Goal: Task Accomplishment & Management: Manage account settings

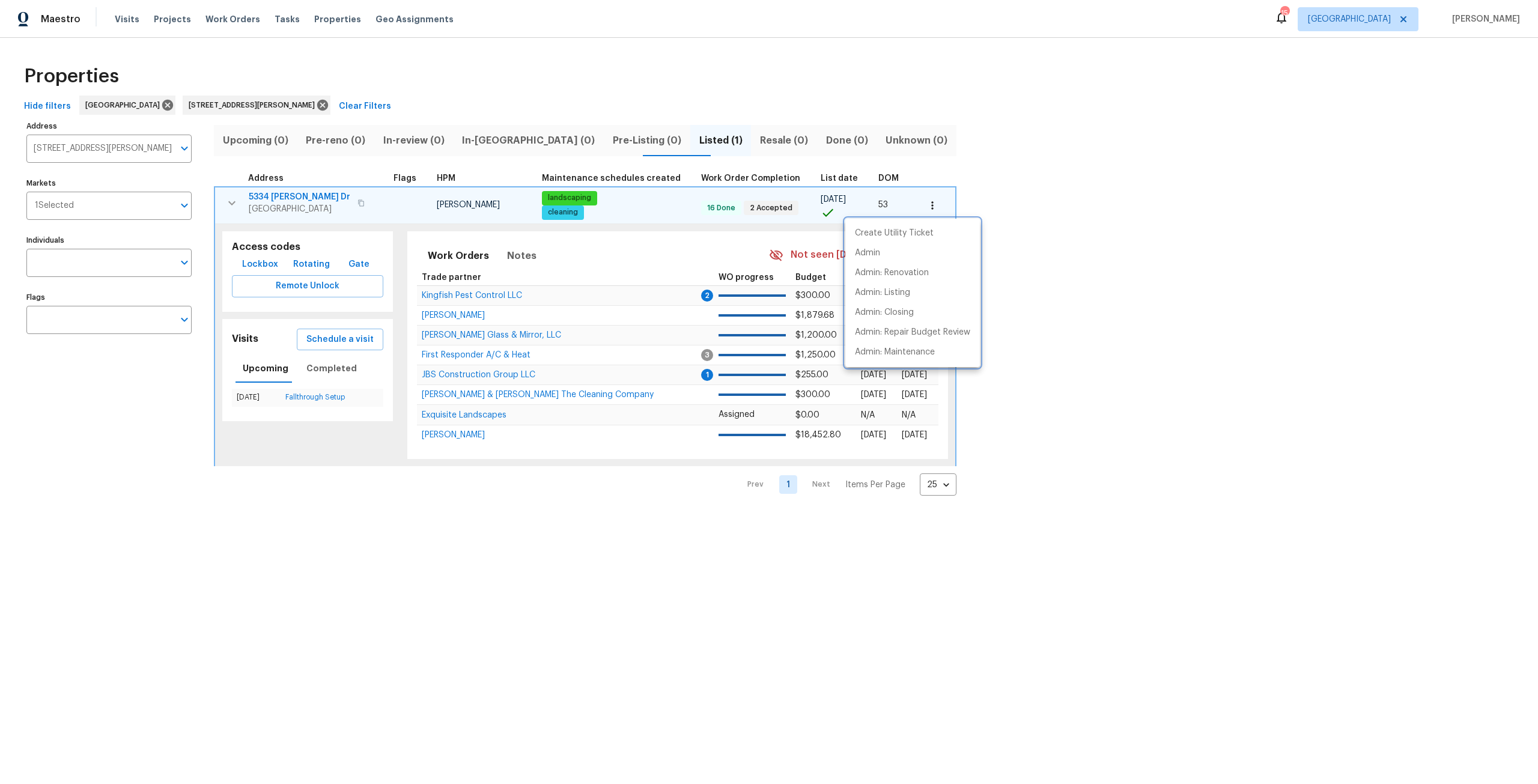
click at [285, 105] on div at bounding box center [769, 392] width 1538 height 784
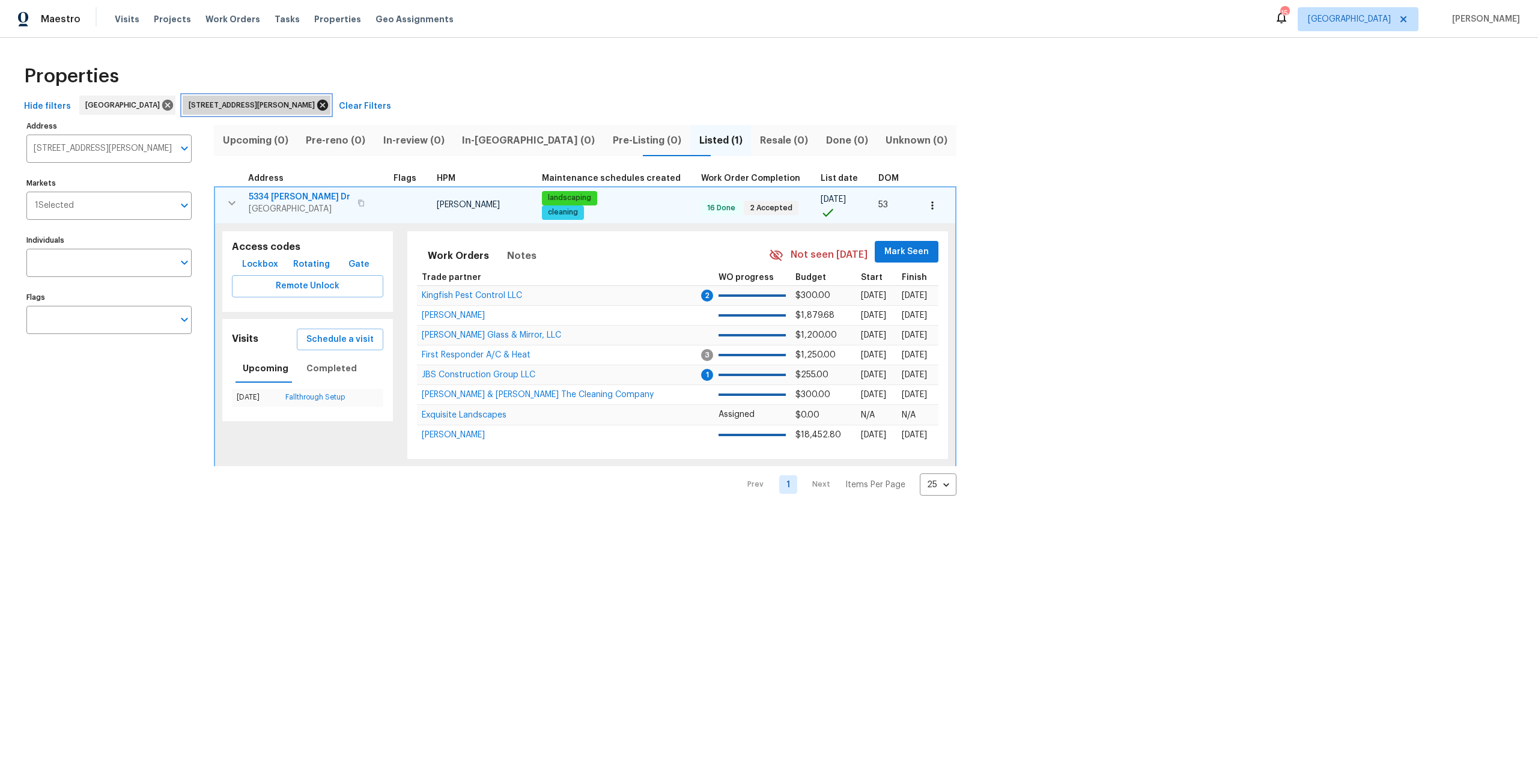
click at [316, 110] on icon at bounding box center [322, 105] width 13 height 13
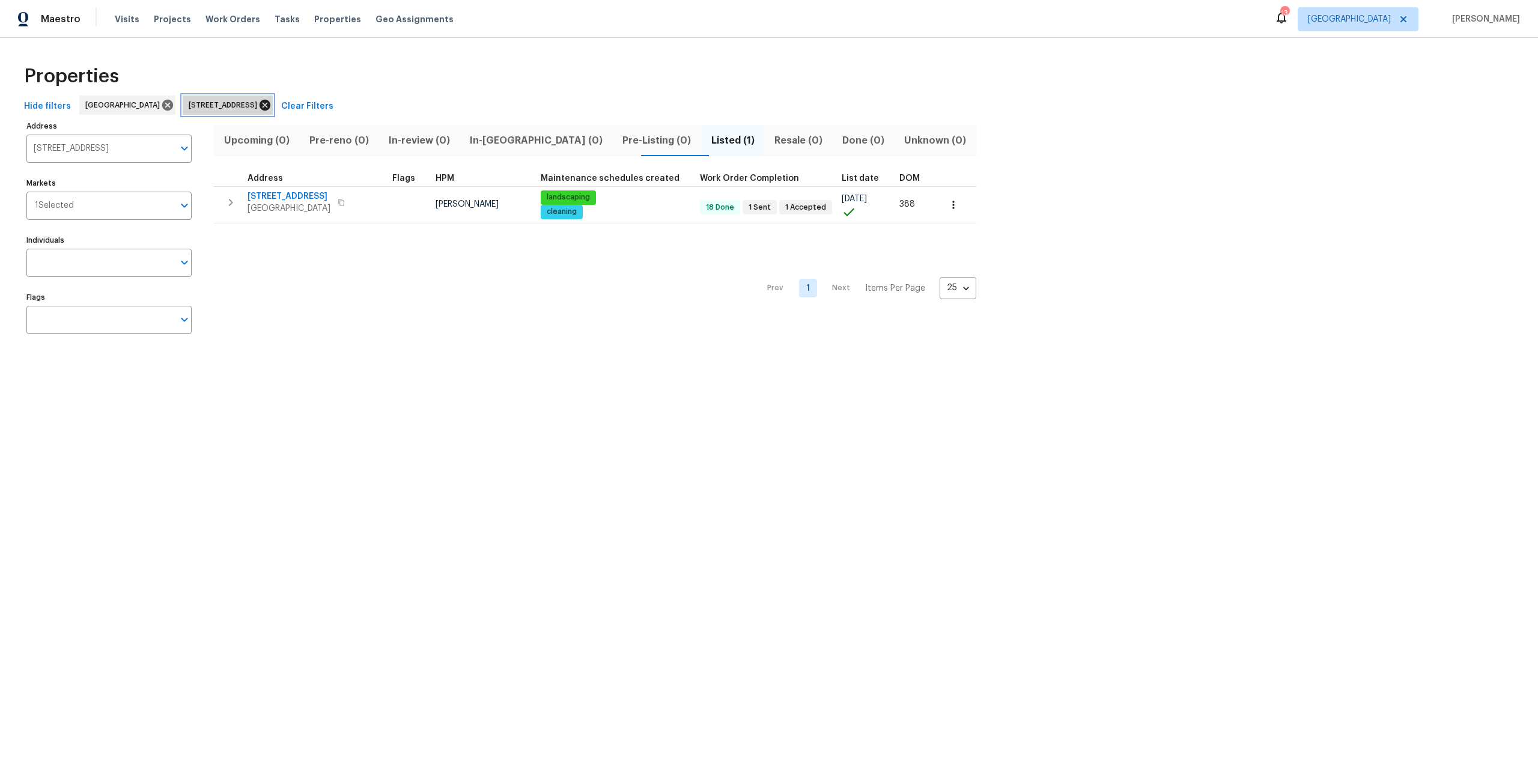
click at [270, 103] on icon at bounding box center [265, 105] width 11 height 11
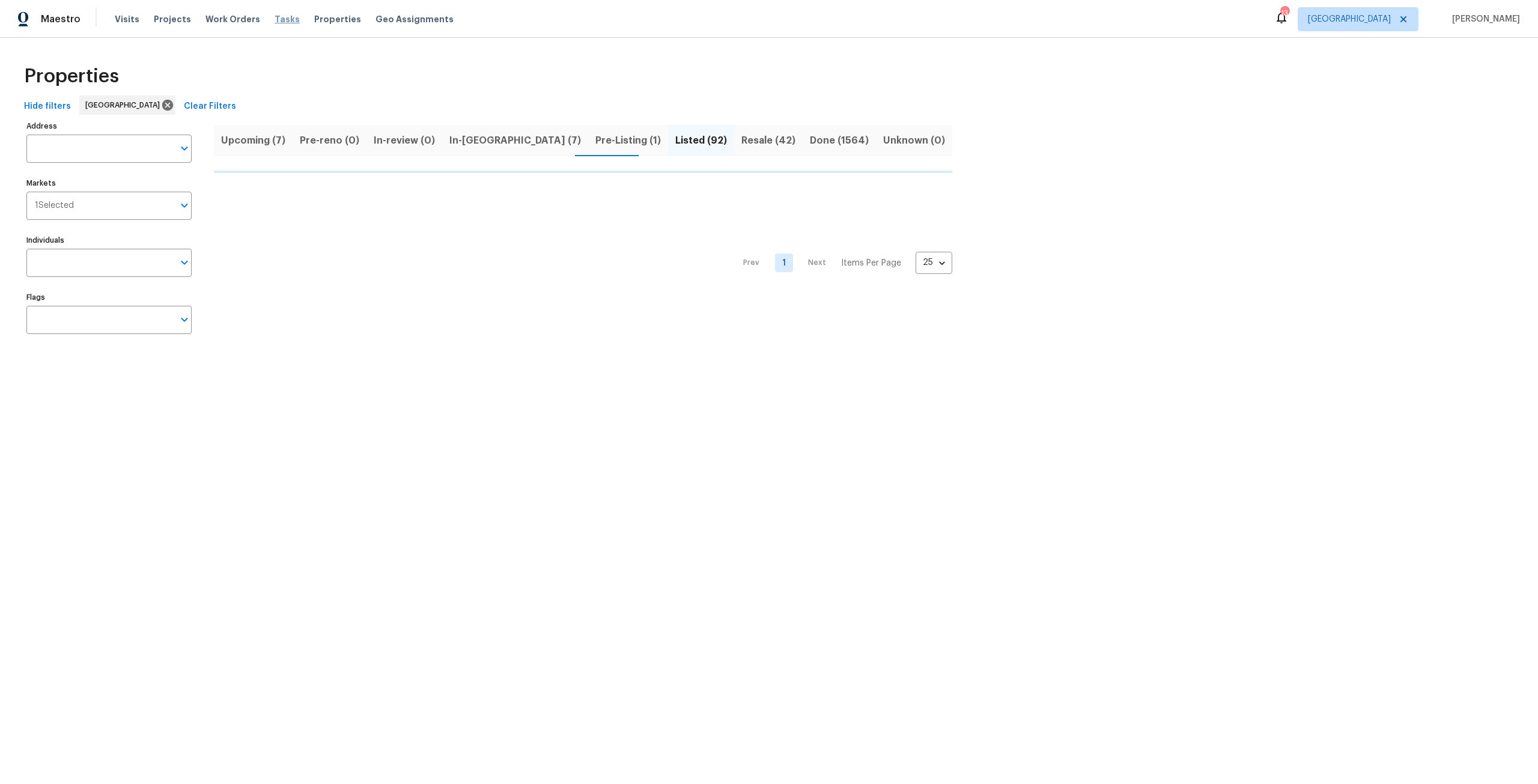
click at [276, 22] on span "Tasks" at bounding box center [287, 19] width 25 height 9
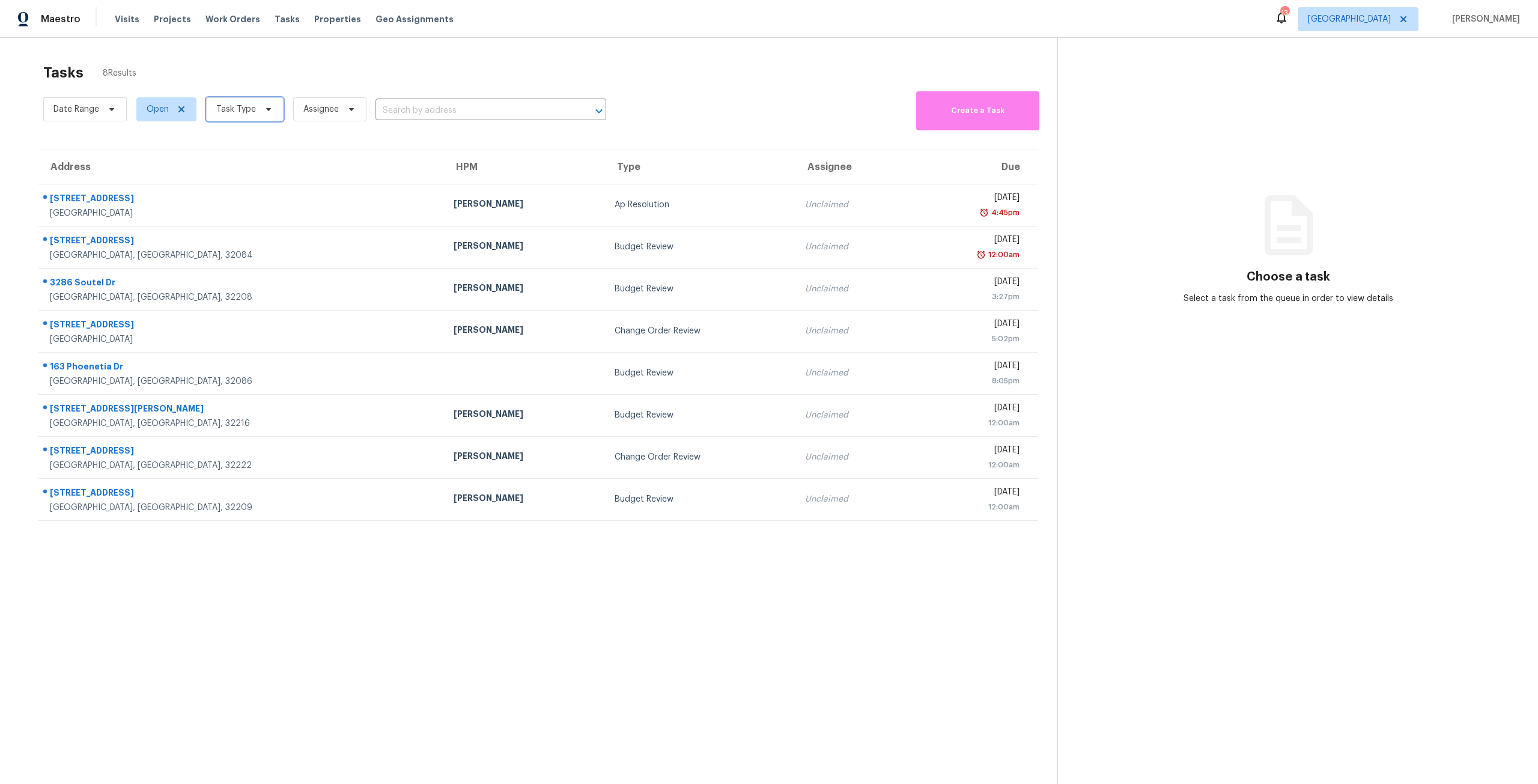
click at [268, 108] on icon at bounding box center [269, 110] width 10 height 10
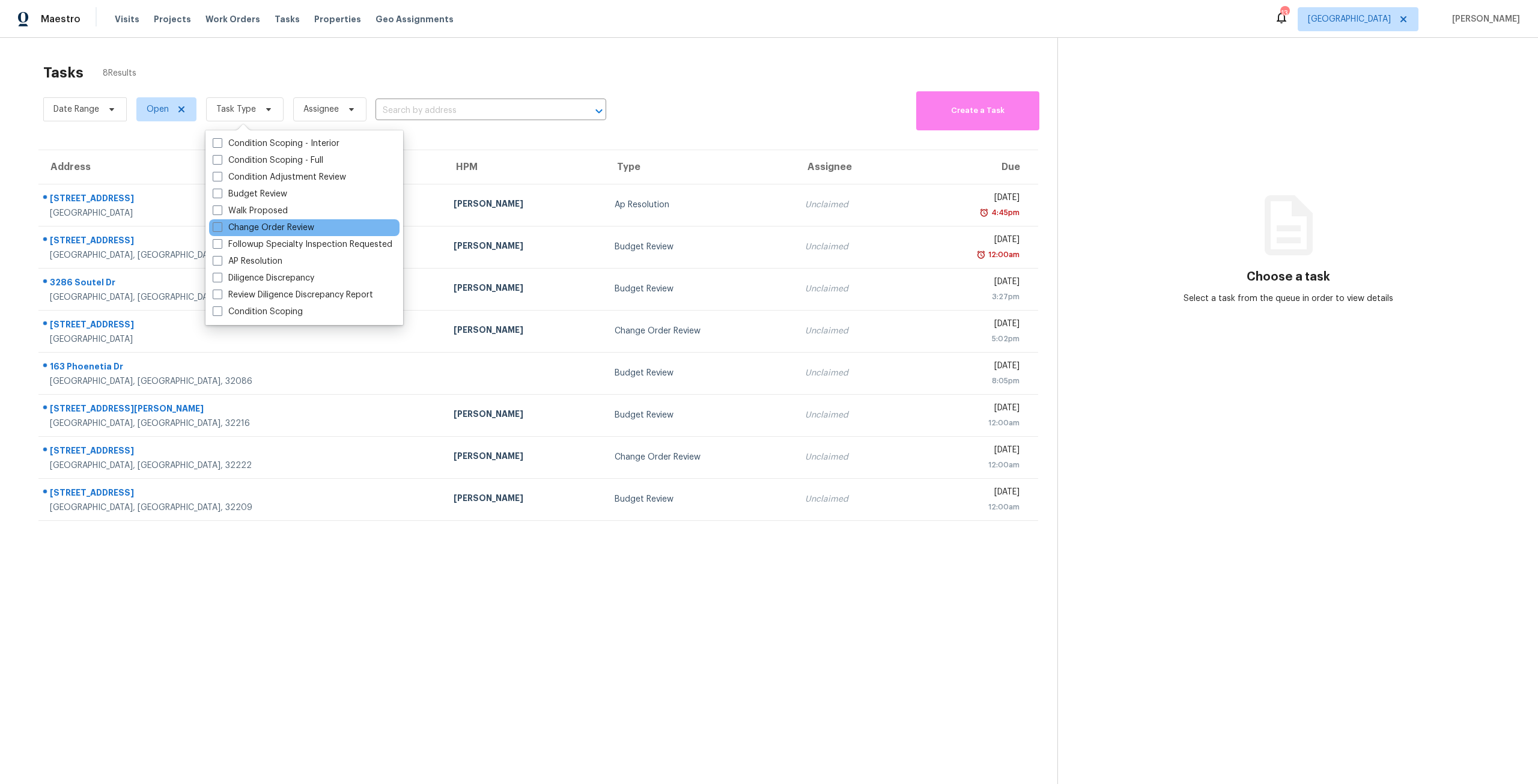
click at [285, 234] on div "Change Order Review" at bounding box center [304, 227] width 190 height 17
click at [289, 229] on label "Change Order Review" at bounding box center [263, 227] width 102 height 12
click at [221, 229] on input "Change Order Review" at bounding box center [216, 226] width 8 height 8
checkbox input "true"
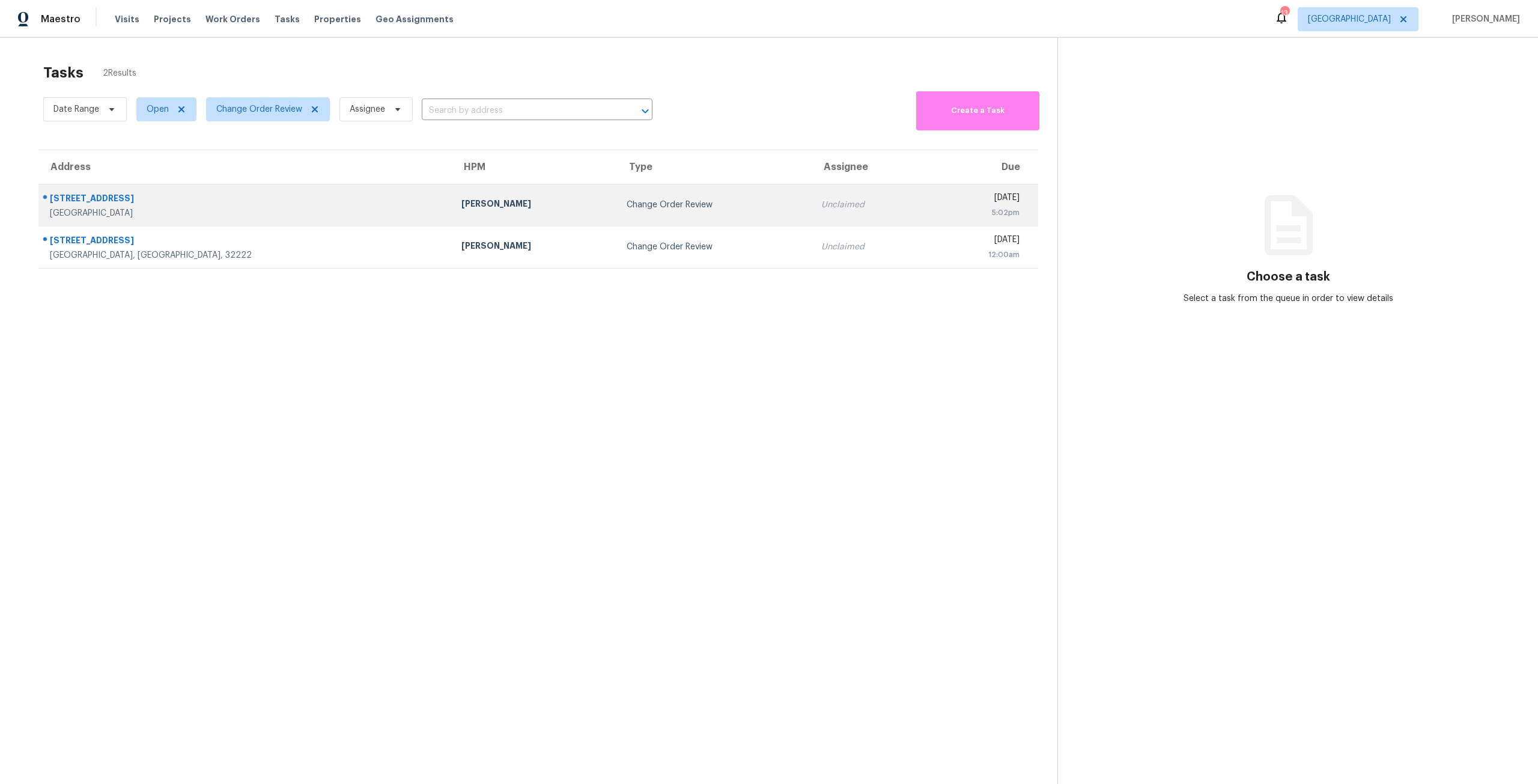
click at [617, 203] on td "Change Order Review" at bounding box center [714, 205] width 195 height 42
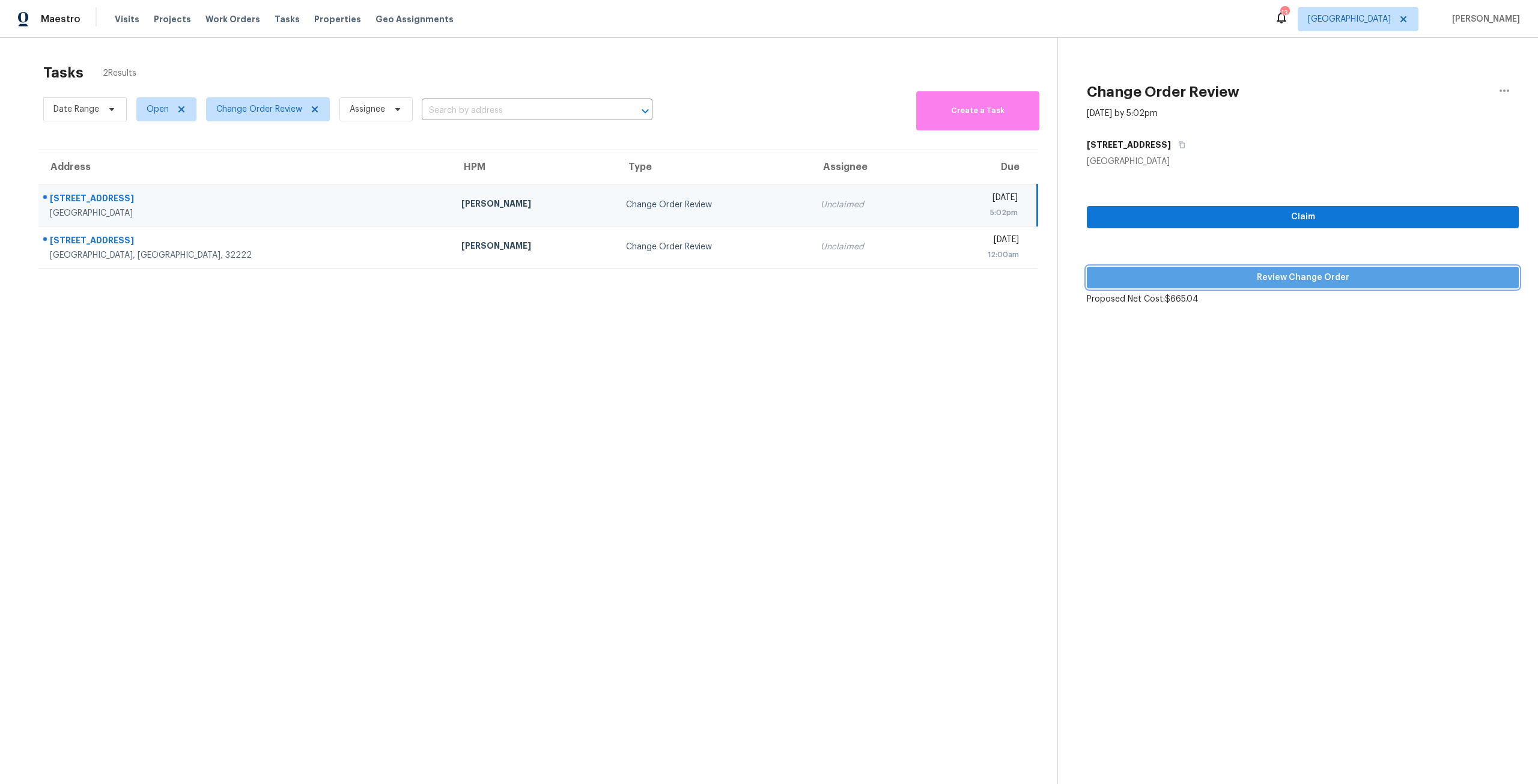
click at [1257, 268] on button "Review Change Order" at bounding box center [1302, 278] width 432 height 22
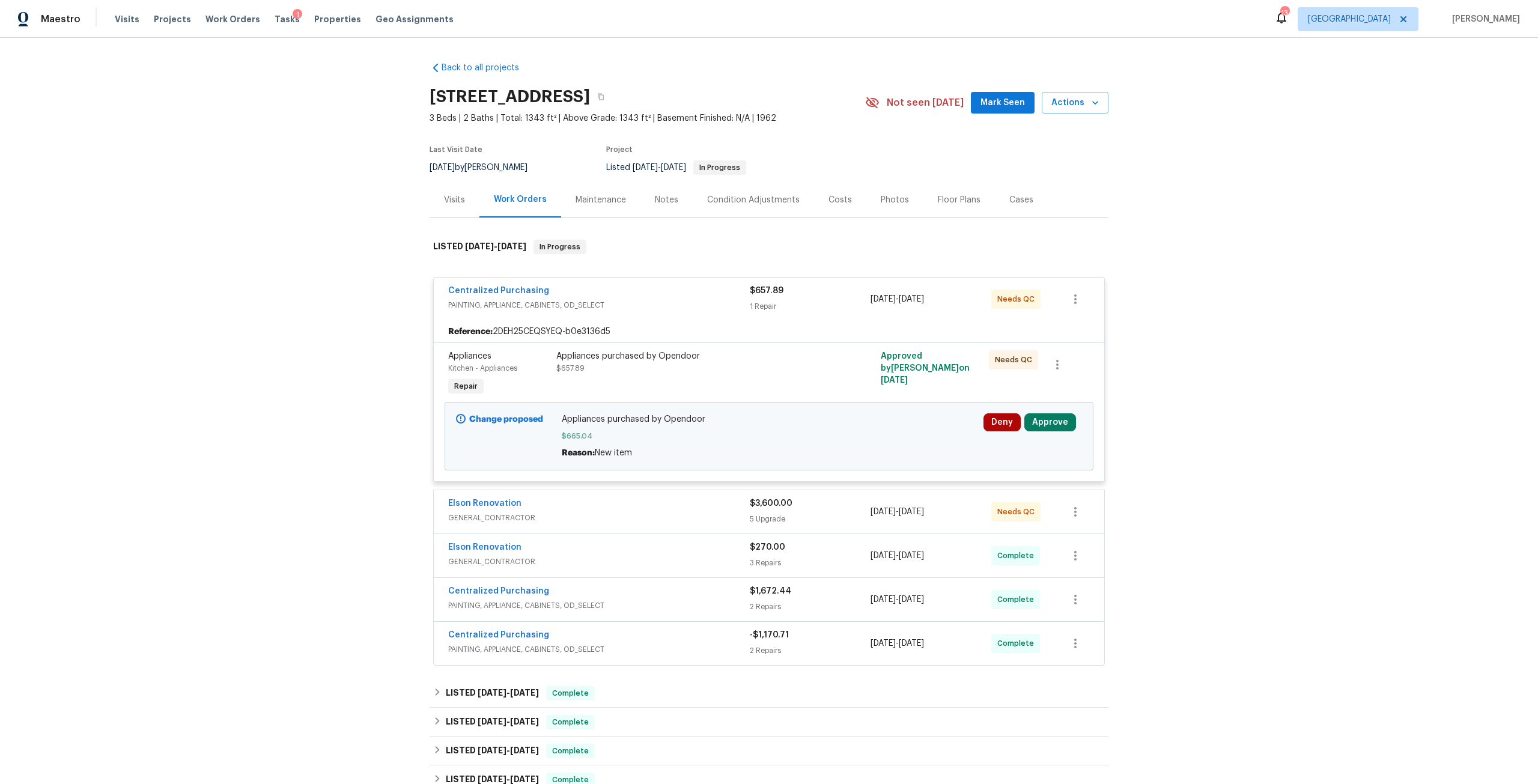
click at [262, 20] on div "Visits Projects Work Orders Tasks 1 Properties Geo Assignments" at bounding box center [291, 19] width 353 height 24
click at [275, 20] on span "Tasks" at bounding box center [287, 19] width 25 height 9
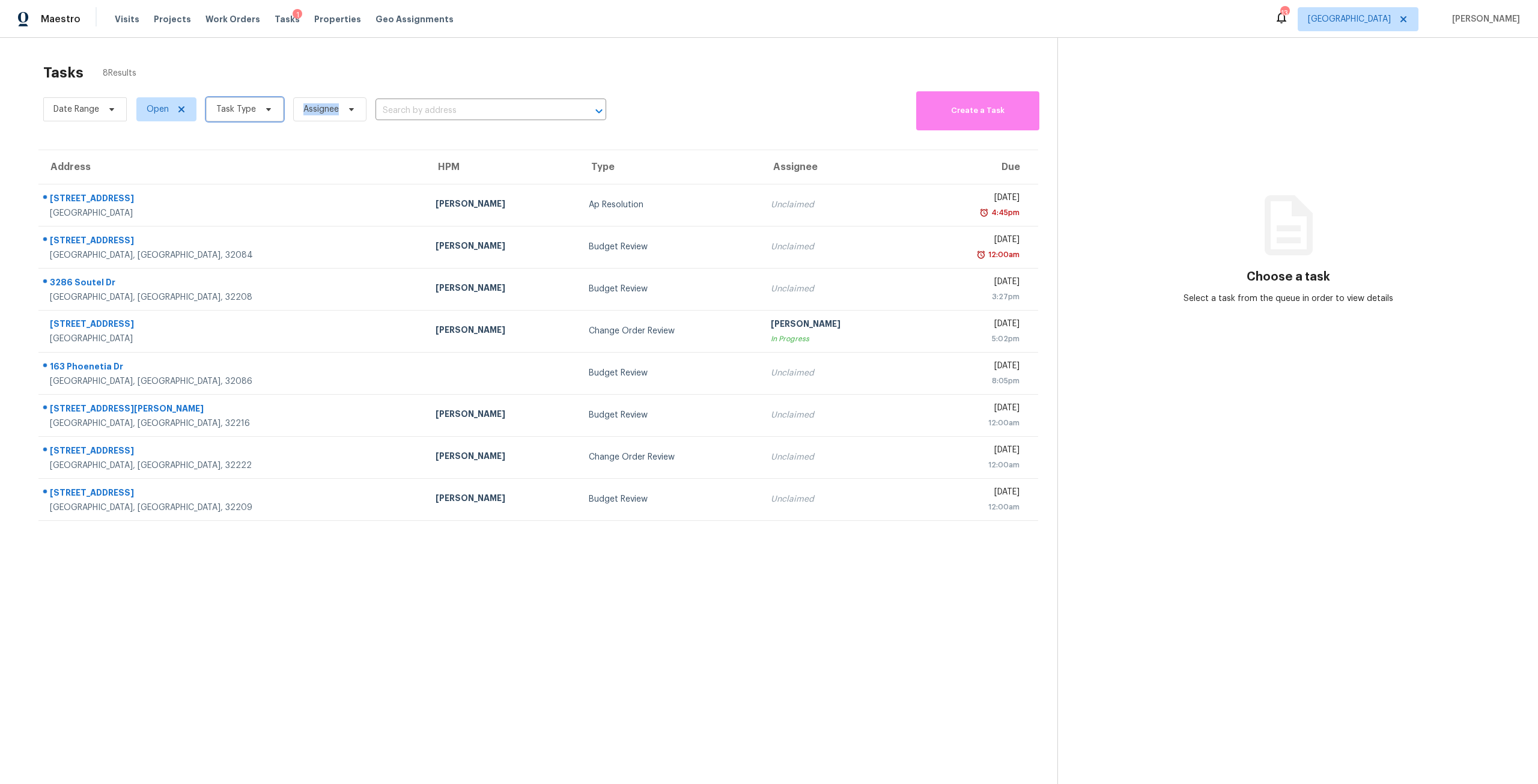
click at [267, 114] on icon at bounding box center [269, 110] width 10 height 10
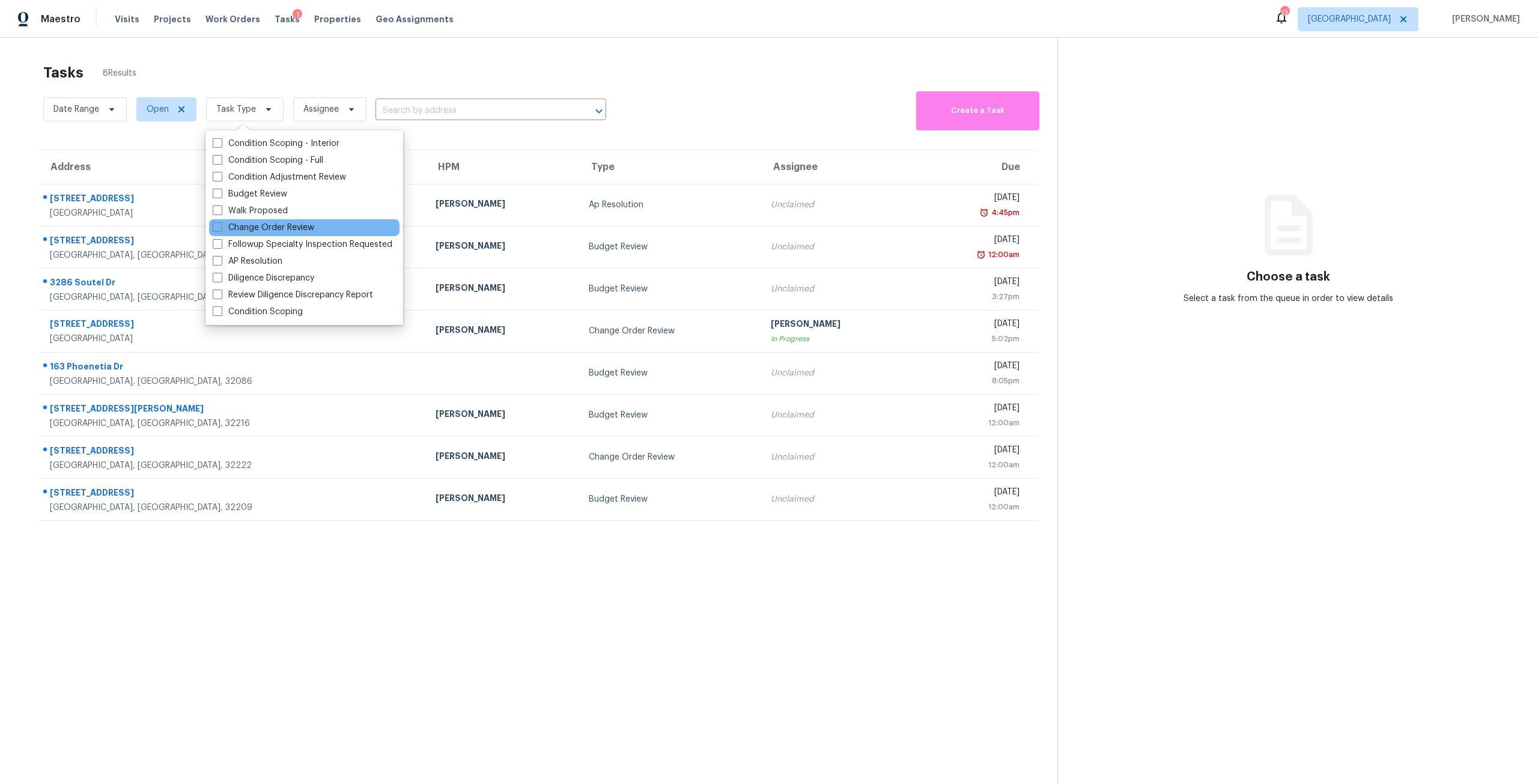
click at [280, 221] on div "Change Order Review" at bounding box center [304, 227] width 190 height 17
click at [331, 226] on div "Change Order Review" at bounding box center [304, 227] width 190 height 17
click at [308, 225] on label "Change Order Review" at bounding box center [263, 227] width 102 height 12
click at [221, 225] on input "Change Order Review" at bounding box center [216, 226] width 8 height 8
checkbox input "true"
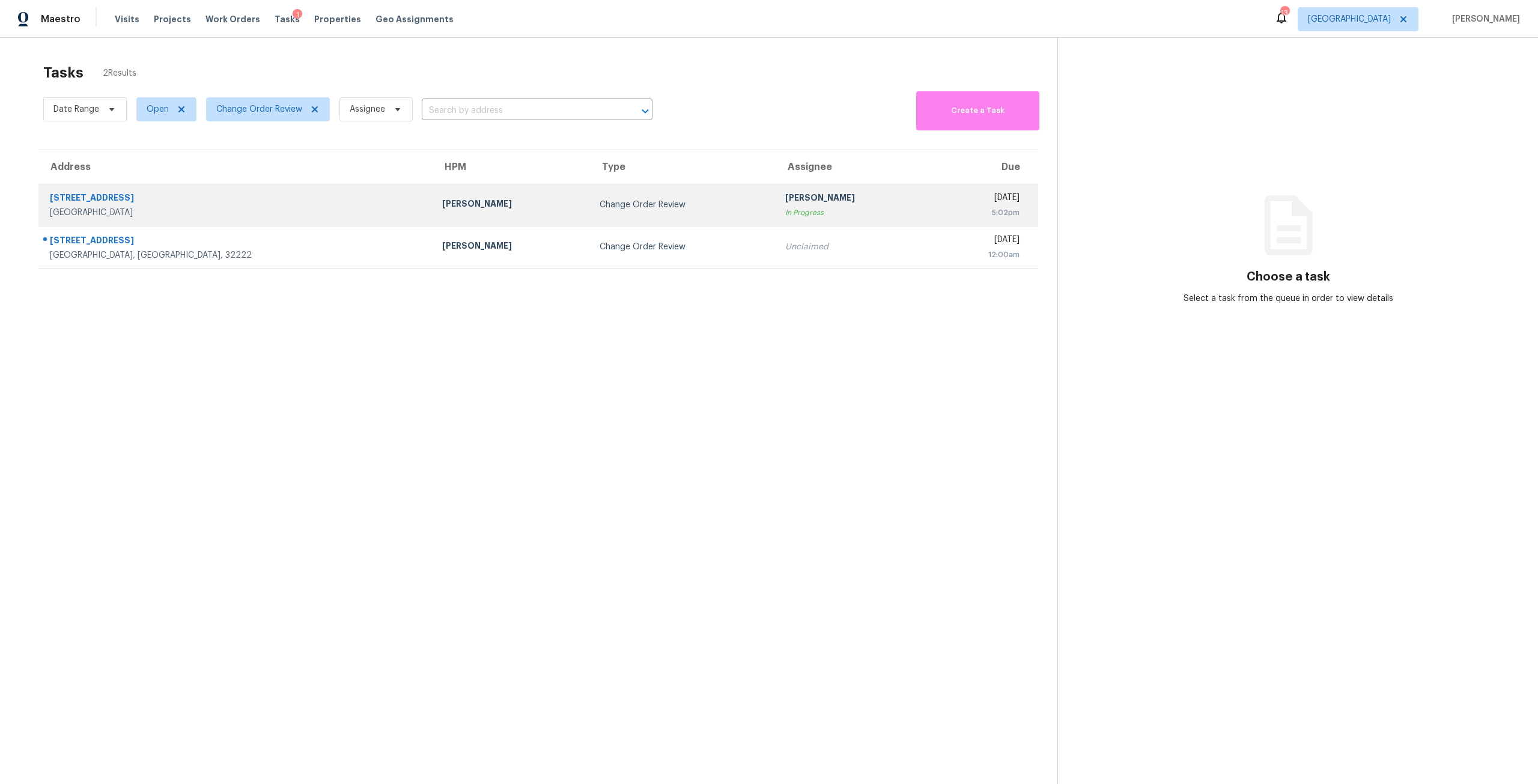
click at [617, 206] on div "Change Order Review" at bounding box center [683, 205] width 166 height 12
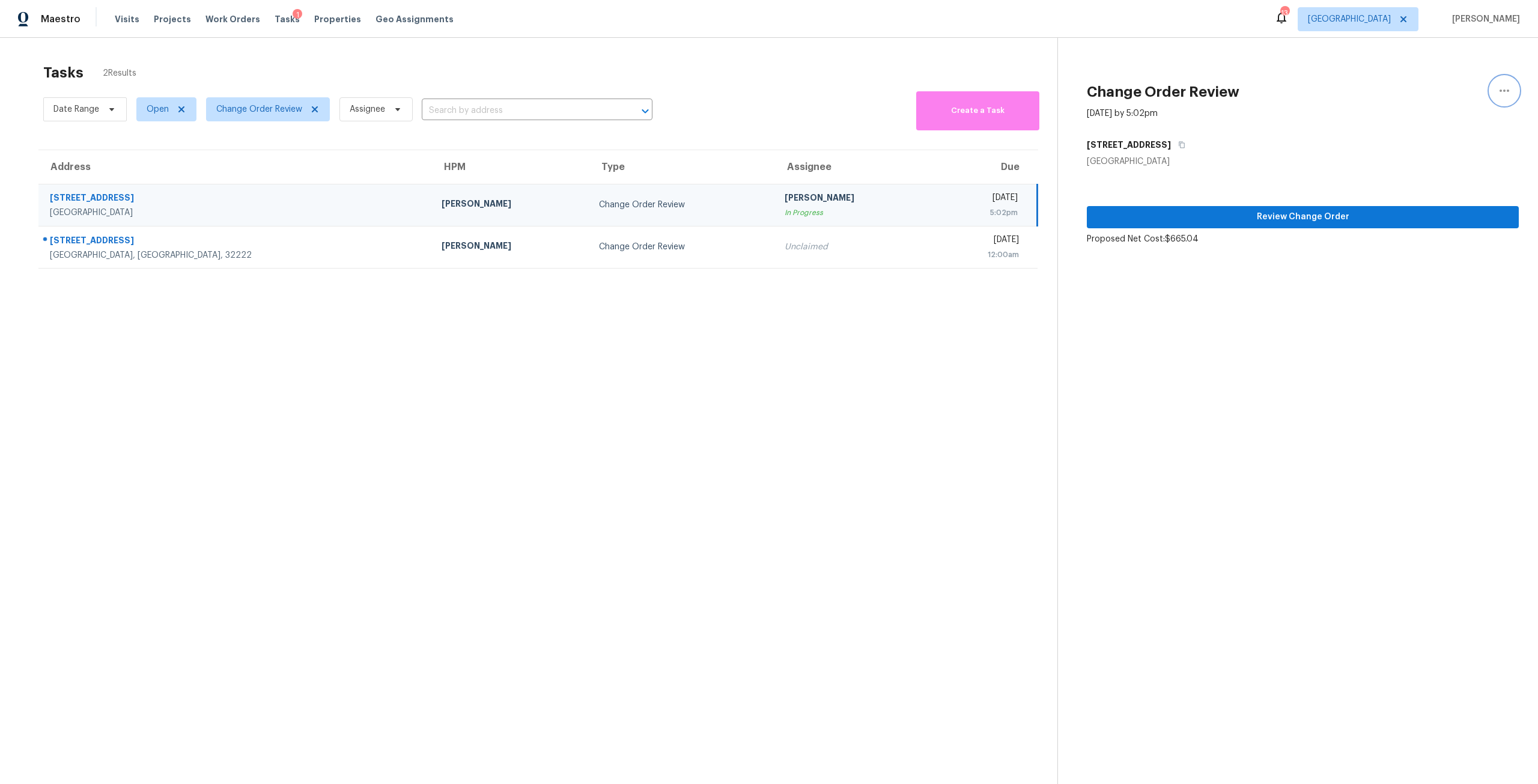
click at [1499, 79] on button "button" at bounding box center [1505, 90] width 29 height 29
click at [1449, 74] on div "Cancel this task" at bounding box center [1426, 74] width 94 height 12
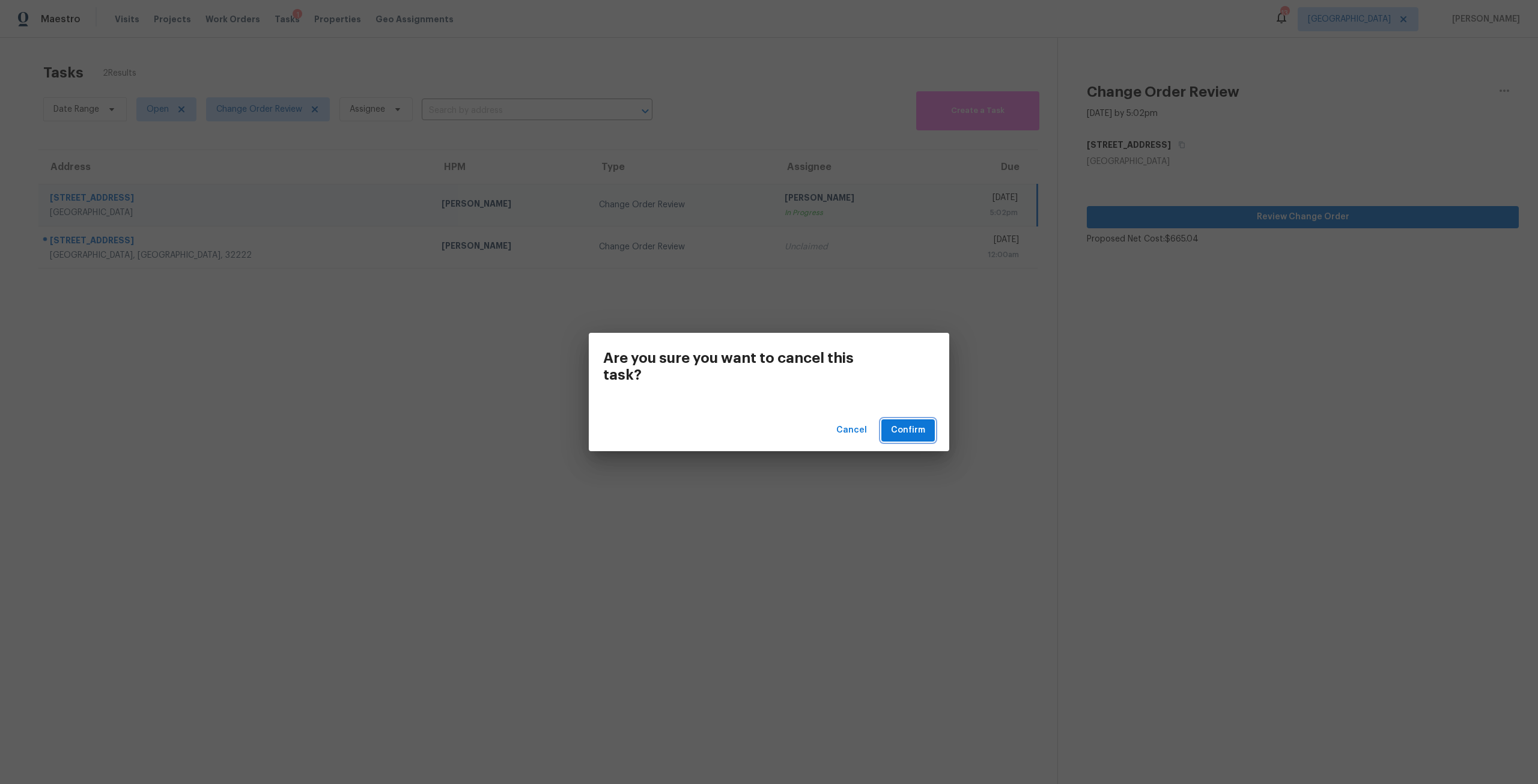
click at [905, 428] on span "Confirm" at bounding box center [908, 430] width 34 height 15
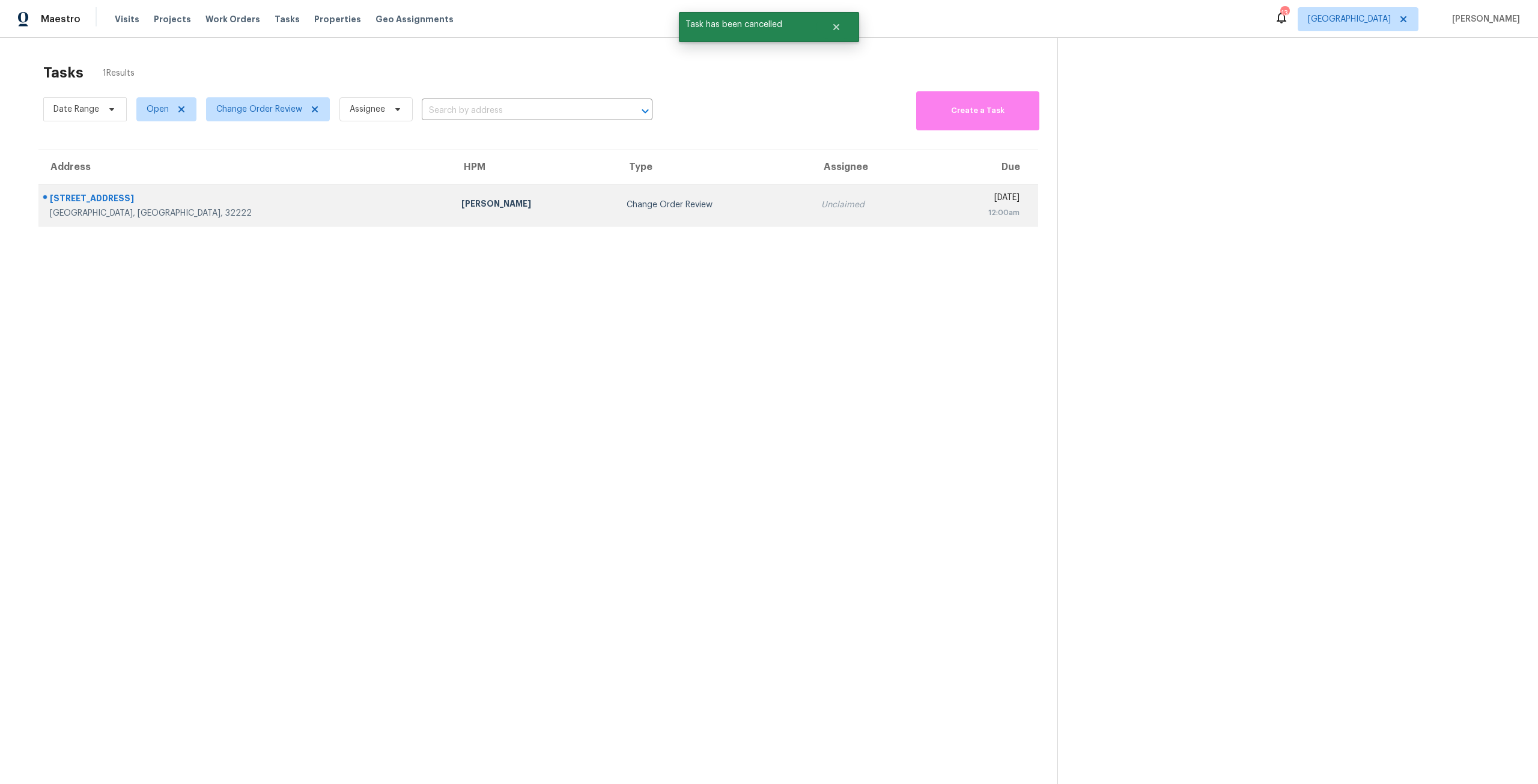
click at [461, 209] on div "Jeremy Dykes" at bounding box center [534, 205] width 146 height 15
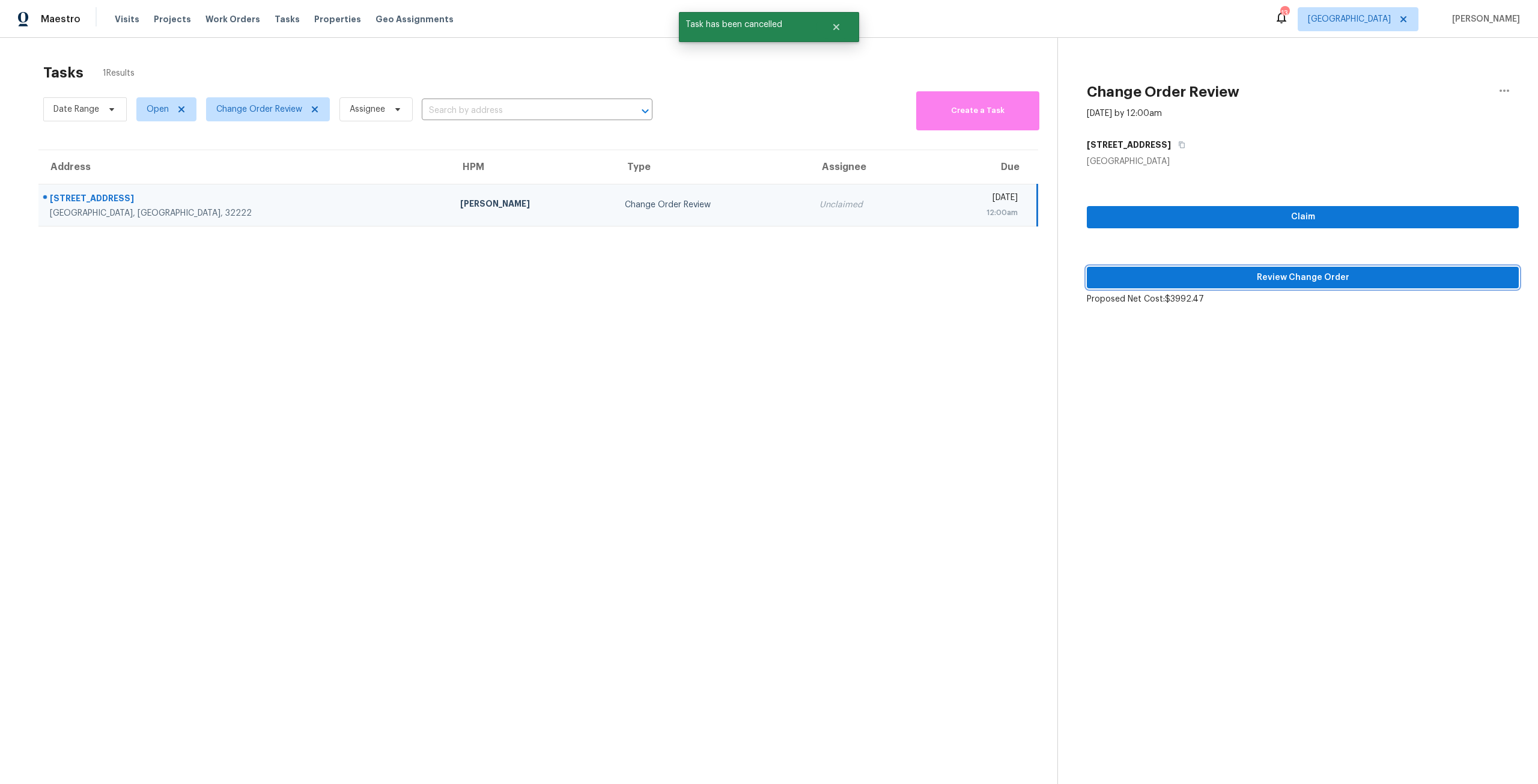
click at [1347, 278] on span "Review Change Order" at bounding box center [1303, 278] width 413 height 15
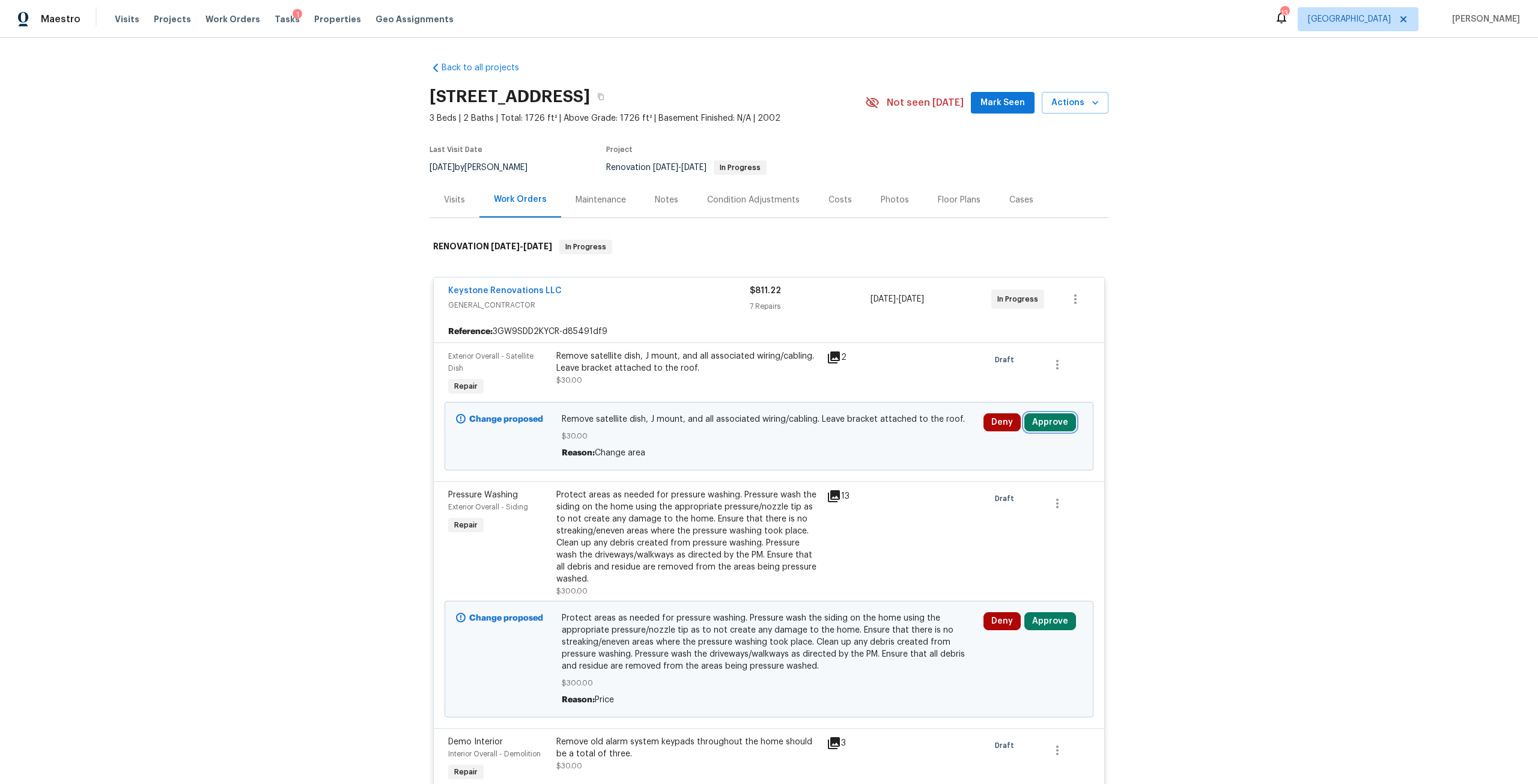
click at [1056, 425] on button "Approve" at bounding box center [1050, 422] width 51 height 18
click at [904, 426] on button "Approve" at bounding box center [873, 433] width 72 height 24
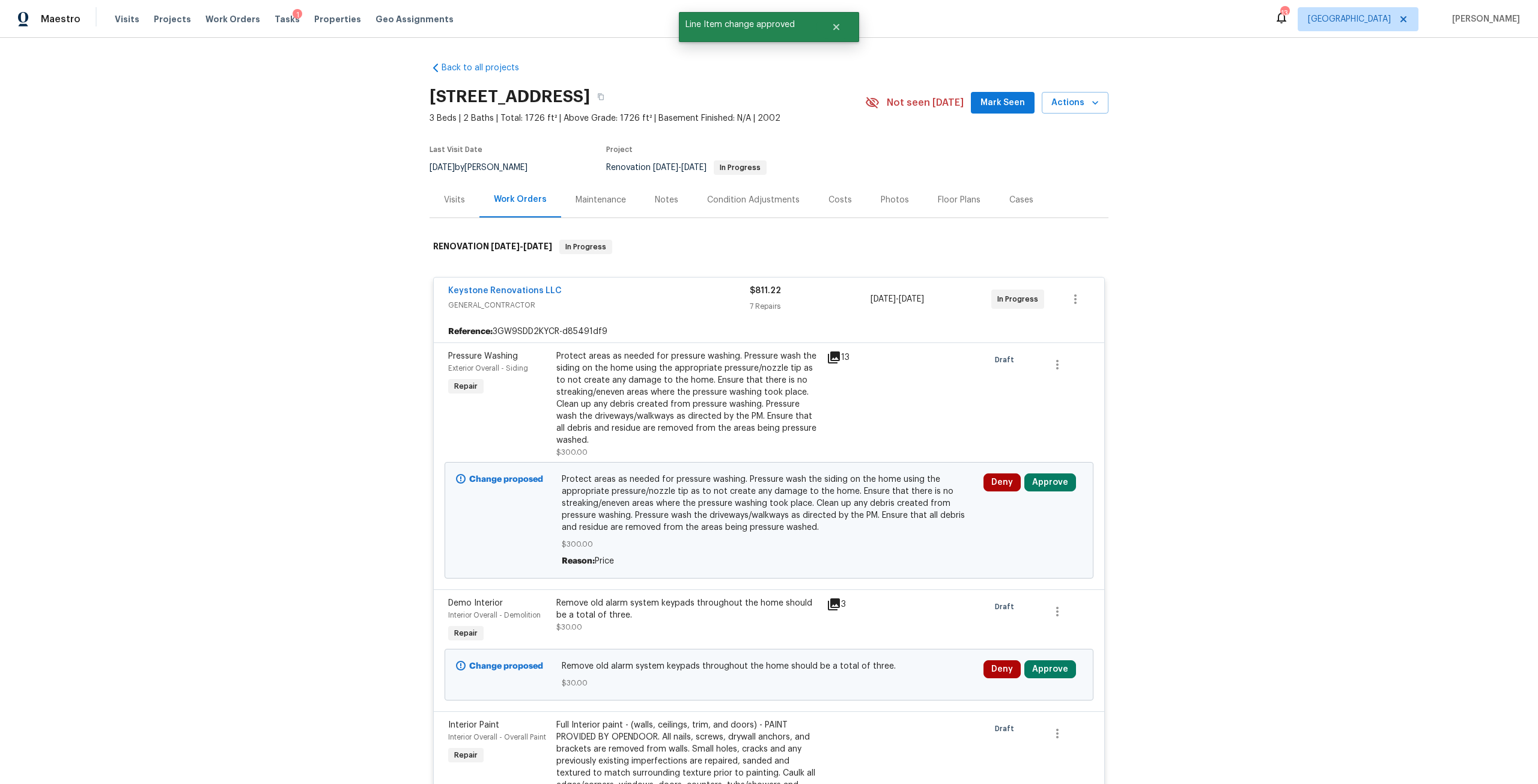
click at [1038, 493] on div "Deny Approve" at bounding box center [1033, 520] width 106 height 101
drag, startPoint x: 1027, startPoint y: 475, endPoint x: 1017, endPoint y: 475, distance: 10.0
click at [1027, 478] on button "Approve" at bounding box center [1050, 482] width 51 height 18
click at [887, 489] on span "Approve" at bounding box center [873, 493] width 33 height 9
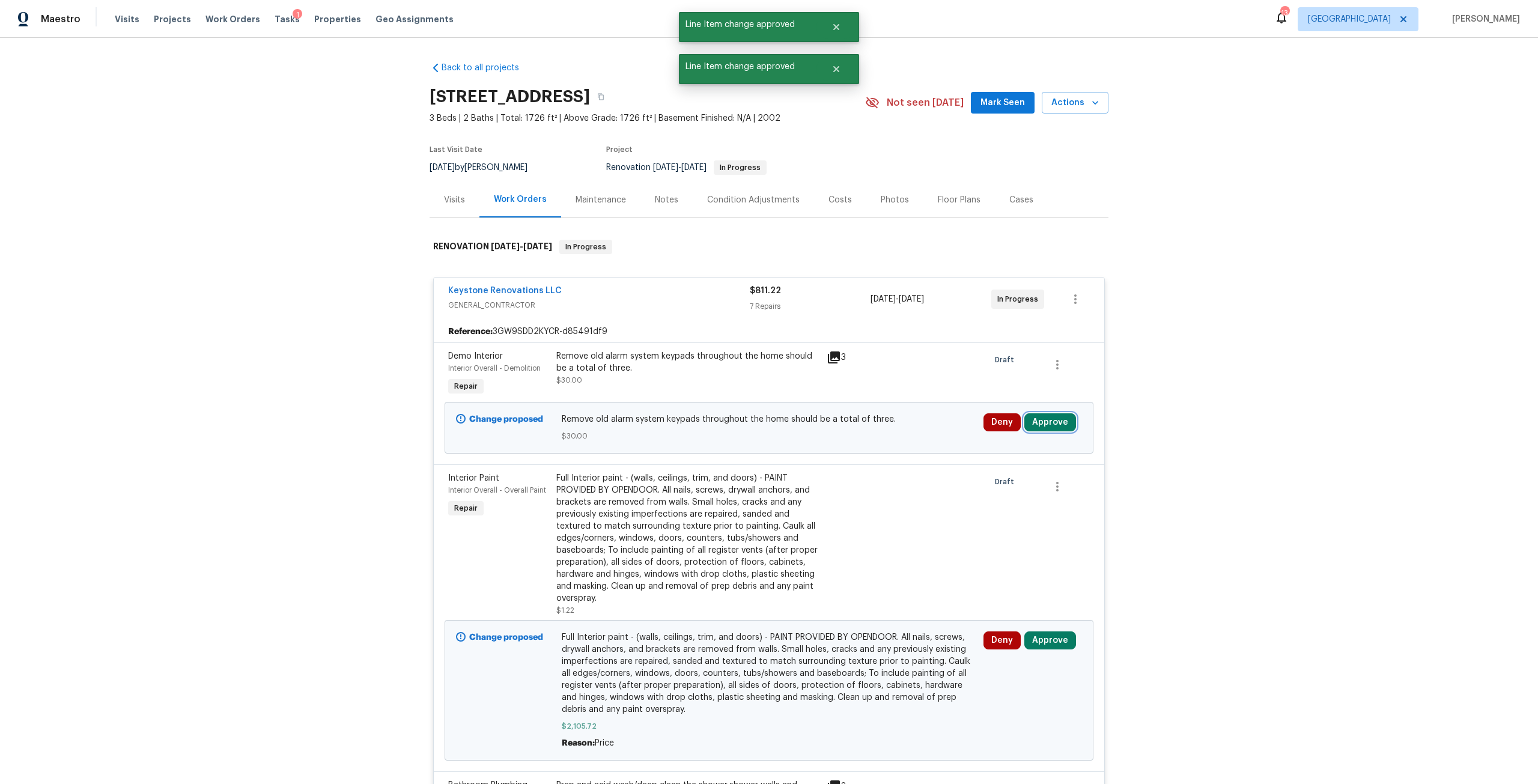
click at [1053, 426] on button "Approve" at bounding box center [1050, 422] width 51 height 18
click at [898, 429] on button "Approve" at bounding box center [873, 433] width 72 height 24
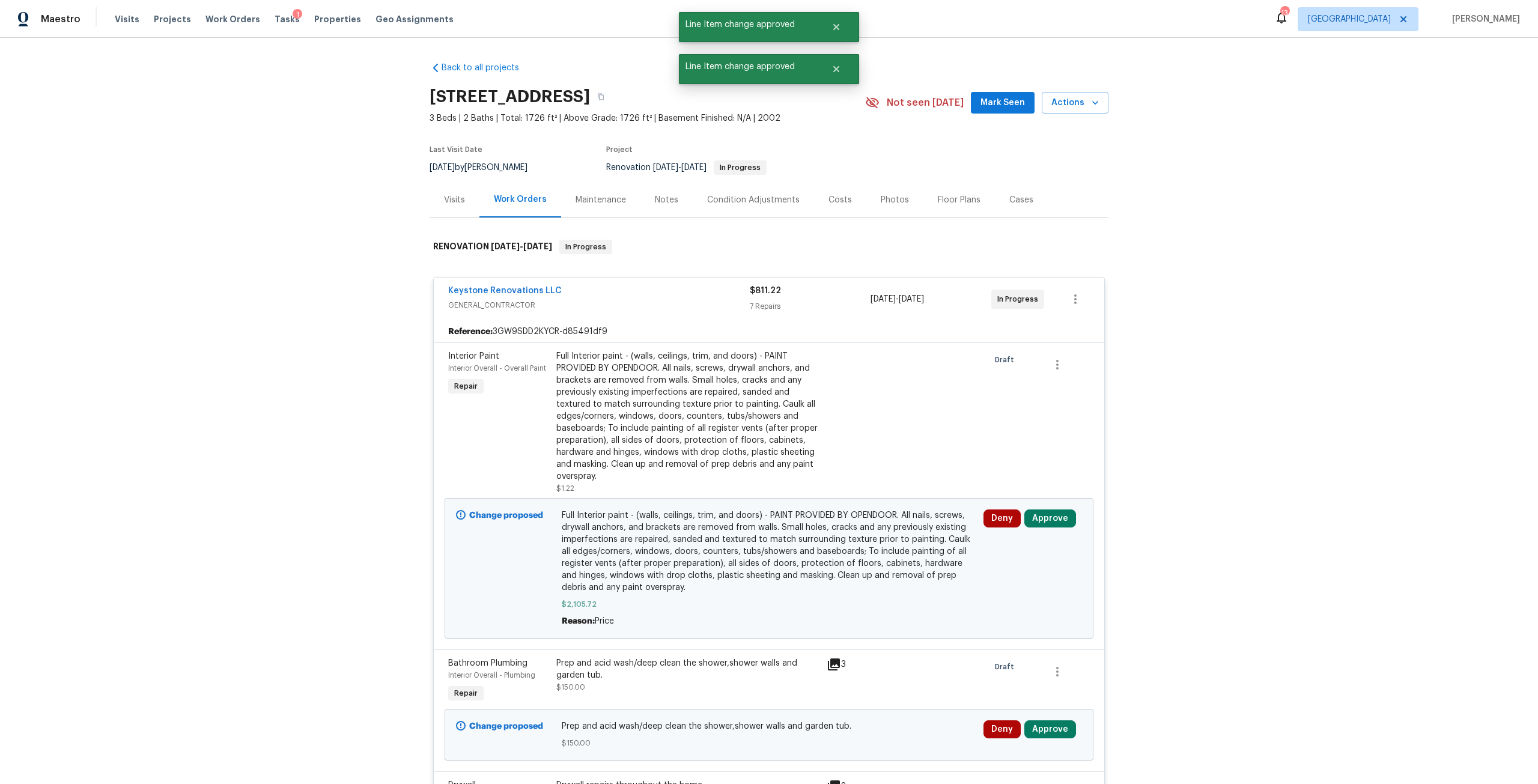
click at [1041, 508] on div "Deny Approve" at bounding box center [1033, 568] width 106 height 125
click at [1025, 527] on span "Approve" at bounding box center [1050, 518] width 51 height 18
click at [1033, 519] on button "Approve" at bounding box center [1050, 518] width 51 height 18
click at [1060, 538] on div "Deny Approve" at bounding box center [1033, 568] width 106 height 125
click at [1056, 526] on button "Approve" at bounding box center [1050, 518] width 51 height 18
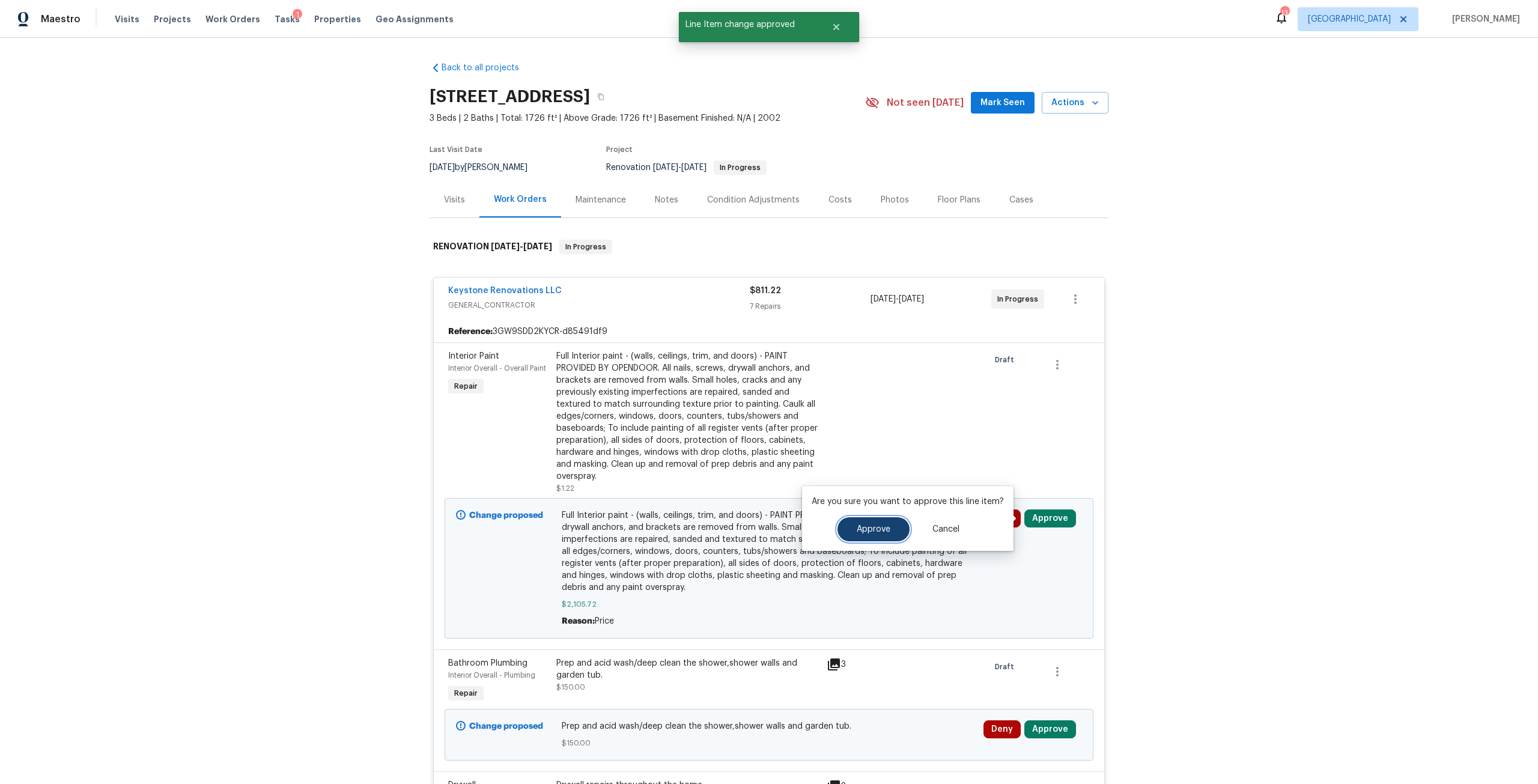
click at [894, 531] on button "Approve" at bounding box center [873, 529] width 72 height 24
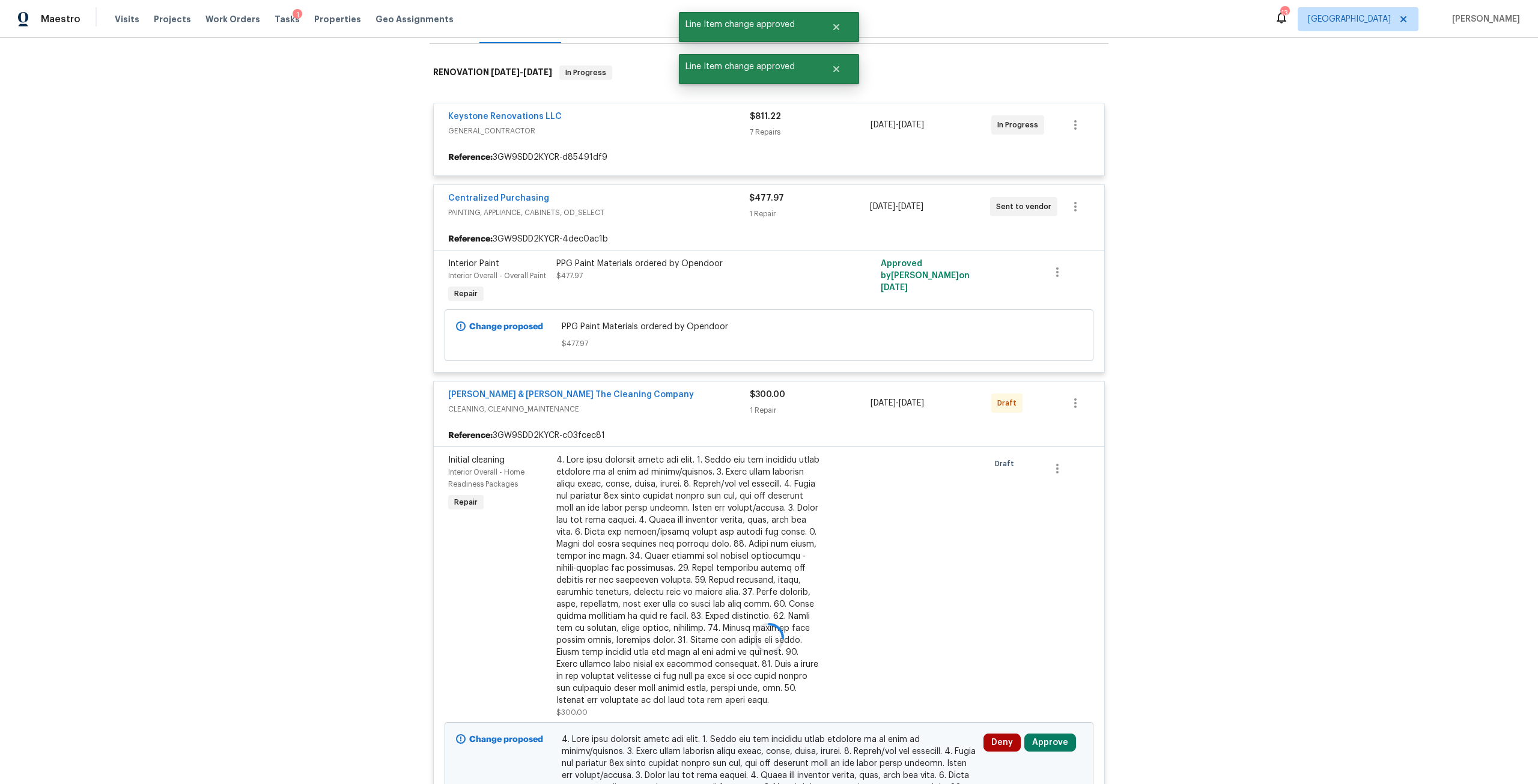
scroll to position [180, 0]
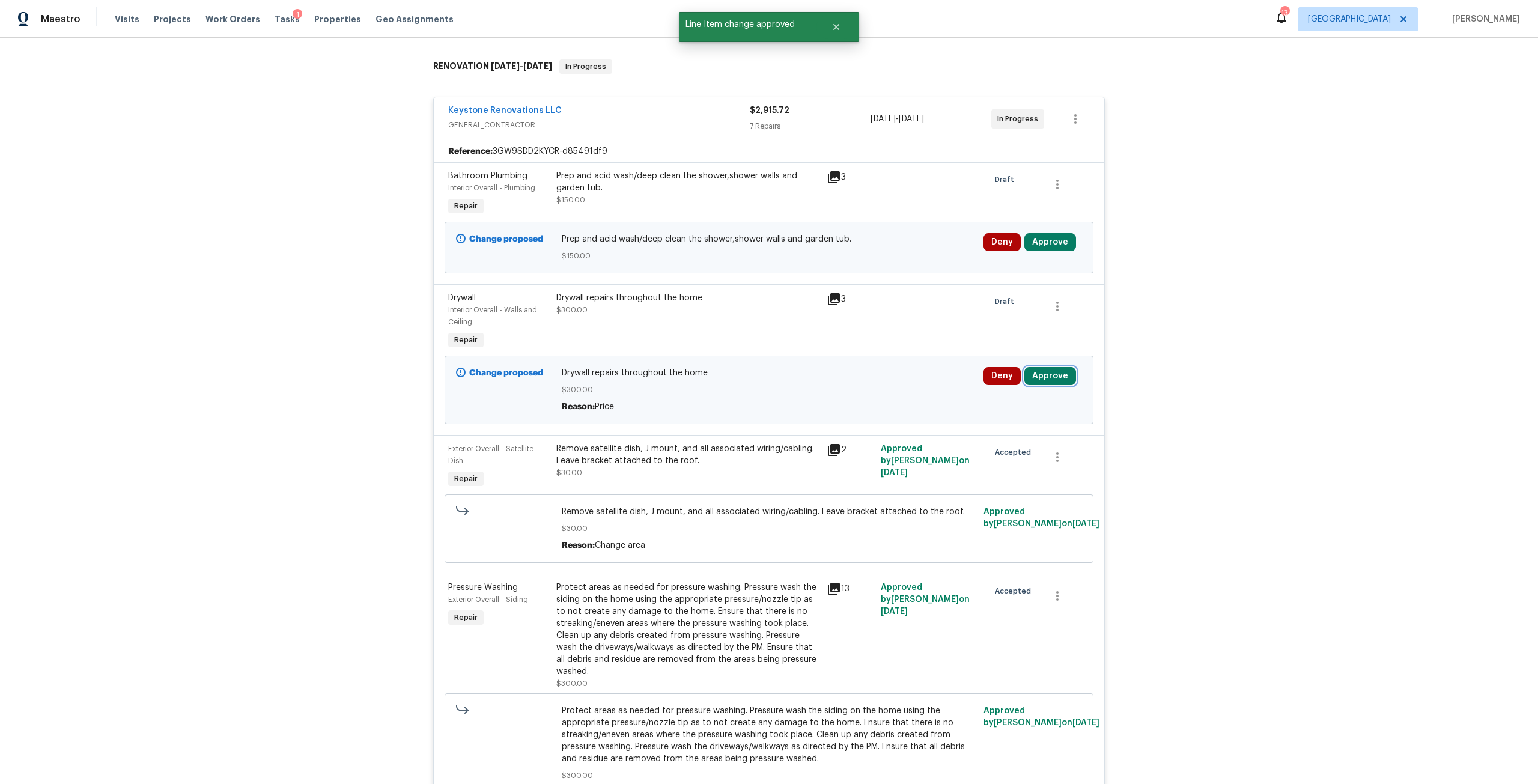
click at [1051, 376] on button "Approve" at bounding box center [1050, 376] width 51 height 18
click at [839, 378] on button "Approve" at bounding box center [873, 387] width 72 height 24
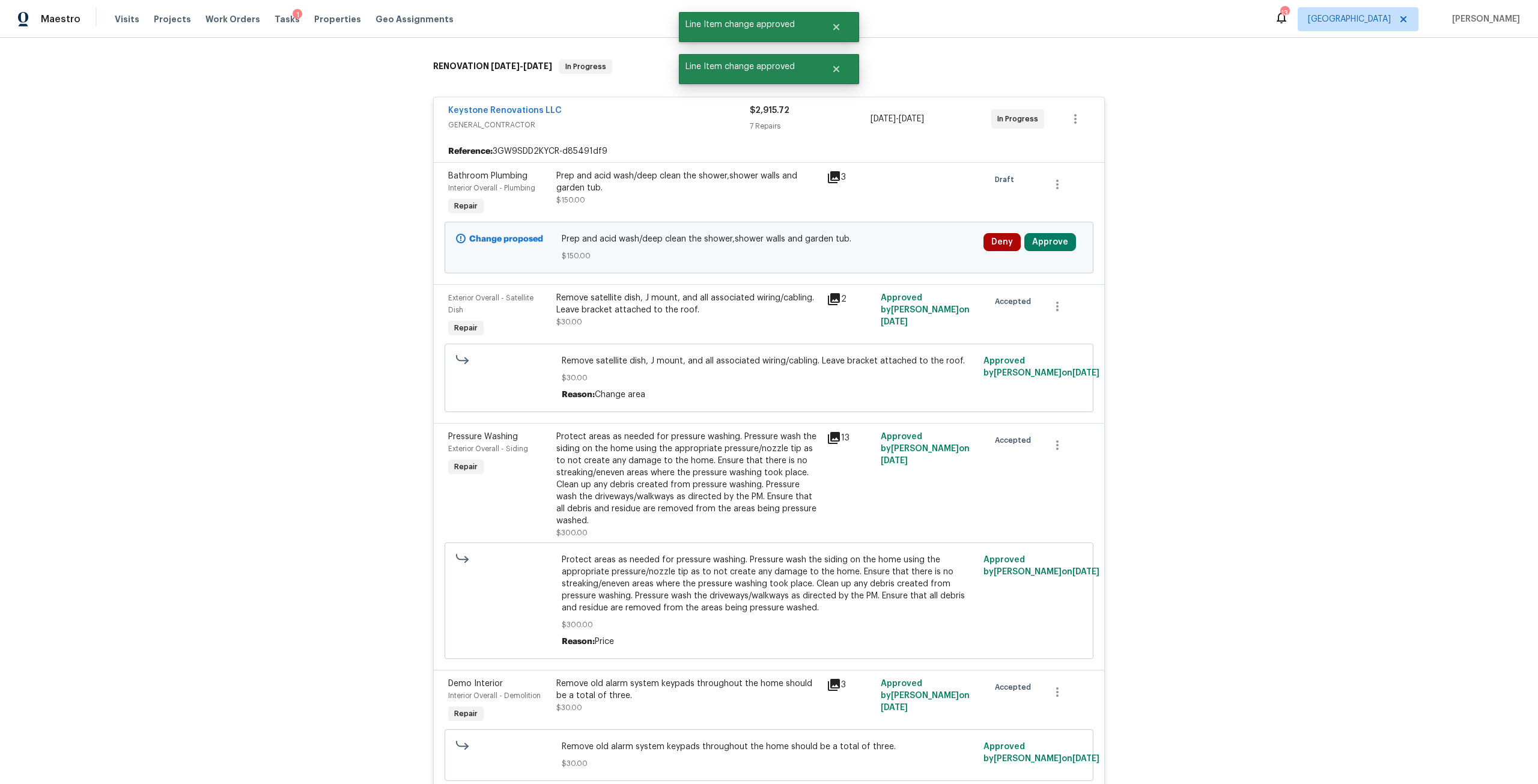
click at [1034, 254] on div "Deny Approve" at bounding box center [1033, 247] width 106 height 36
click at [1034, 246] on button "Approve" at bounding box center [1050, 242] width 51 height 18
click at [995, 302] on span "Approve" at bounding box center [1011, 304] width 33 height 9
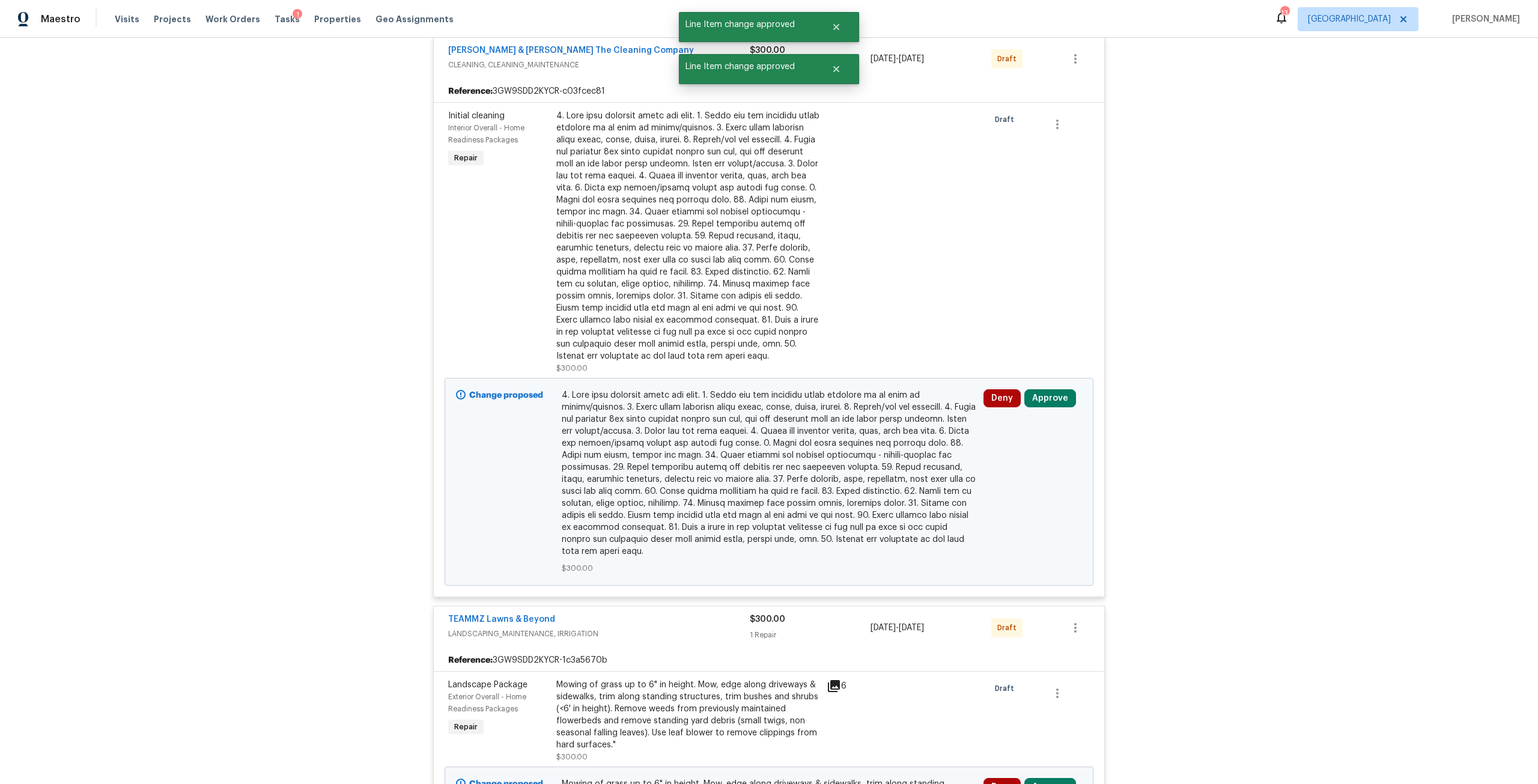
scroll to position [1742, 0]
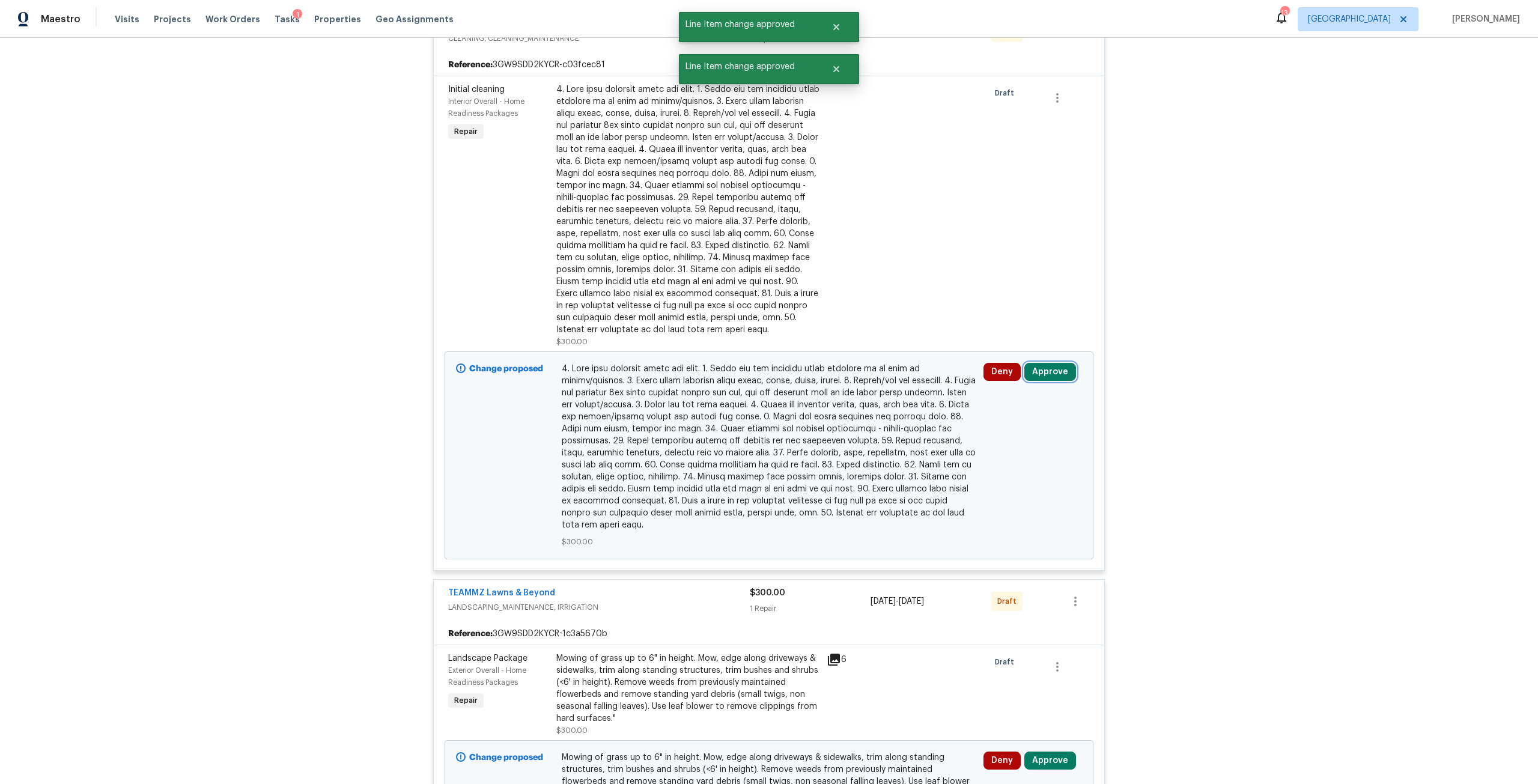
click at [1039, 372] on button "Approve" at bounding box center [1050, 371] width 51 height 18
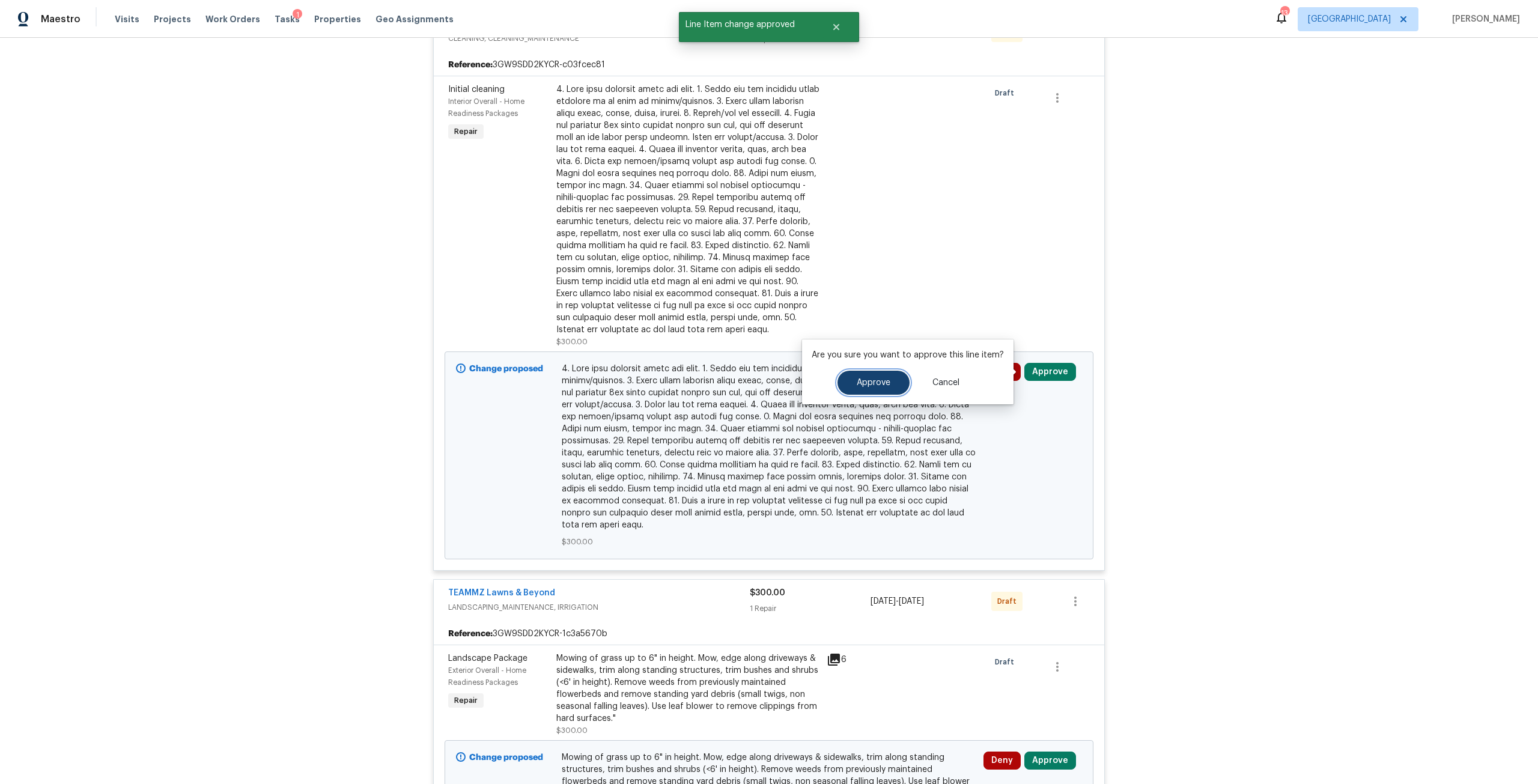
click at [894, 383] on button "Approve" at bounding box center [873, 382] width 72 height 24
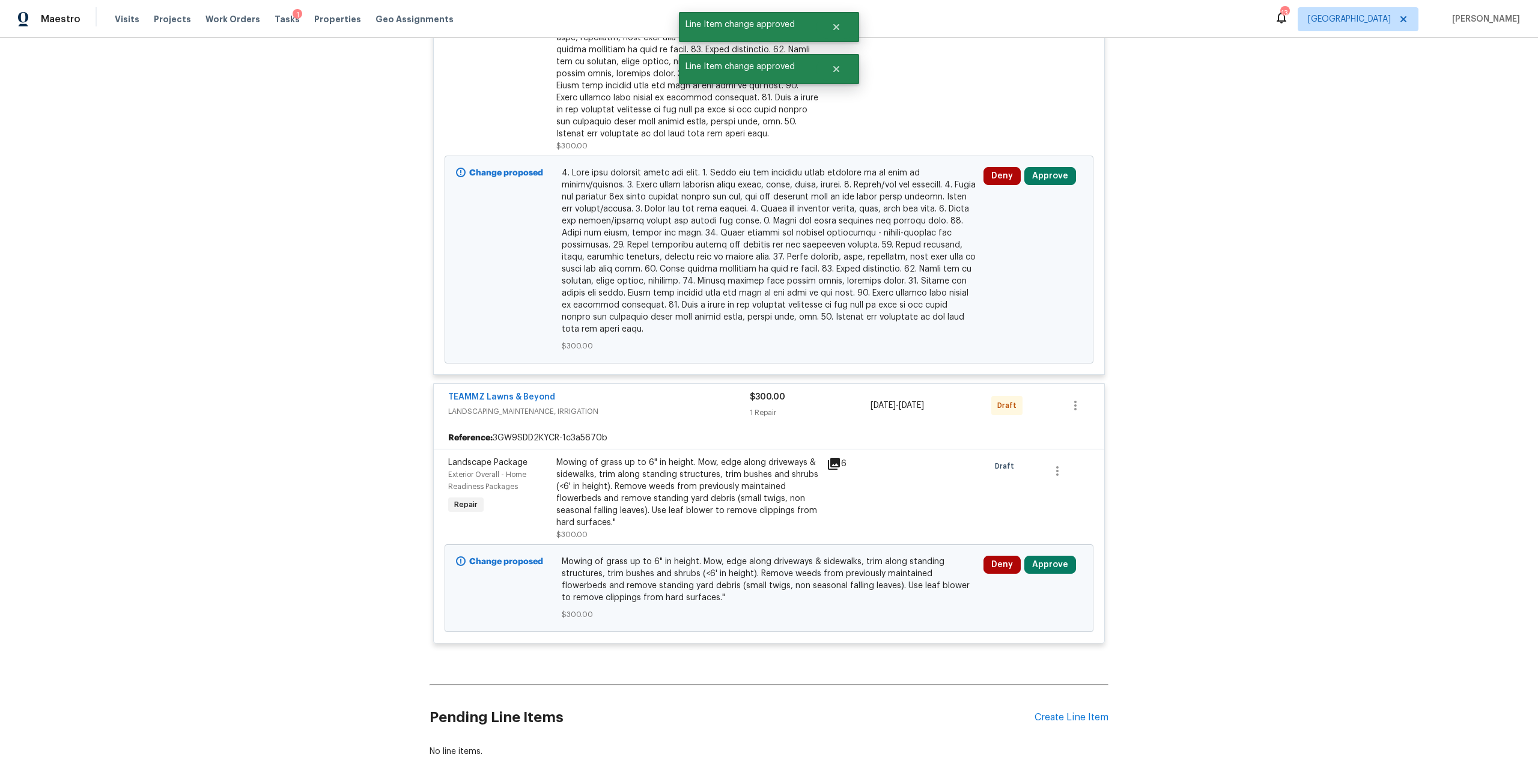
scroll to position [2002, 0]
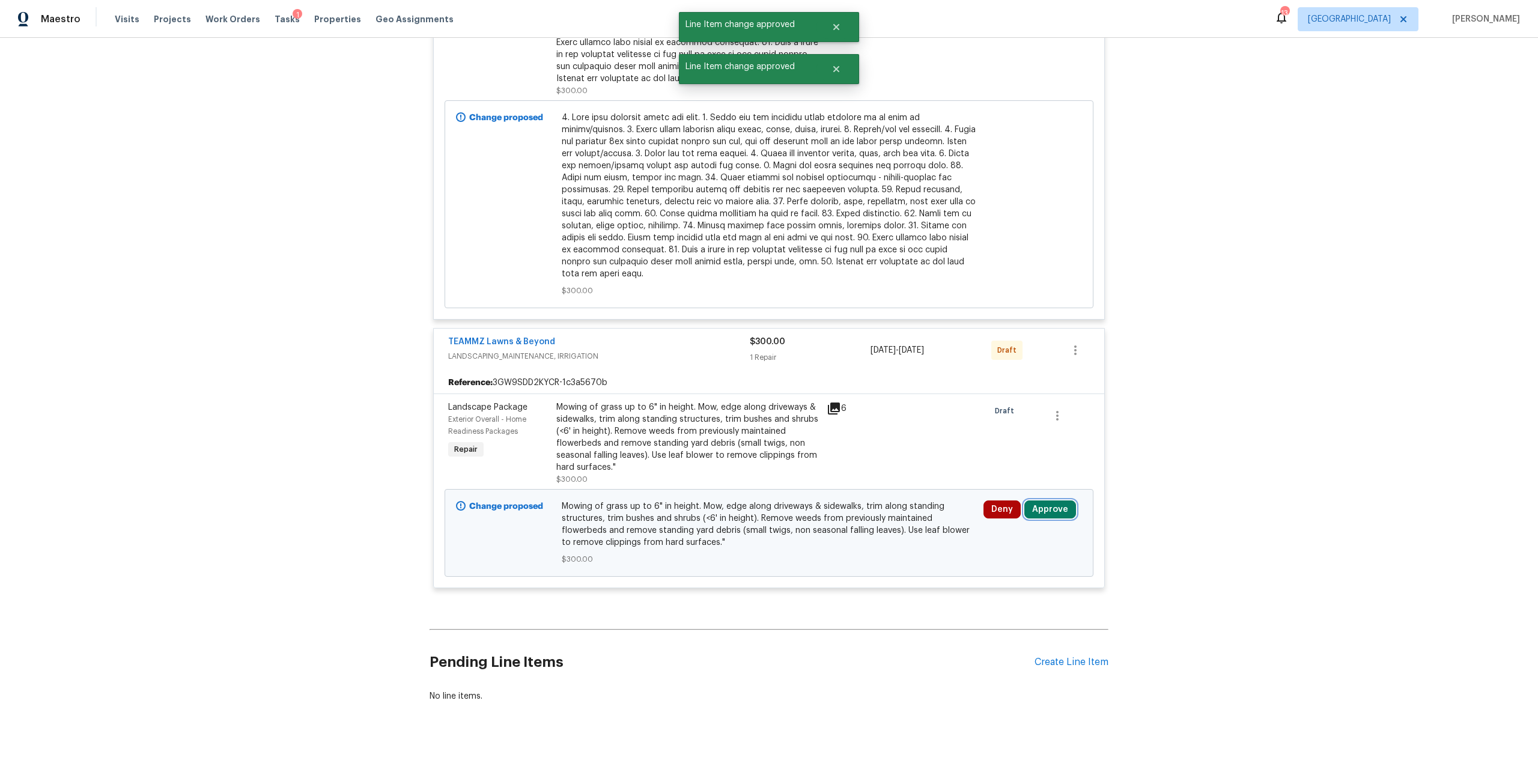
click at [1053, 507] on button "Approve" at bounding box center [1050, 509] width 51 height 18
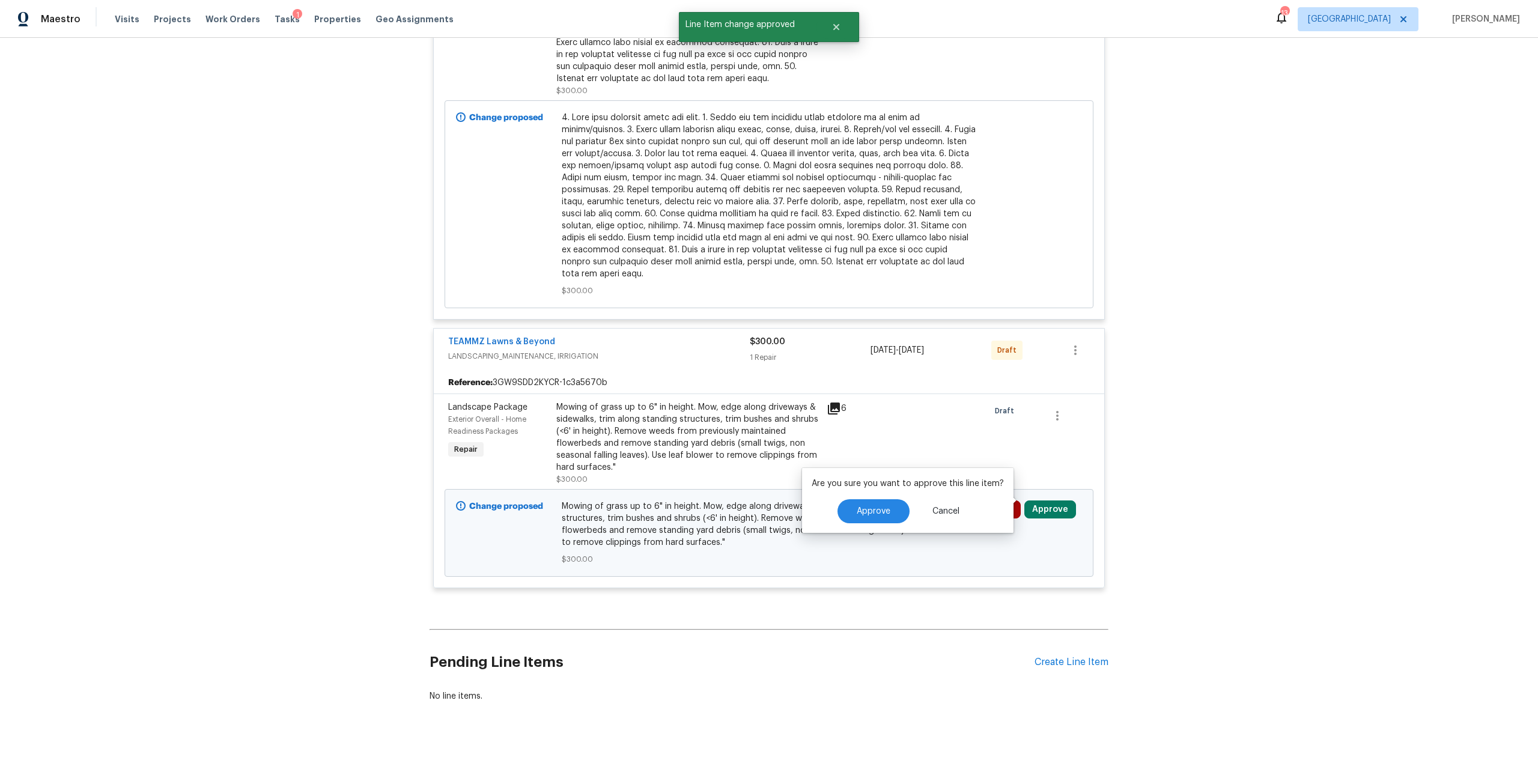
click at [785, 420] on div "Mowing of grass up to 6" in height. Mow, edge along driveways & sidewalks, trim…" at bounding box center [688, 437] width 263 height 72
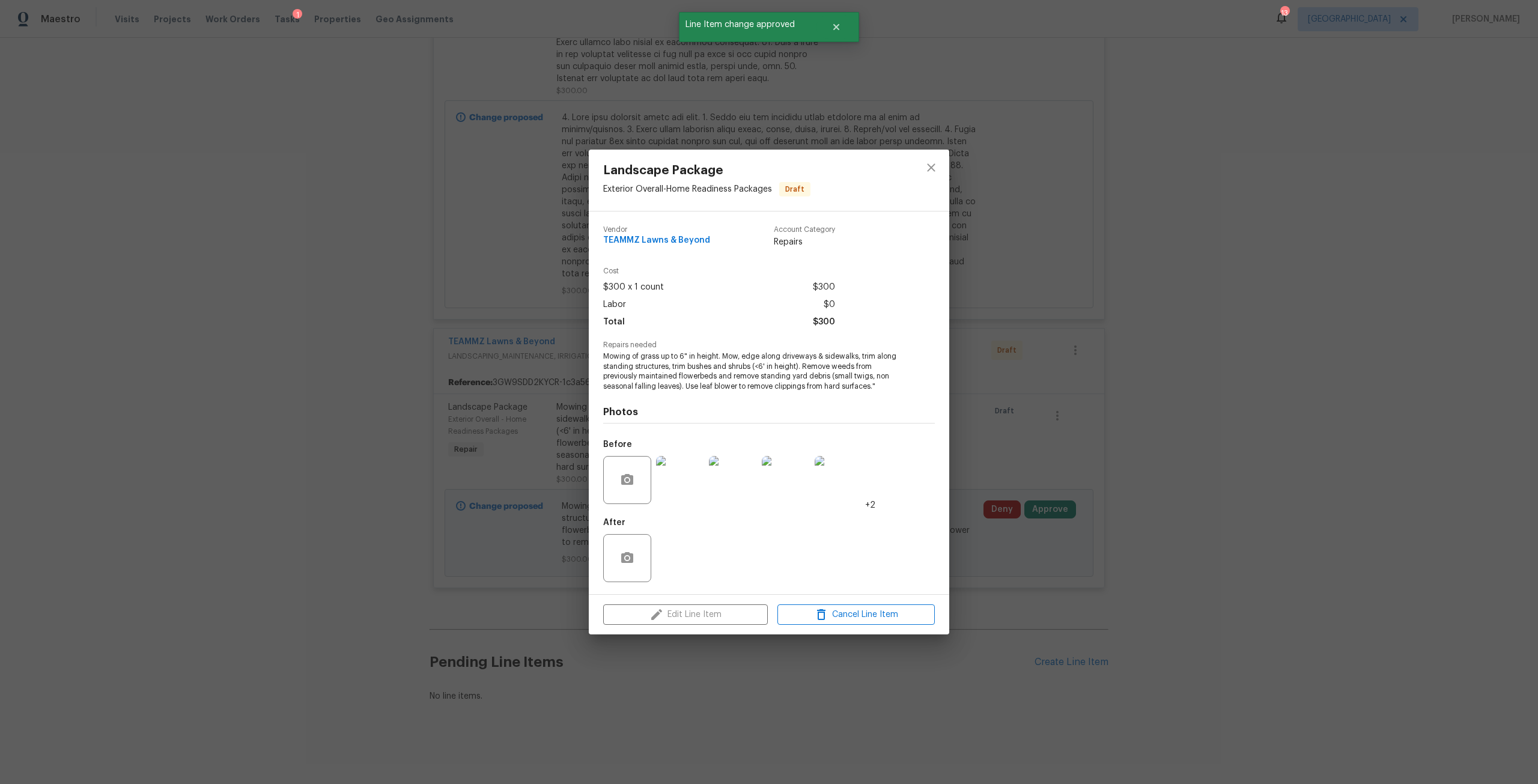
click at [683, 480] on img at bounding box center [680, 480] width 48 height 48
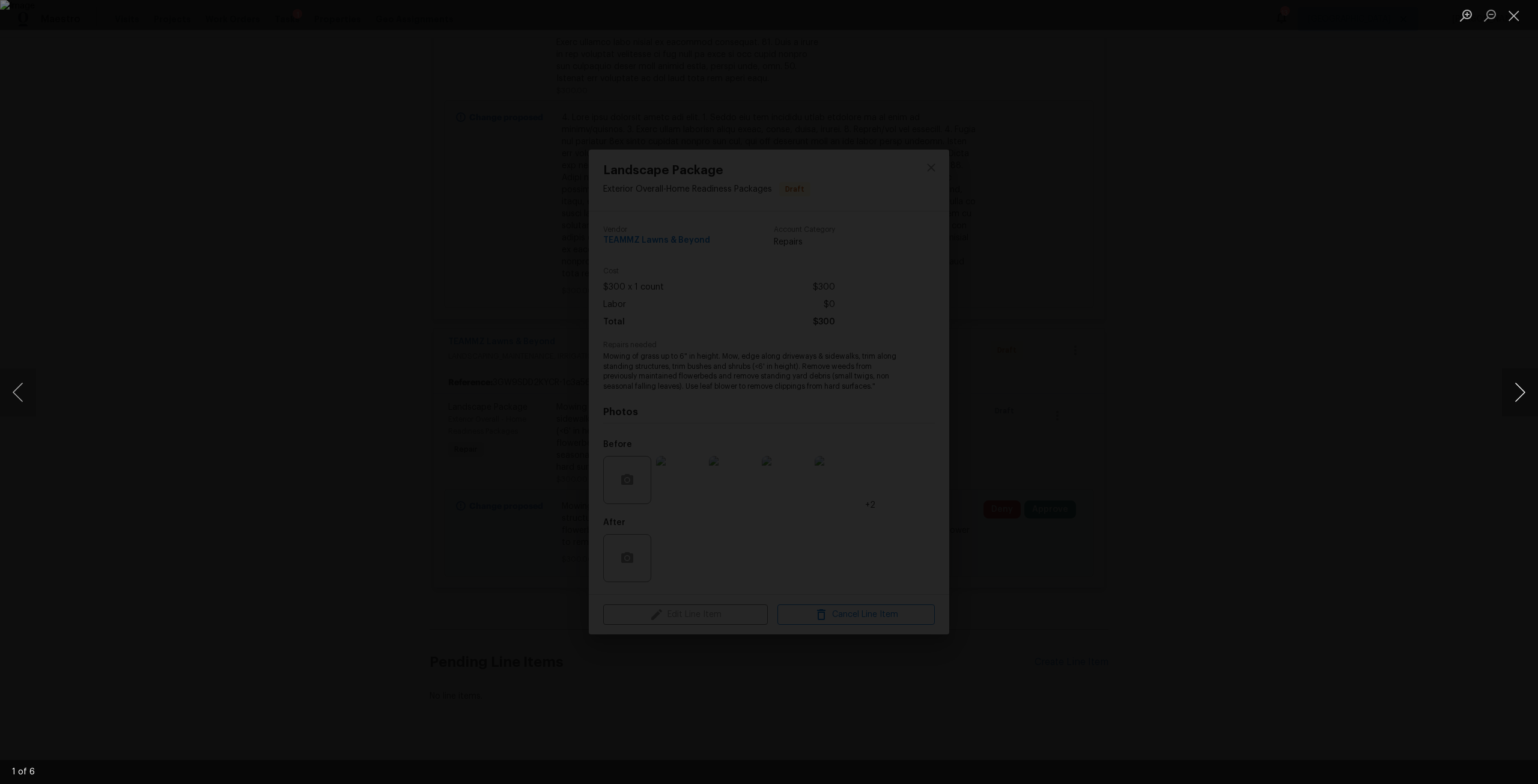
click at [1530, 402] on button "Next image" at bounding box center [1520, 392] width 36 height 48
click at [1454, 403] on div "Lightbox" at bounding box center [769, 392] width 1538 height 784
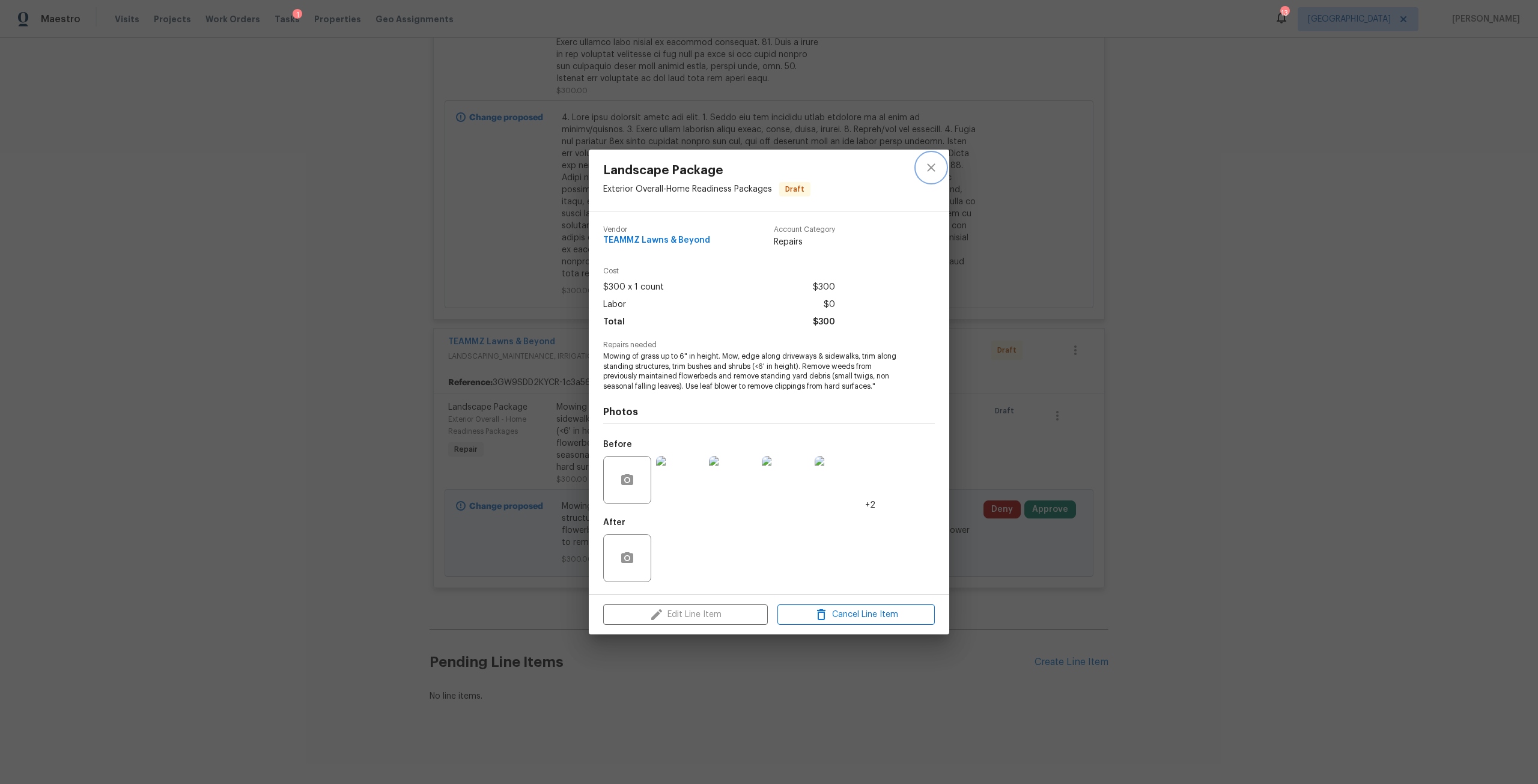
click at [924, 155] on button "close" at bounding box center [931, 167] width 29 height 29
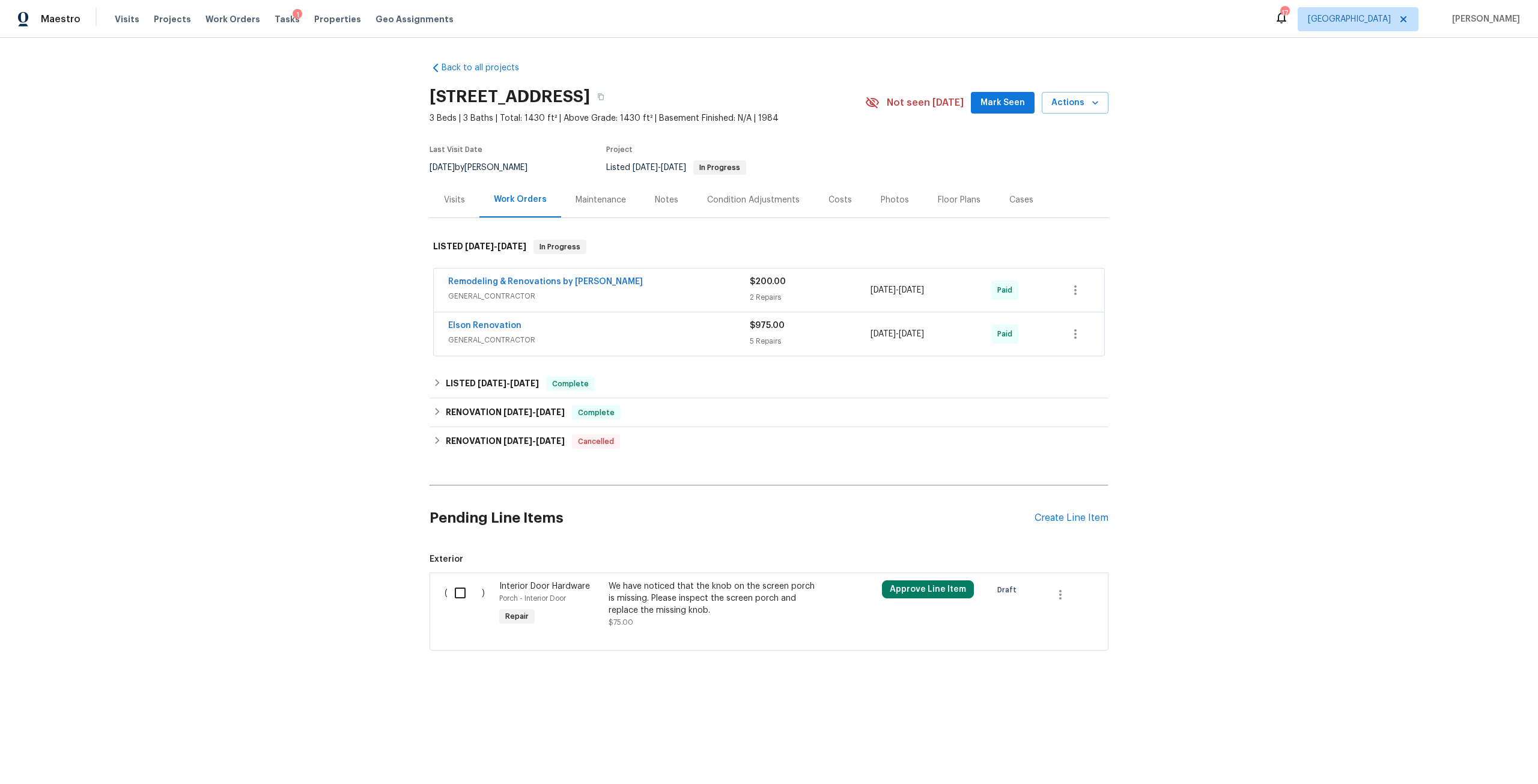
click at [463, 209] on div "Visits" at bounding box center [454, 200] width 50 height 35
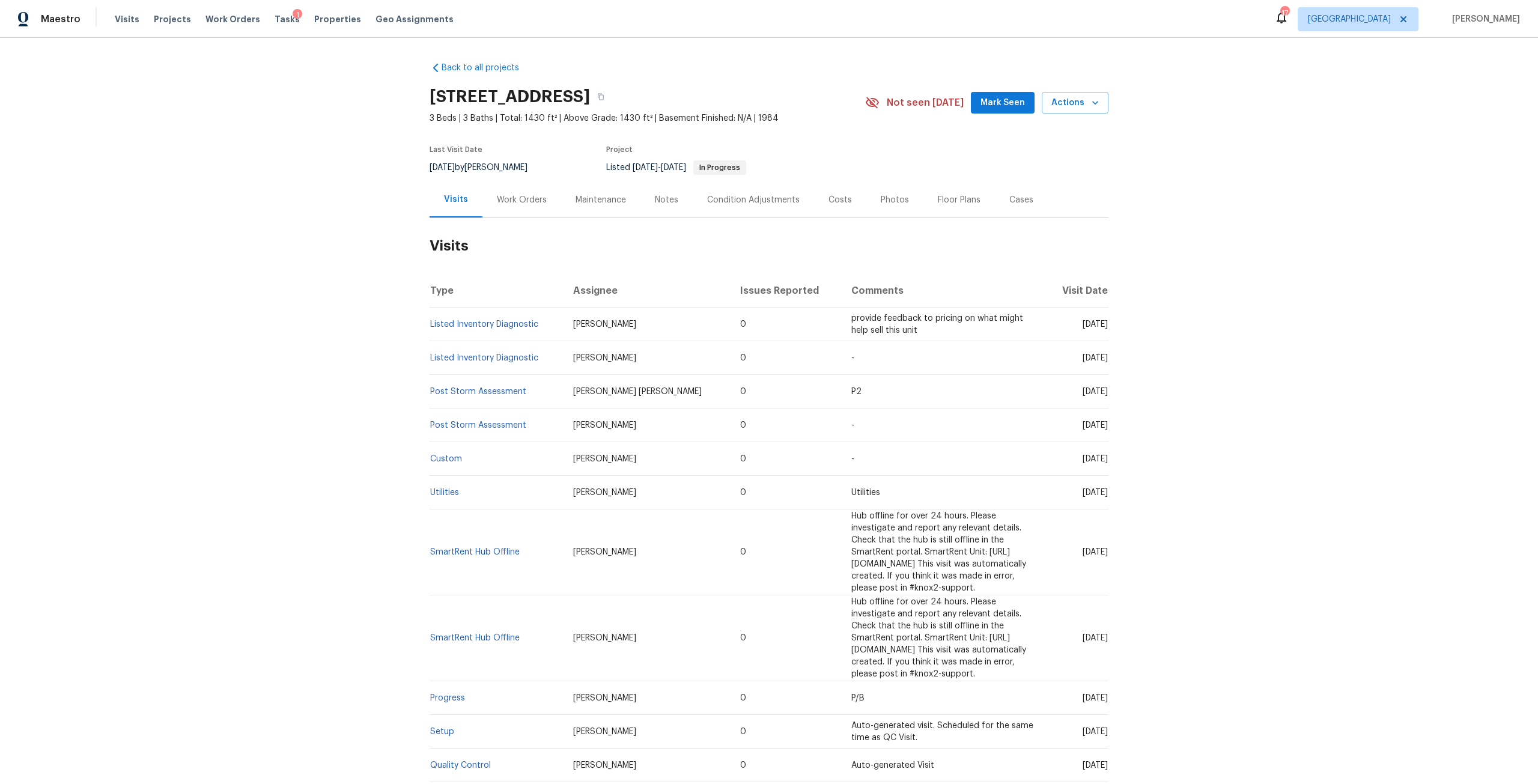
click at [521, 206] on div "Work Orders" at bounding box center [522, 200] width 50 height 12
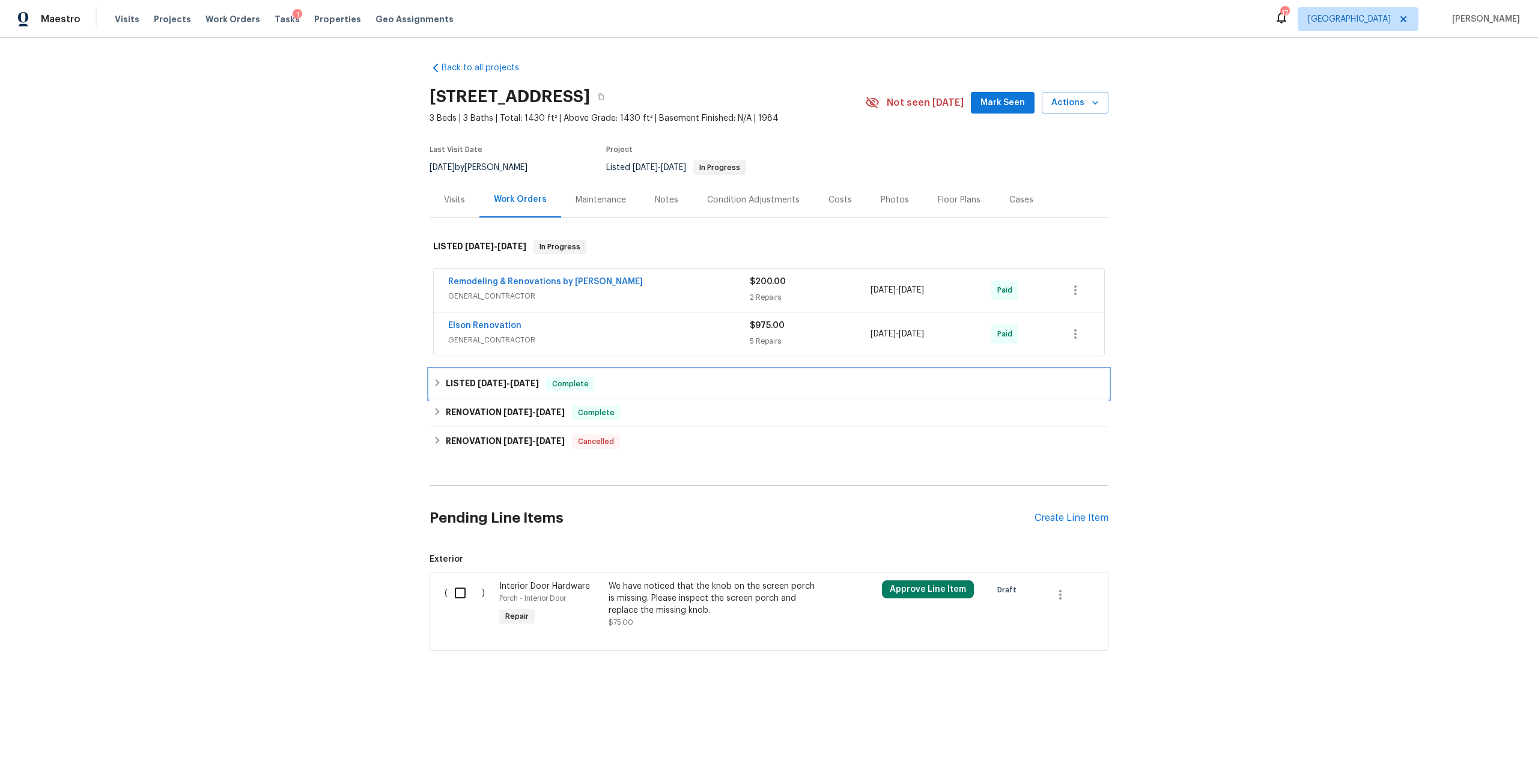
click at [510, 387] on span "7/8/24" at bounding box center [524, 384] width 29 height 9
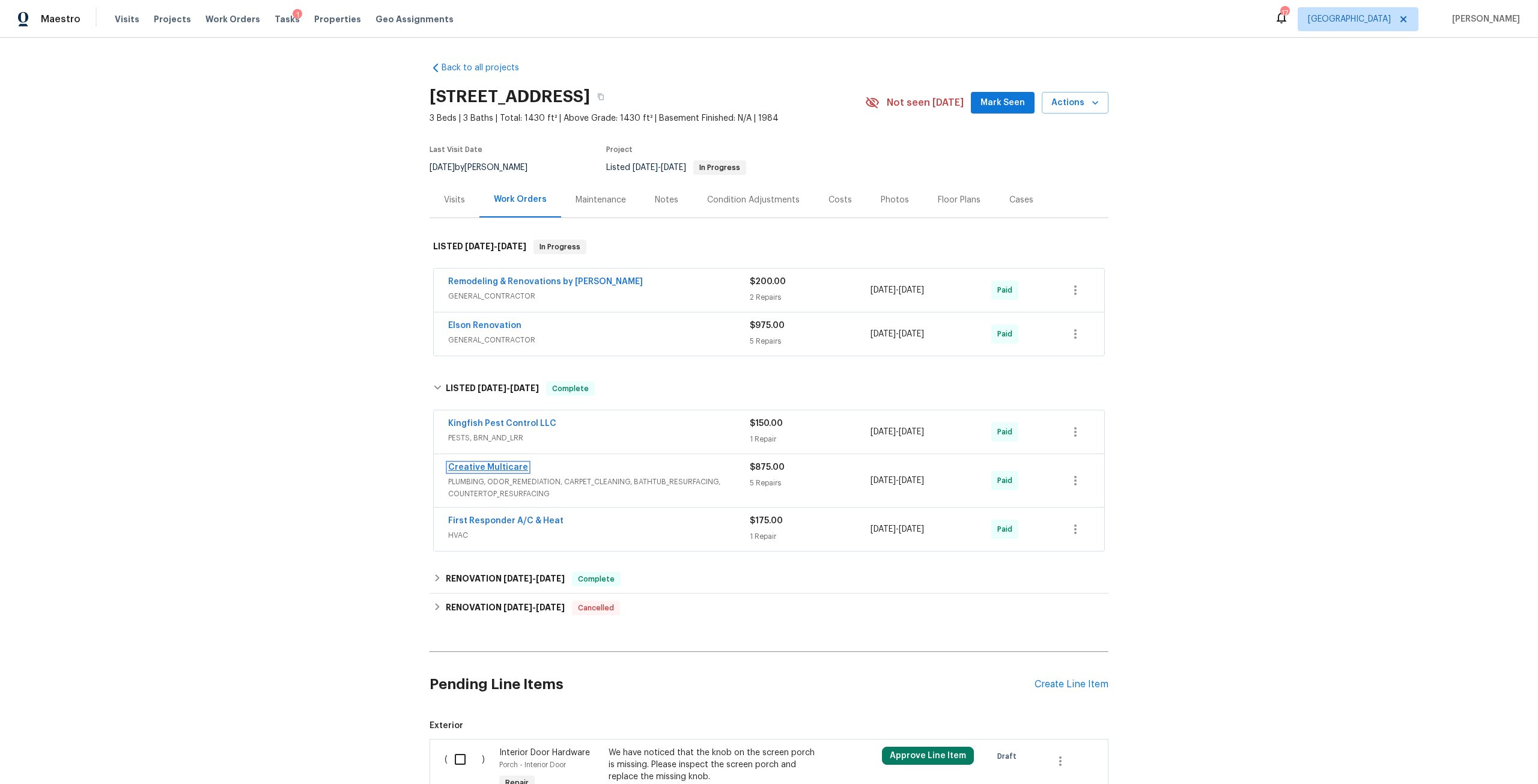
click at [492, 472] on link "Creative Multicare" at bounding box center [488, 467] width 80 height 9
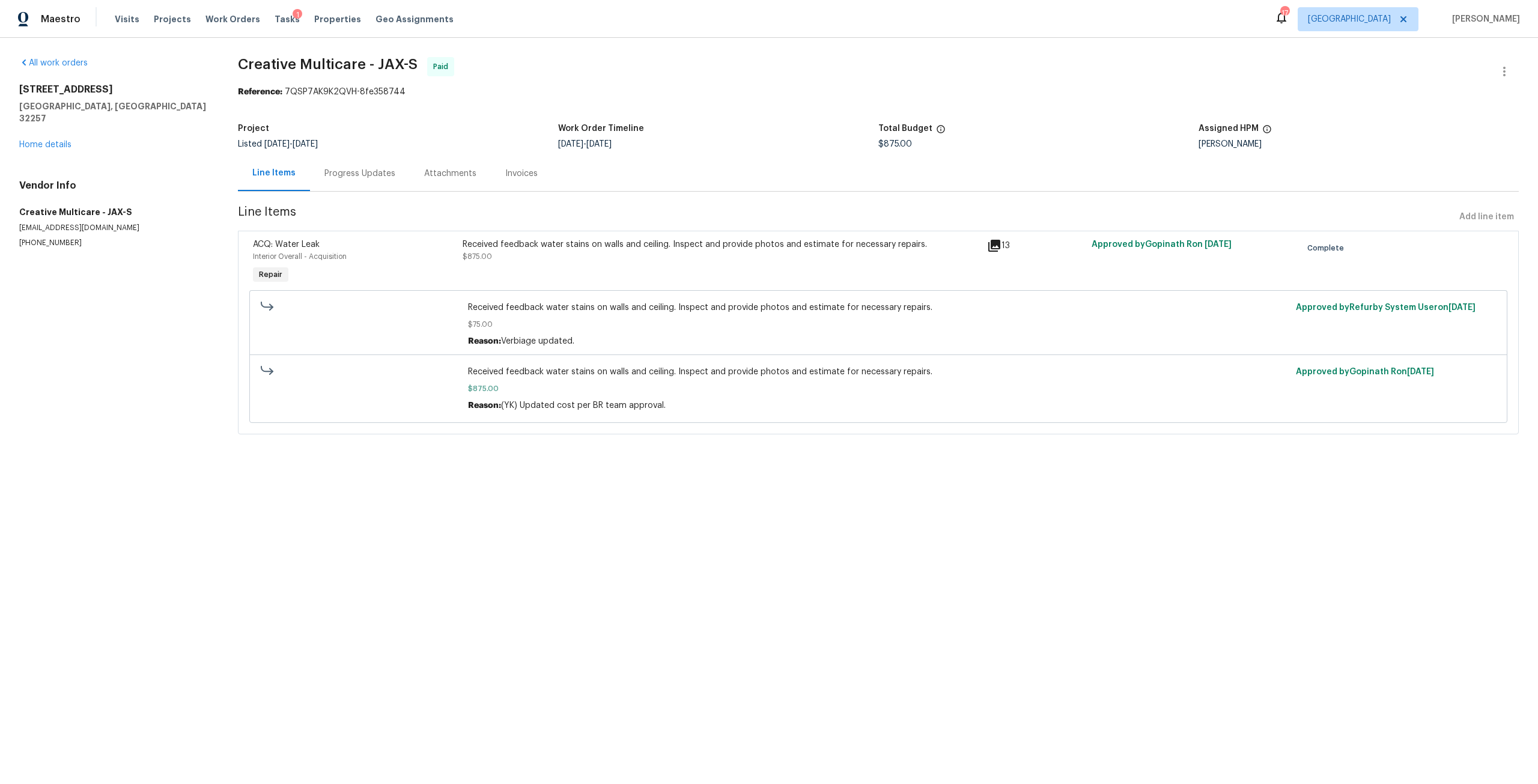
click at [573, 253] on div "Received feedback water stains on walls and ceiling. Inspect and provide photos…" at bounding box center [721, 250] width 518 height 24
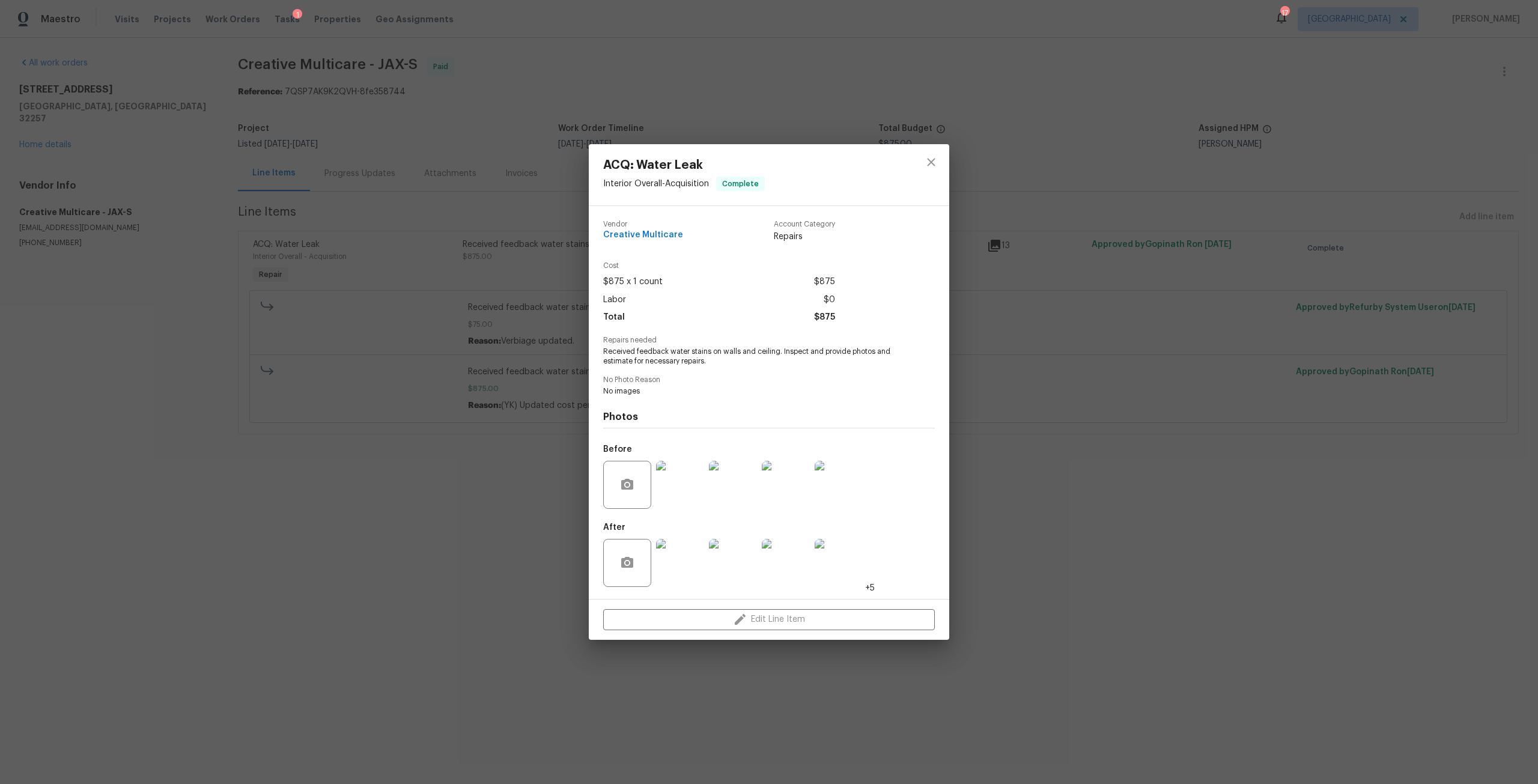
click at [676, 552] on img at bounding box center [680, 563] width 48 height 48
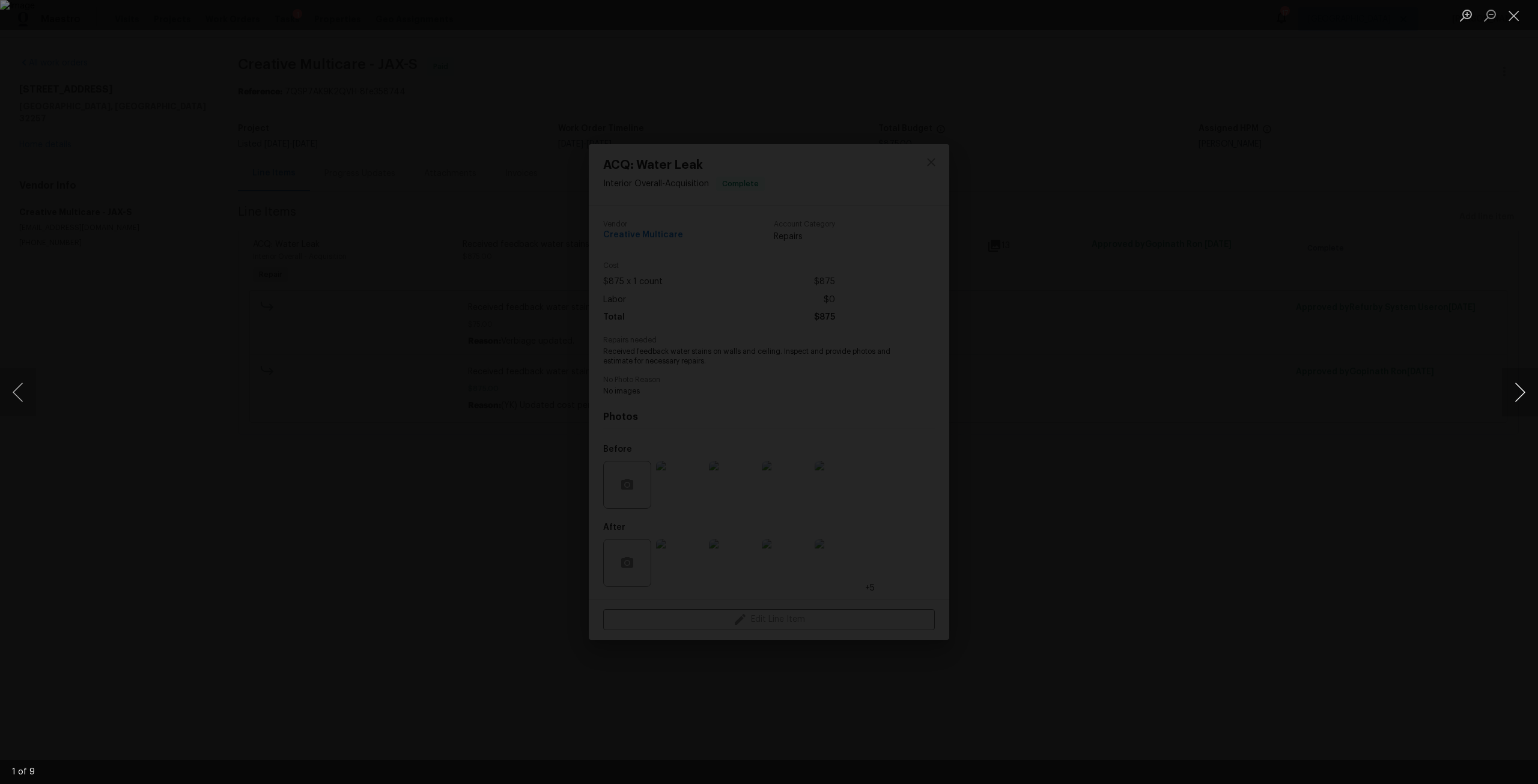
click at [1514, 389] on button "Next image" at bounding box center [1520, 392] width 36 height 48
click at [1483, 371] on div "Lightbox" at bounding box center [769, 392] width 1538 height 784
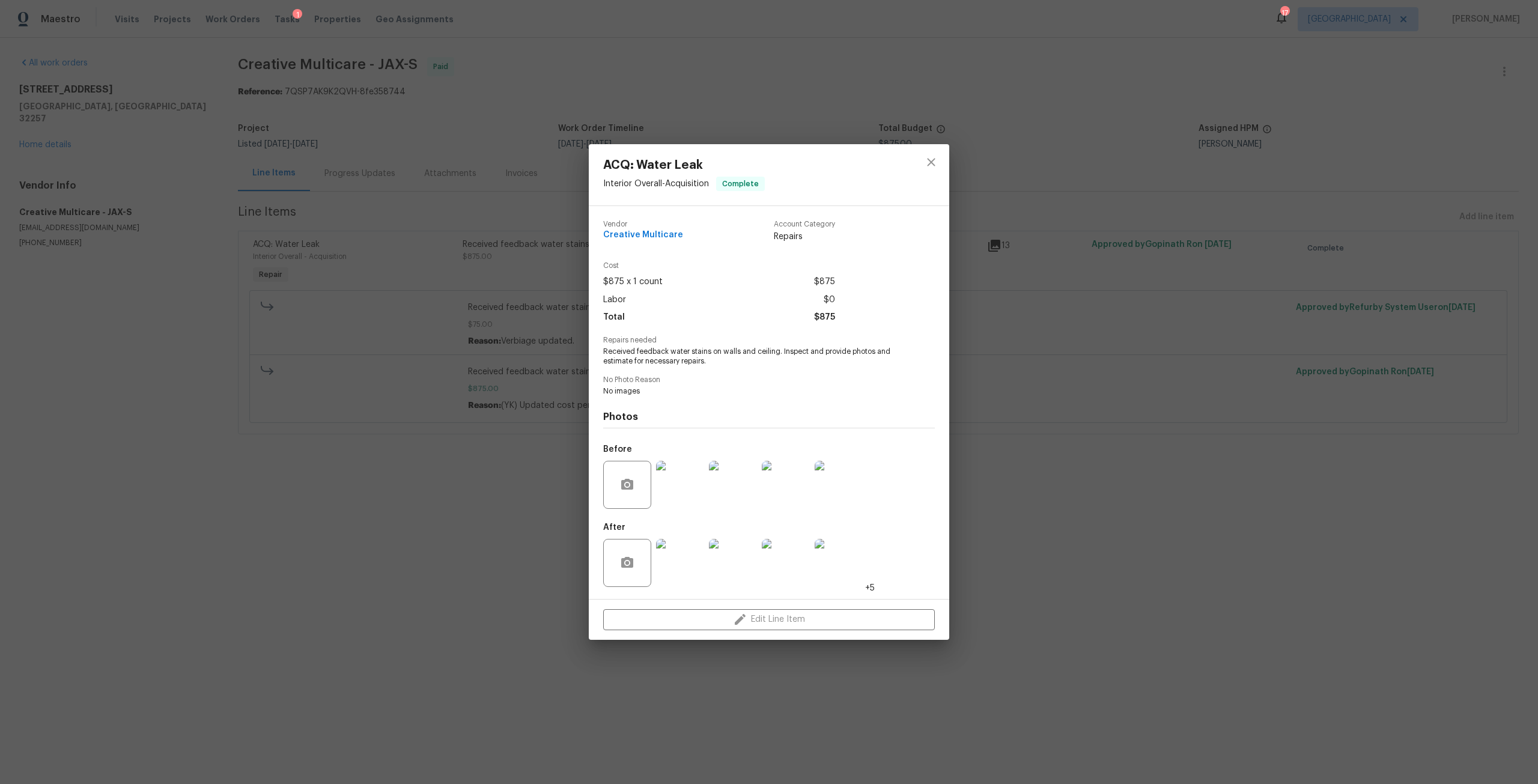
click at [0, 141] on div "ACQ: Water Leak Interior Overall - Acquisition Complete Vendor Creative Multica…" at bounding box center [769, 392] width 1538 height 784
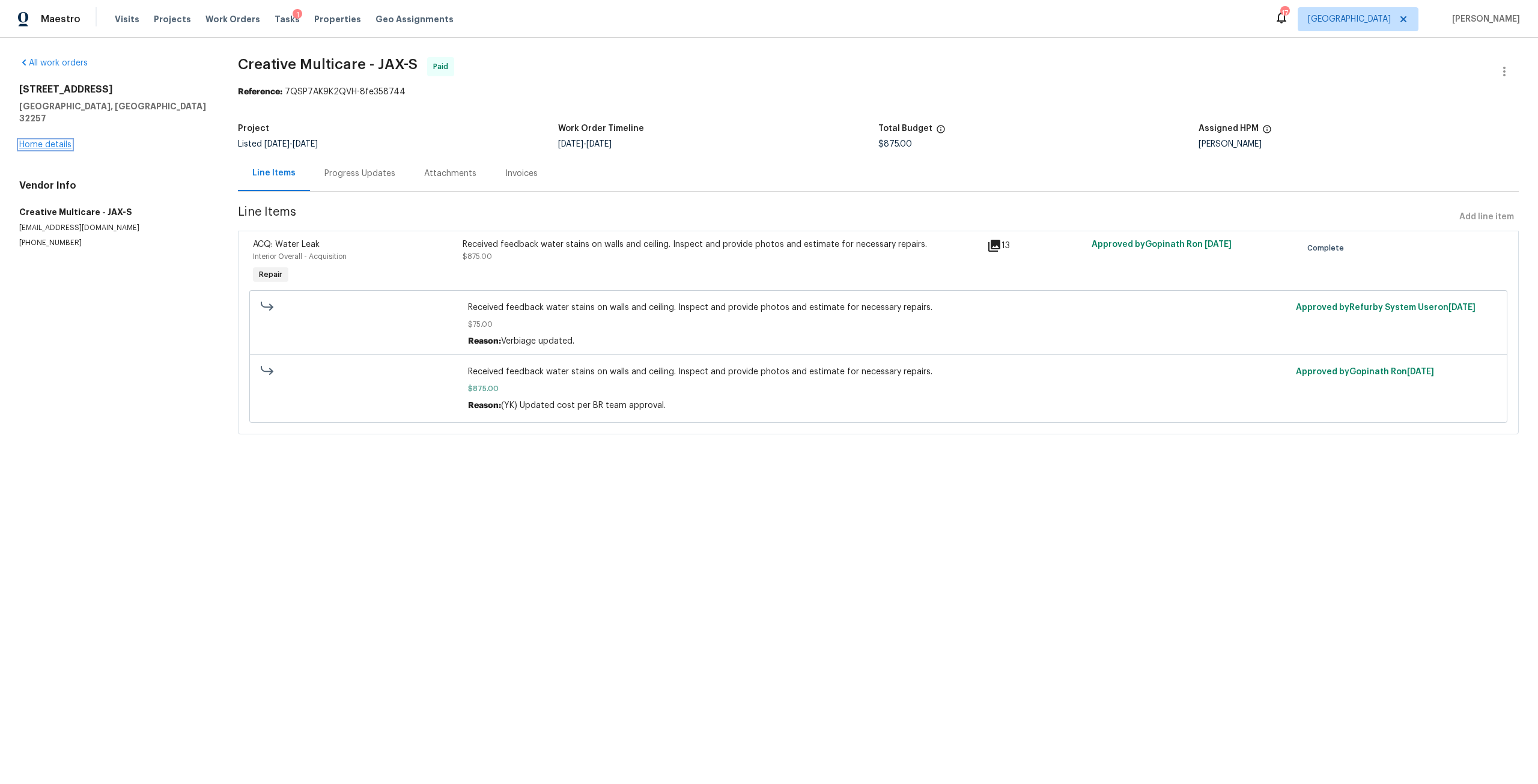
click at [27, 141] on link "Home details" at bounding box center [45, 145] width 52 height 9
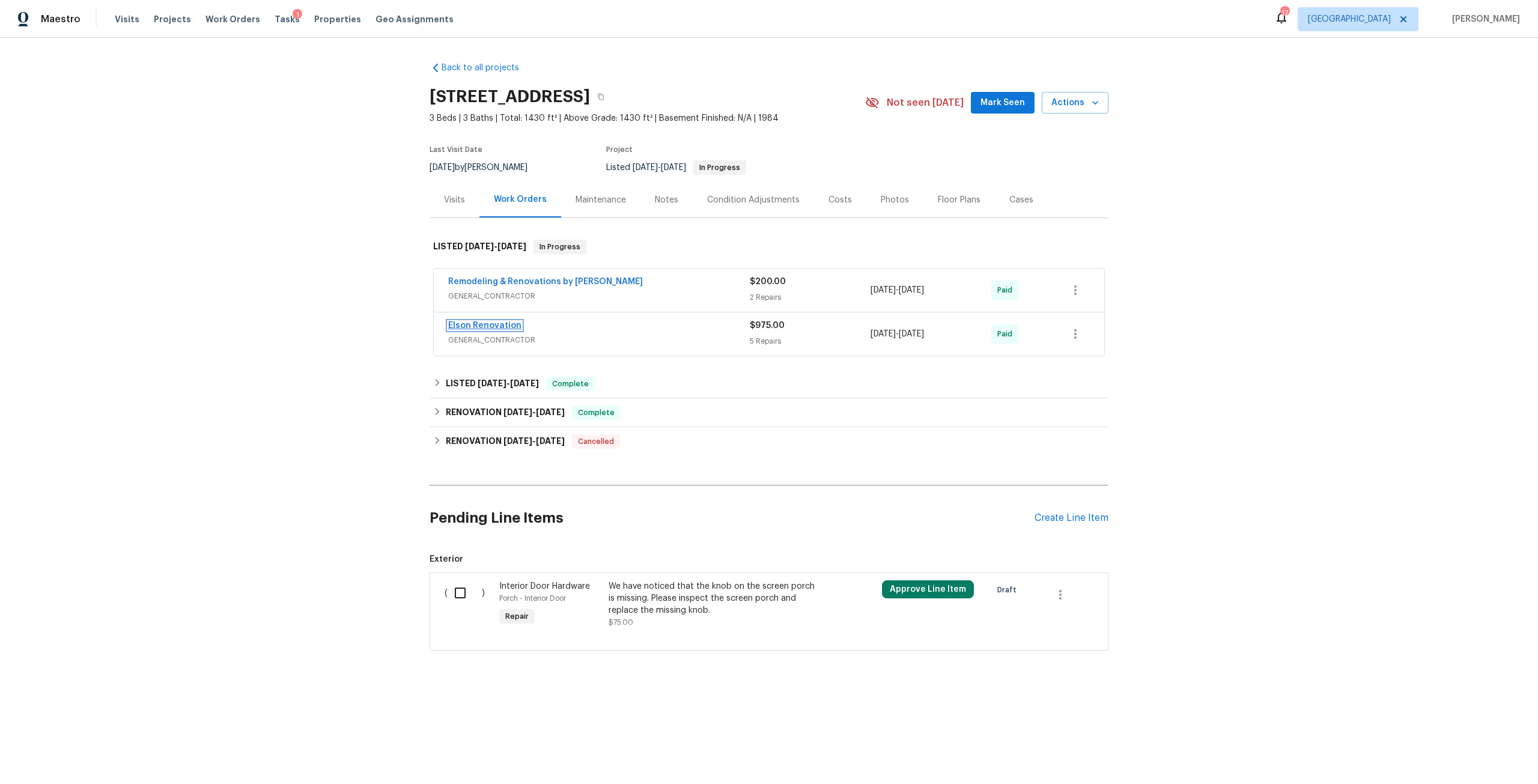
click at [488, 330] on link "Elson Renovation" at bounding box center [485, 326] width 73 height 9
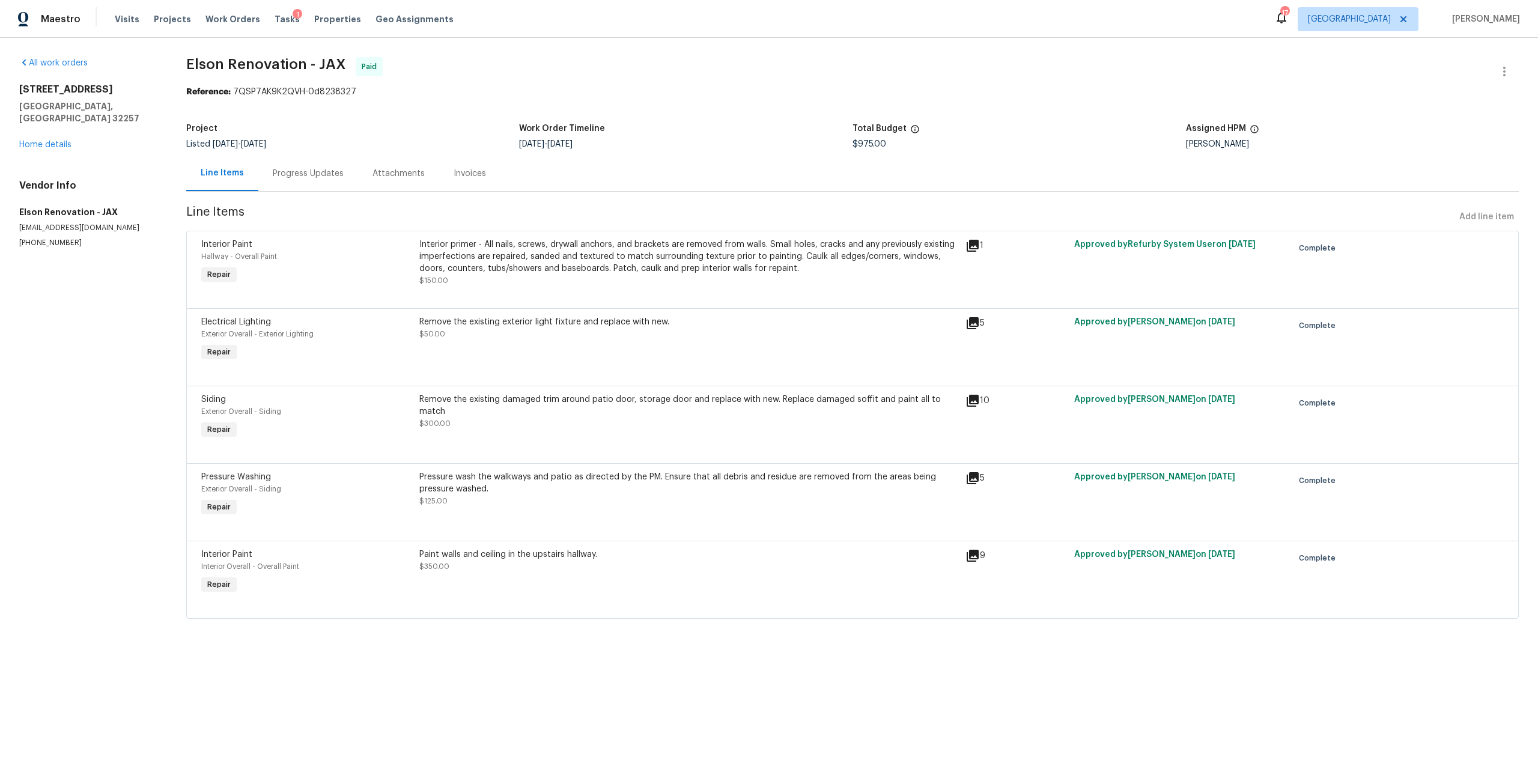
click at [584, 482] on div "Pressure wash the walkways and patio as directed by the PM. Ensure that all deb…" at bounding box center [689, 483] width 538 height 24
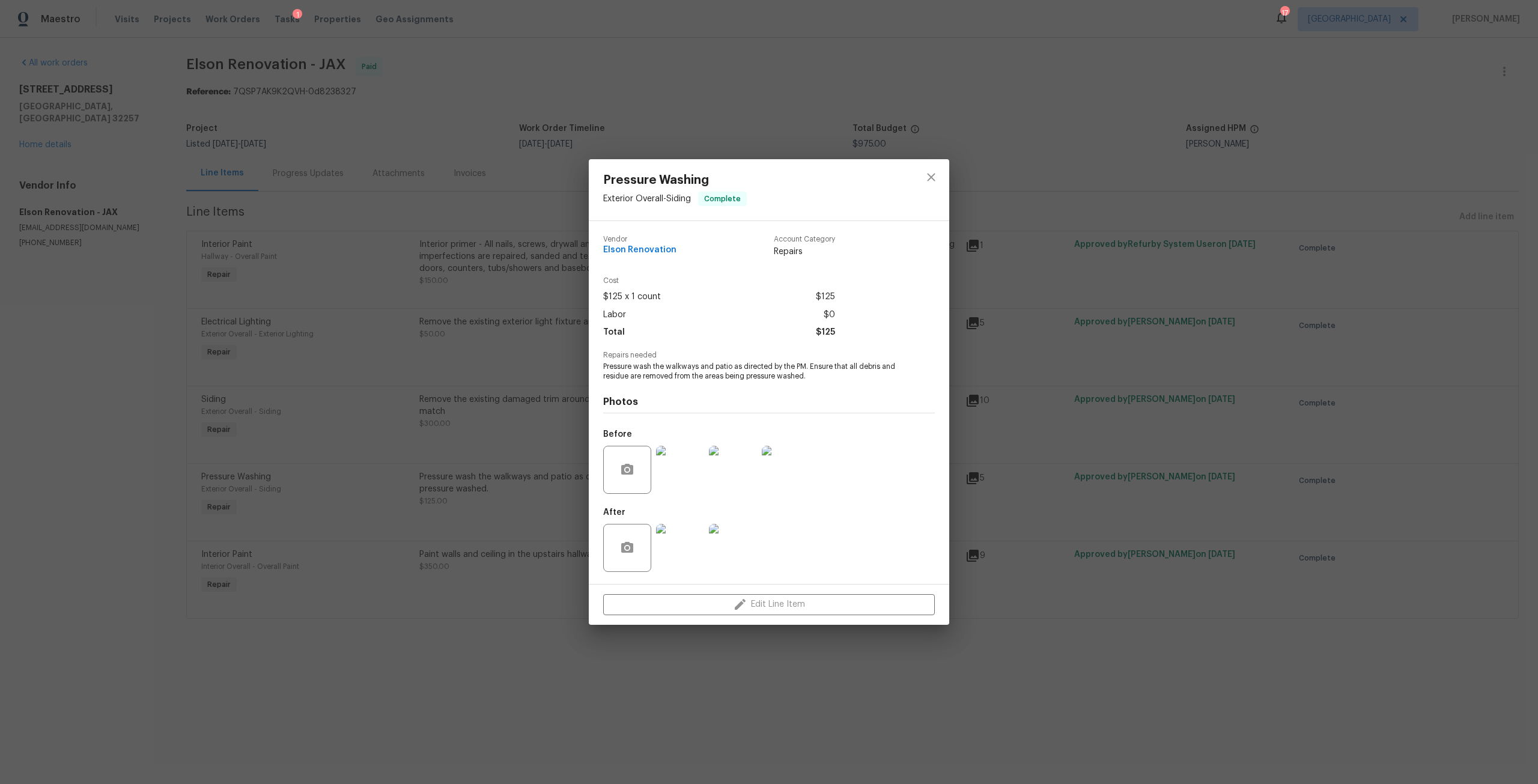
click at [696, 532] on img at bounding box center [680, 548] width 48 height 48
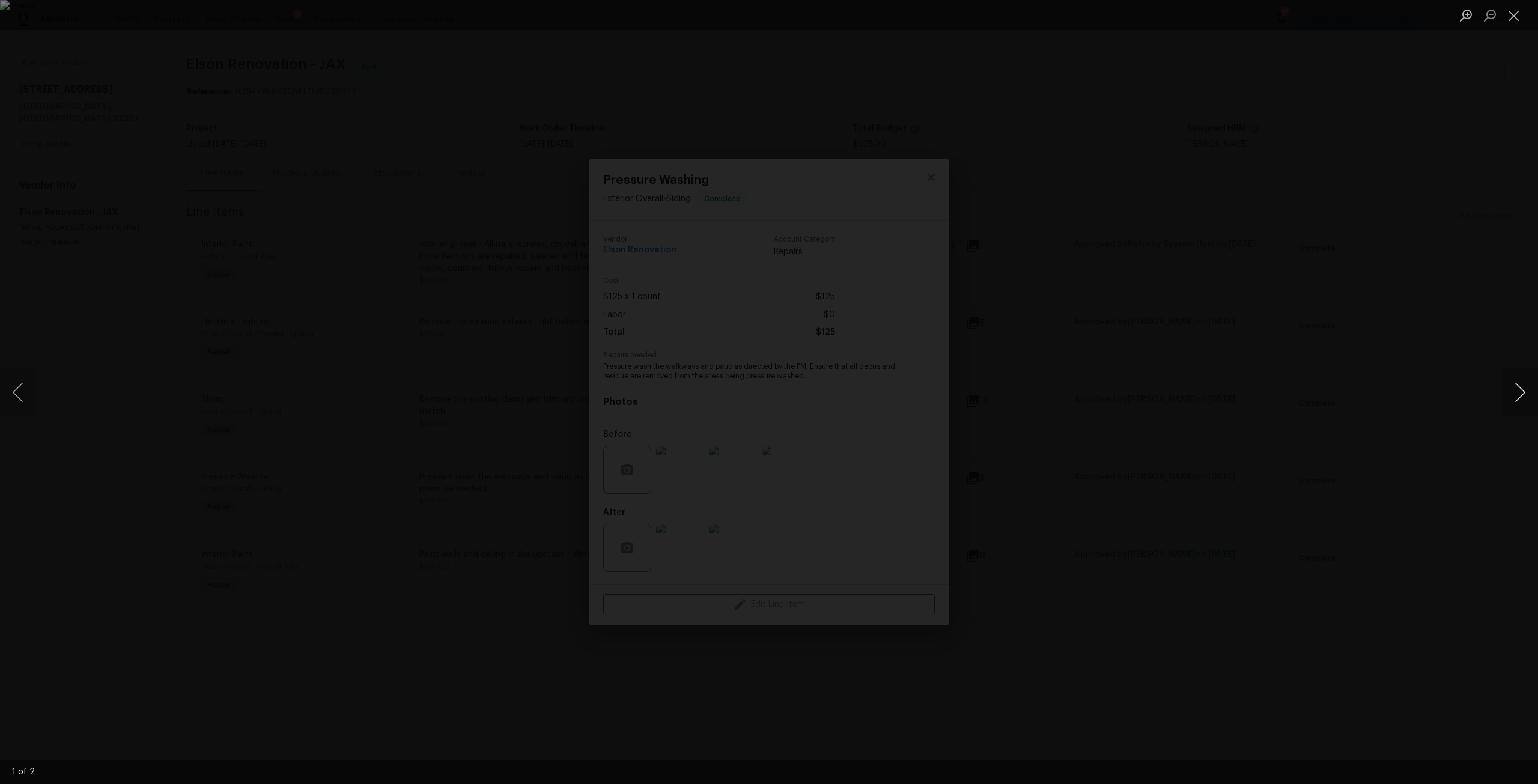
click at [1519, 400] on button "Next image" at bounding box center [1520, 392] width 36 height 48
click at [1389, 291] on div "Lightbox" at bounding box center [769, 392] width 1538 height 784
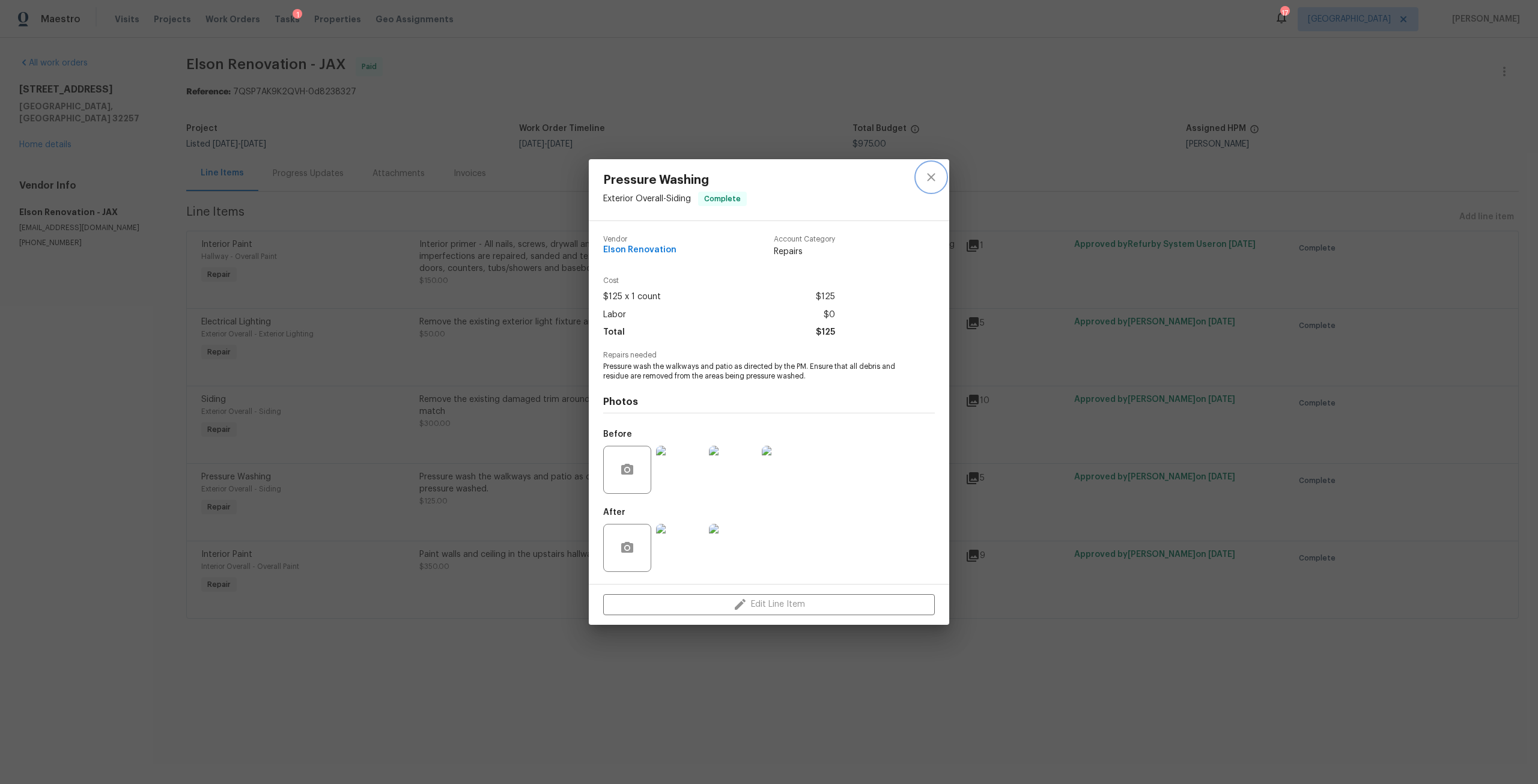
click at [934, 182] on icon "close" at bounding box center [931, 177] width 14 height 14
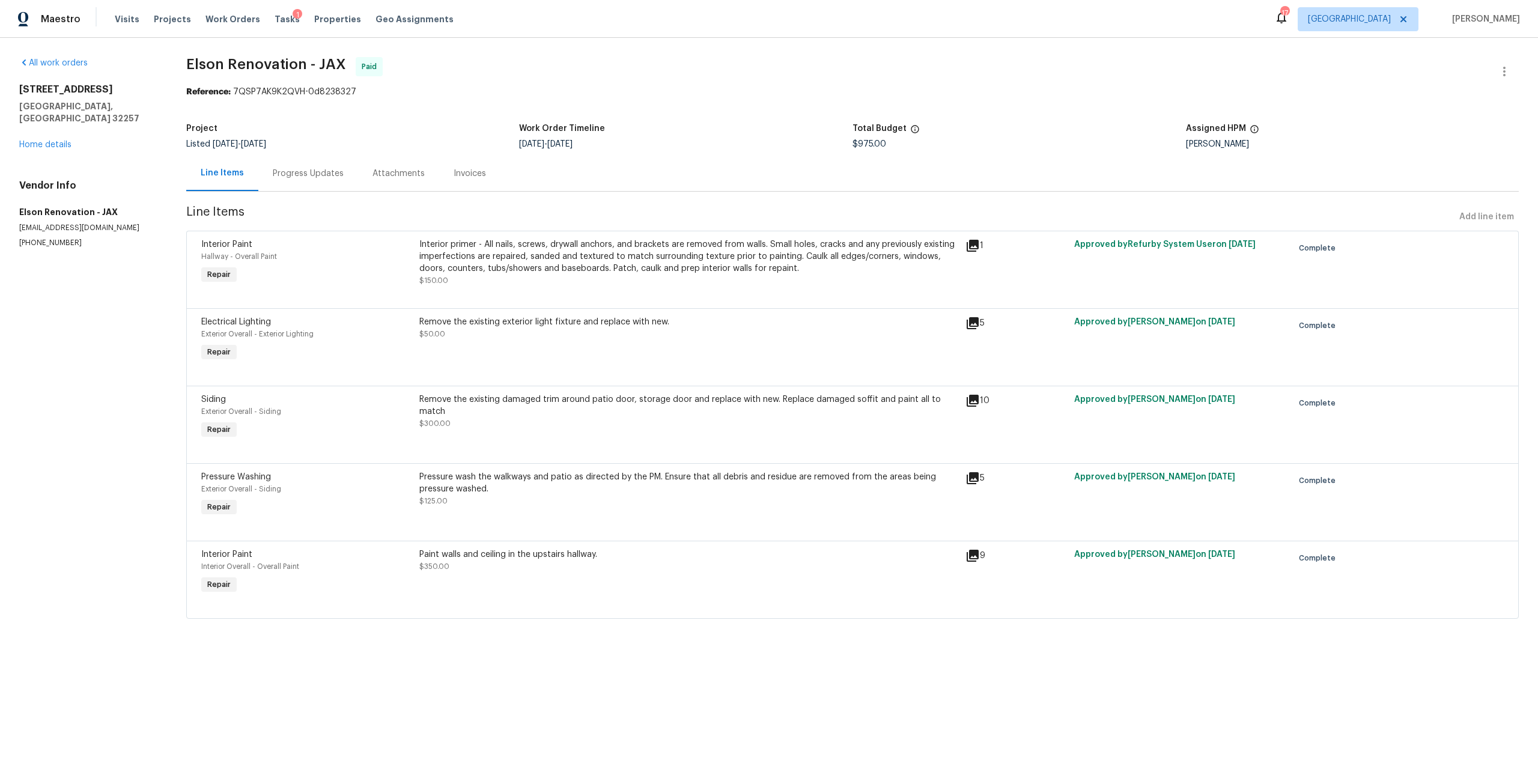
click at [626, 268] on div "Interior primer - All nails, screws, drywall anchors, and brackets are removed …" at bounding box center [689, 257] width 538 height 36
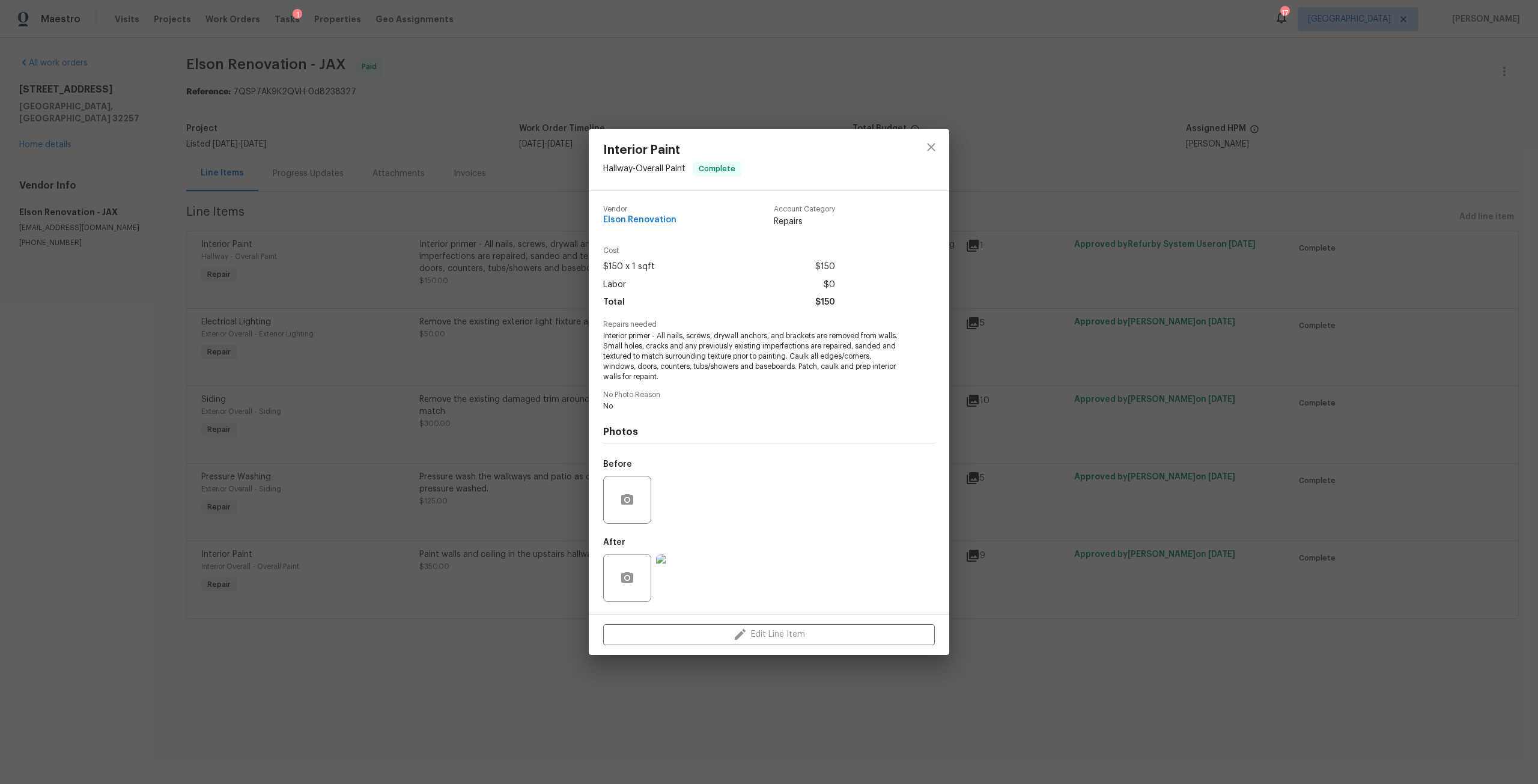
click at [667, 574] on img at bounding box center [680, 578] width 48 height 48
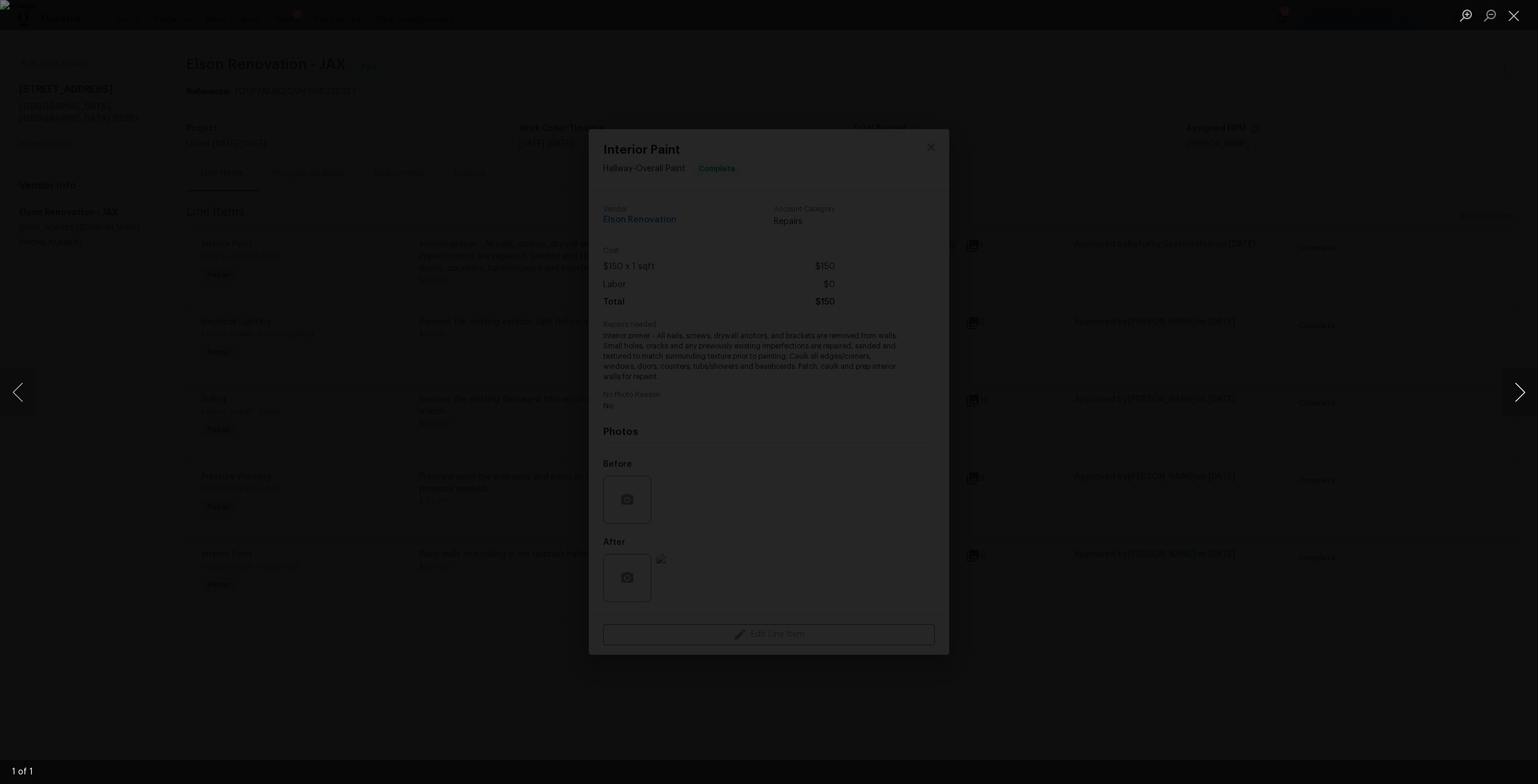
click at [1523, 389] on button "Next image" at bounding box center [1520, 392] width 36 height 48
click at [233, 147] on div "Lightbox" at bounding box center [769, 392] width 1538 height 784
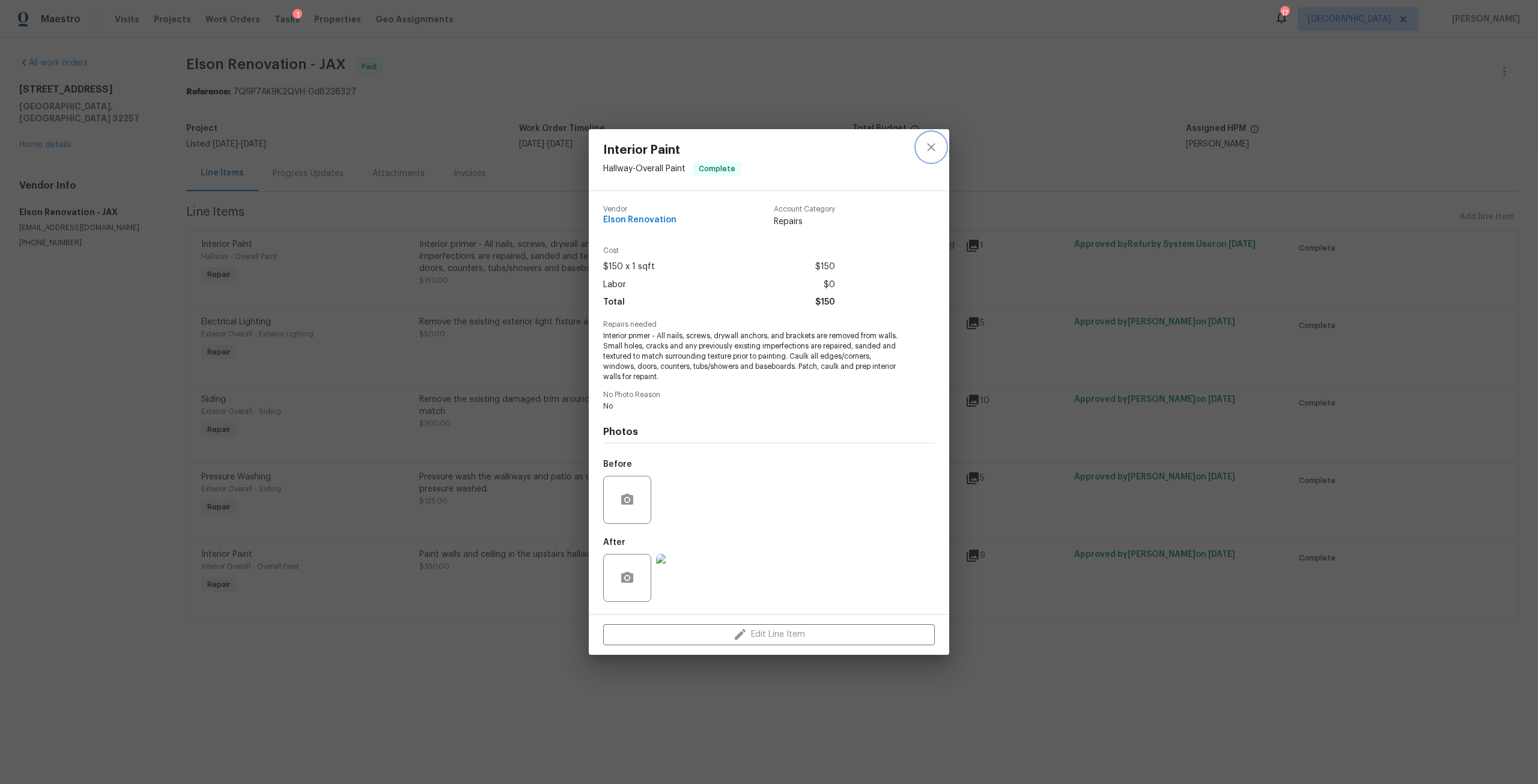
click at [926, 145] on icon "close" at bounding box center [931, 147] width 14 height 14
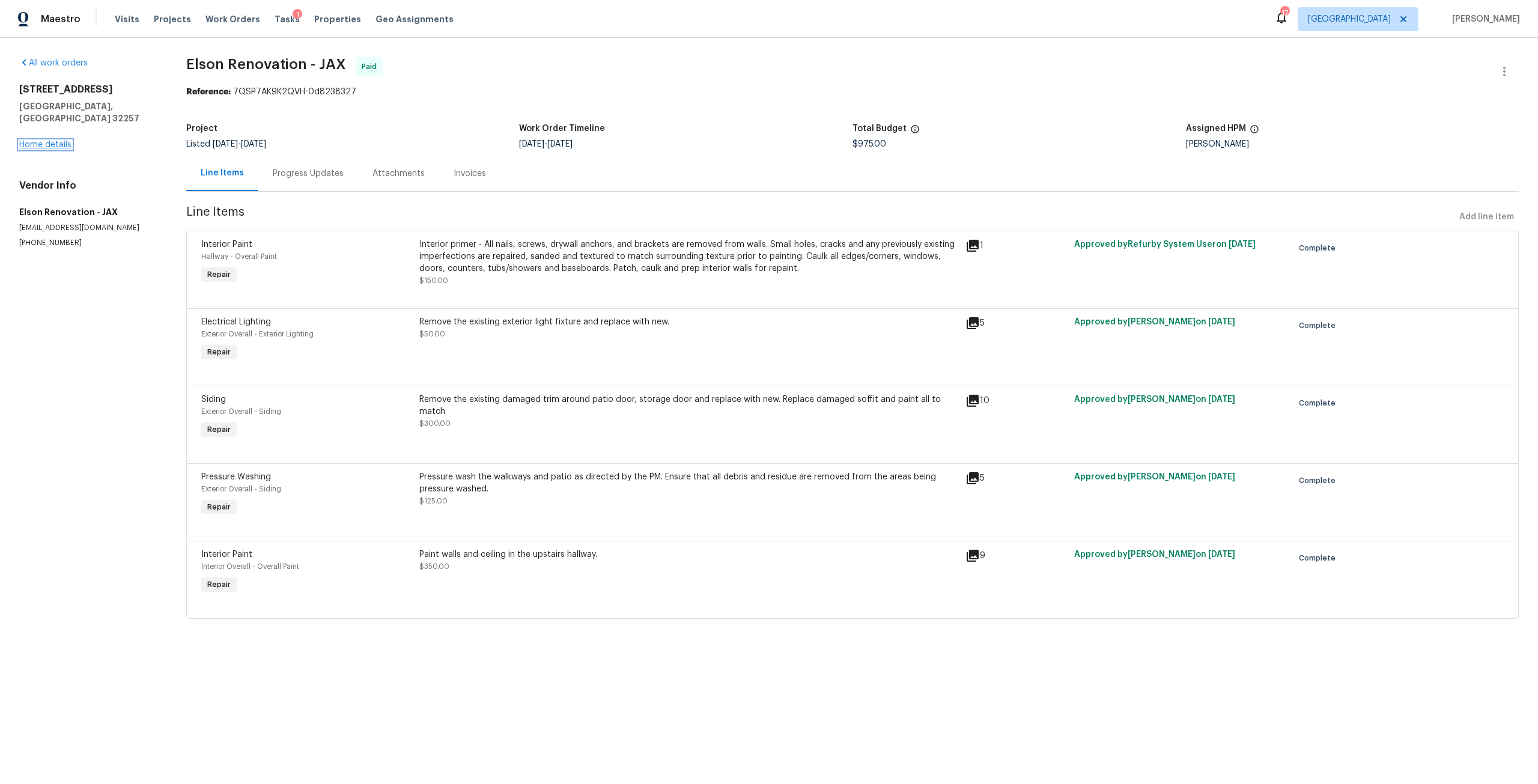
click at [67, 142] on link "Home details" at bounding box center [45, 145] width 52 height 9
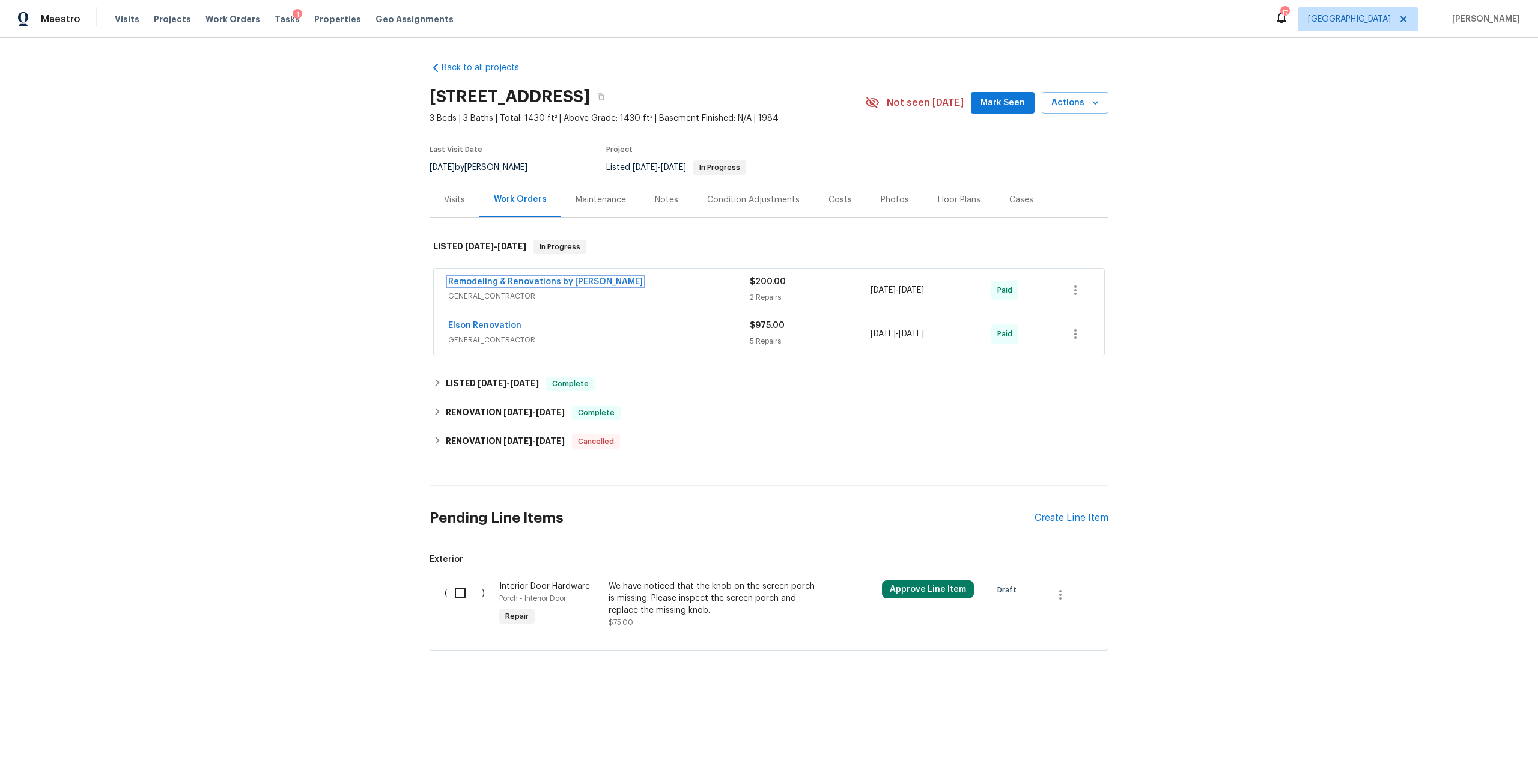
click at [563, 286] on link "Remodeling & Renovations by Paola" at bounding box center [546, 282] width 195 height 9
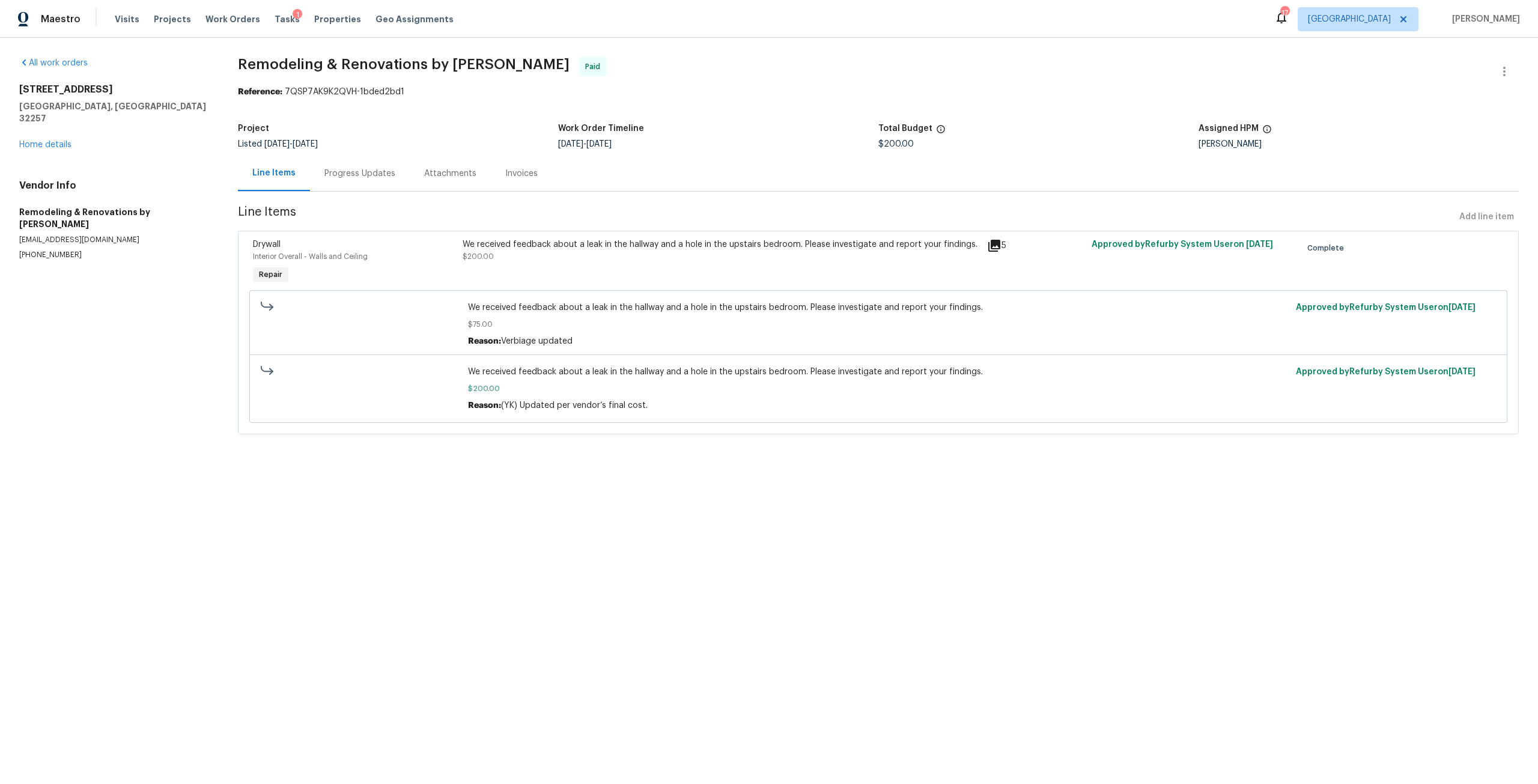
click at [65, 127] on div "3801 Crown Point Rd Unit 1311 Jacksonville, FL 32257 Home details" at bounding box center [114, 117] width 190 height 68
click at [59, 141] on link "Home details" at bounding box center [45, 145] width 52 height 9
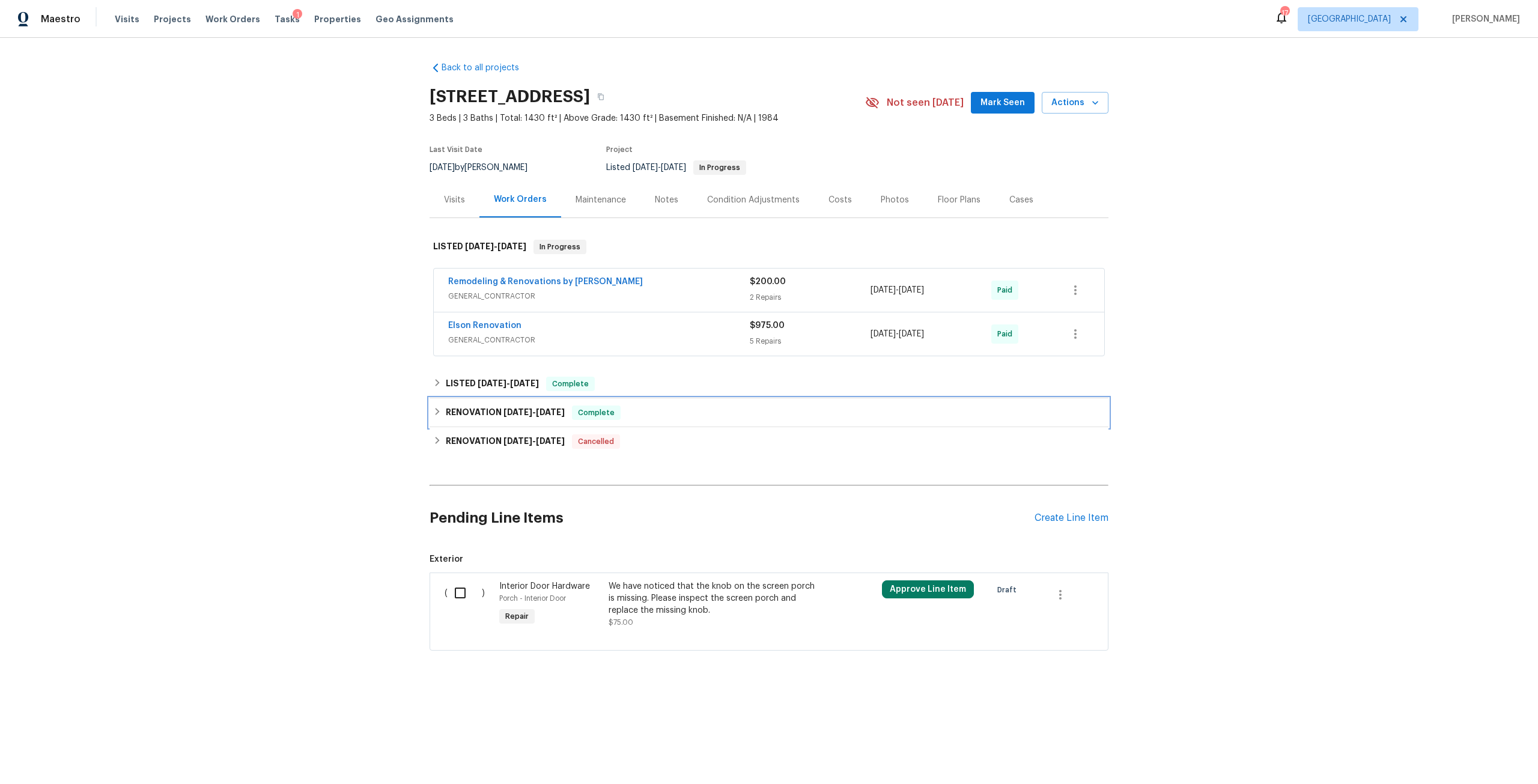
click at [524, 410] on div "RENOVATION 5/22/24 - 5/29/24 Complete" at bounding box center [769, 413] width 679 height 29
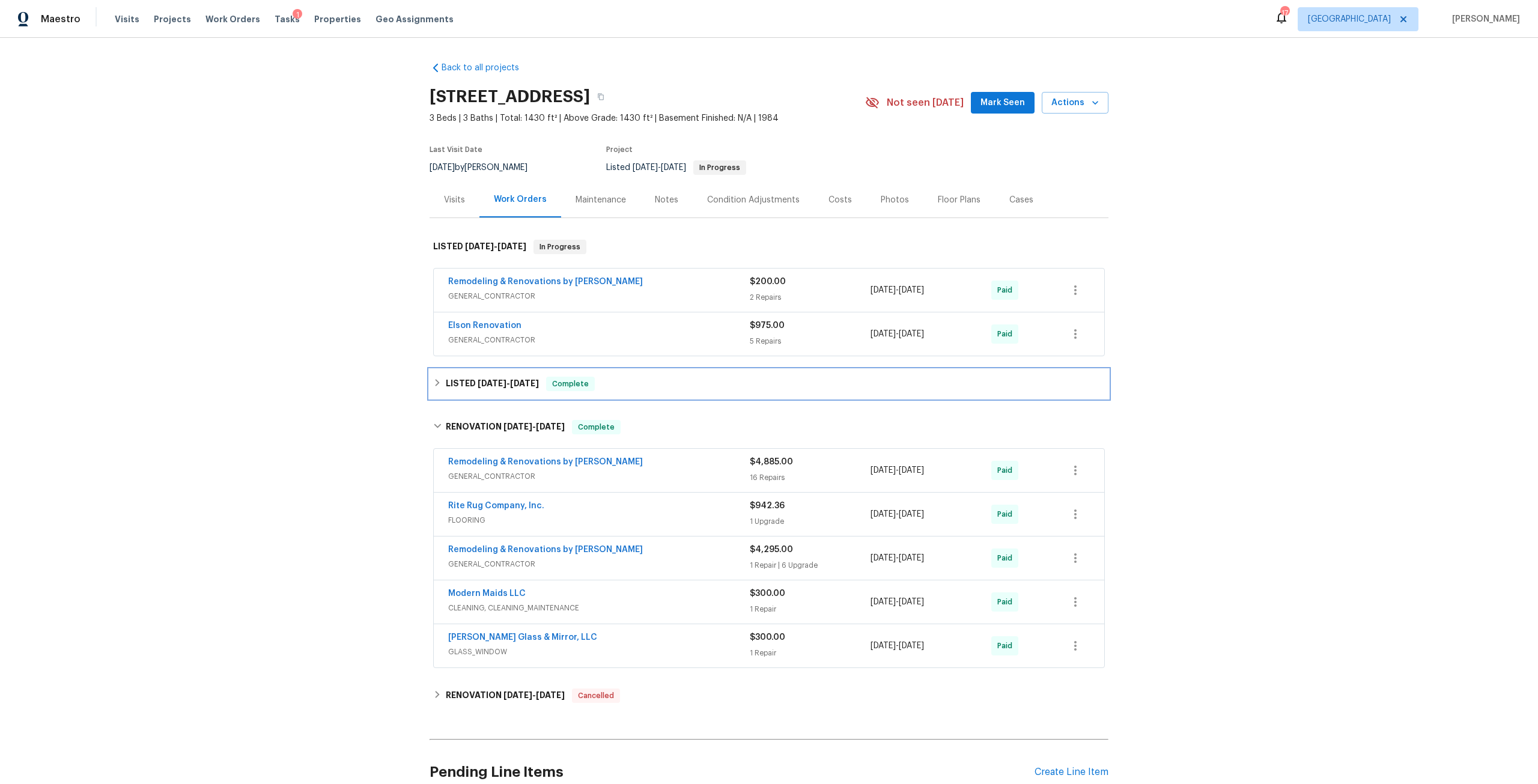
click at [510, 387] on span "[DATE]" at bounding box center [524, 384] width 29 height 9
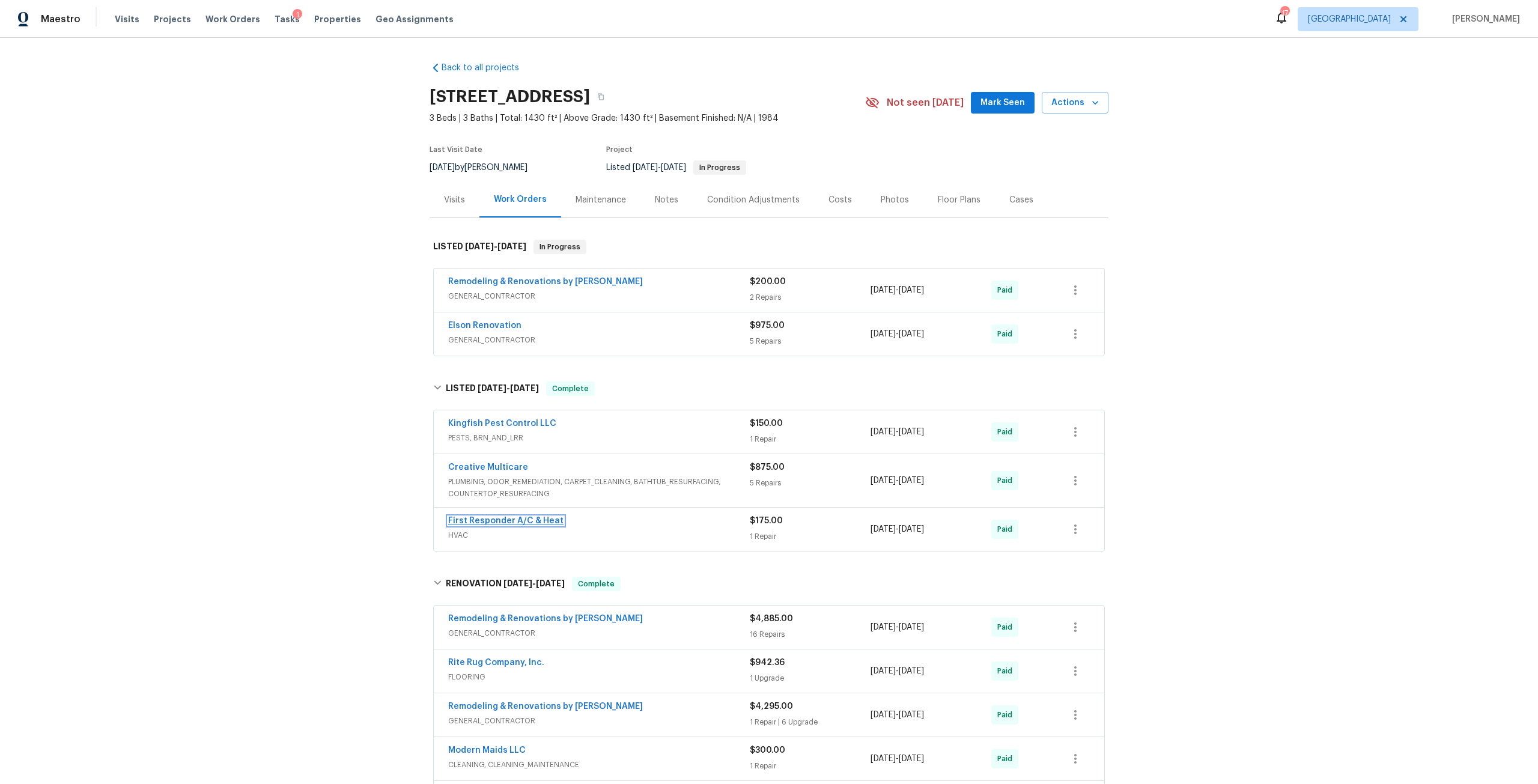
click at [486, 525] on link "First Responder A/C & Heat" at bounding box center [506, 521] width 115 height 9
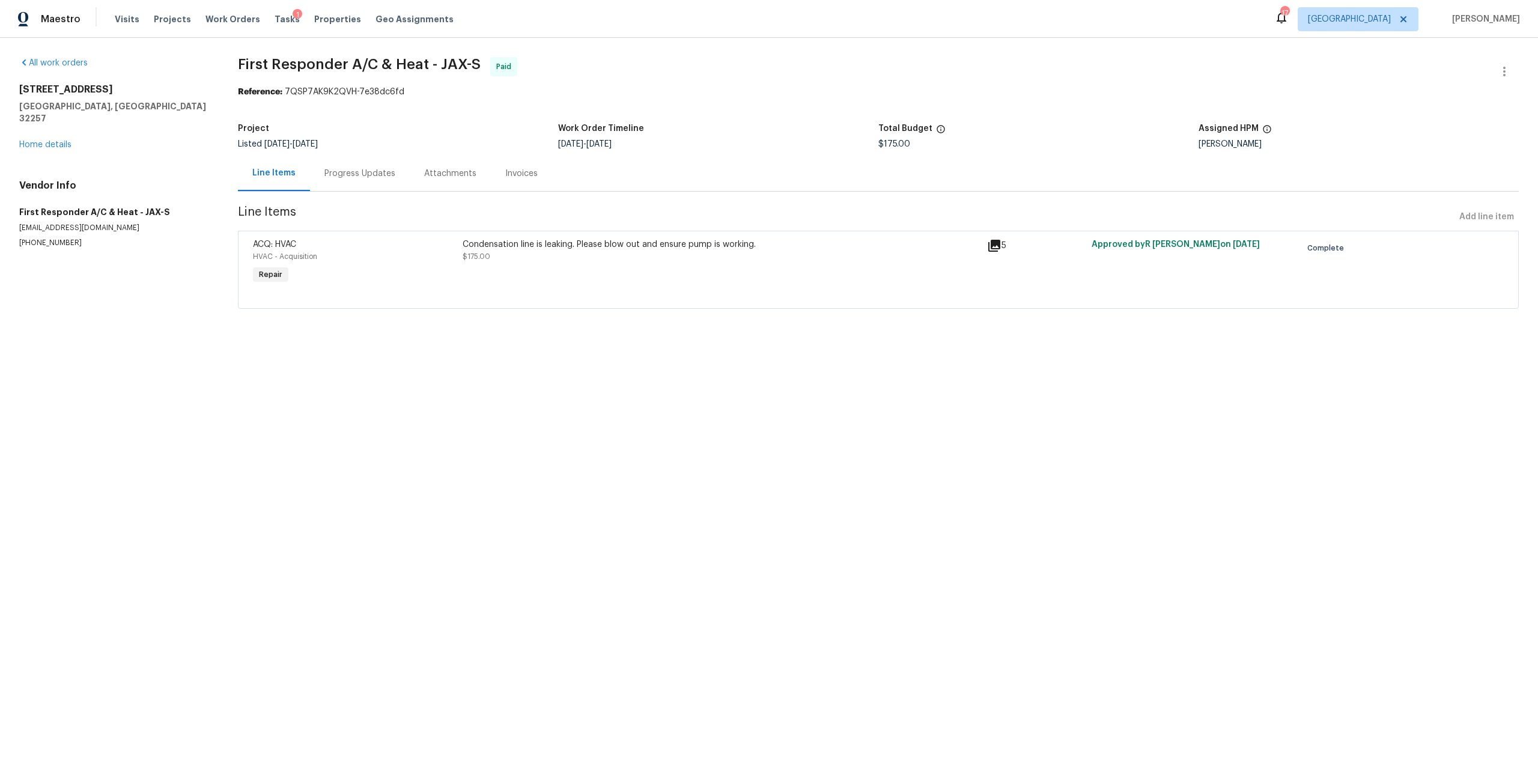
click at [57, 125] on div "3801 Crown Point Rd Unit 1311 Jacksonville, FL 32257 Home details" at bounding box center [114, 117] width 190 height 68
click at [49, 141] on link "Home details" at bounding box center [45, 145] width 52 height 9
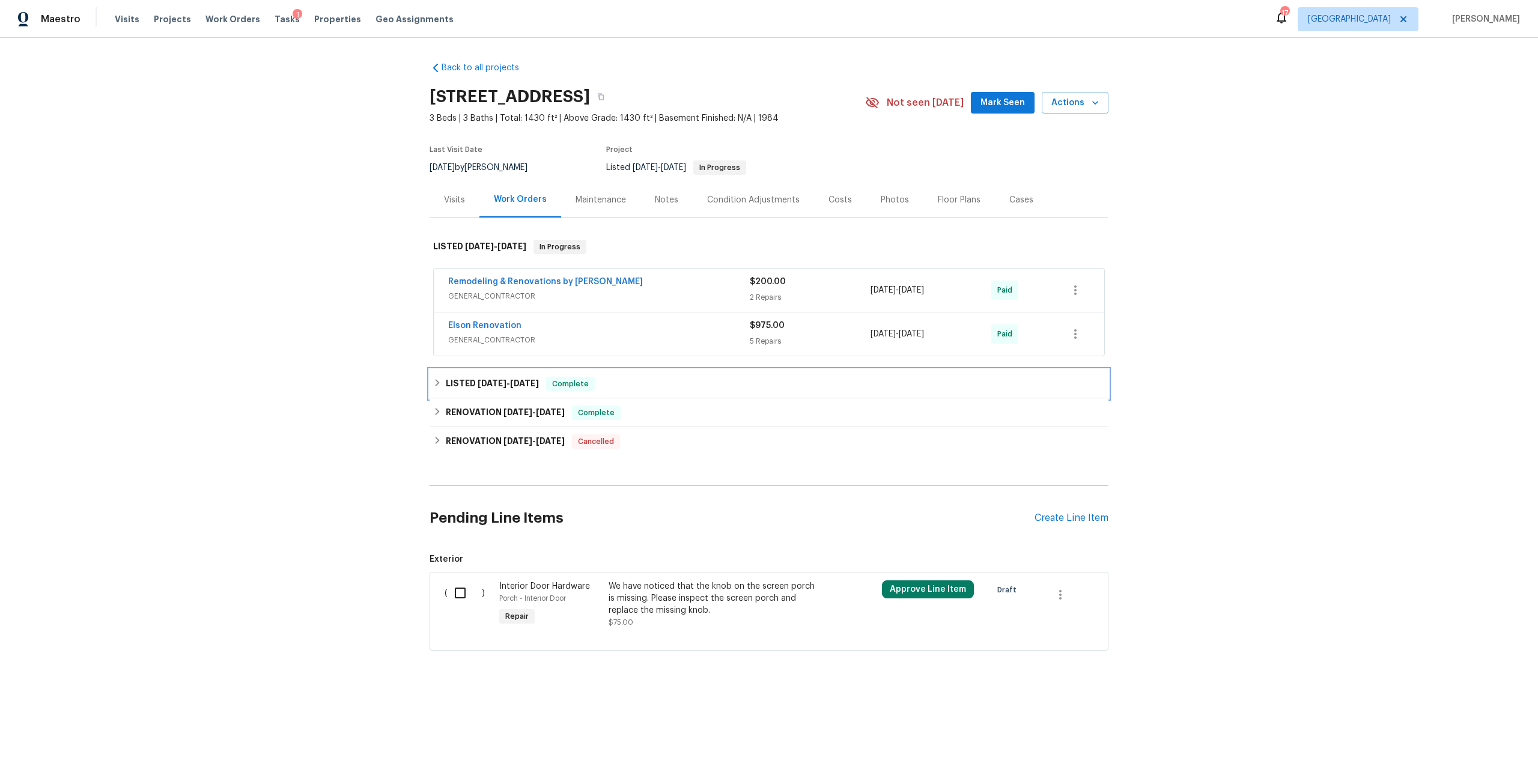
click at [519, 399] on div "LISTED 6/5/24 - 7/8/24 Complete" at bounding box center [769, 384] width 679 height 29
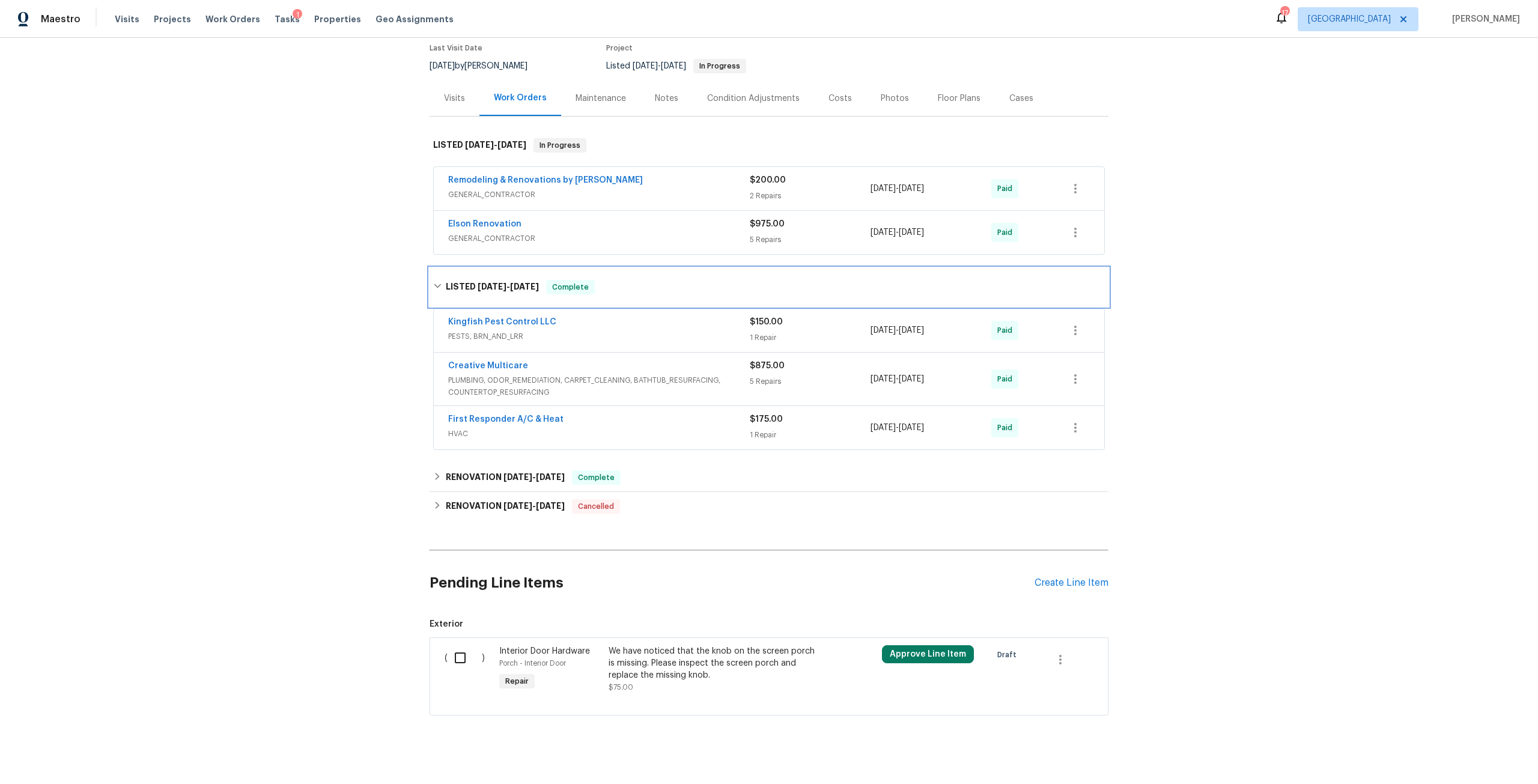
scroll to position [120, 0]
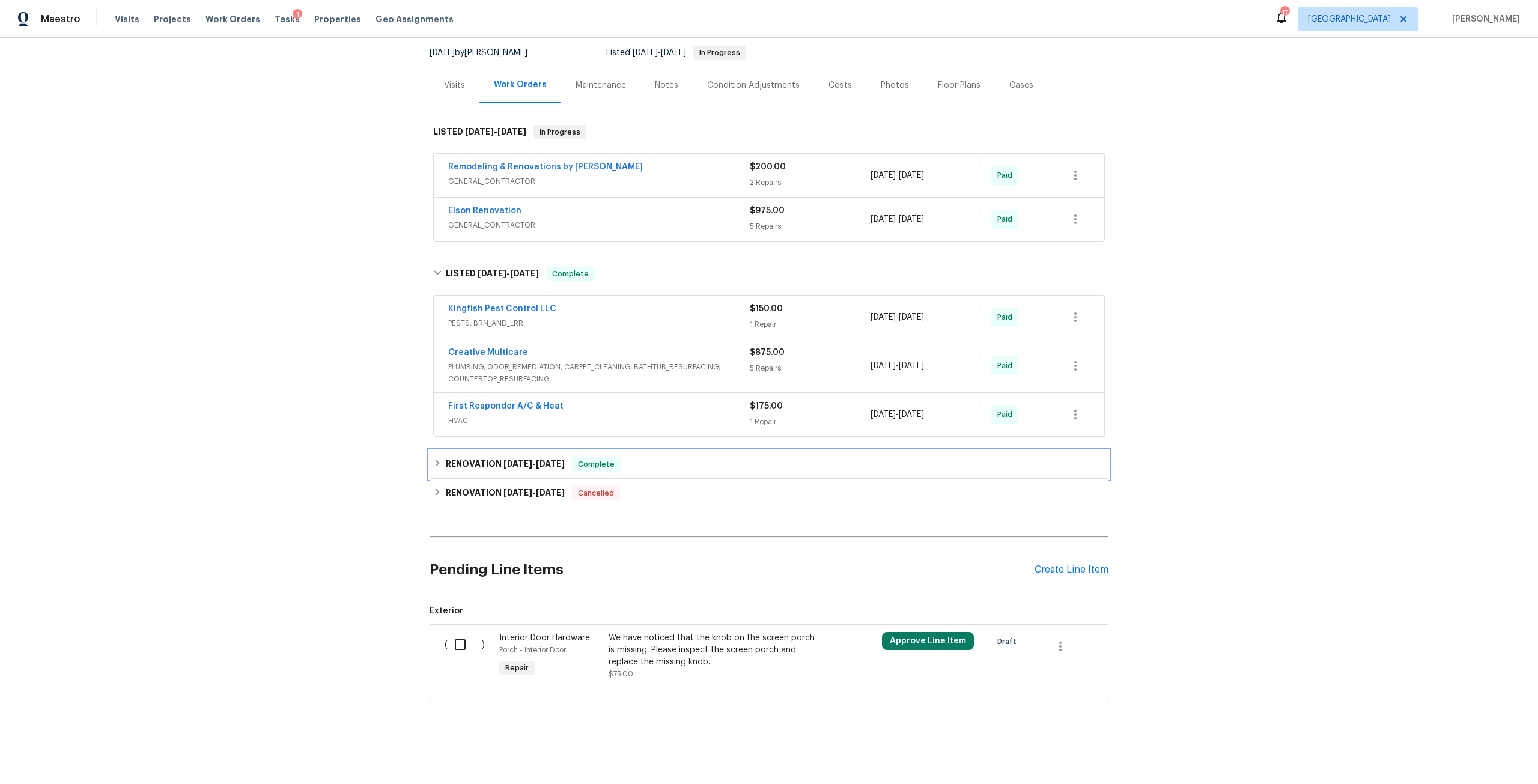
click at [546, 468] on span "5/29/24" at bounding box center [550, 464] width 29 height 9
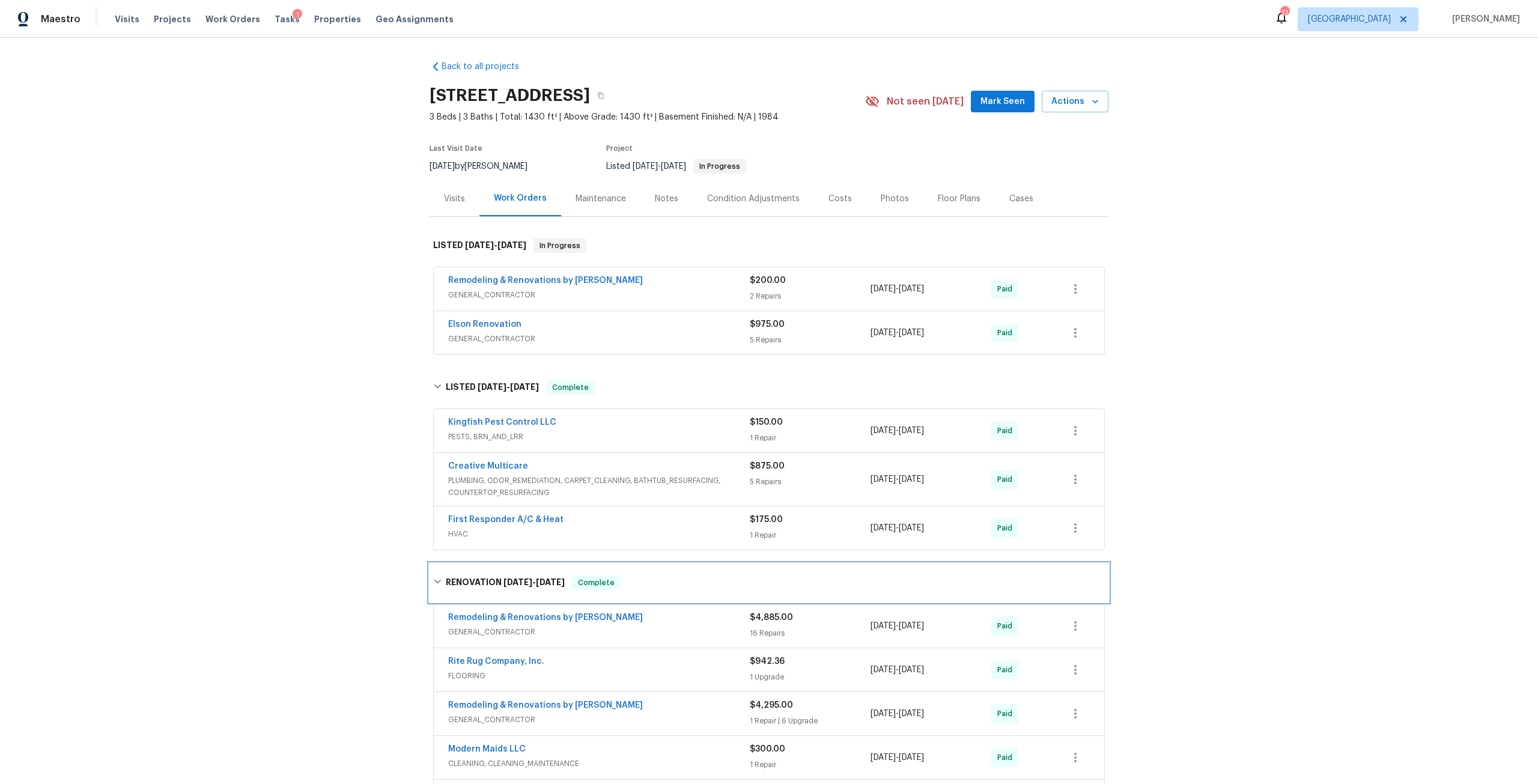
scroll to position [0, 0]
click at [881, 206] on div "Photos" at bounding box center [895, 200] width 29 height 12
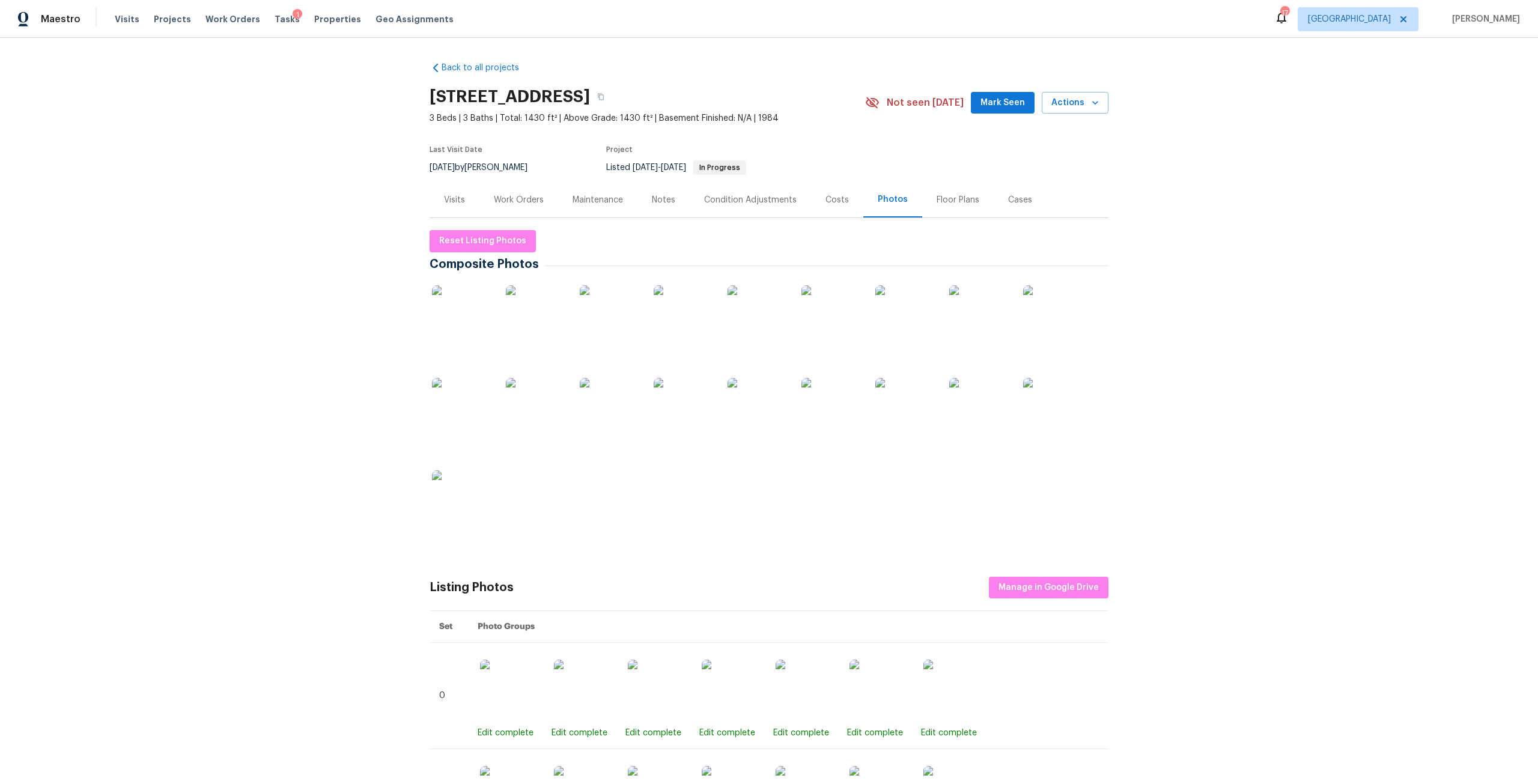
click at [463, 342] on img at bounding box center [462, 315] width 60 height 60
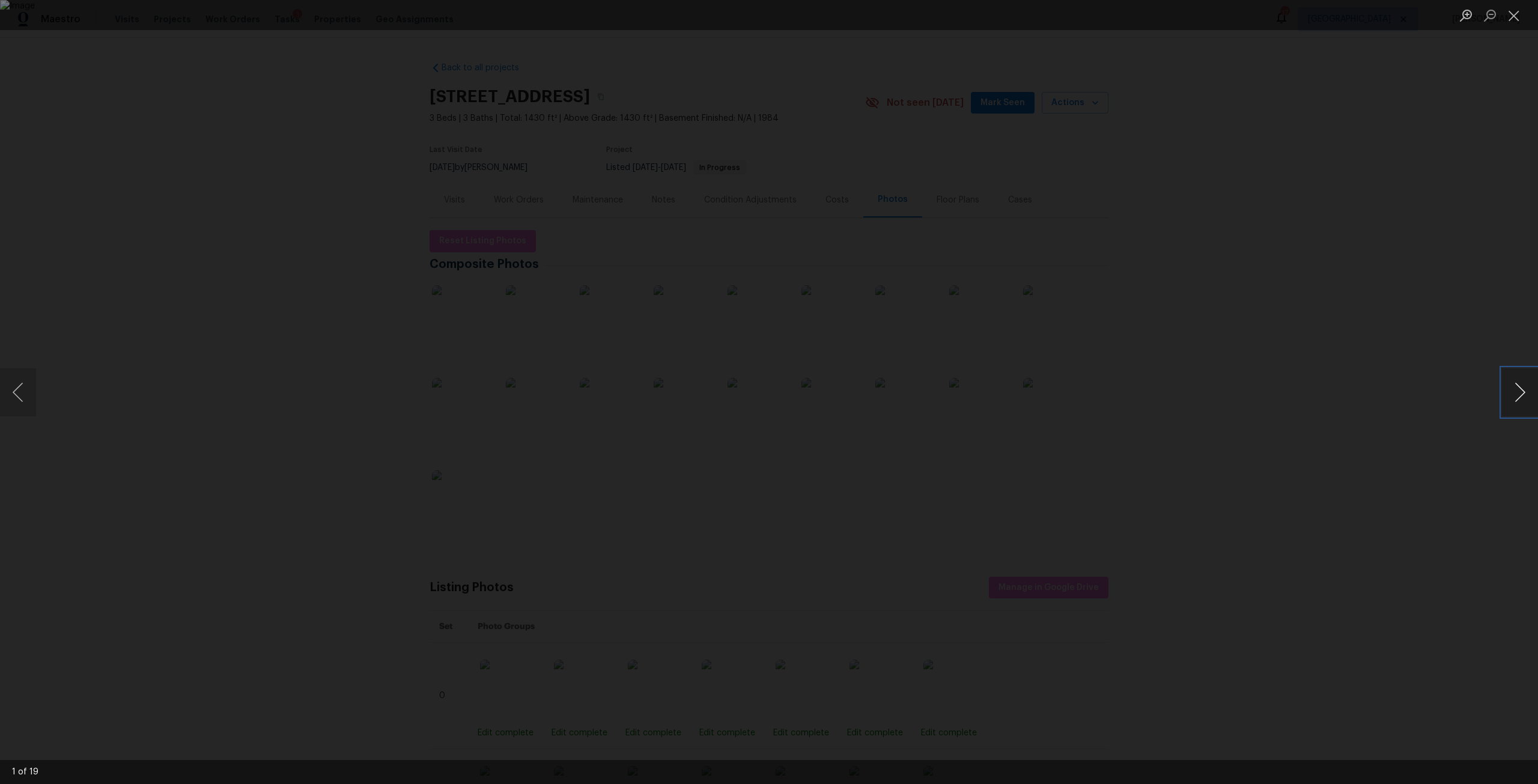
click at [1524, 388] on button "Next image" at bounding box center [1520, 392] width 36 height 48
click at [1523, 388] on button "Next image" at bounding box center [1520, 392] width 36 height 48
click at [1515, 425] on div "Lightbox" at bounding box center [769, 392] width 1538 height 784
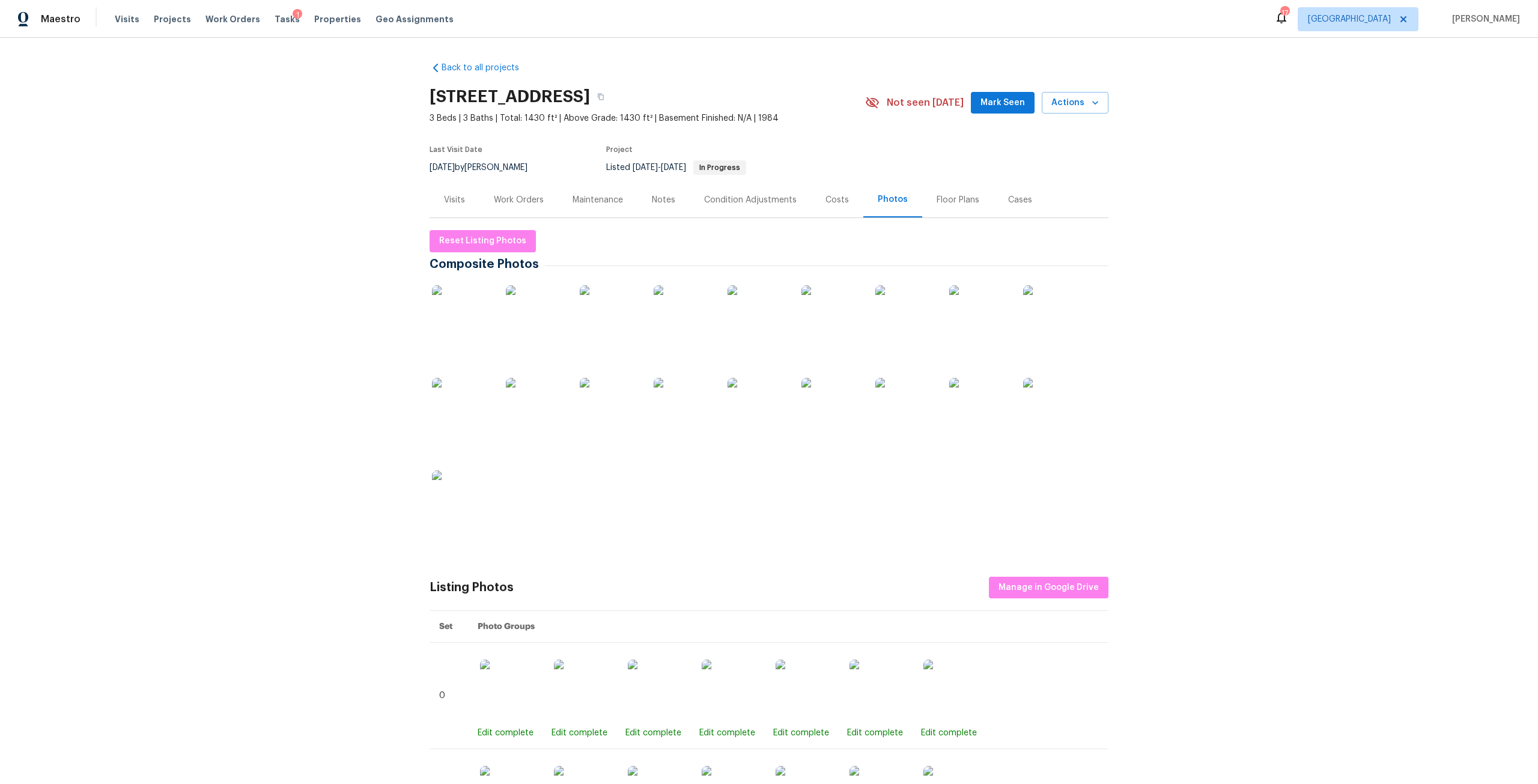
click at [458, 511] on img at bounding box center [462, 500] width 60 height 60
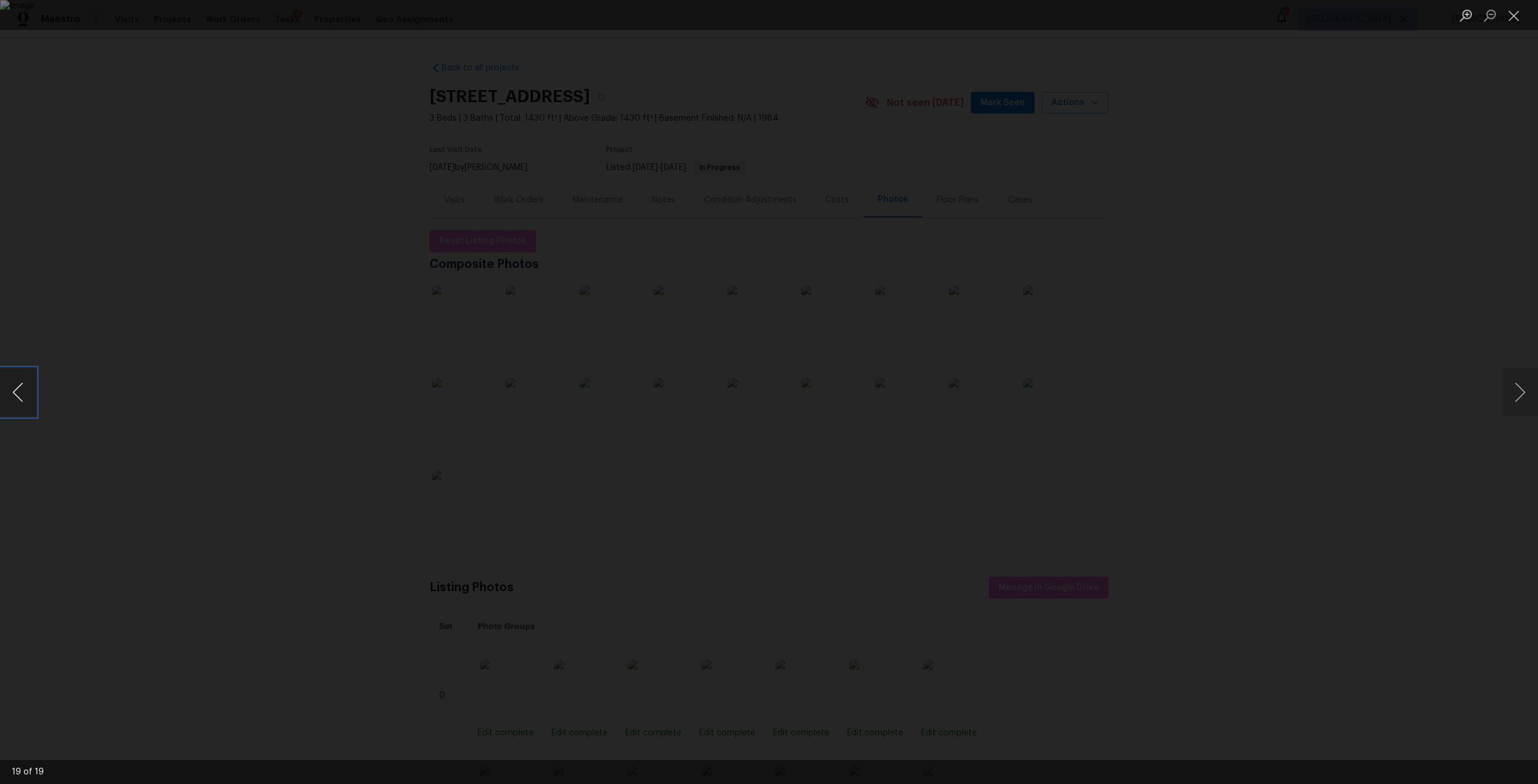
click at [24, 399] on button "Previous image" at bounding box center [18, 392] width 36 height 48
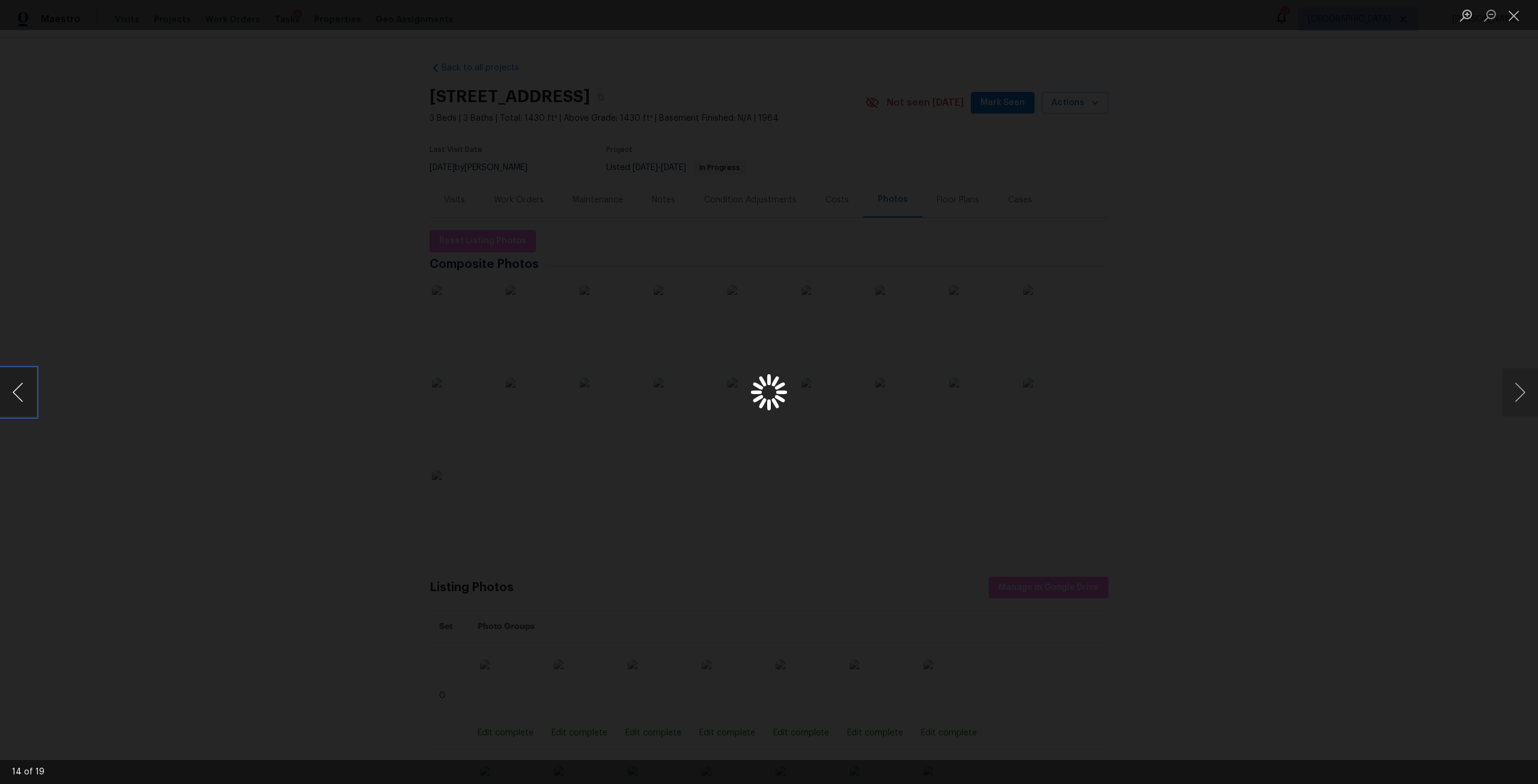
click at [24, 399] on button "Previous image" at bounding box center [18, 392] width 36 height 48
click at [14, 389] on button "Previous image" at bounding box center [18, 392] width 36 height 48
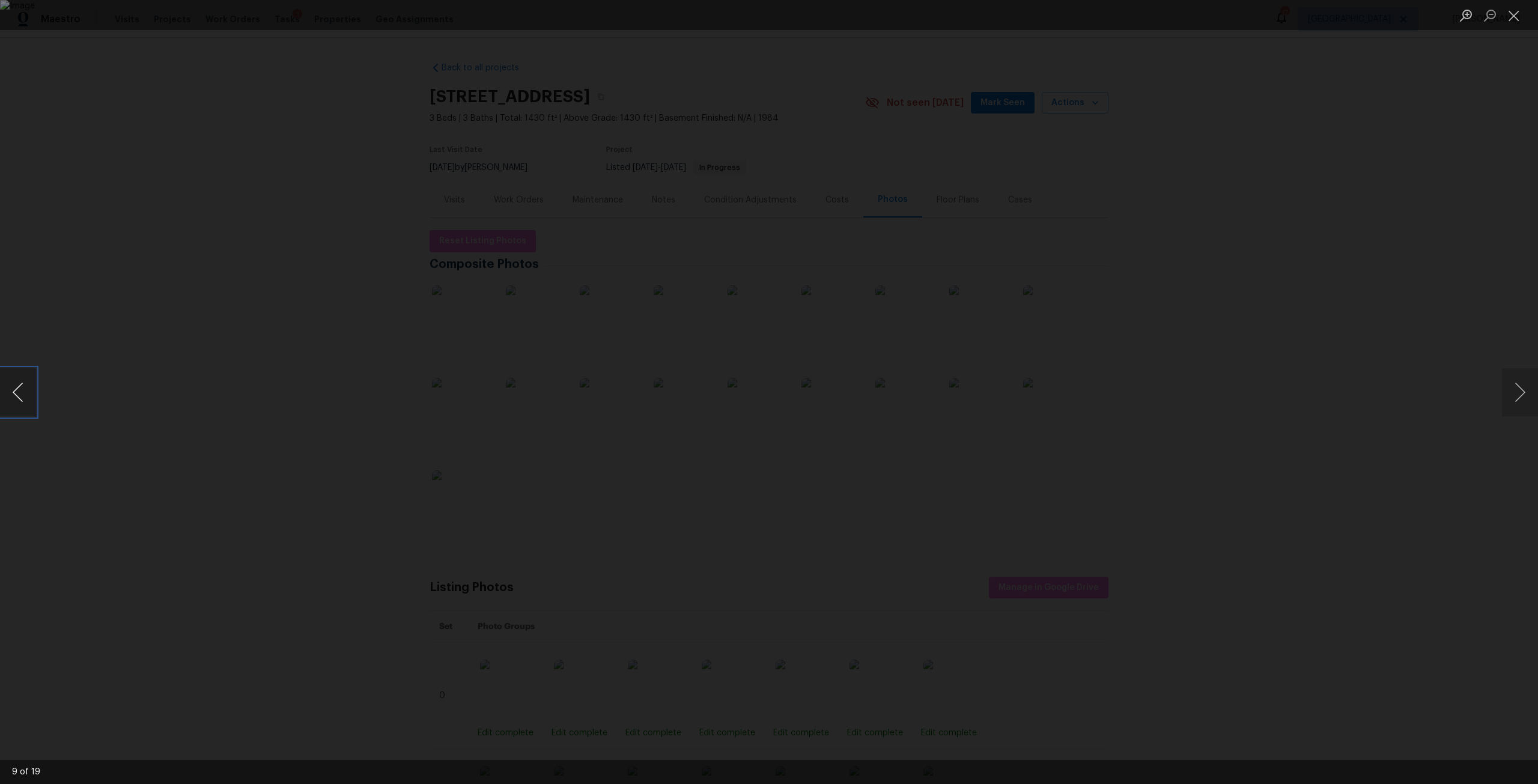
click at [14, 389] on button "Previous image" at bounding box center [18, 392] width 36 height 48
click at [871, 440] on img "Lightbox" at bounding box center [769, 392] width 1538 height 784
click at [1520, 399] on button "Next image" at bounding box center [1520, 392] width 36 height 48
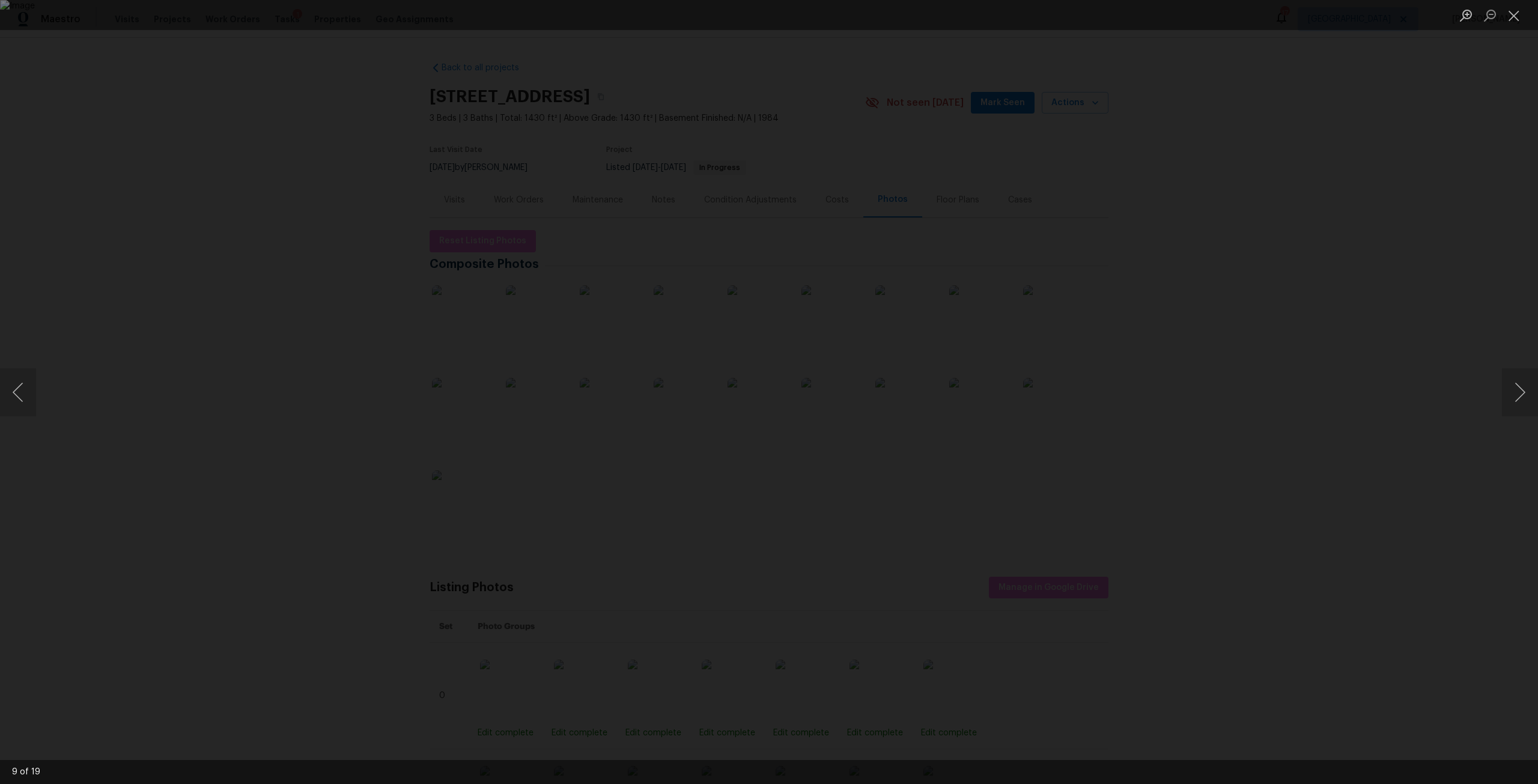
click at [1237, 320] on div "Lightbox" at bounding box center [769, 392] width 1538 height 784
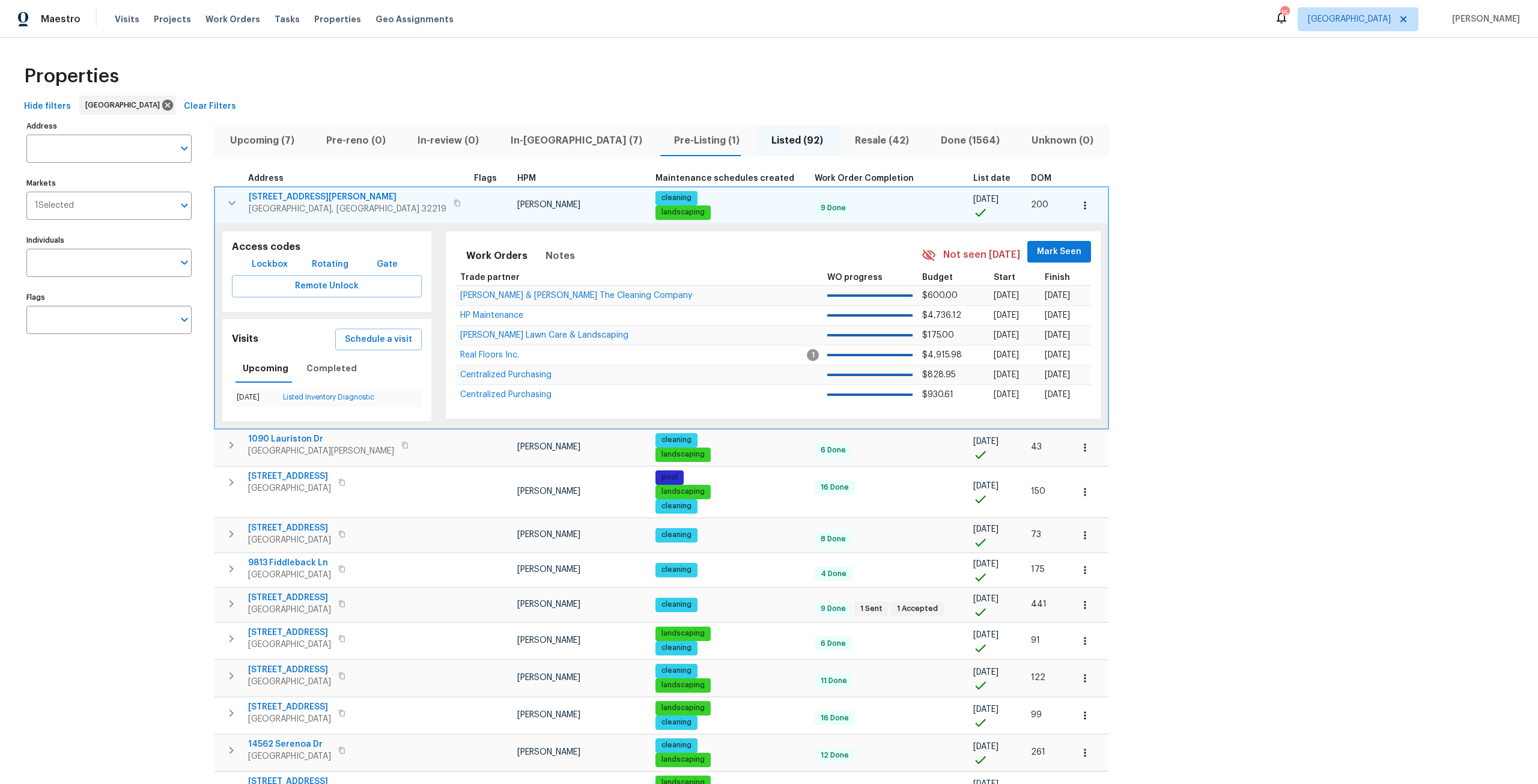
click at [522, 133] on span "In-[GEOGRAPHIC_DATA] (7)" at bounding box center [576, 140] width 149 height 17
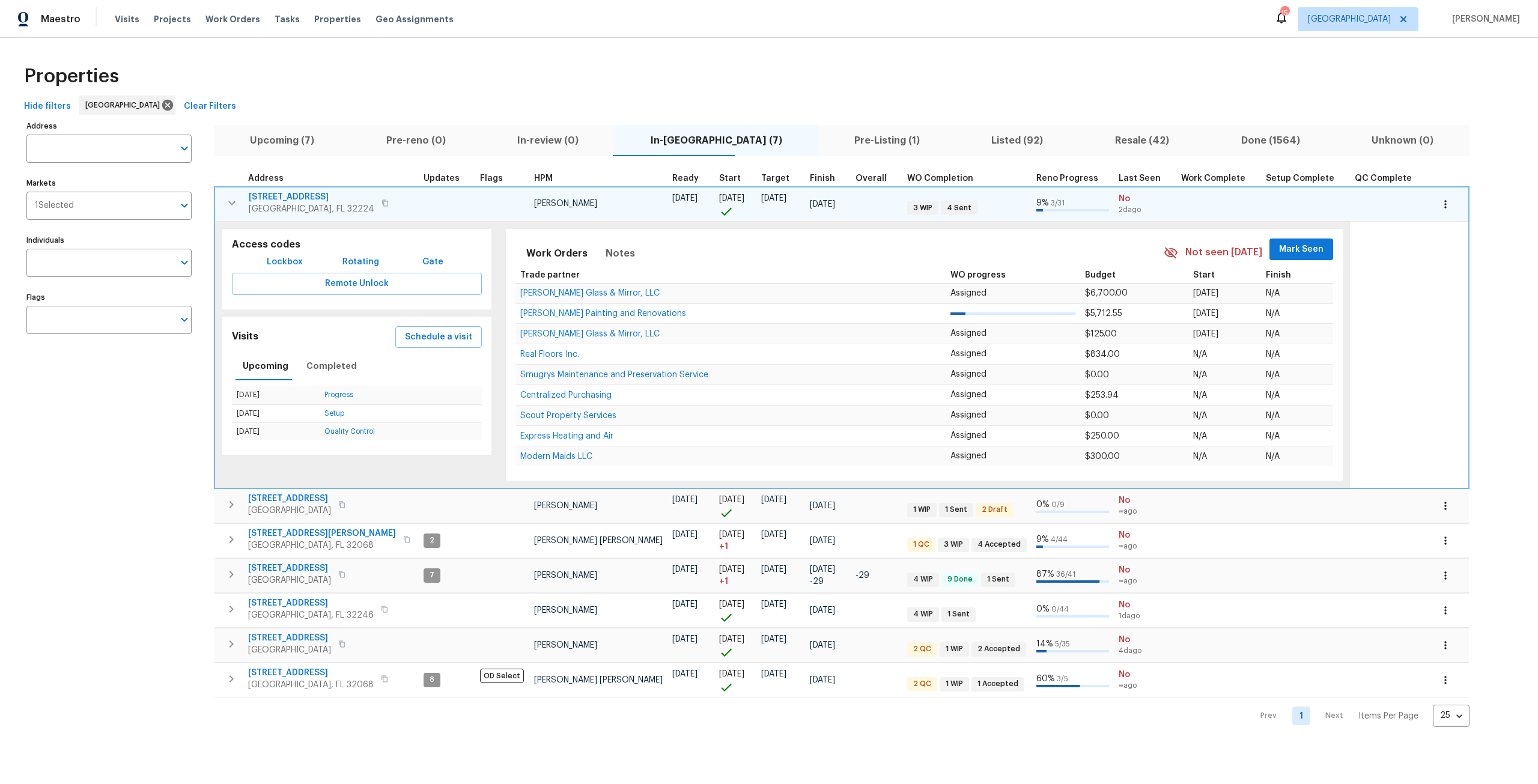
click at [231, 211] on button "button" at bounding box center [232, 203] width 24 height 24
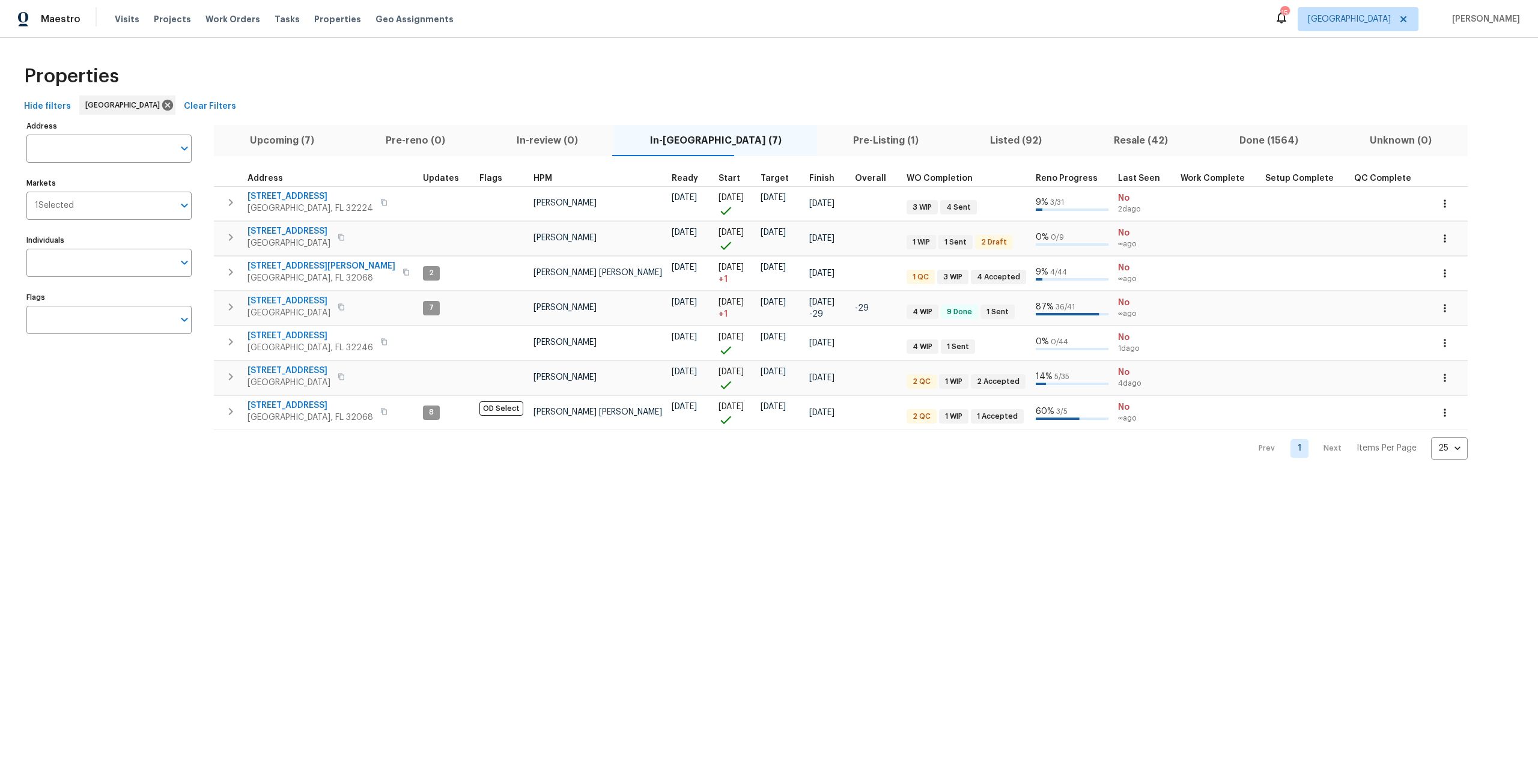
click at [273, 133] on span "Upcoming (7)" at bounding box center [282, 140] width 122 height 17
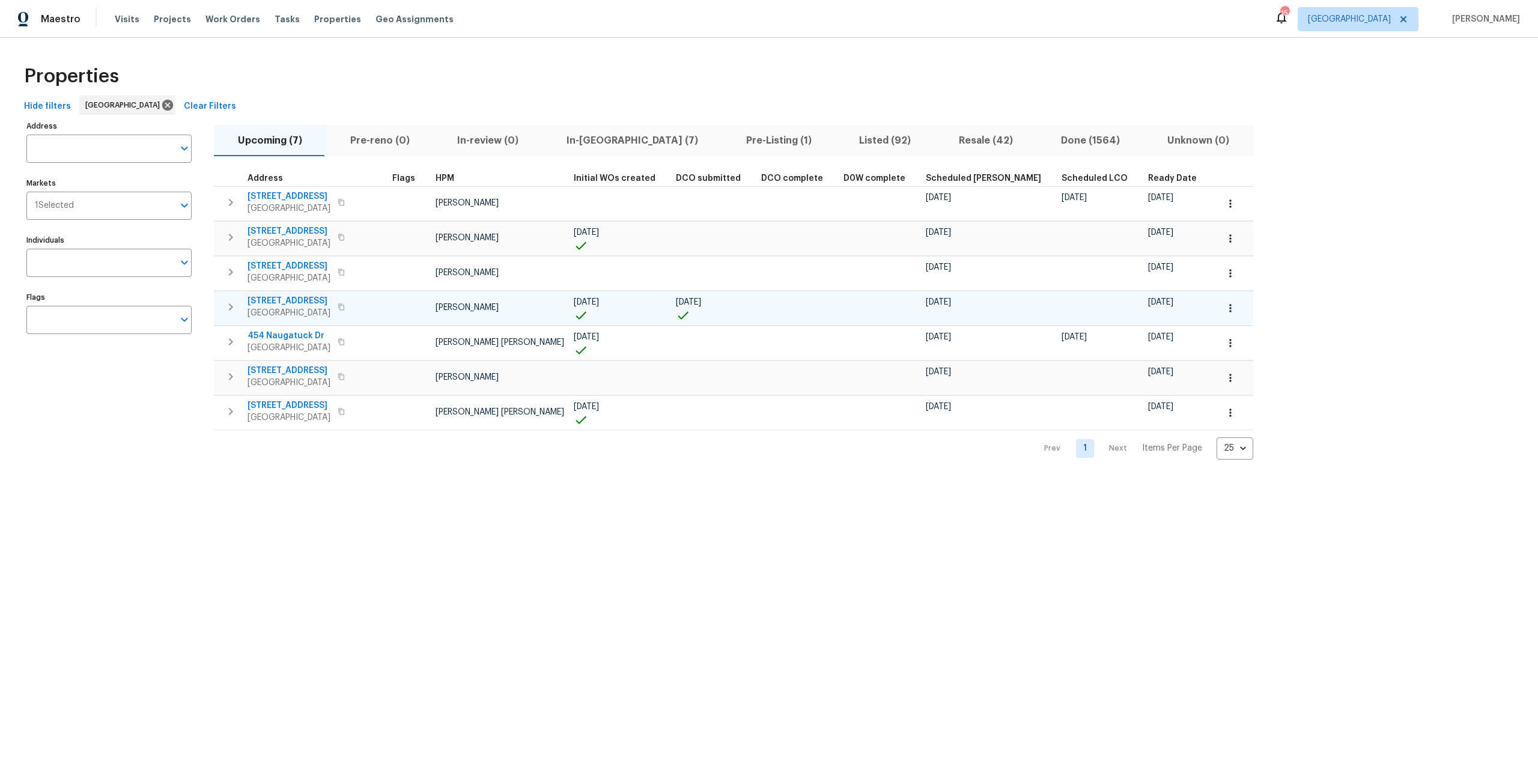
click at [279, 304] on span "8308 Manavista St" at bounding box center [289, 301] width 83 height 12
click at [275, 22] on span "Tasks" at bounding box center [287, 19] width 25 height 9
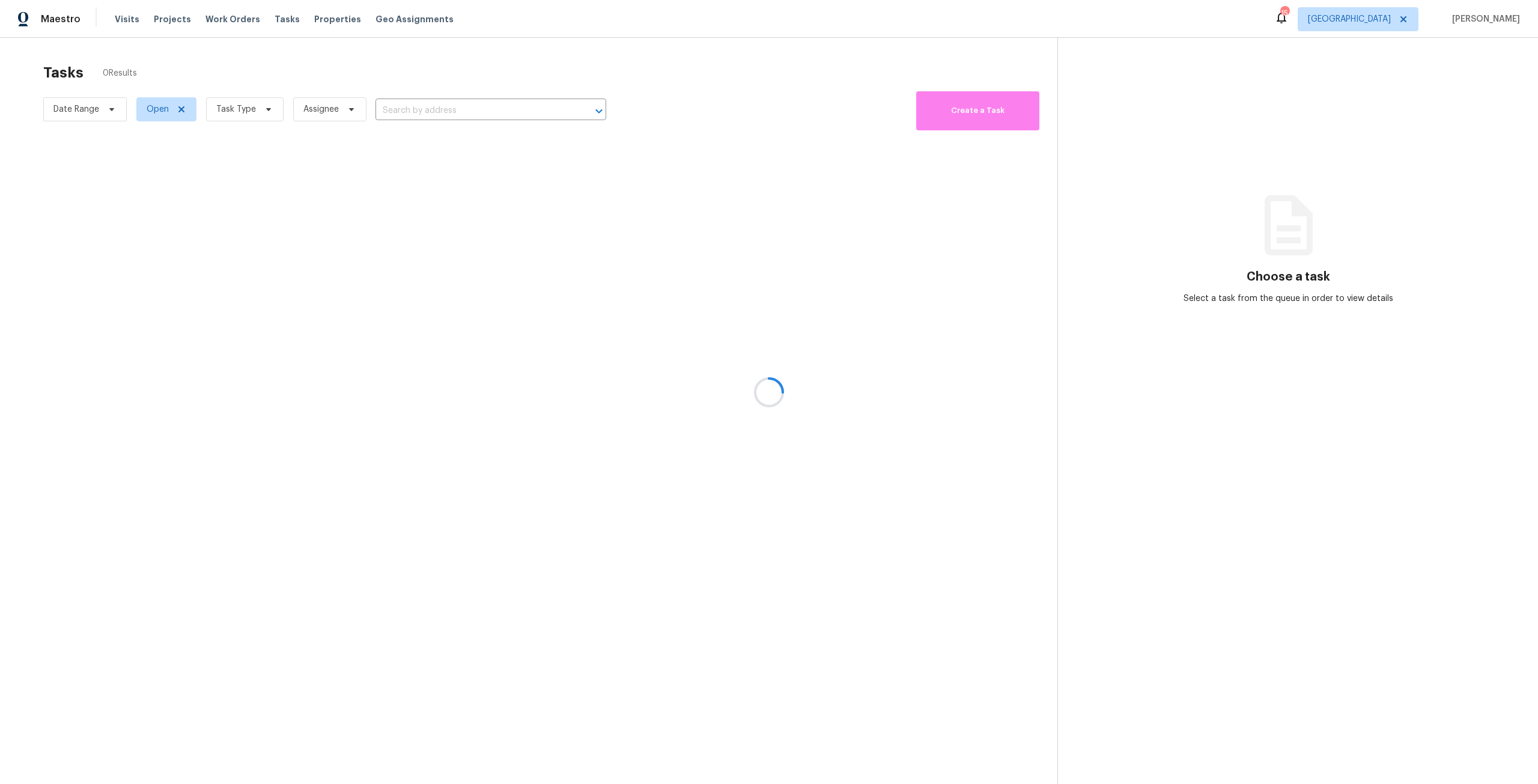
click at [255, 113] on div at bounding box center [769, 392] width 1538 height 784
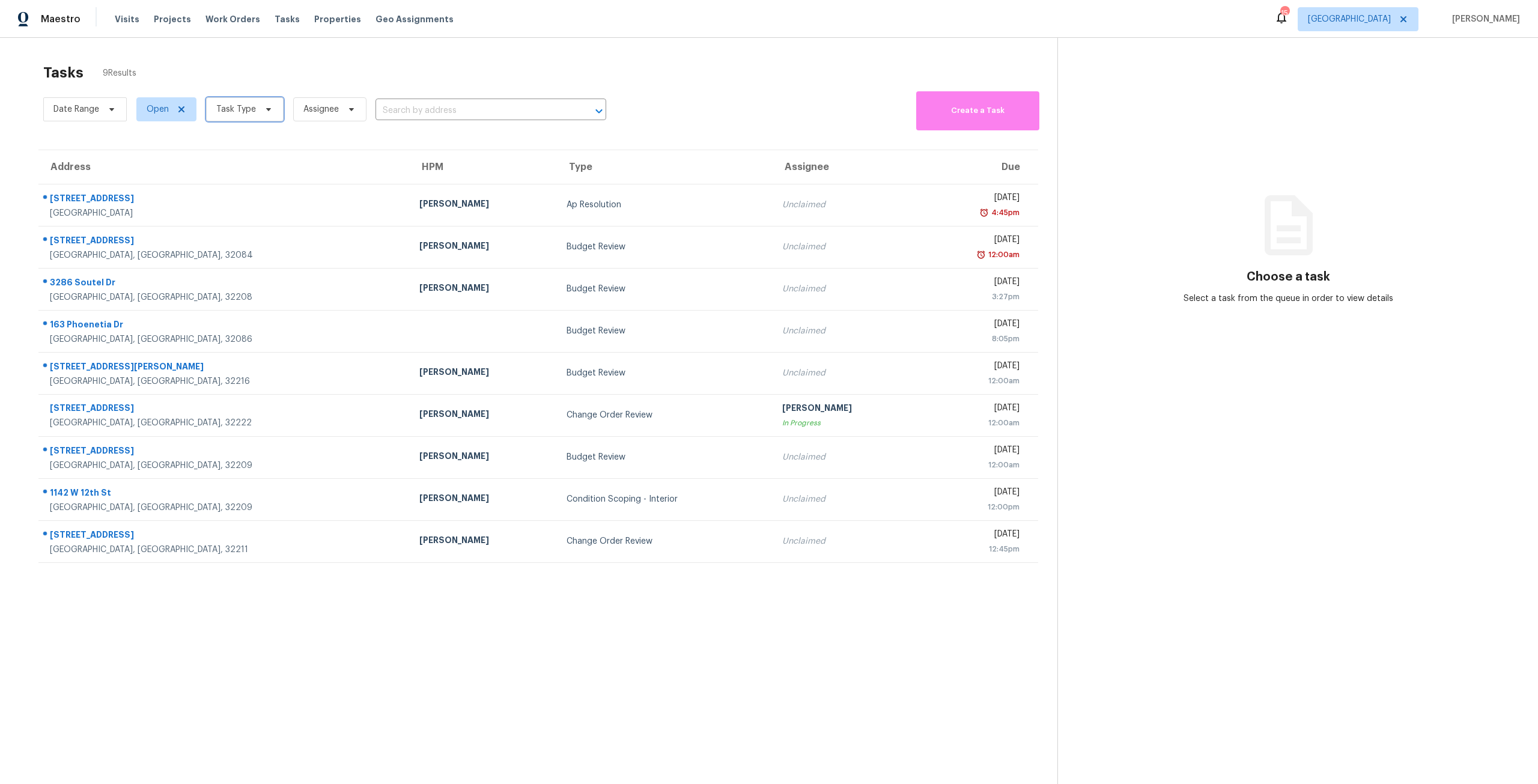
click at [261, 110] on span at bounding box center [267, 110] width 13 height 10
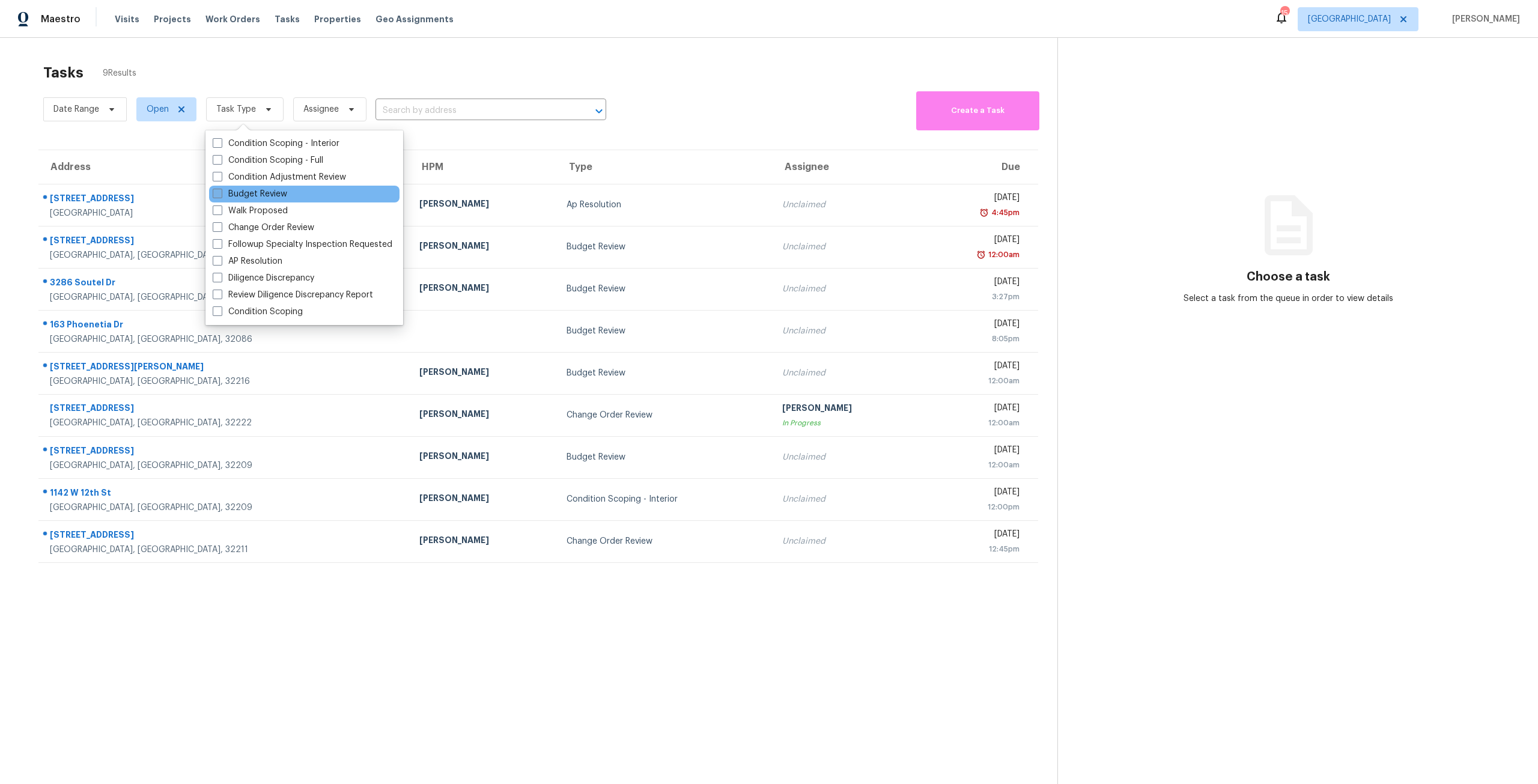
click at [272, 192] on label "Budget Review" at bounding box center [250, 193] width 74 height 12
click at [221, 192] on input "Budget Review" at bounding box center [216, 192] width 8 height 8
checkbox input "true"
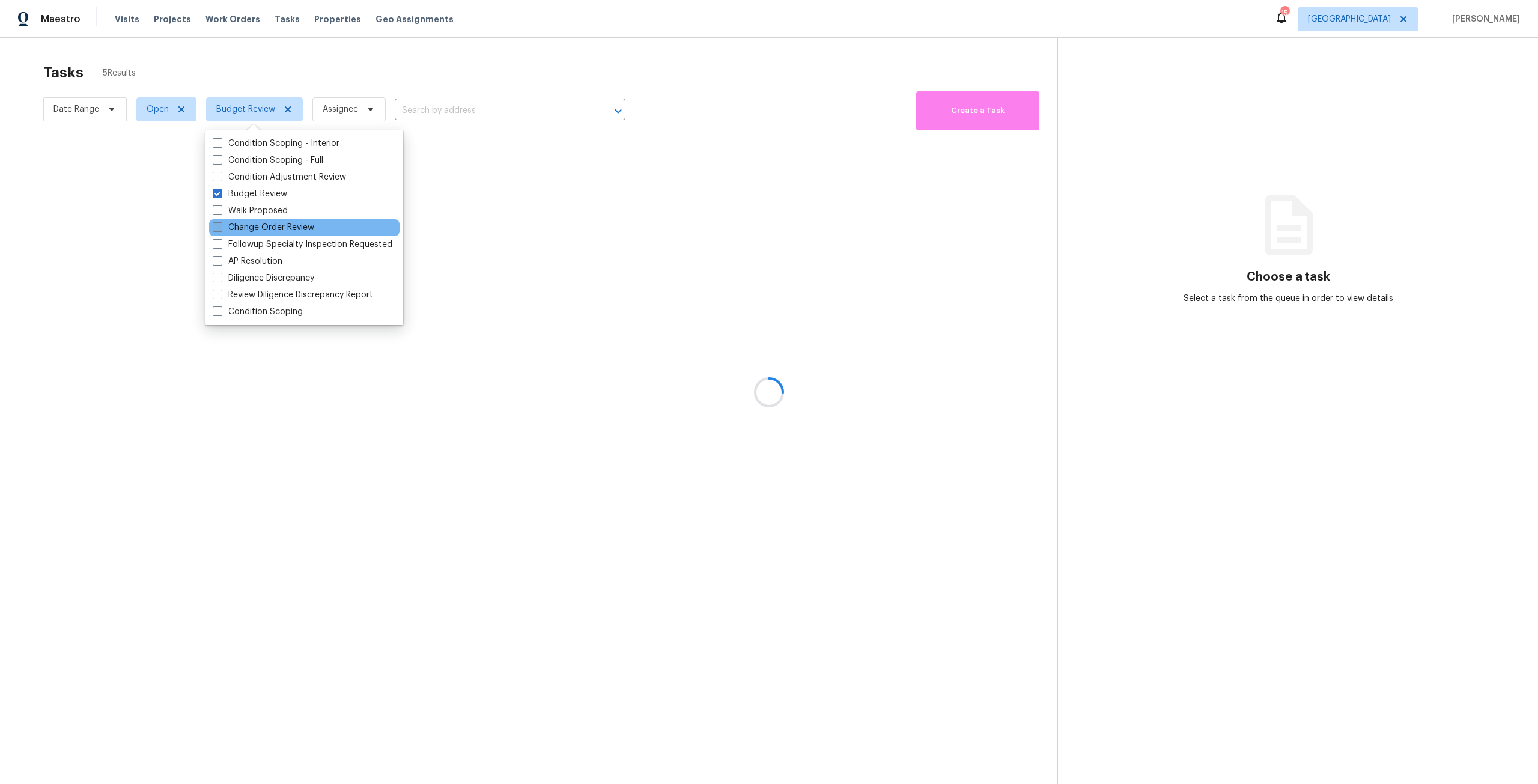
click at [281, 227] on label "Change Order Review" at bounding box center [263, 227] width 102 height 12
click at [221, 227] on input "Change Order Review" at bounding box center [216, 226] width 8 height 8
checkbox input "true"
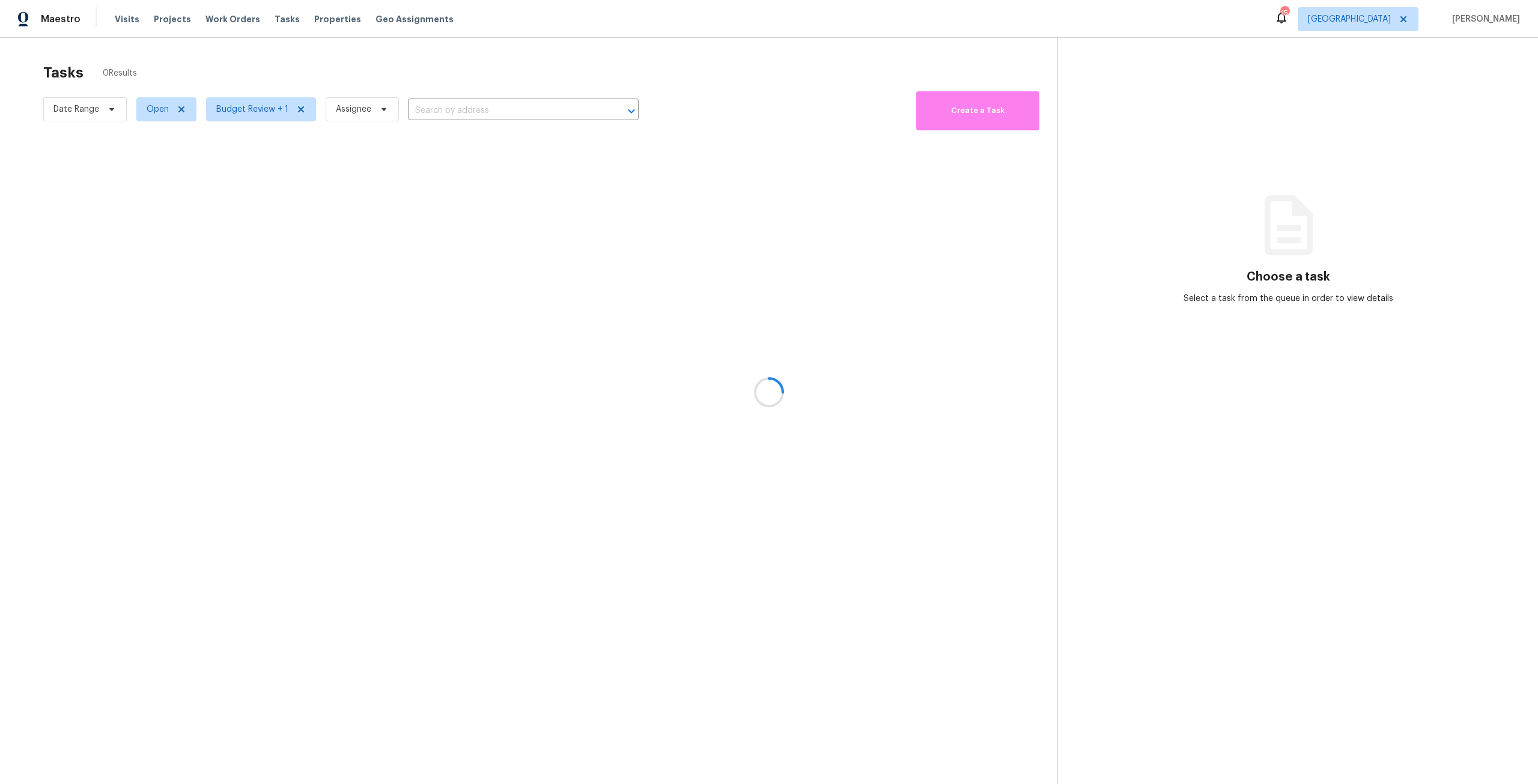
click at [445, 94] on div at bounding box center [769, 392] width 1538 height 784
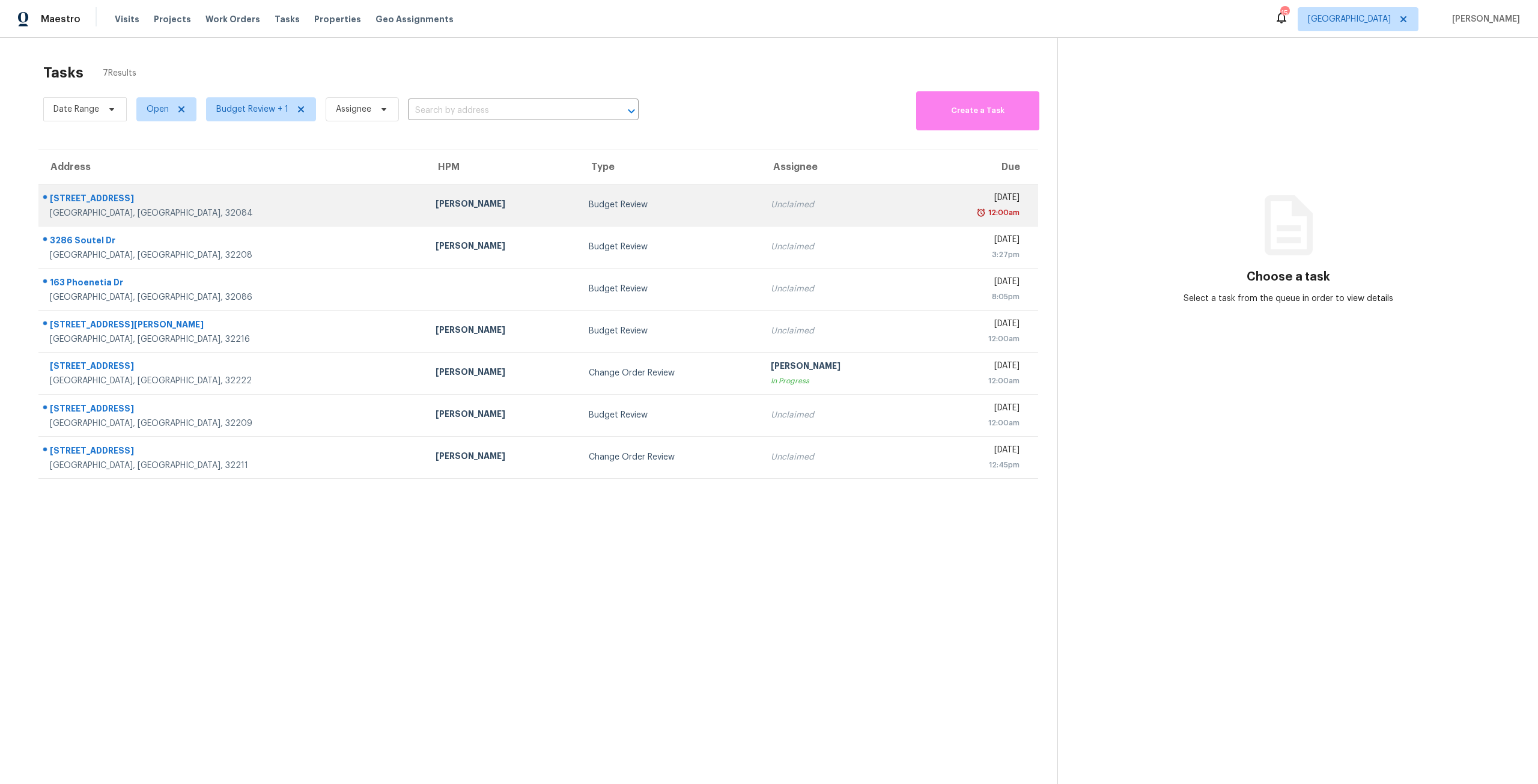
click at [781, 193] on td "Unclaimed" at bounding box center [838, 205] width 154 height 42
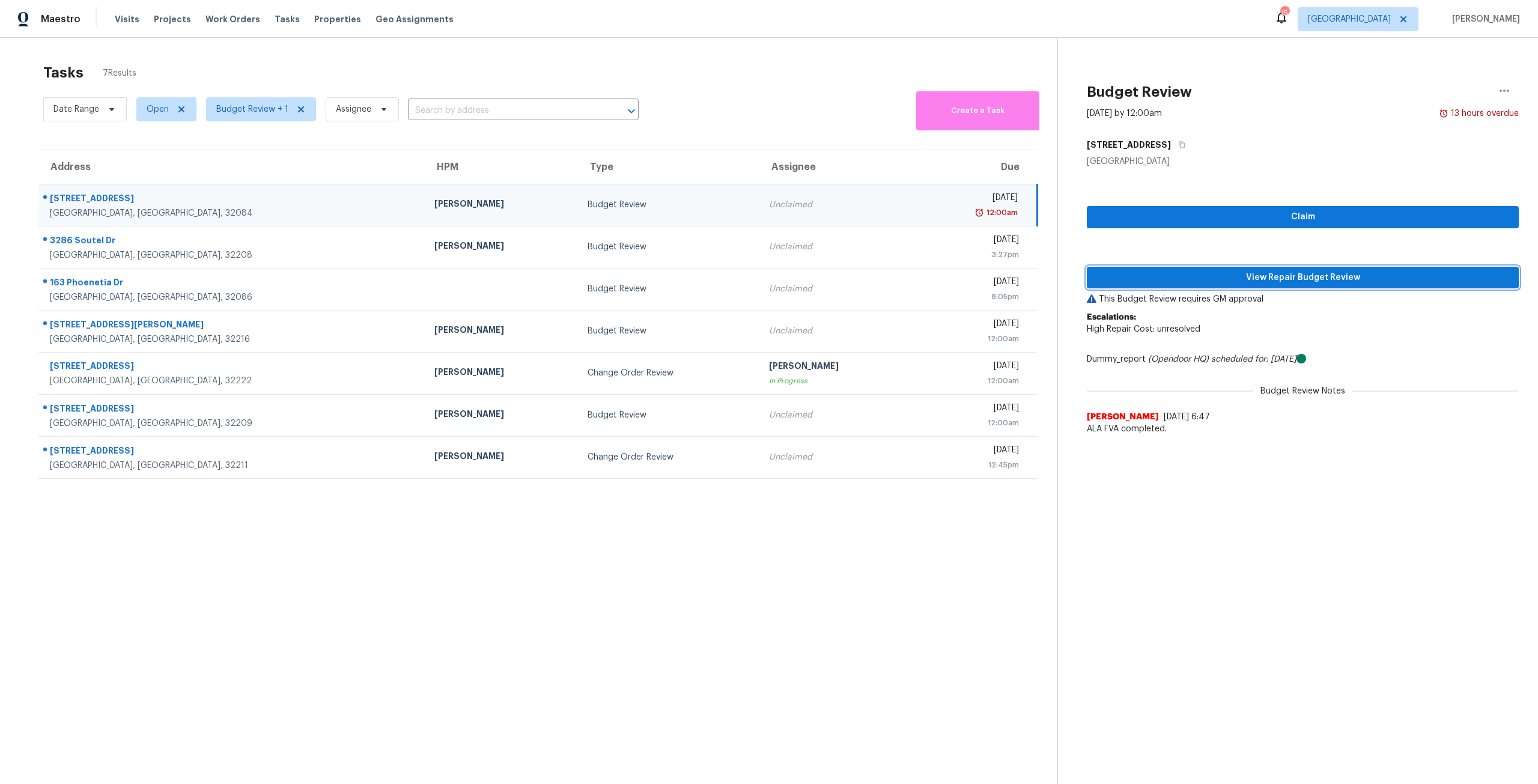
click at [1209, 271] on span "View Repair Budget Review" at bounding box center [1303, 278] width 413 height 15
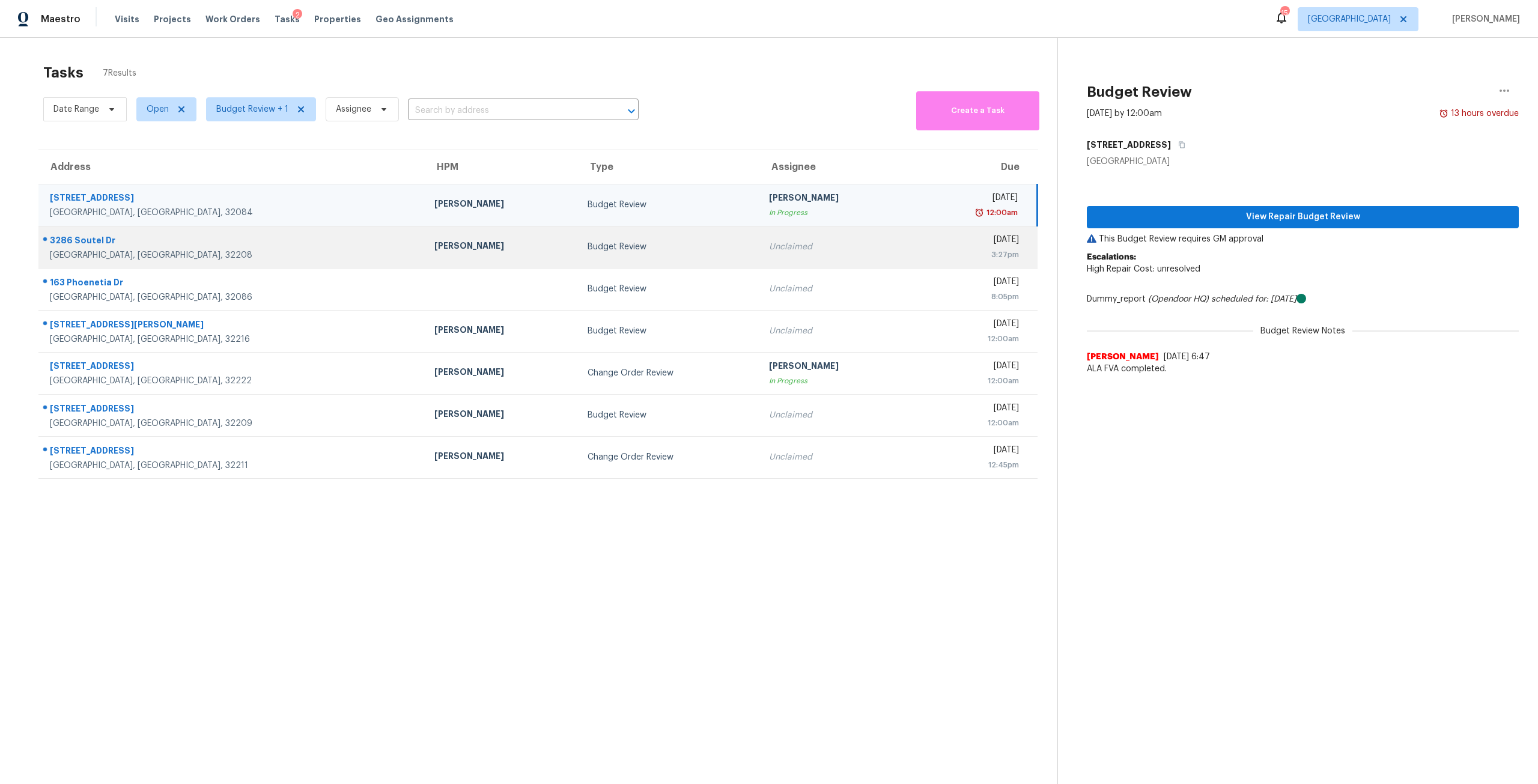
click at [913, 265] on td "Fri, Aug 22nd 2025 3:27pm" at bounding box center [975, 247] width 125 height 42
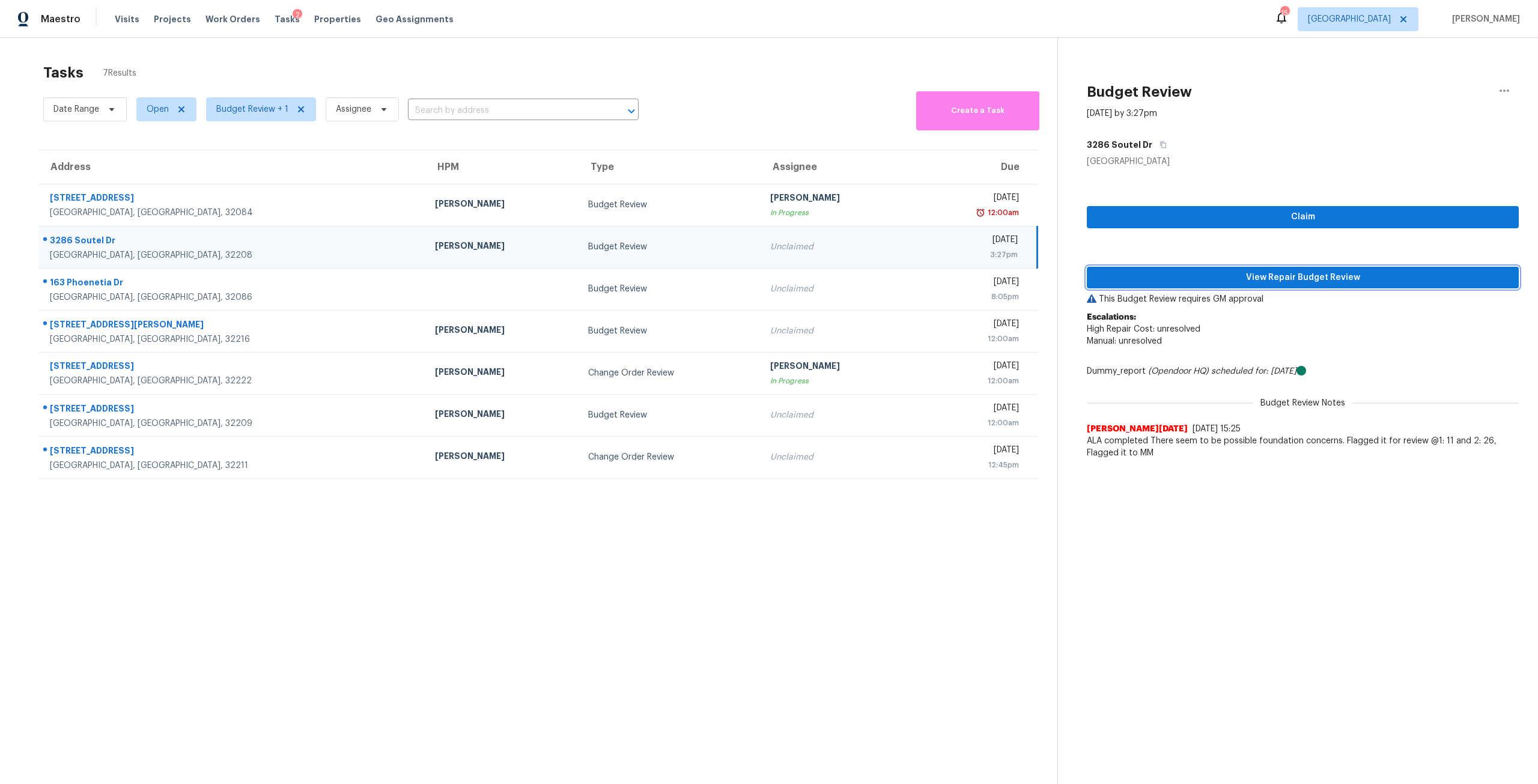
click at [1247, 270] on span "View Repair Budget Review" at bounding box center [1303, 278] width 413 height 15
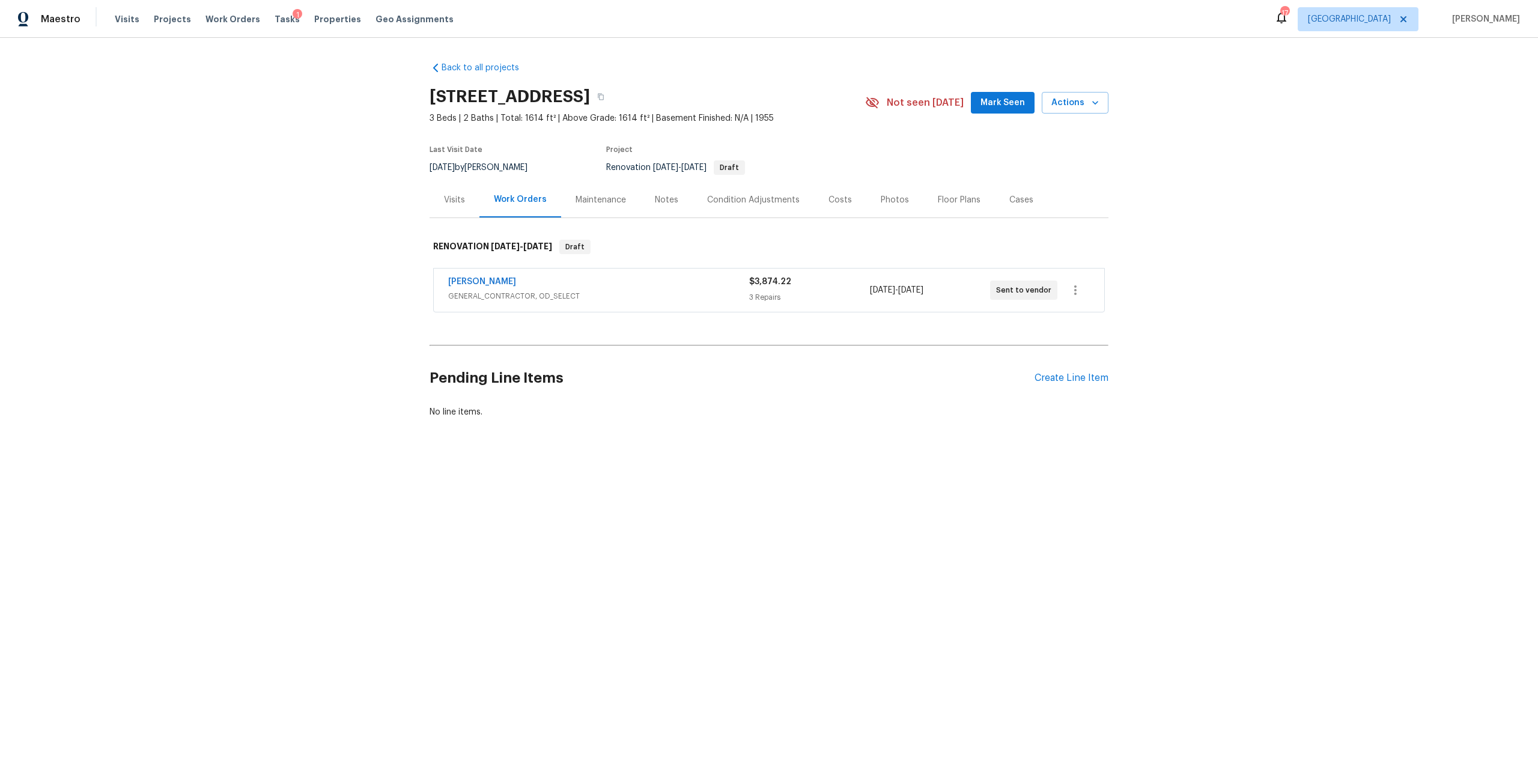
click at [756, 190] on div "Condition Adjustments" at bounding box center [754, 200] width 122 height 35
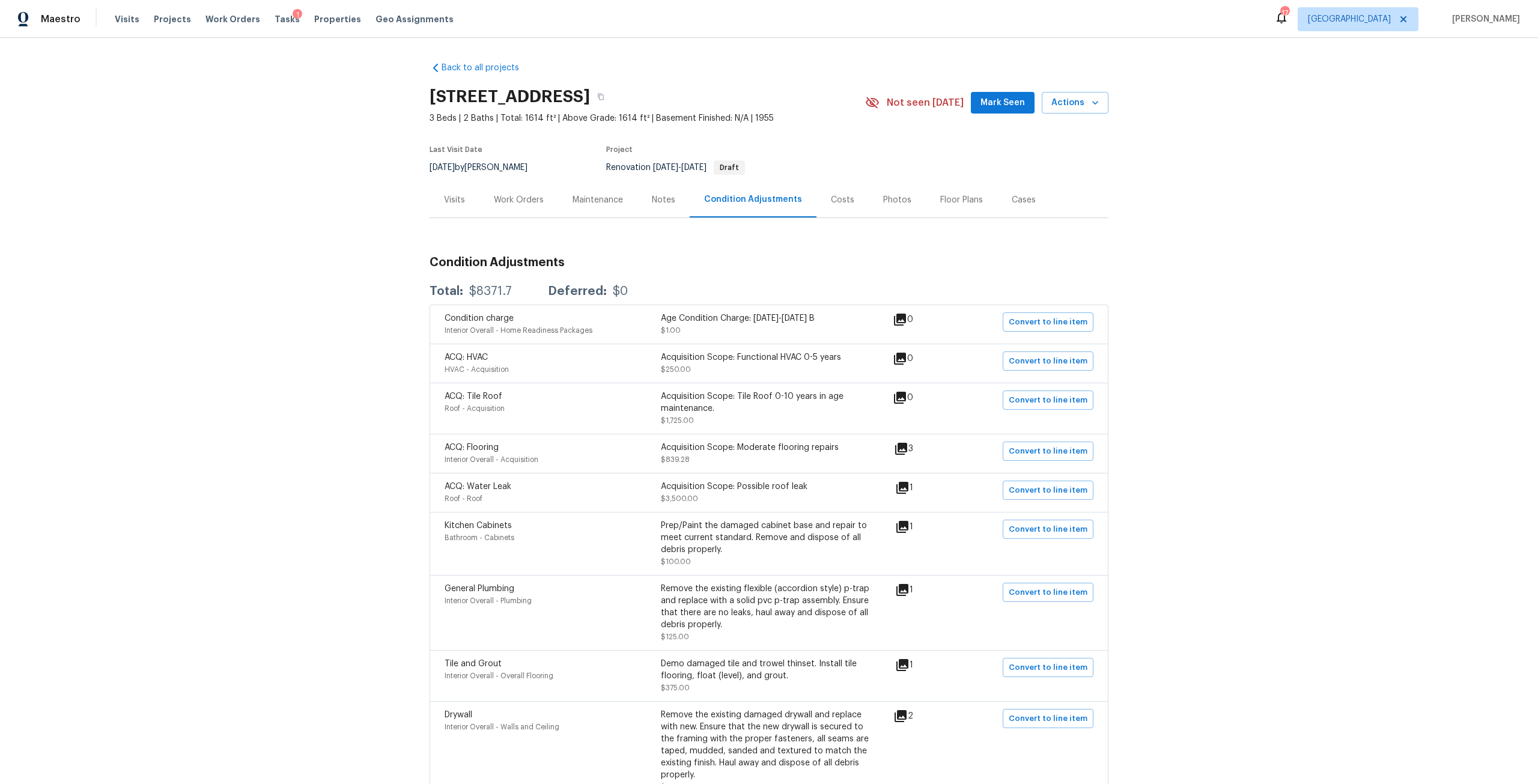
click at [839, 203] on div "Costs" at bounding box center [843, 200] width 24 height 12
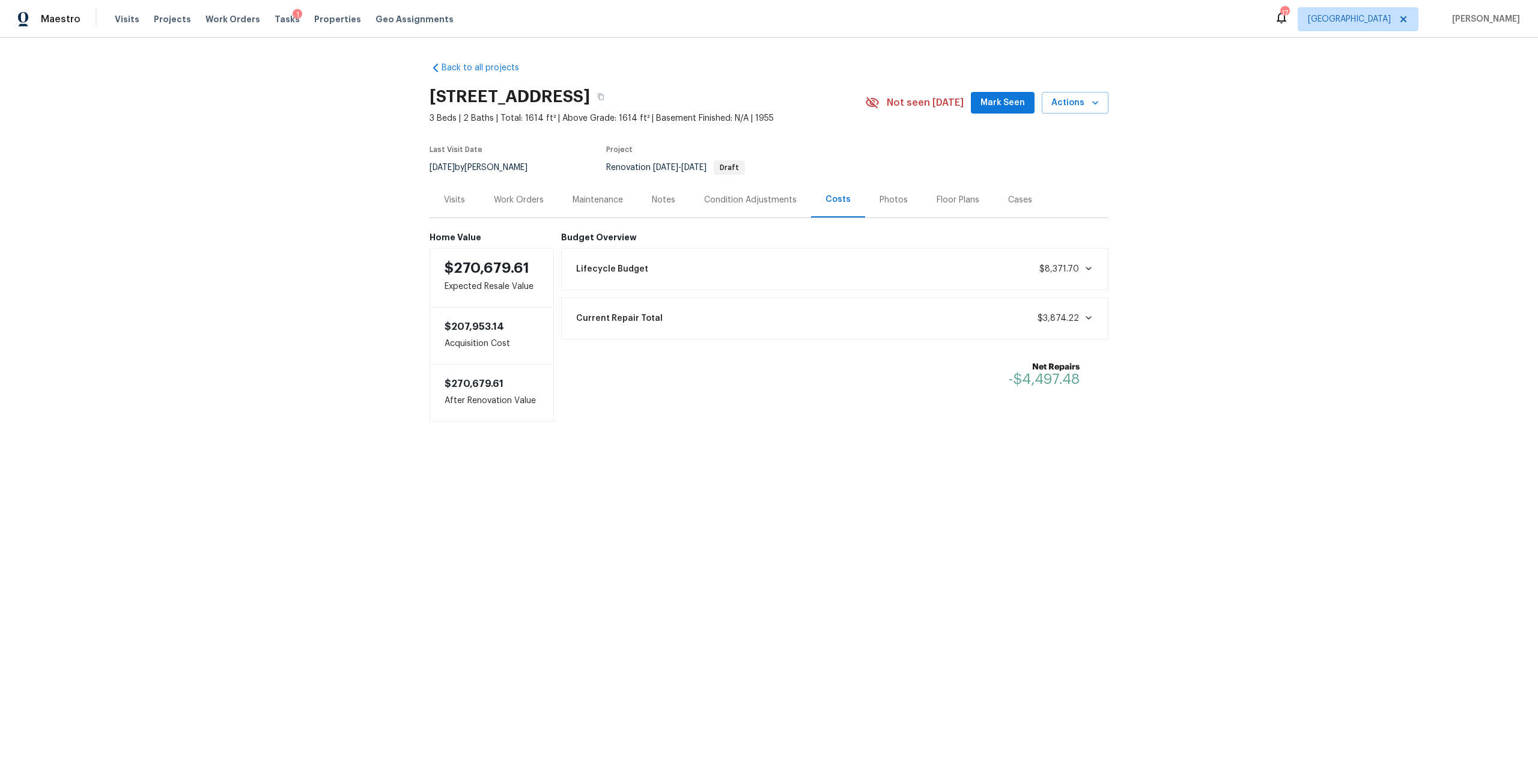
click at [503, 200] on div "Work Orders" at bounding box center [519, 200] width 50 height 12
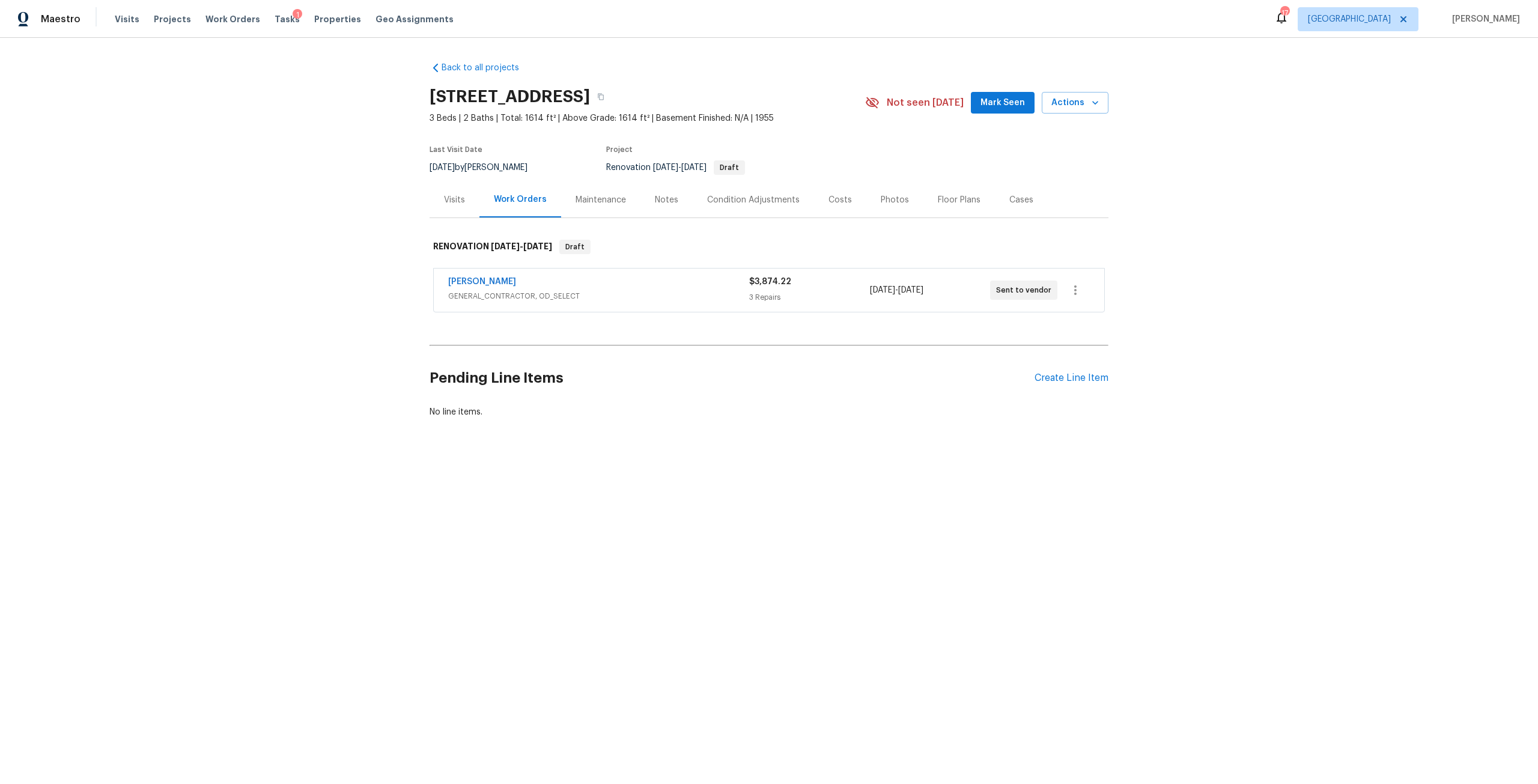
click at [723, 200] on div "Condition Adjustments" at bounding box center [753, 200] width 92 height 12
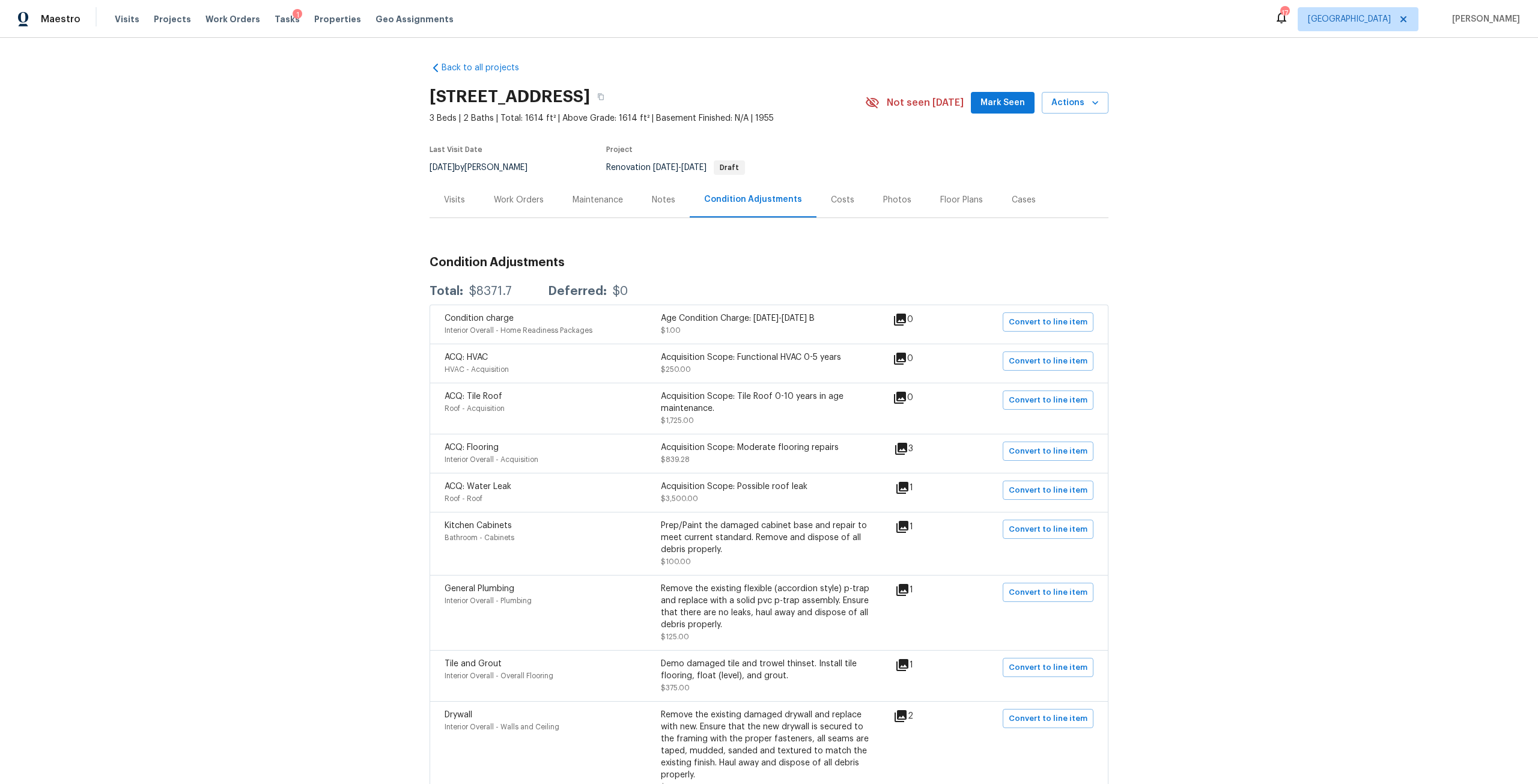
click at [843, 204] on div "Costs" at bounding box center [842, 200] width 52 height 35
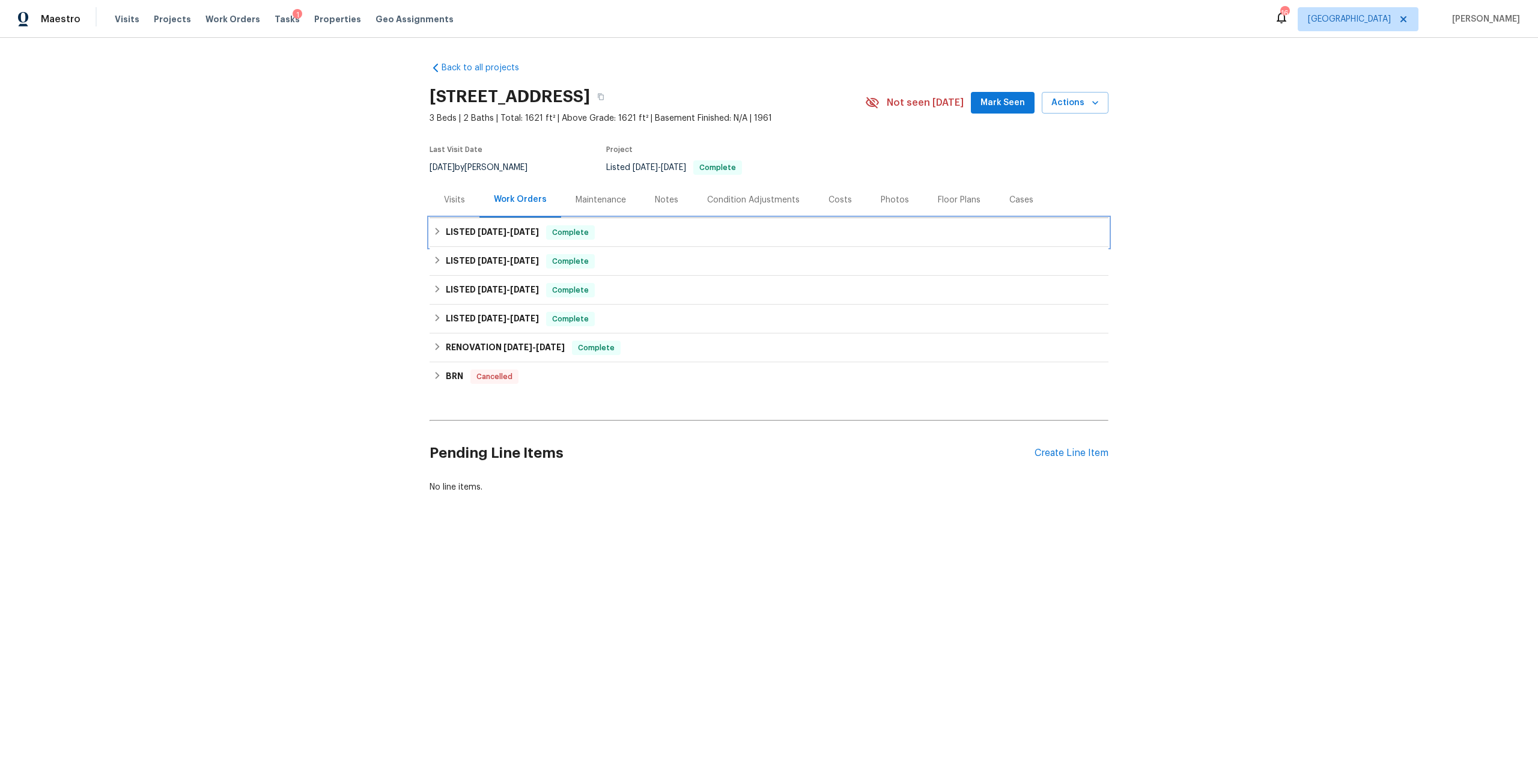
click at [521, 231] on span "[DATE]" at bounding box center [524, 232] width 29 height 9
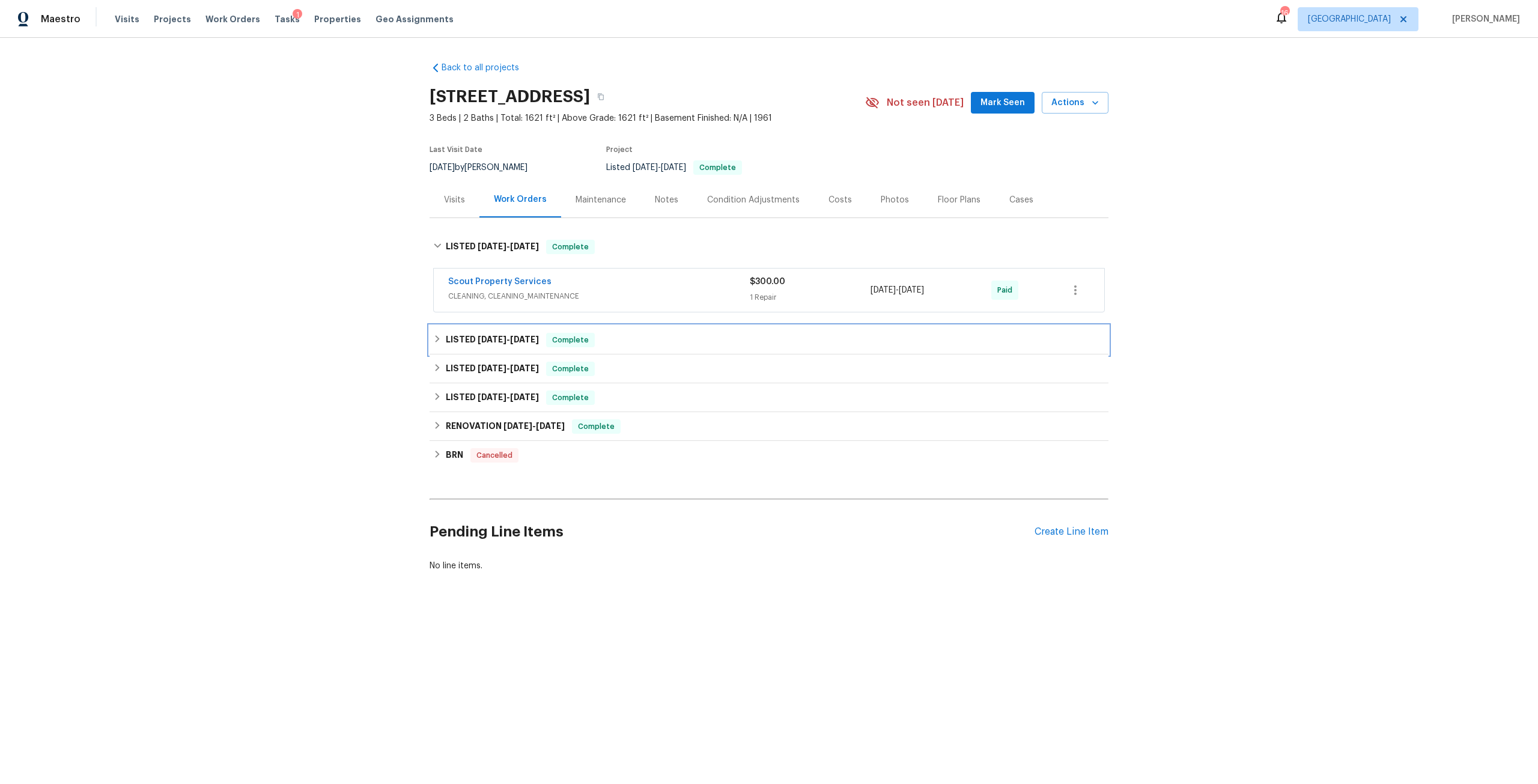
click at [516, 349] on div "LISTED [DATE] - [DATE] Complete" at bounding box center [769, 340] width 679 height 29
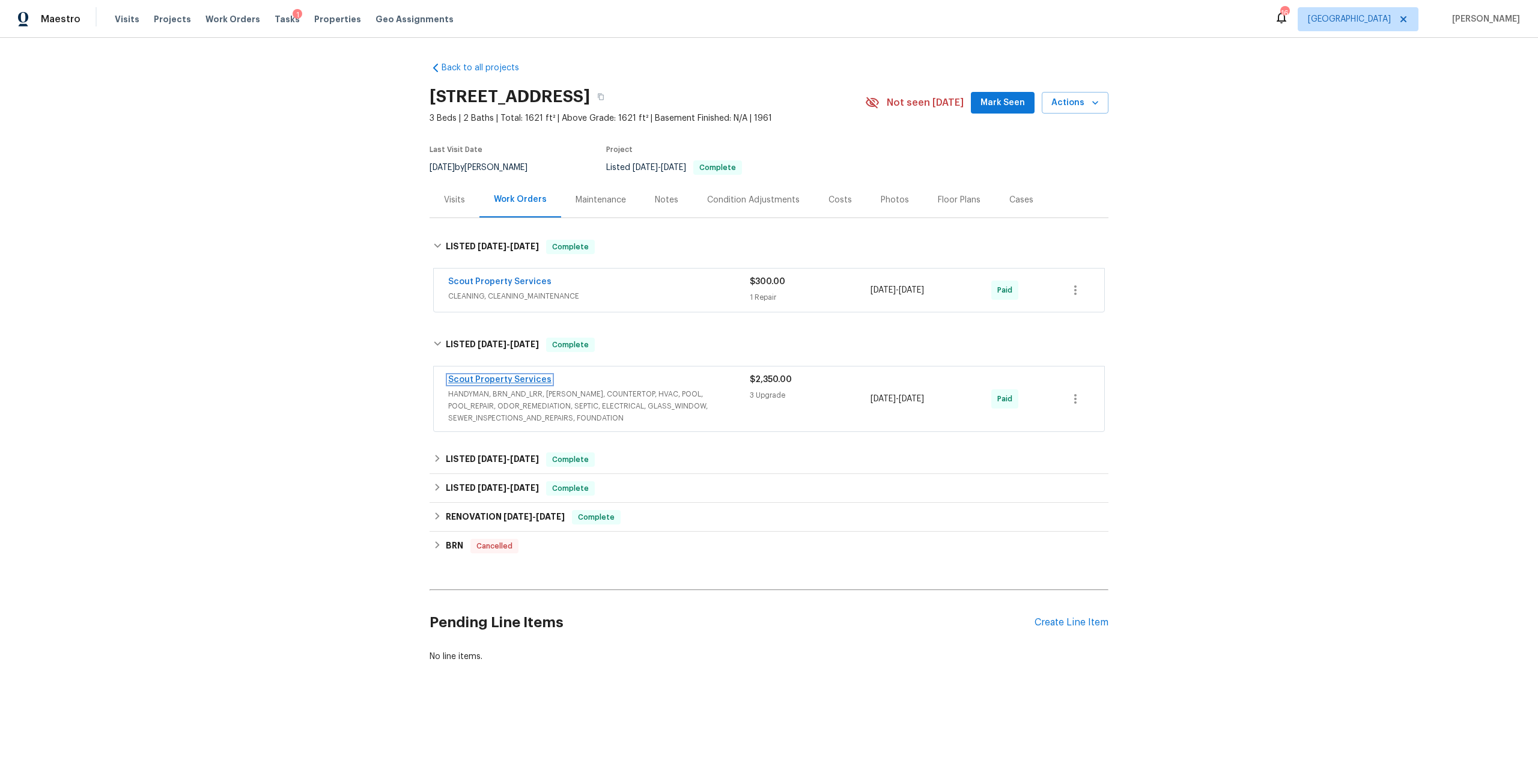
click at [519, 378] on link "Scout Property Services" at bounding box center [500, 380] width 104 height 9
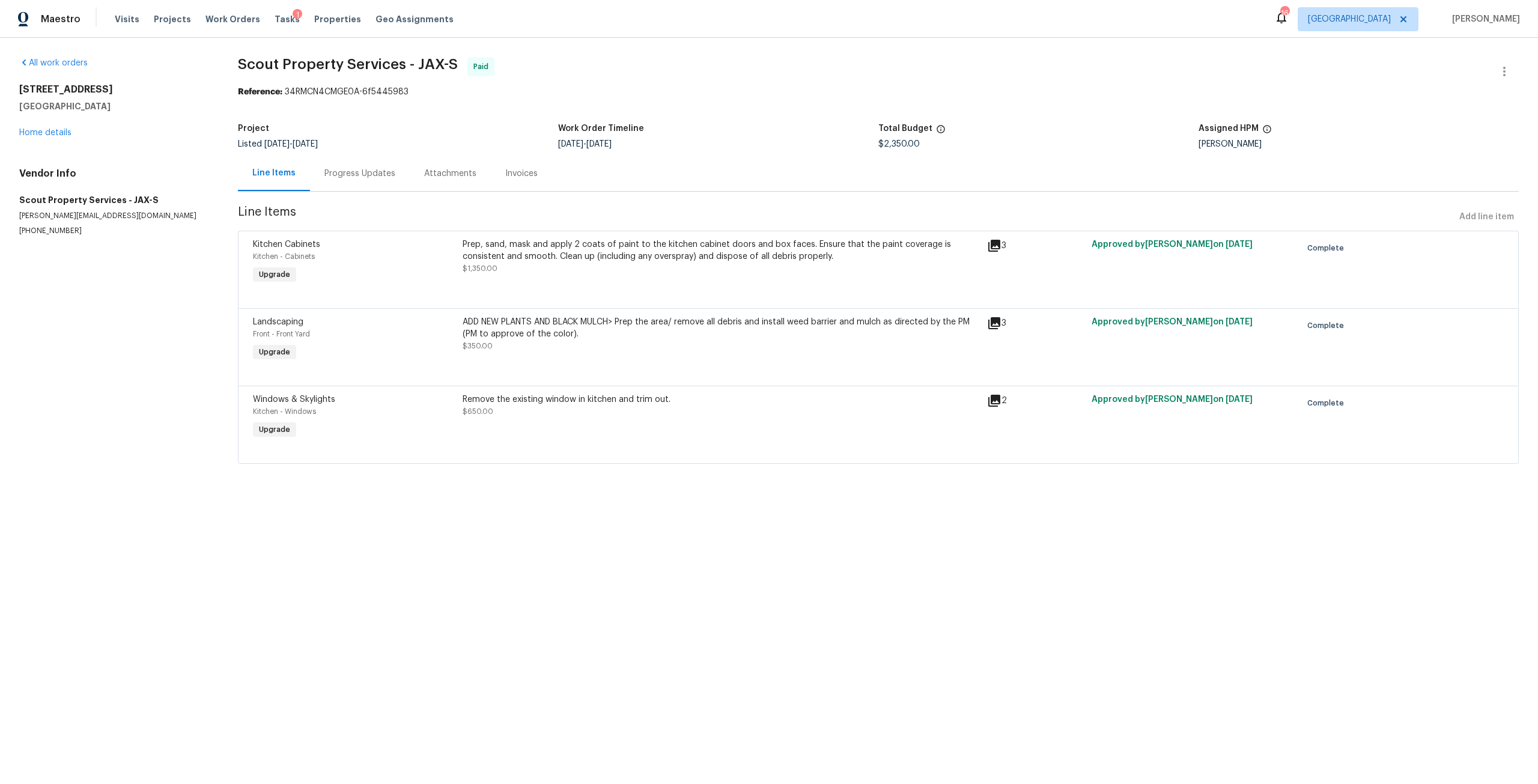
click at [61, 138] on div "7320 Old Kings Rd S Jacksonville, FL 32217 Home details" at bounding box center [114, 111] width 190 height 55
click at [63, 133] on link "Home details" at bounding box center [45, 133] width 52 height 9
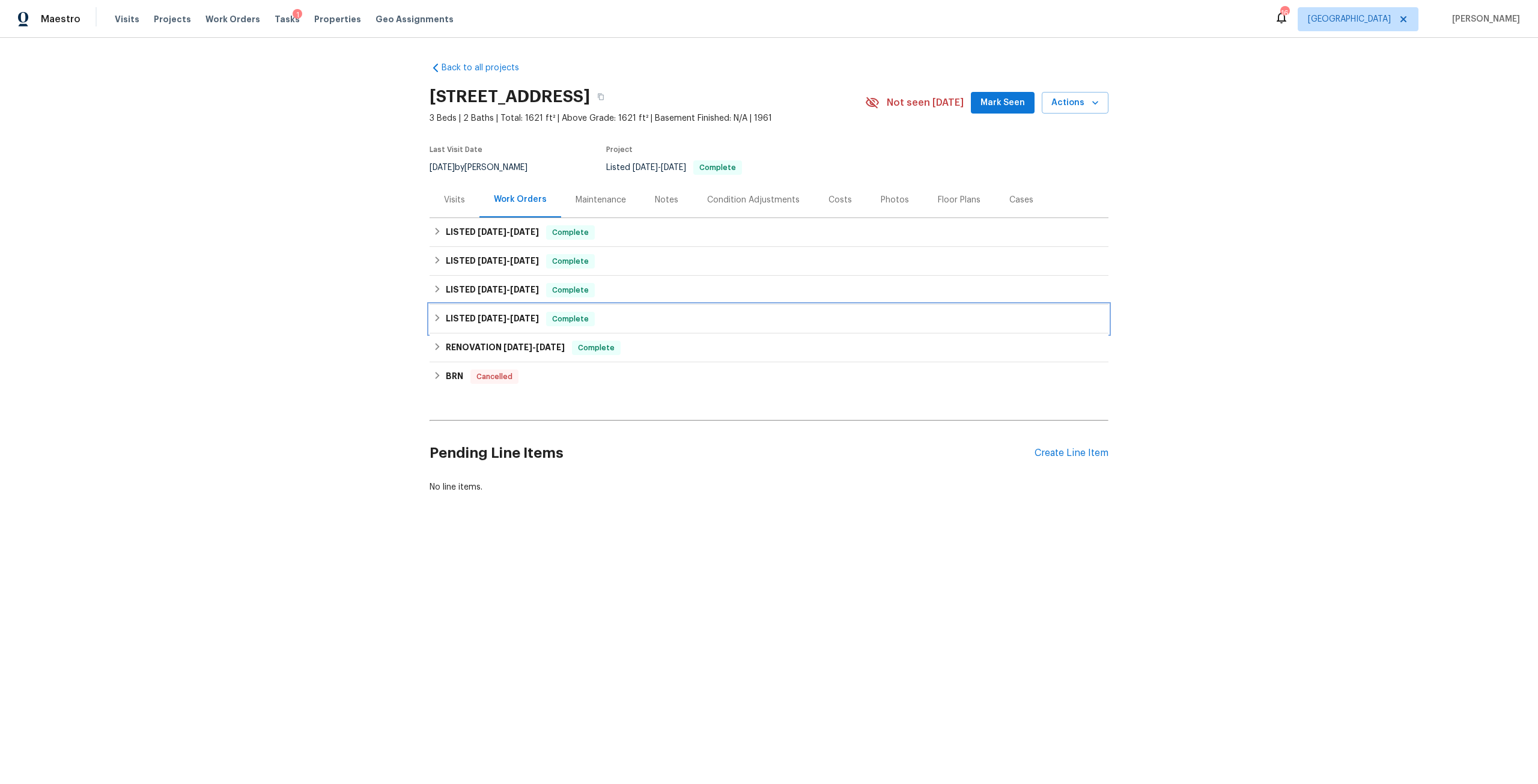
click at [512, 320] on span "7/16/24" at bounding box center [524, 319] width 29 height 9
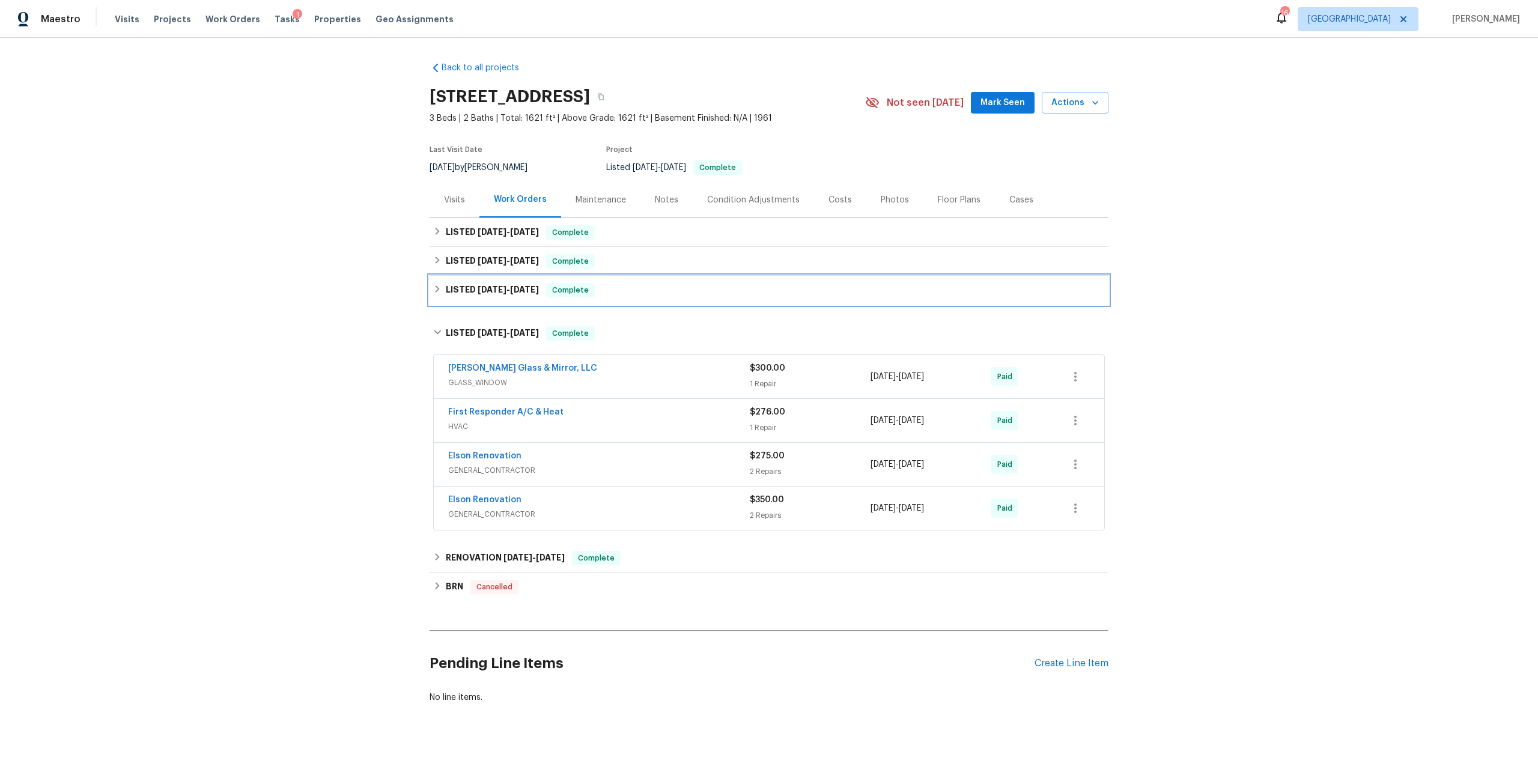
click at [510, 291] on span "5/27/25" at bounding box center [524, 289] width 29 height 9
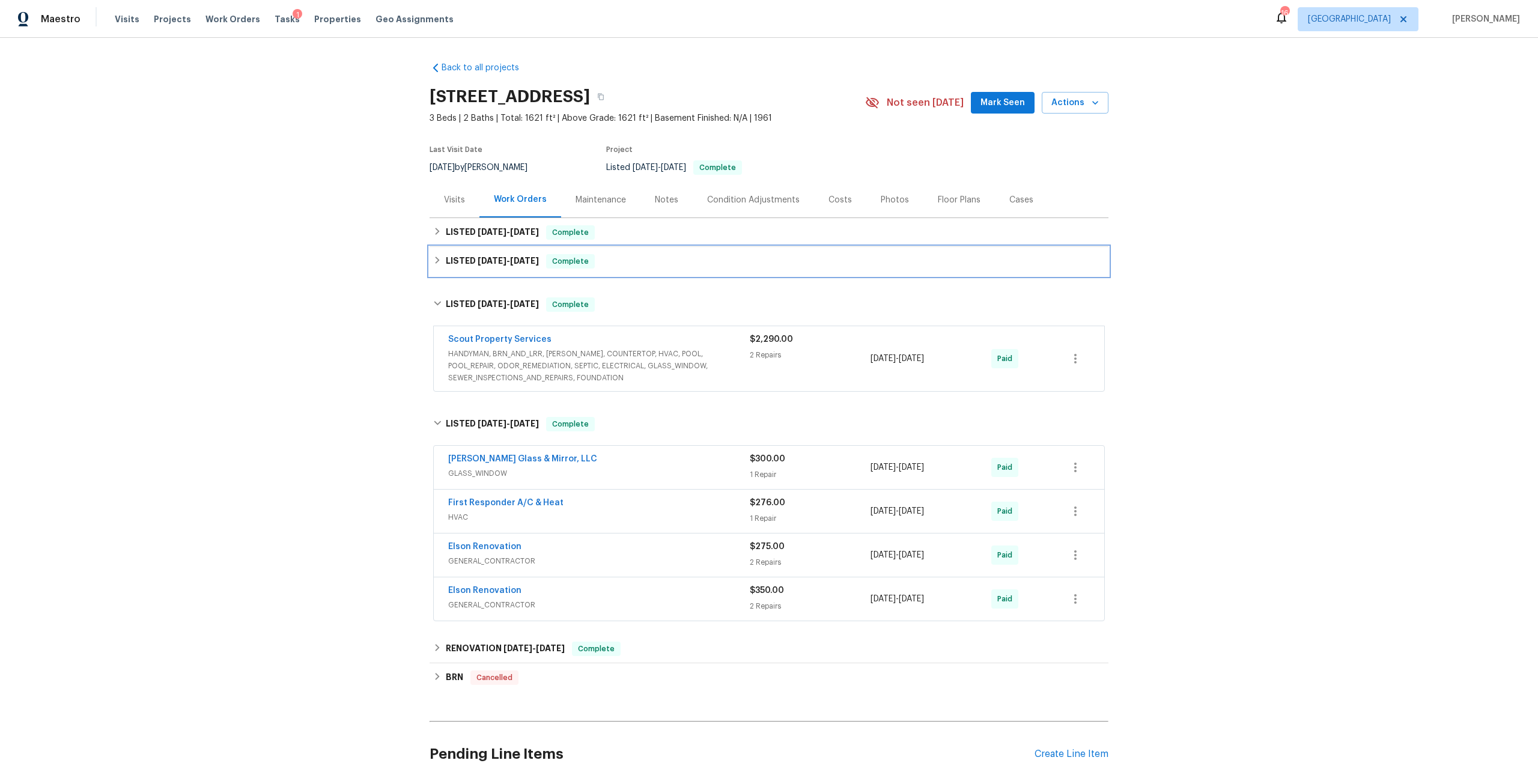
click at [510, 271] on div "LISTED 6/10/25 - 6/19/25 Complete" at bounding box center [769, 261] width 679 height 29
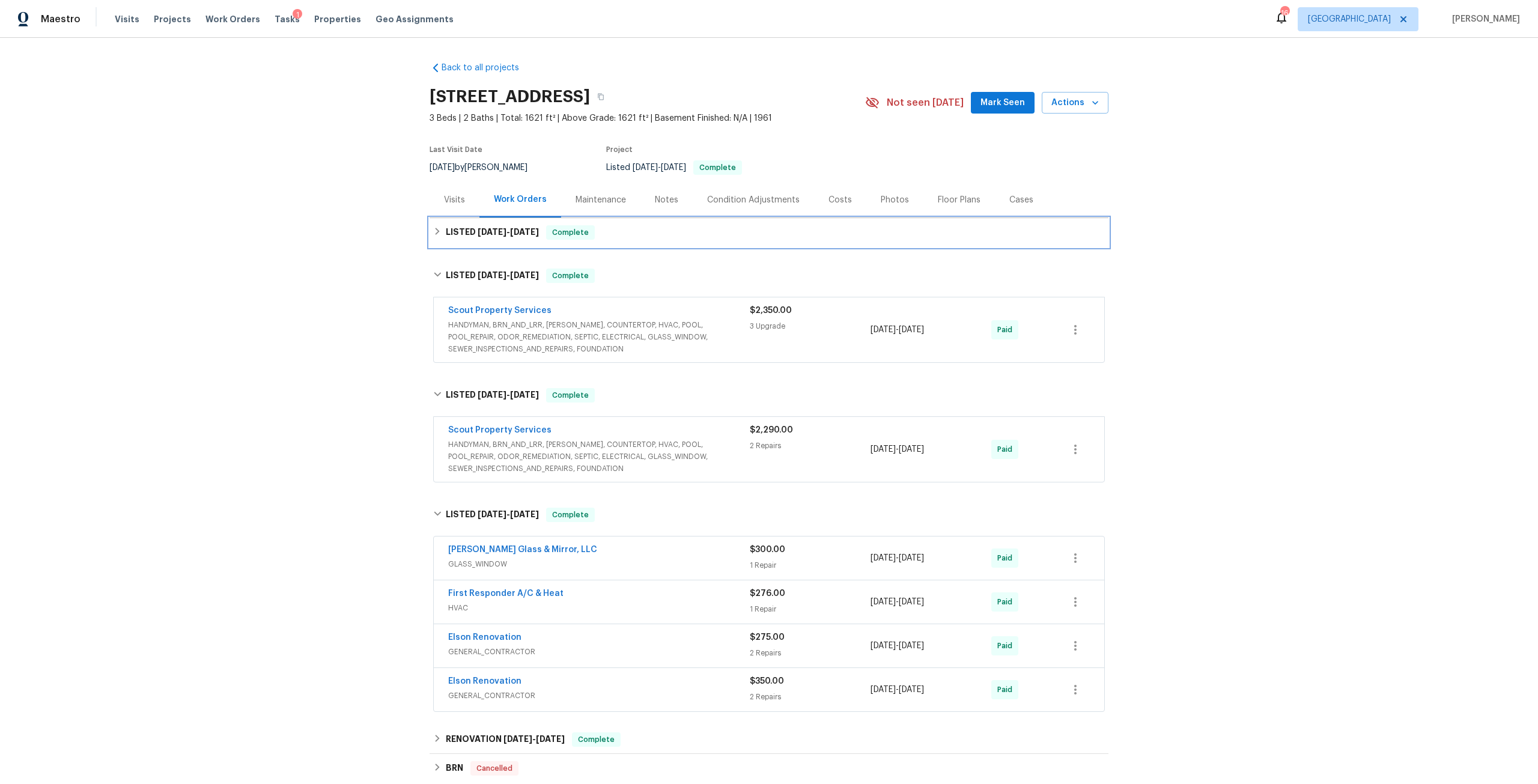
click at [527, 237] on h6 "LISTED 6/23/25 - 6/27/25" at bounding box center [492, 232] width 93 height 14
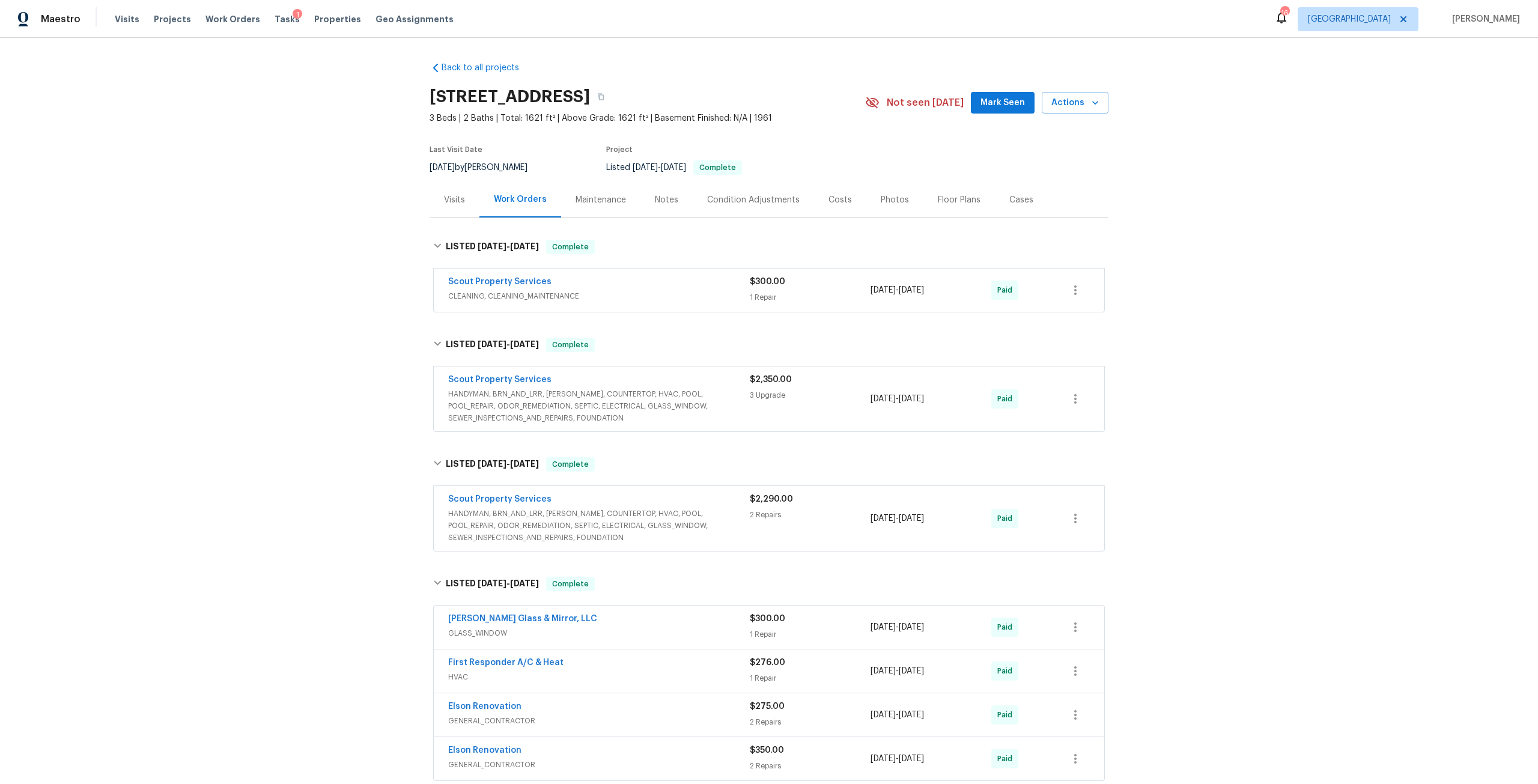
click at [516, 384] on span "Scout Property Services" at bounding box center [500, 379] width 104 height 12
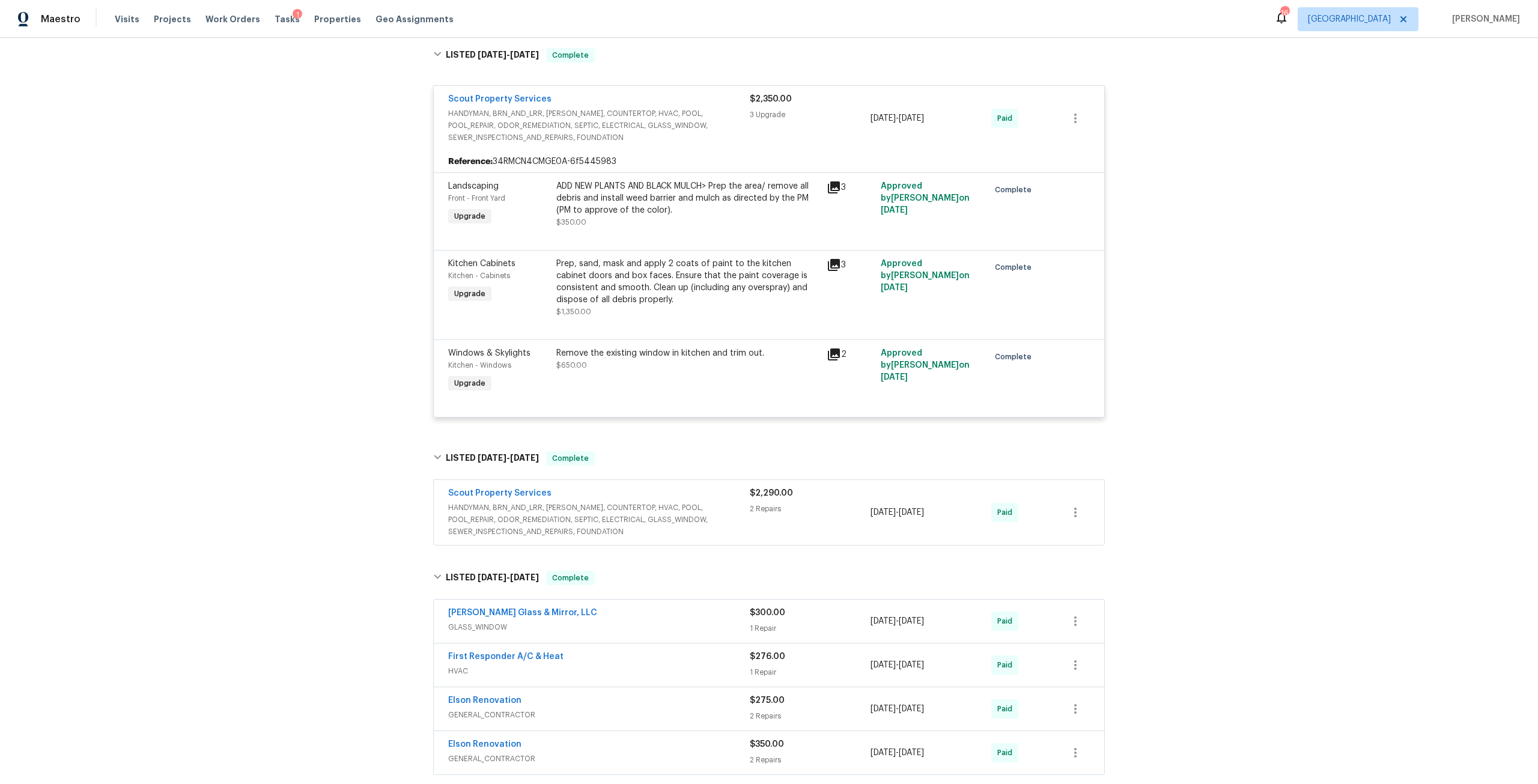
scroll to position [361, 0]
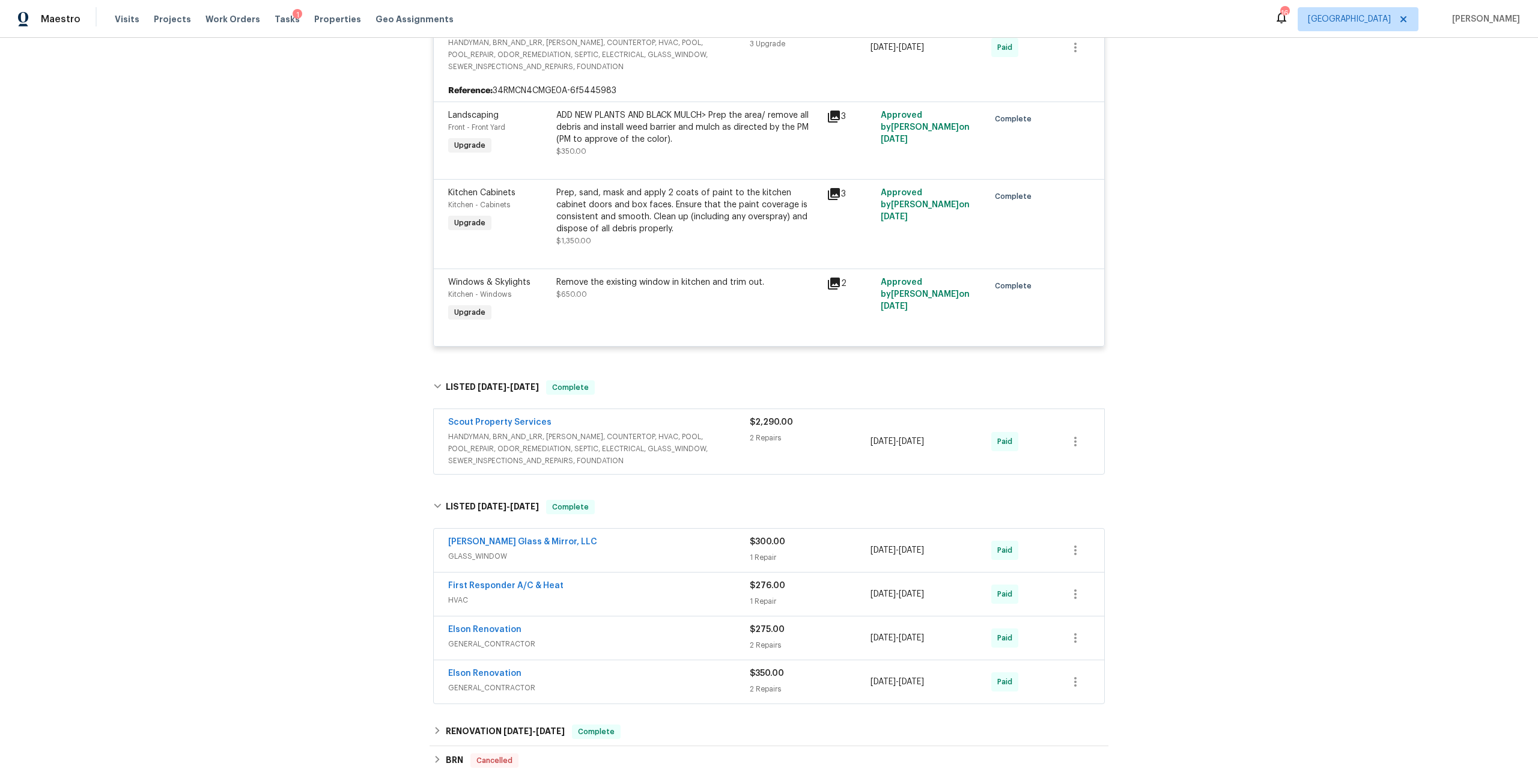
click at [563, 442] on span "HANDYMAN, BRN_AND_LRR, [PERSON_NAME], COUNTERTOP, HVAC, POOL, POOL_REPAIR, ODOR…" at bounding box center [599, 449] width 302 height 36
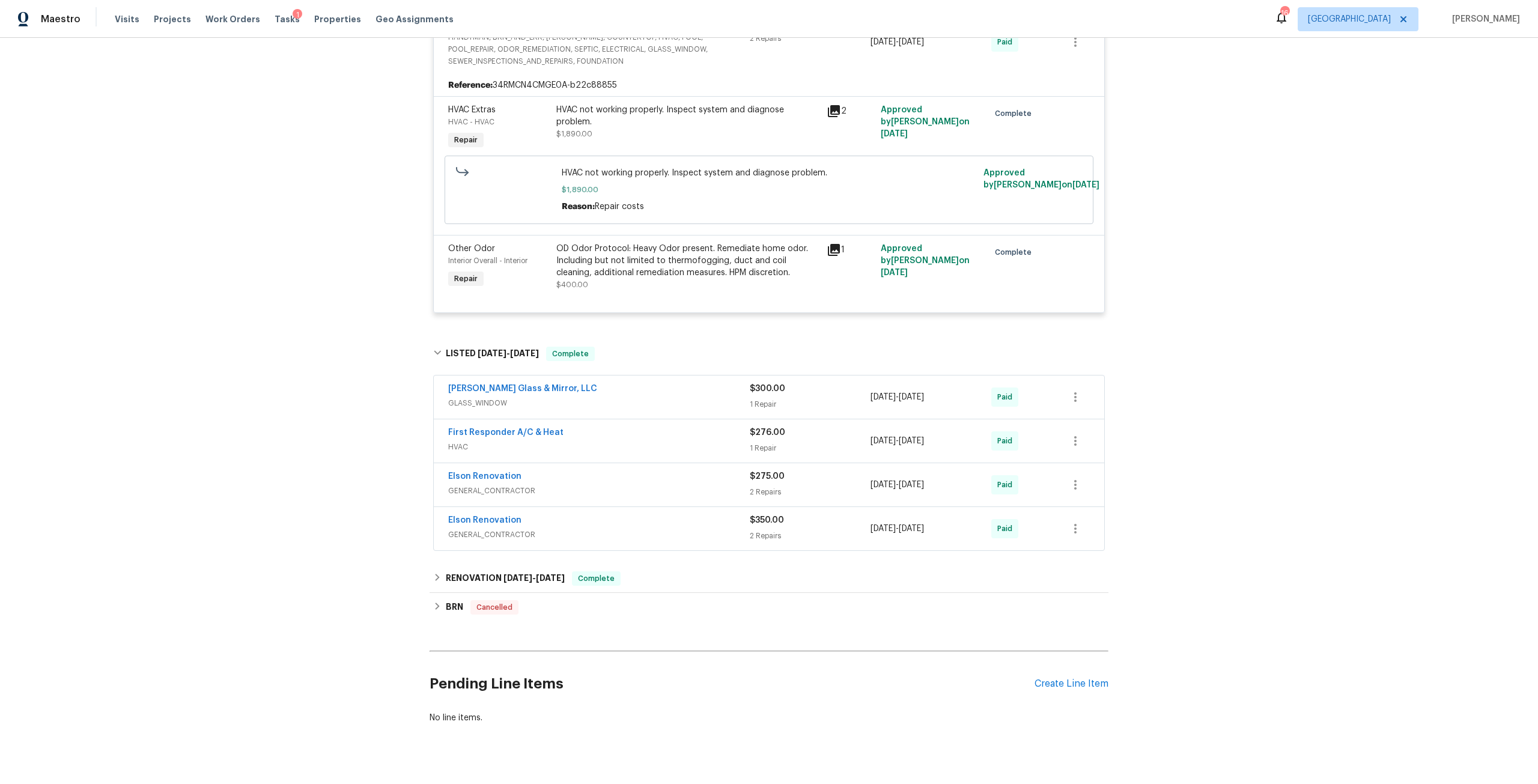
scroll to position [799, 0]
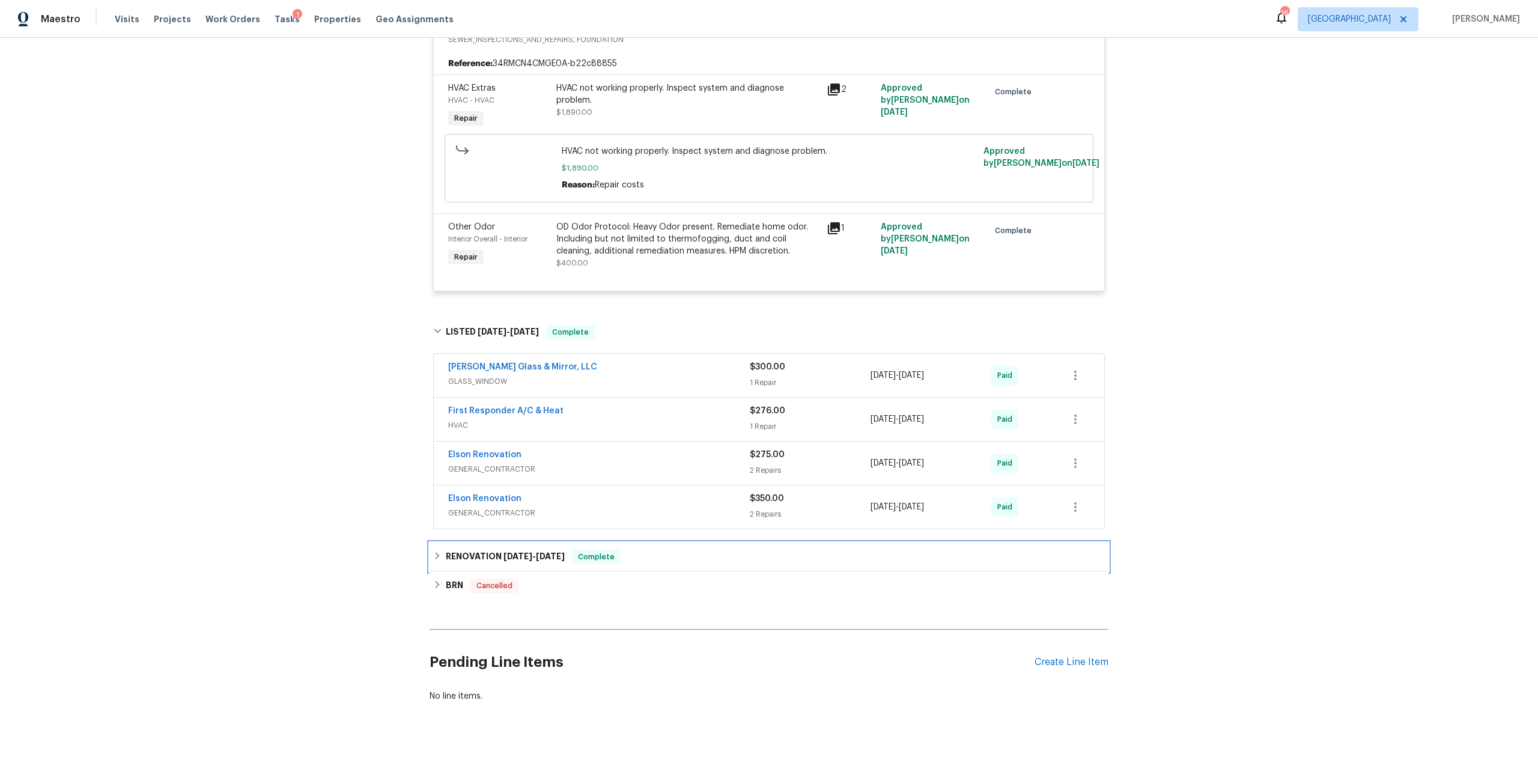
click at [520, 552] on span "6/11/24" at bounding box center [518, 557] width 29 height 9
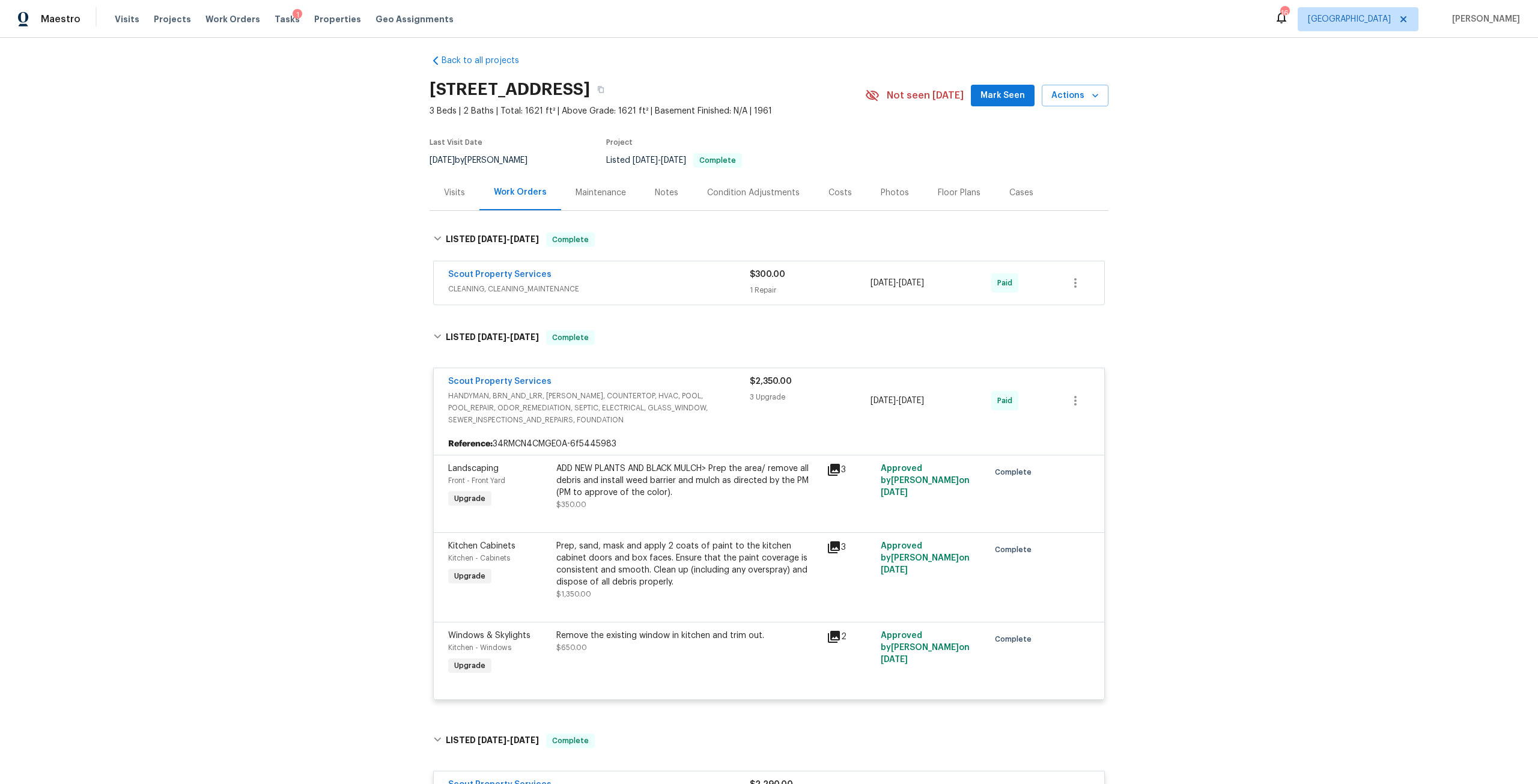
scroll to position [0, 0]
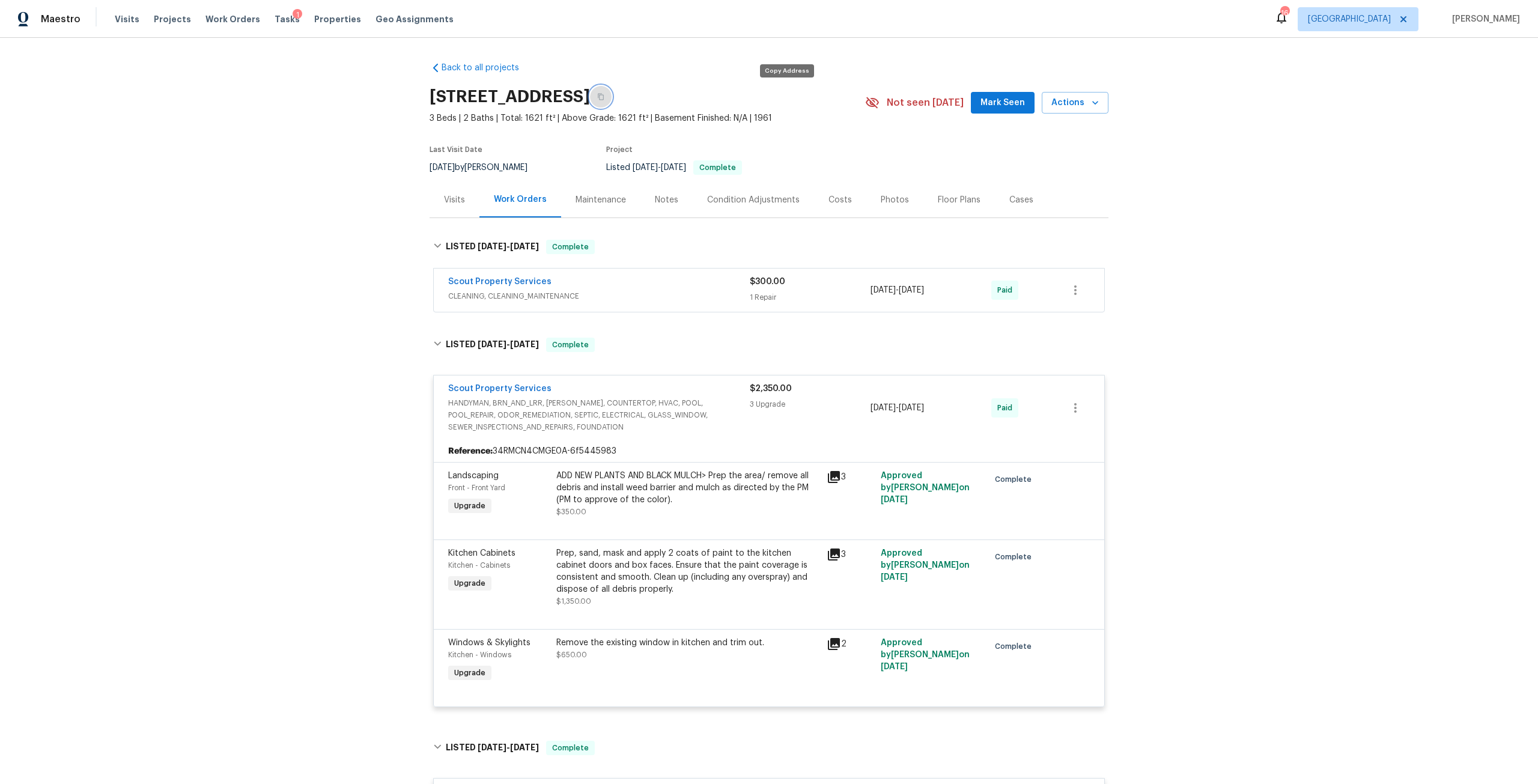
click at [612, 97] on button "button" at bounding box center [601, 97] width 22 height 22
click at [519, 279] on link "Scout Property Services" at bounding box center [500, 282] width 104 height 9
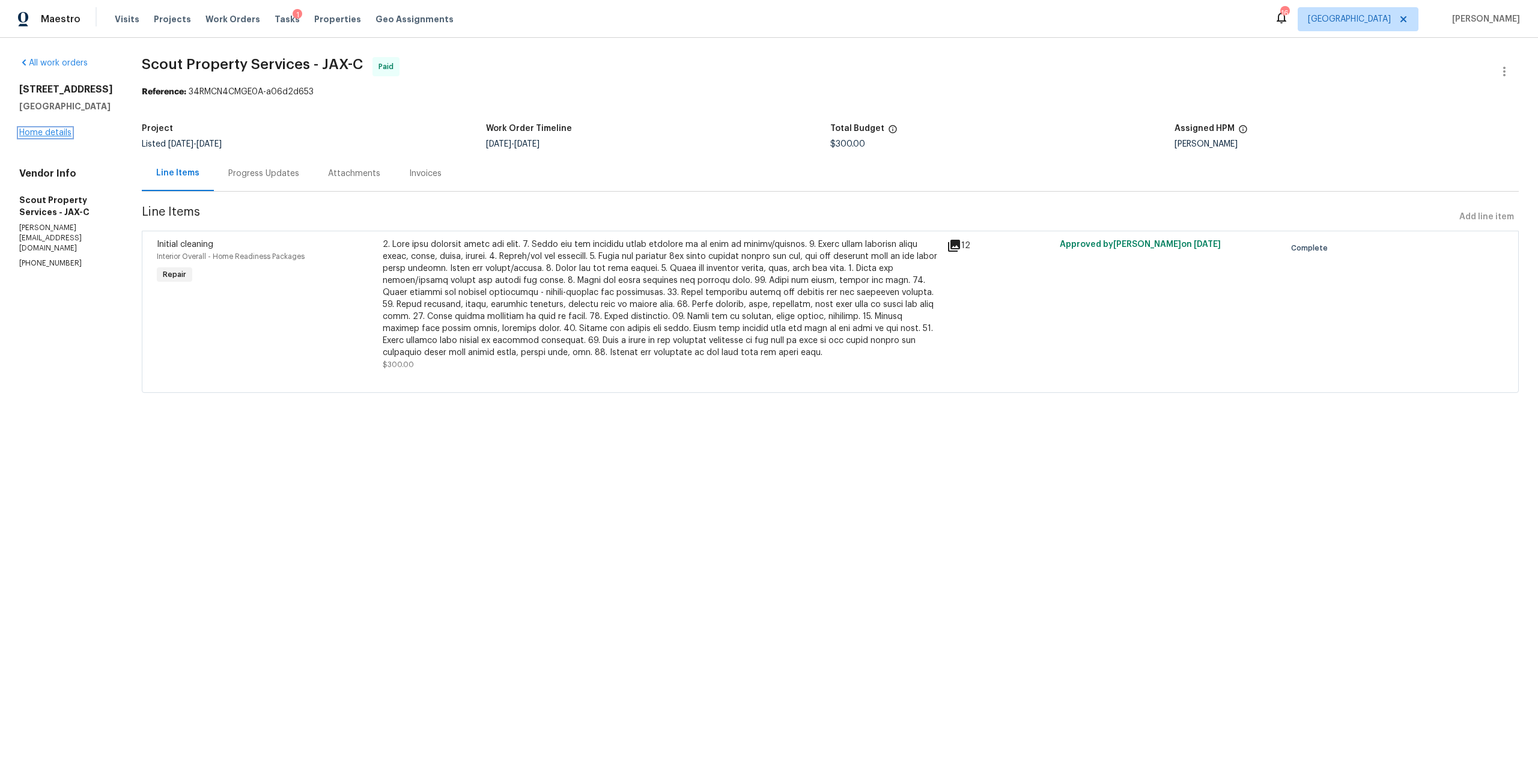
click at [35, 137] on link "Home details" at bounding box center [45, 133] width 52 height 9
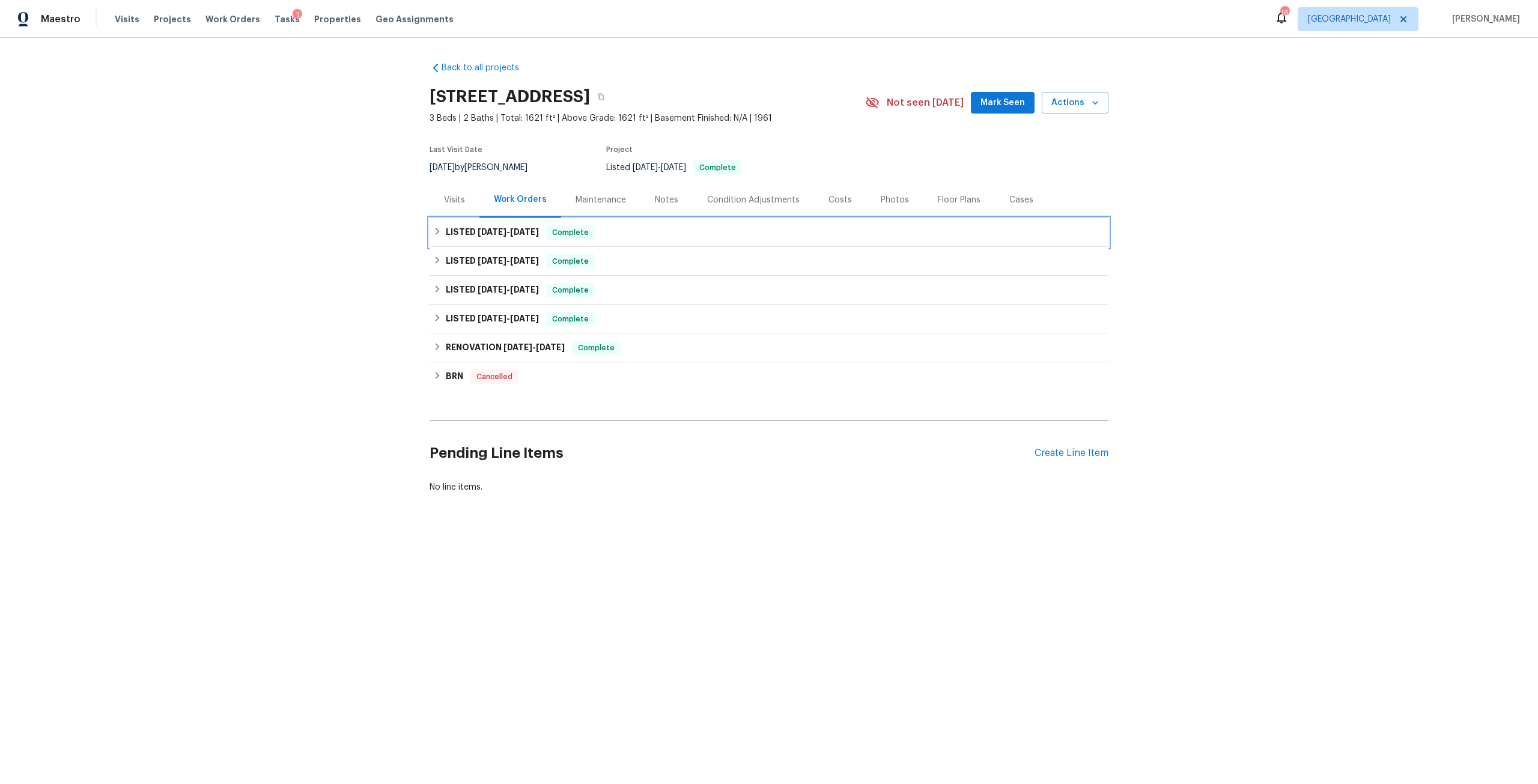
click at [519, 234] on span "6/27/25" at bounding box center [524, 232] width 29 height 9
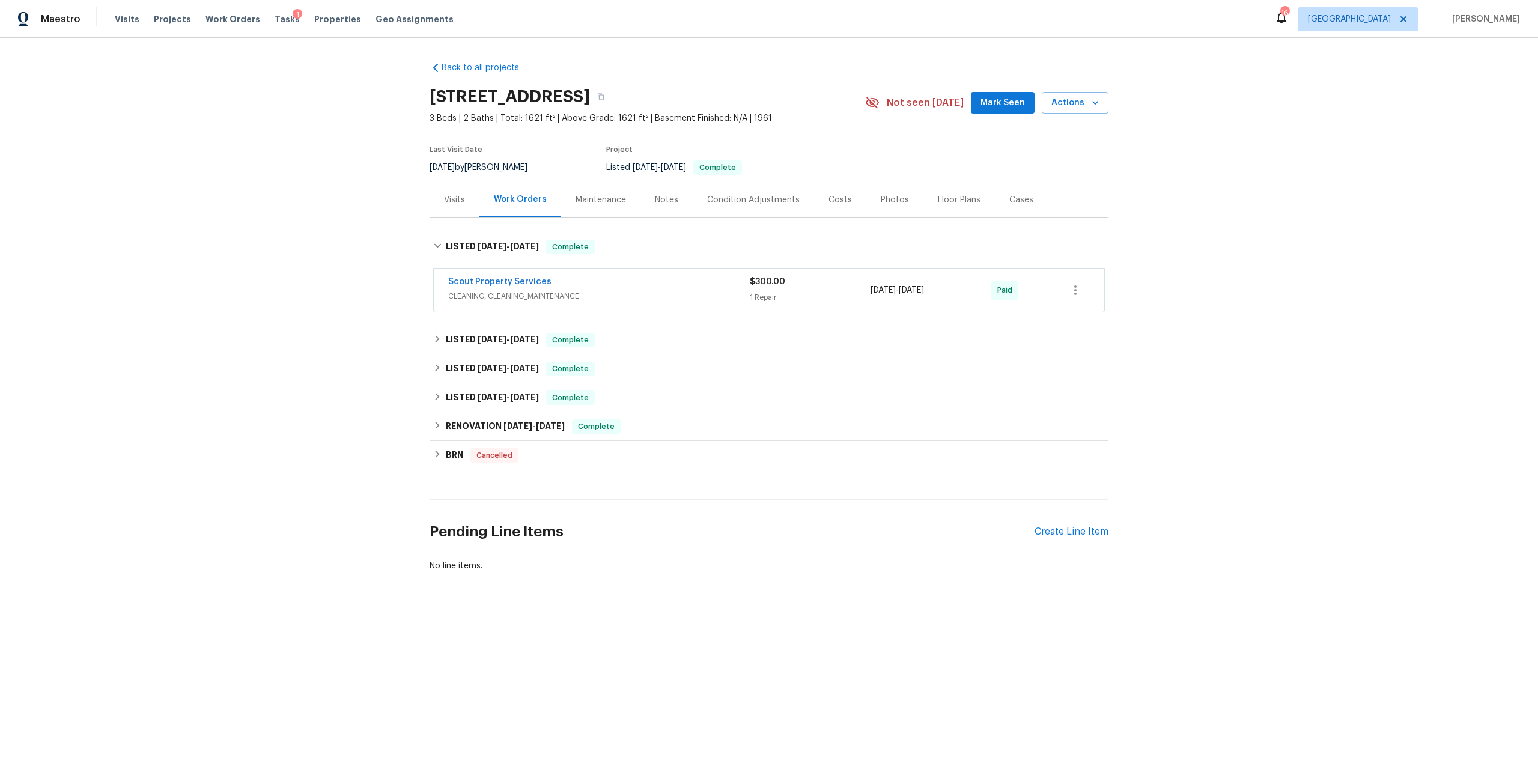
click at [776, 198] on div "Condition Adjustments" at bounding box center [753, 200] width 92 height 12
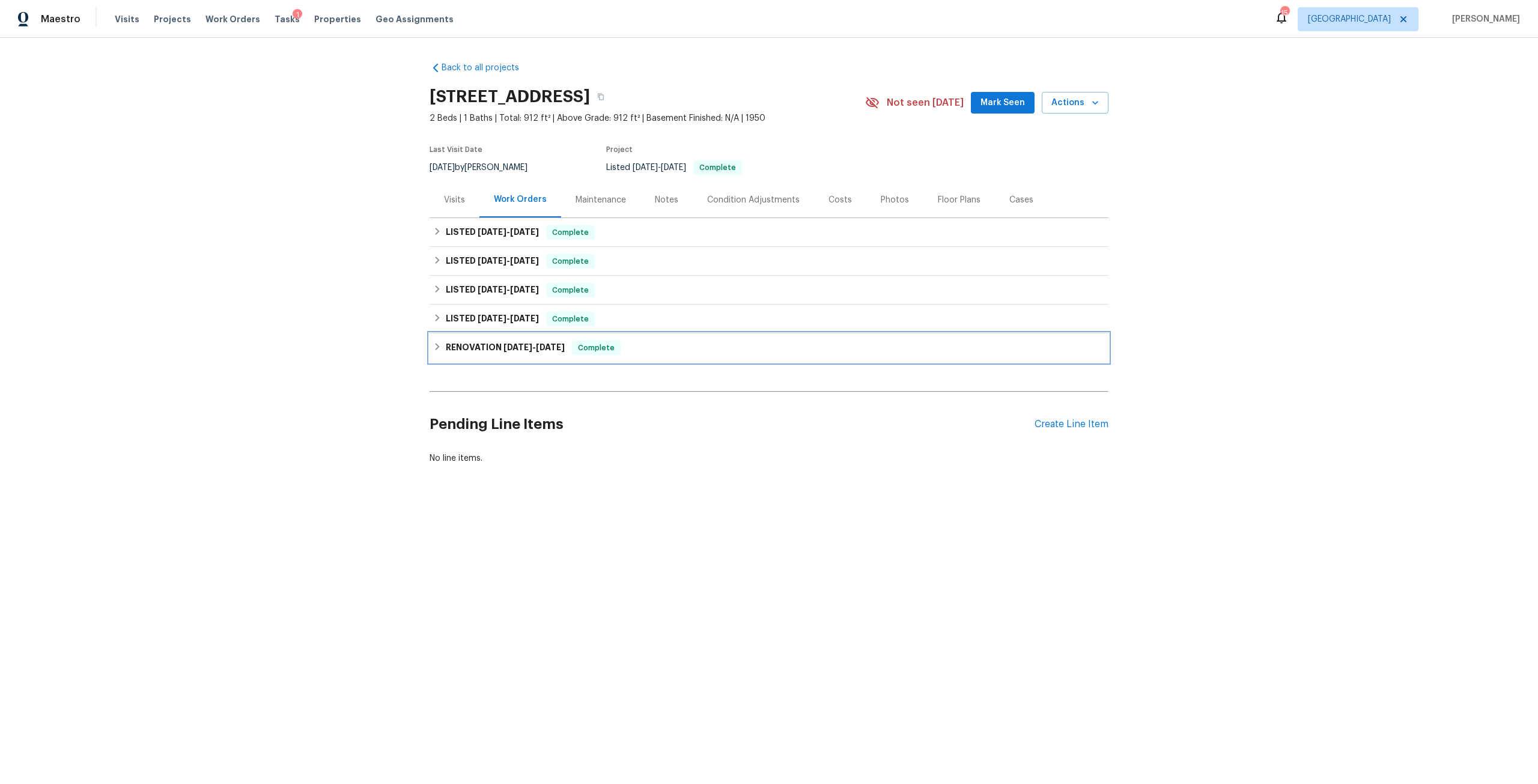
click at [541, 355] on h6 "RENOVATION 6/10/24 - 6/25/24" at bounding box center [505, 348] width 119 height 14
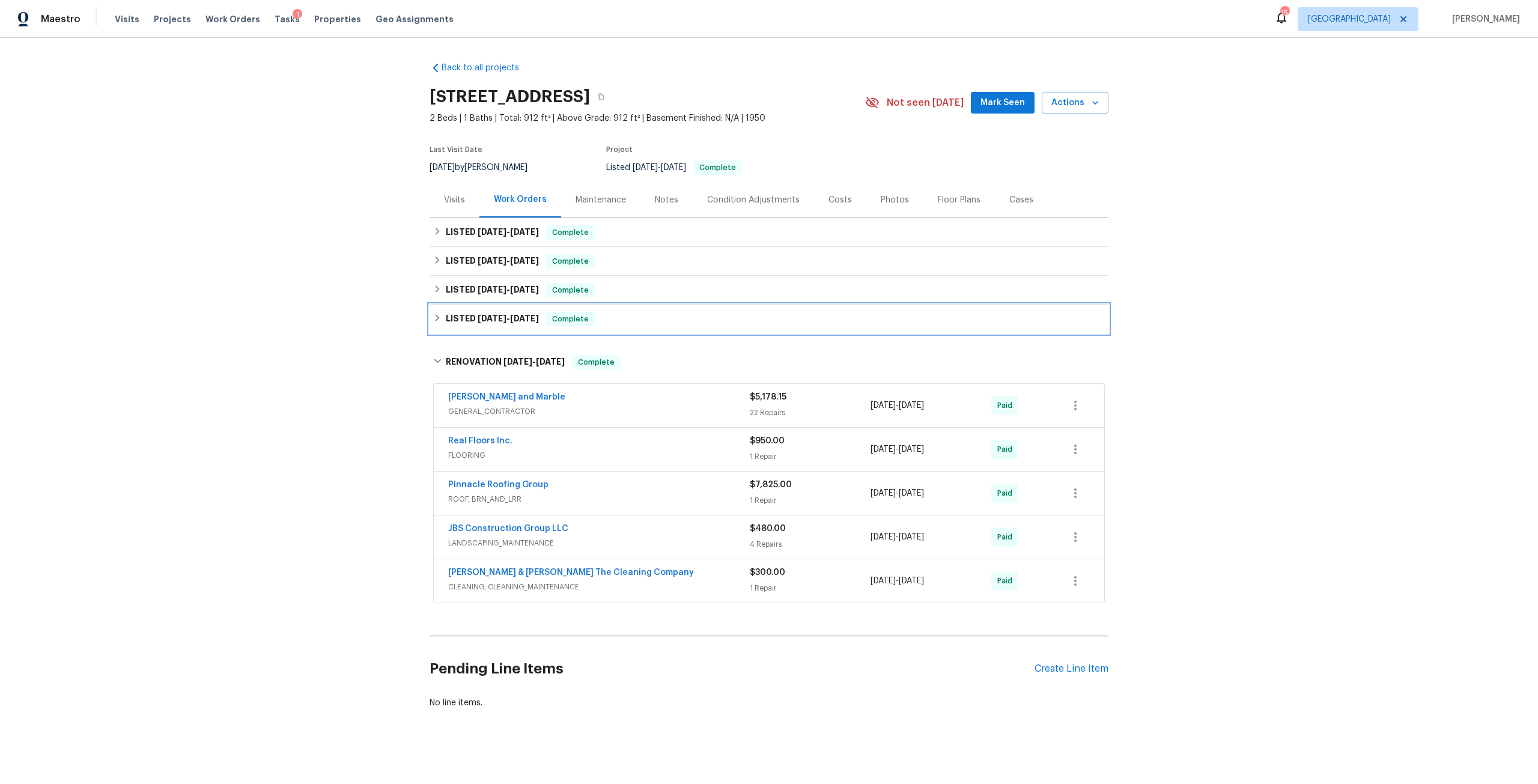
click at [516, 325] on h6 "LISTED 6/19/24 - 6/20/24" at bounding box center [492, 319] width 93 height 14
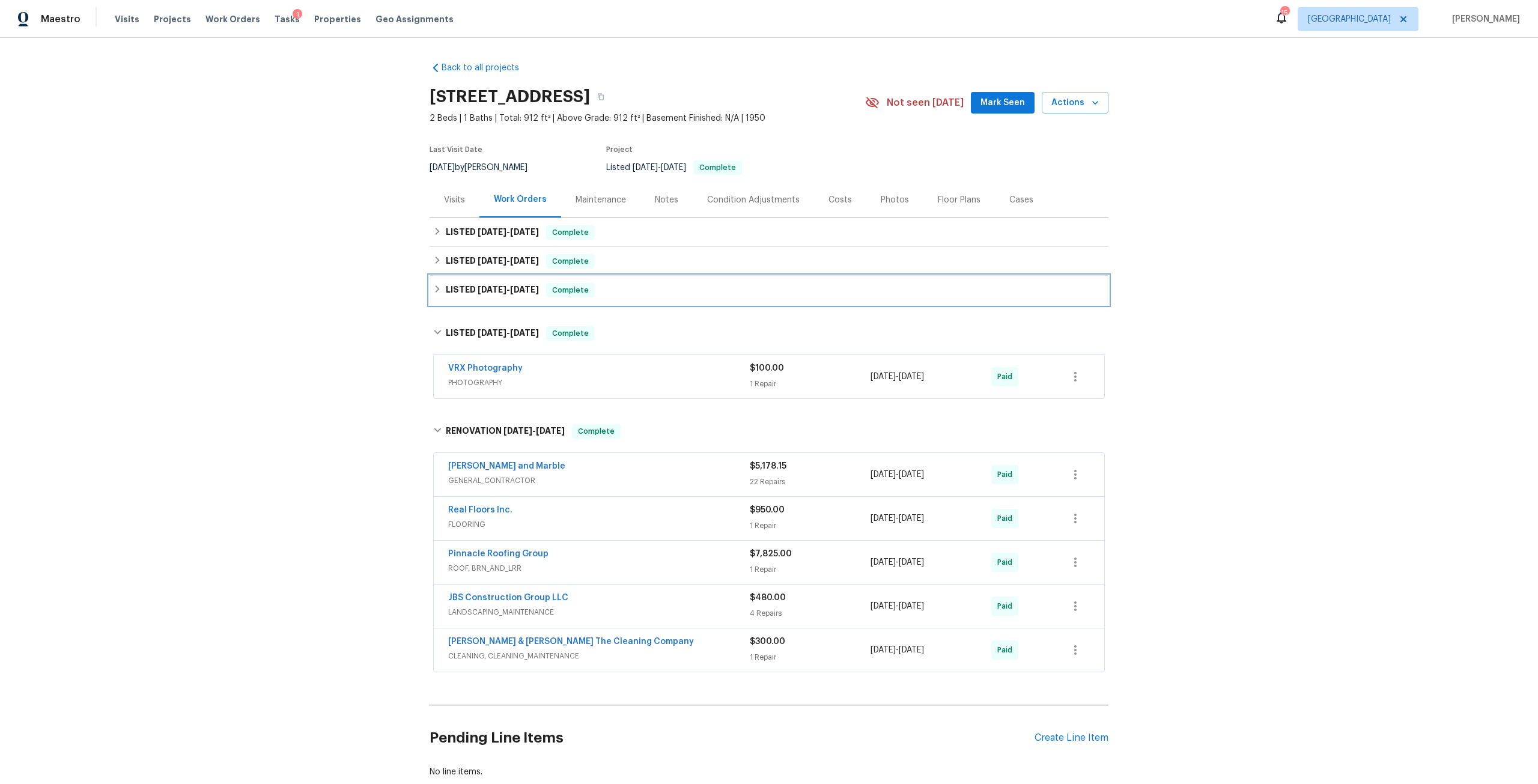
click at [519, 293] on span "10/18/24" at bounding box center [524, 289] width 29 height 9
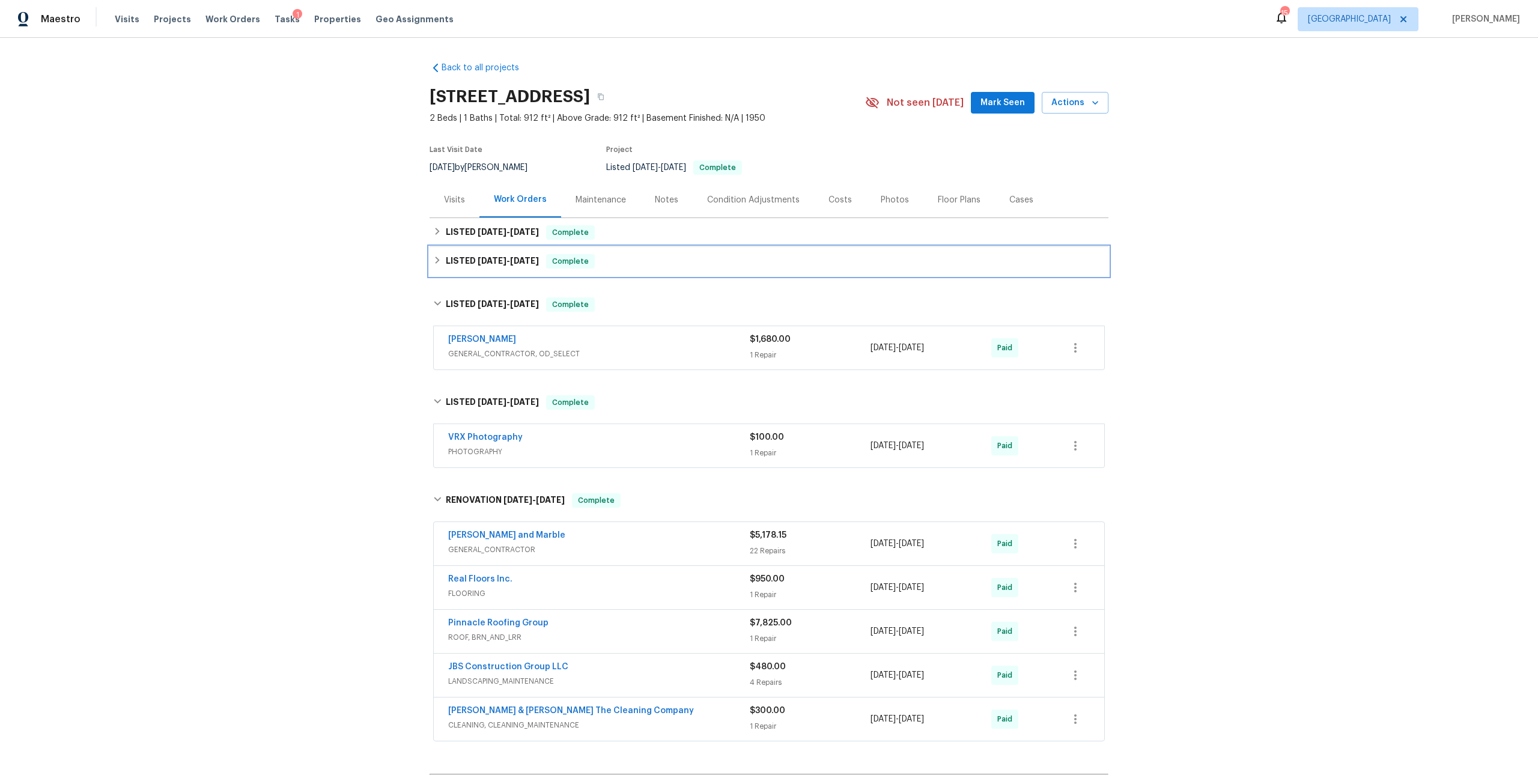
click at [520, 262] on span "6/13/25" at bounding box center [524, 261] width 29 height 9
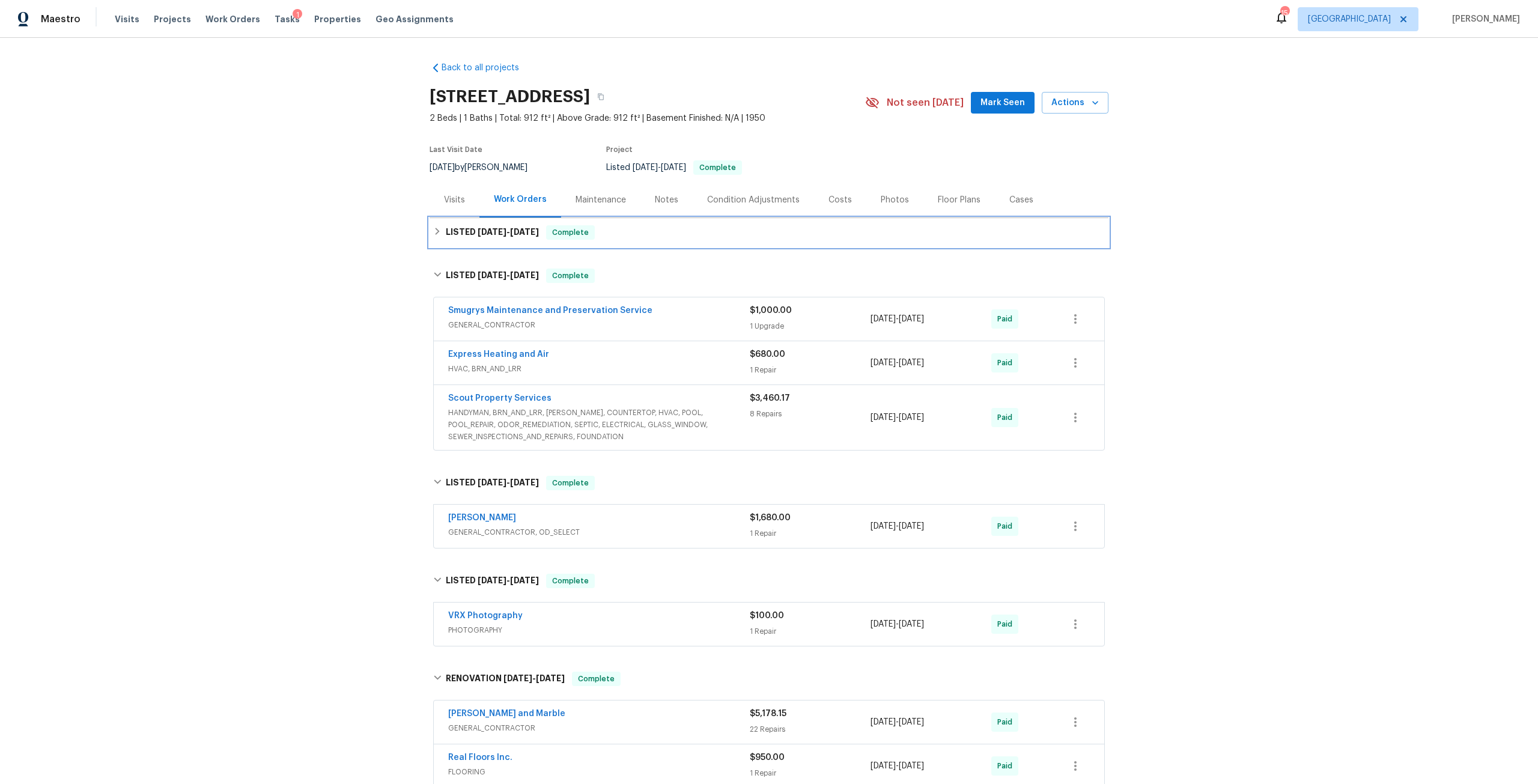
click at [497, 229] on span "8/14/25" at bounding box center [492, 232] width 29 height 9
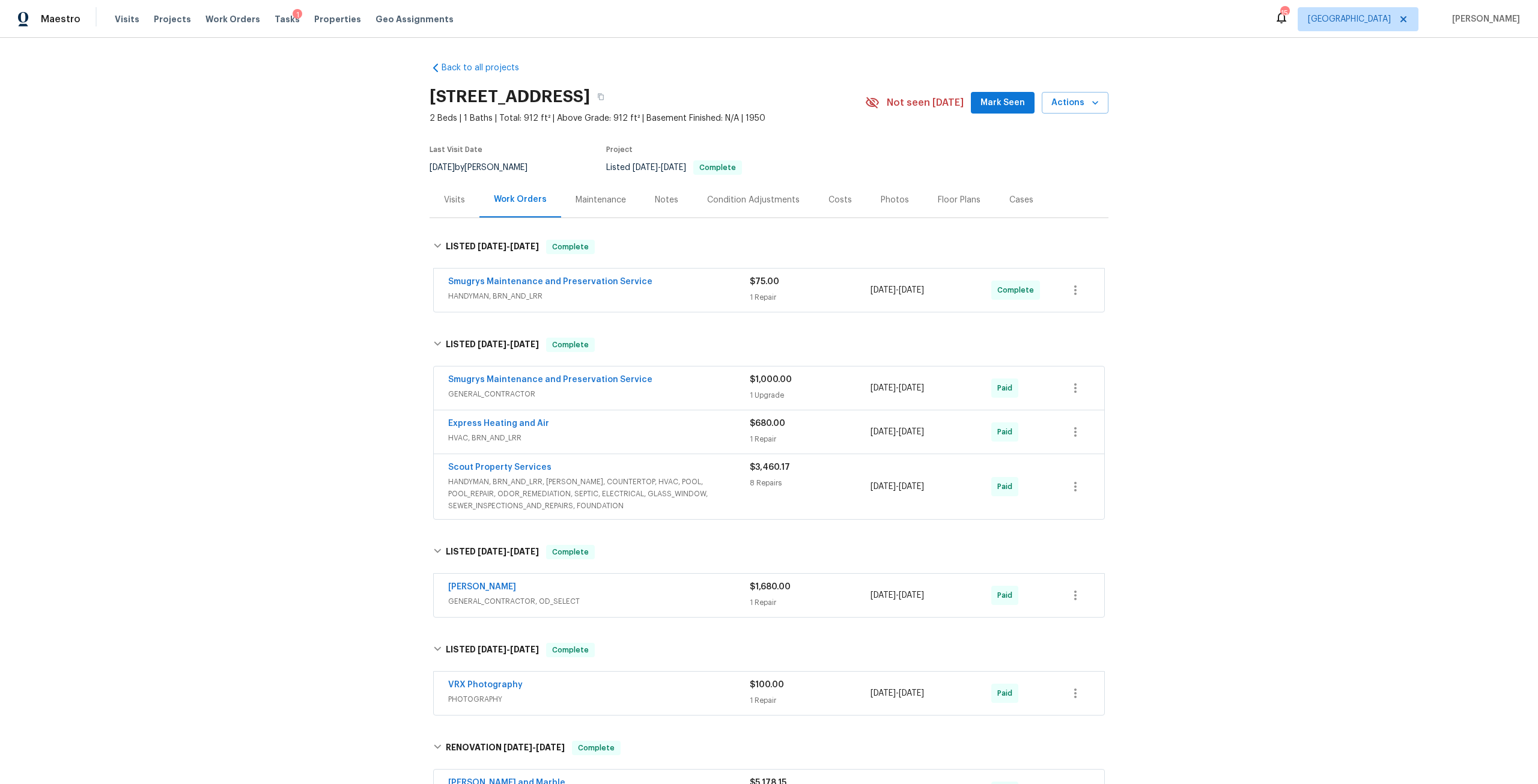
click at [510, 375] on span "Smugrys Maintenance and Preservation Service" at bounding box center [550, 379] width 205 height 12
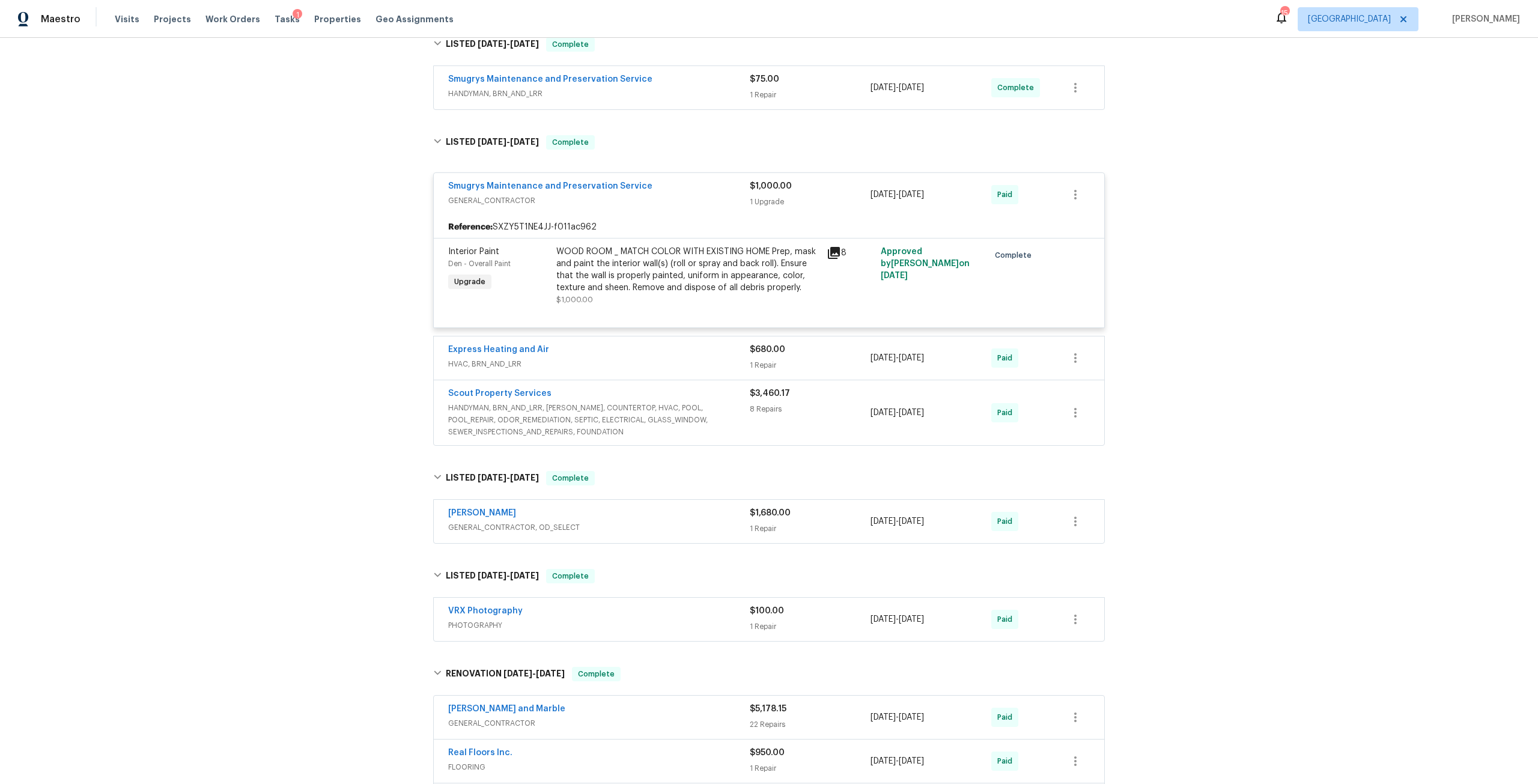
scroll to position [240, 0]
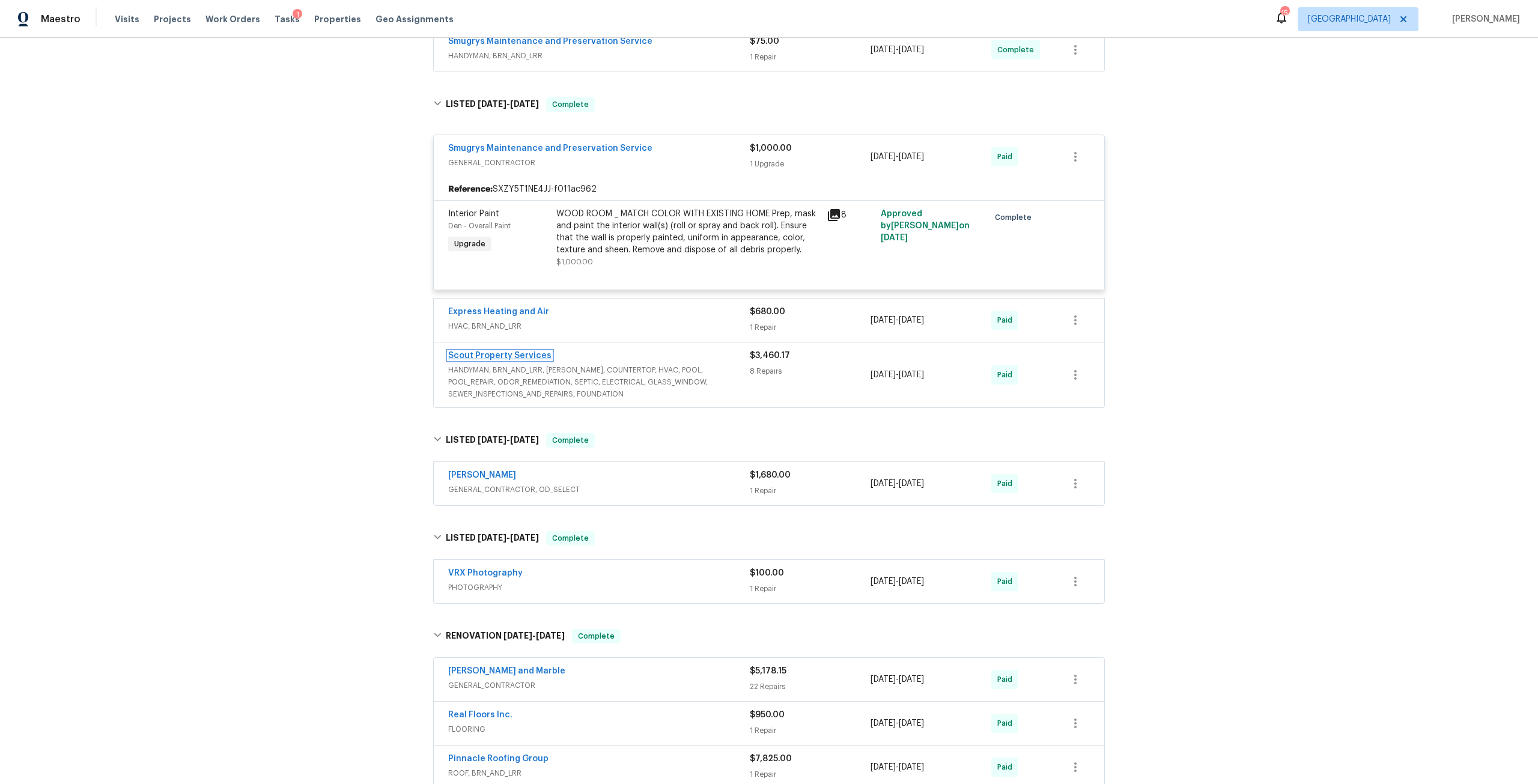
click at [529, 358] on link "Scout Property Services" at bounding box center [500, 356] width 104 height 9
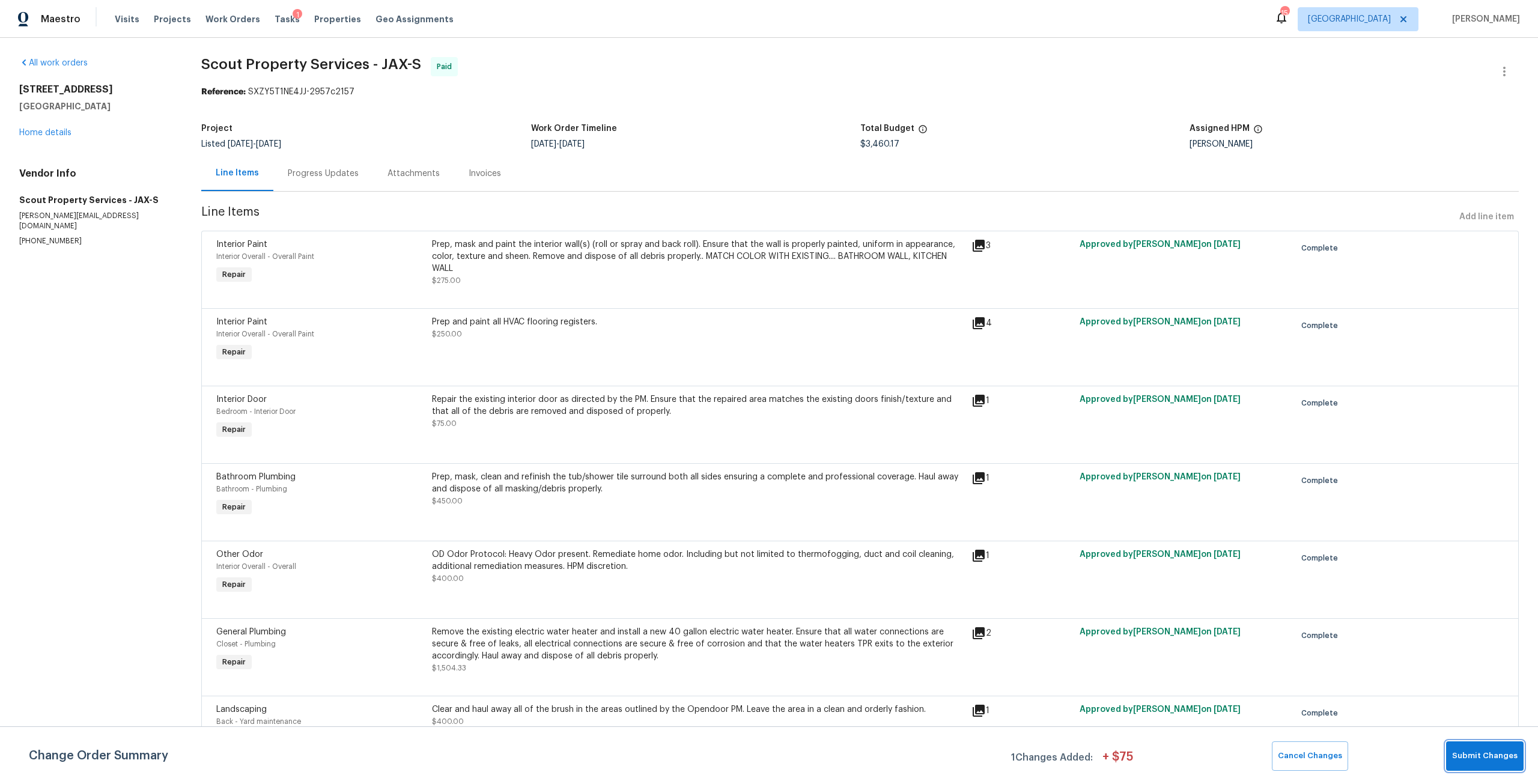
click at [1464, 760] on span "Submit Changes" at bounding box center [1485, 756] width 66 height 14
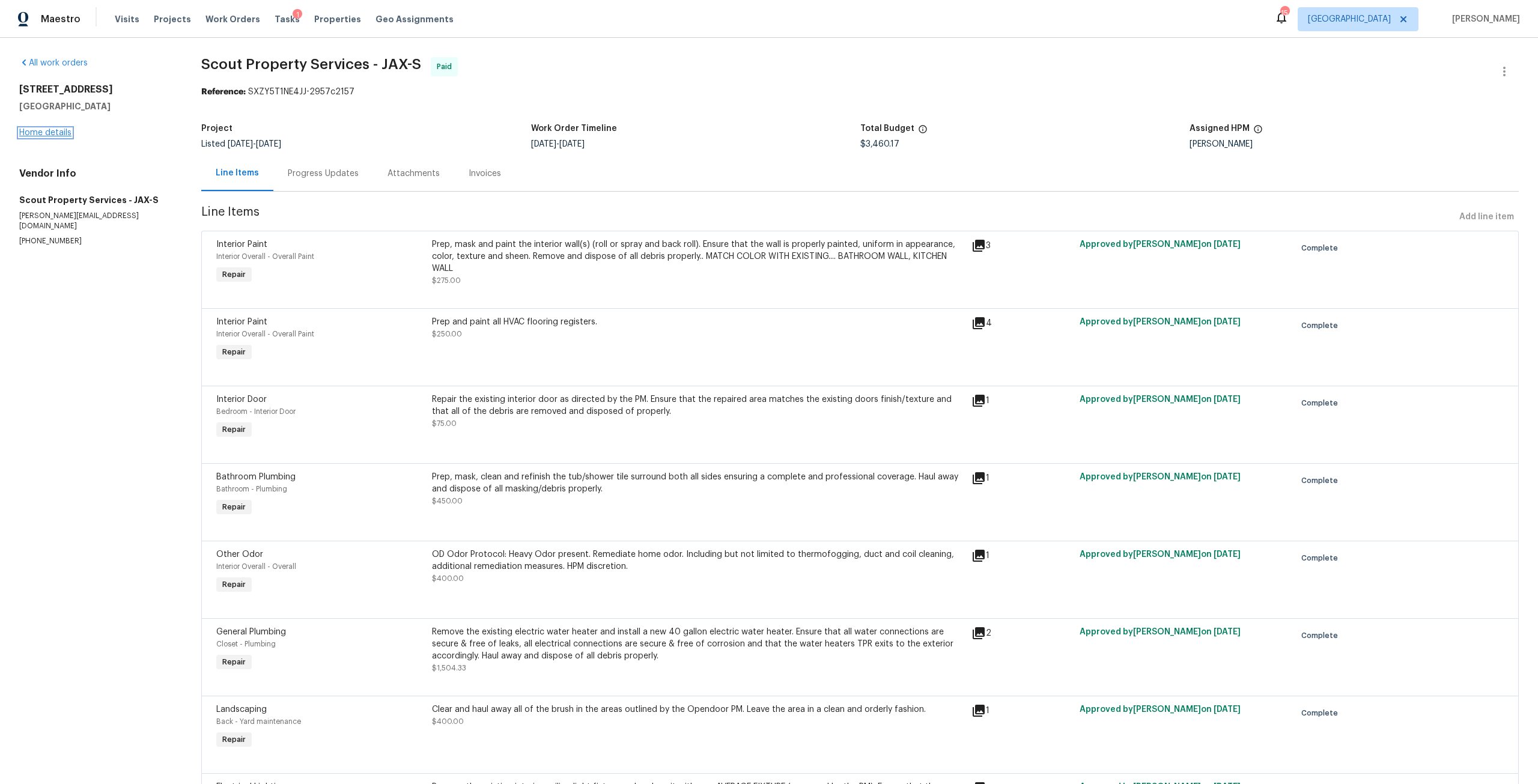
click at [66, 130] on link "Home details" at bounding box center [45, 133] width 52 height 9
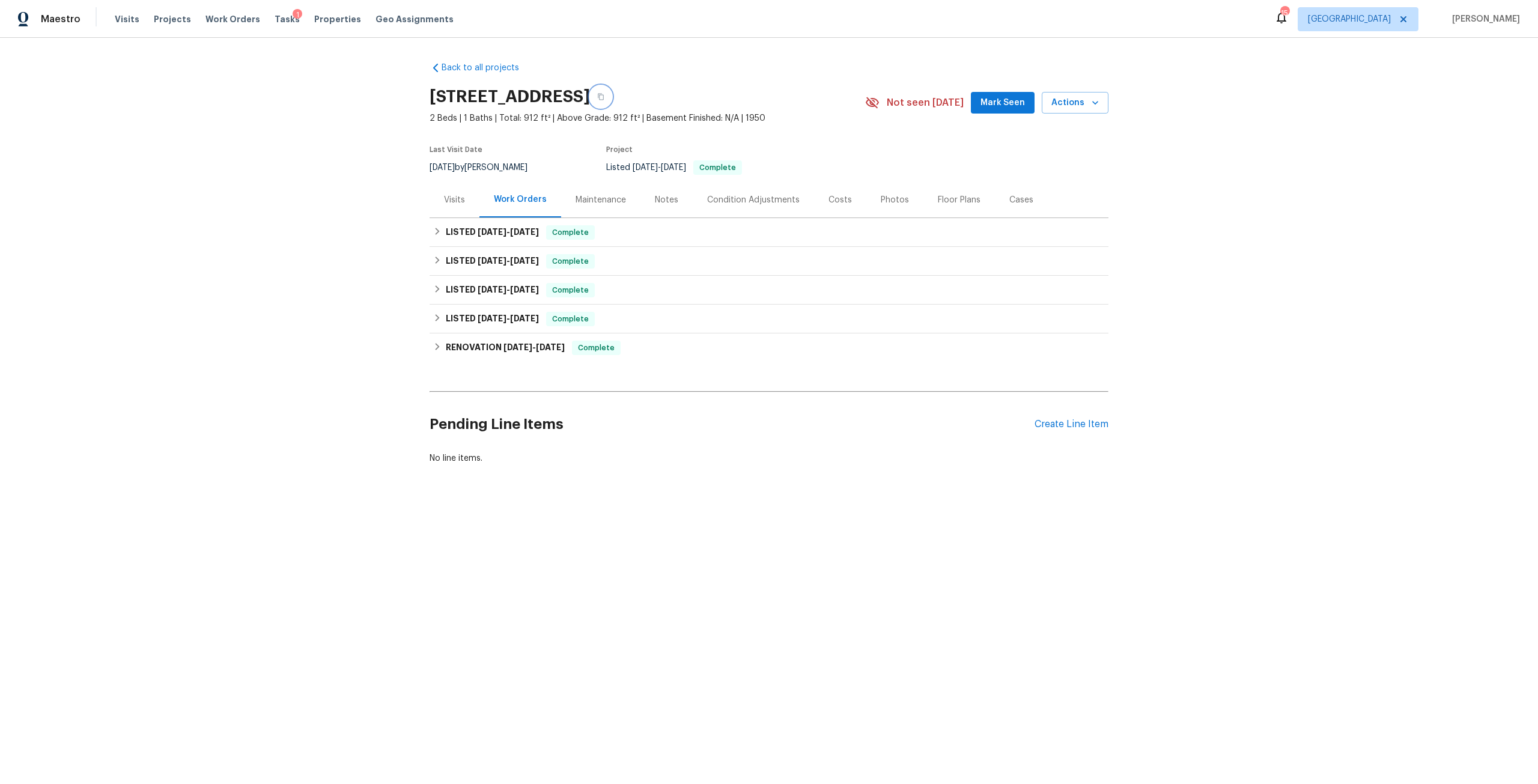
click at [612, 97] on button "button" at bounding box center [601, 97] width 22 height 22
click at [453, 201] on div "Visits" at bounding box center [454, 200] width 21 height 12
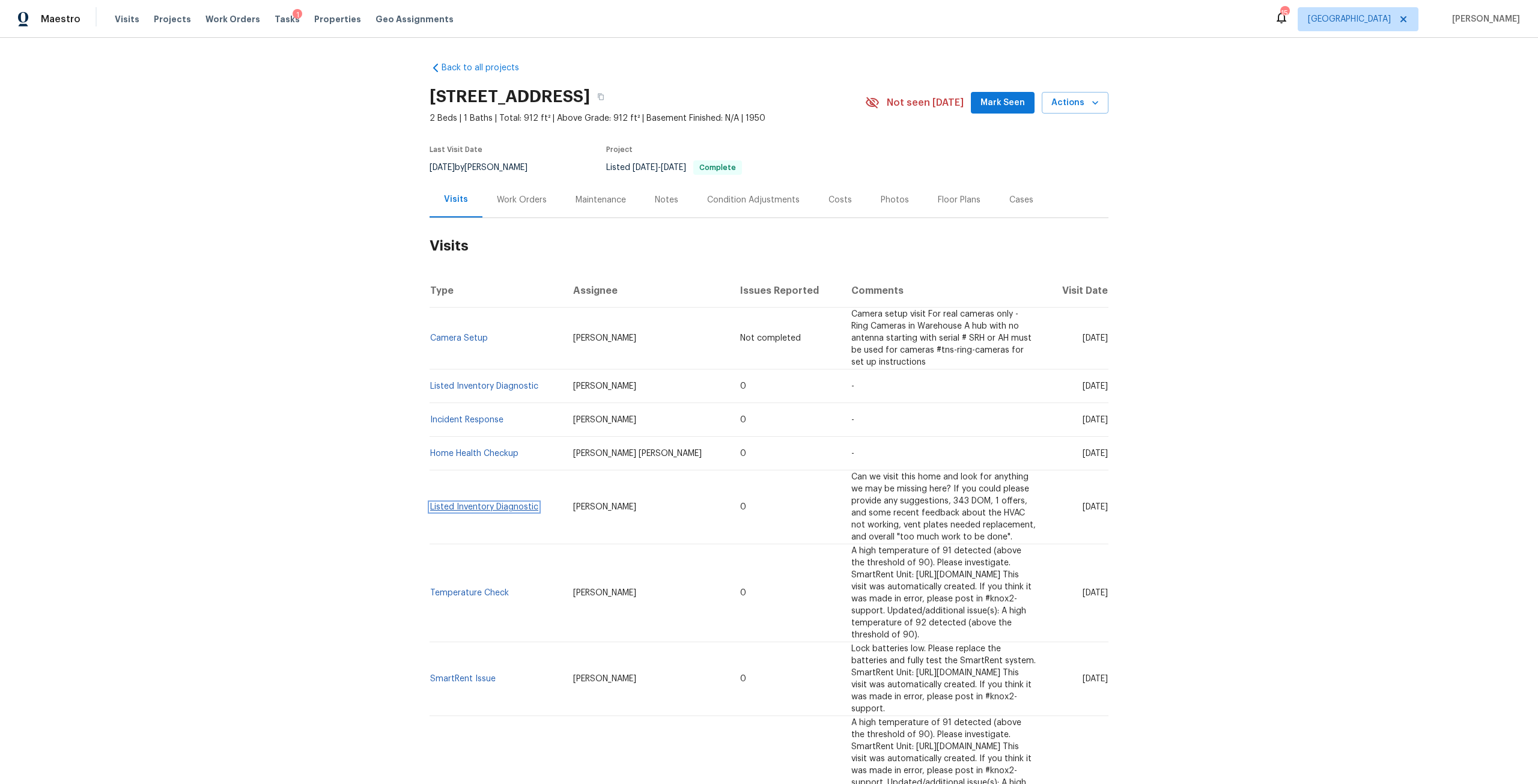
click at [498, 503] on link "Listed Inventory Diagnostic" at bounding box center [484, 507] width 108 height 9
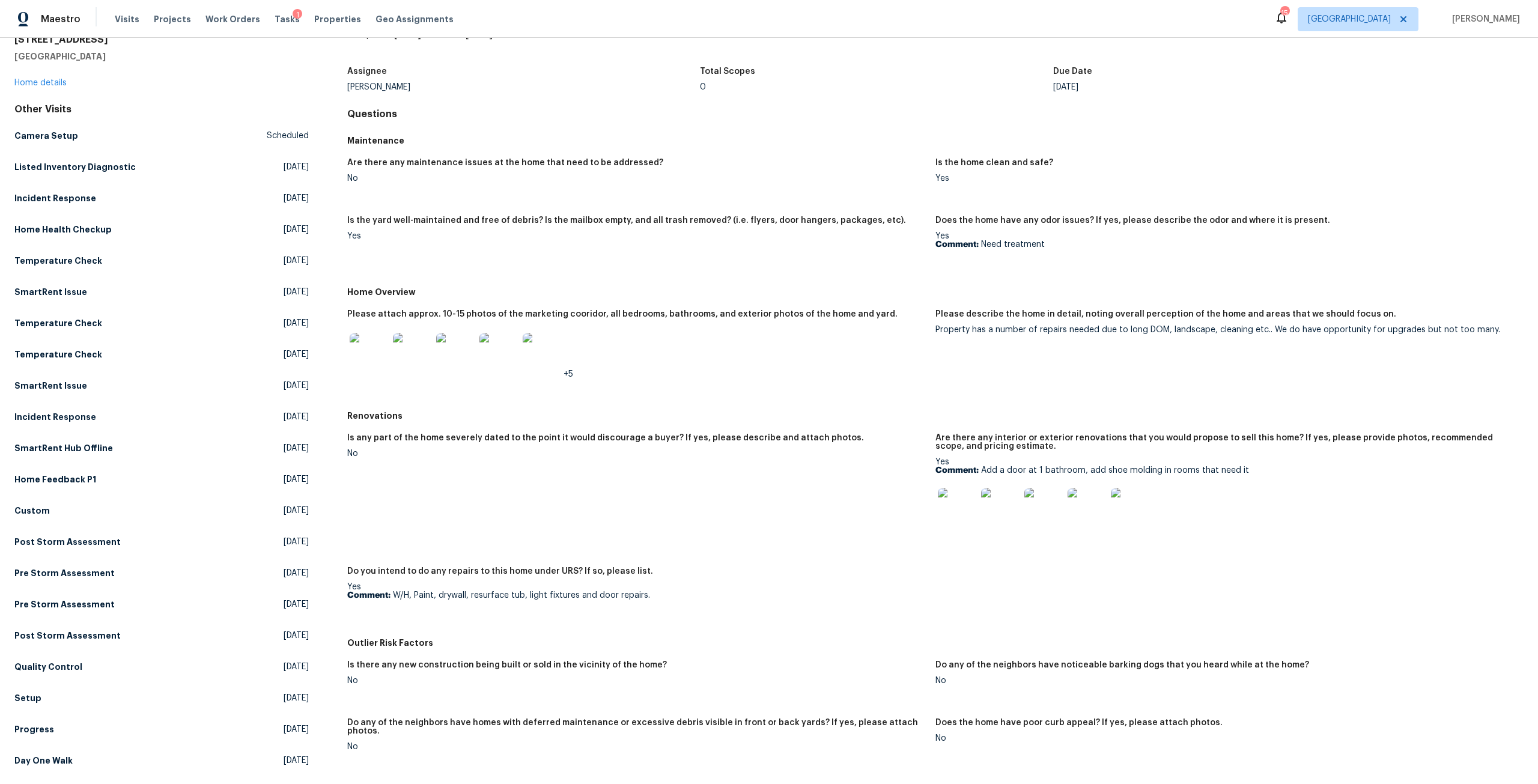
scroll to position [60, 0]
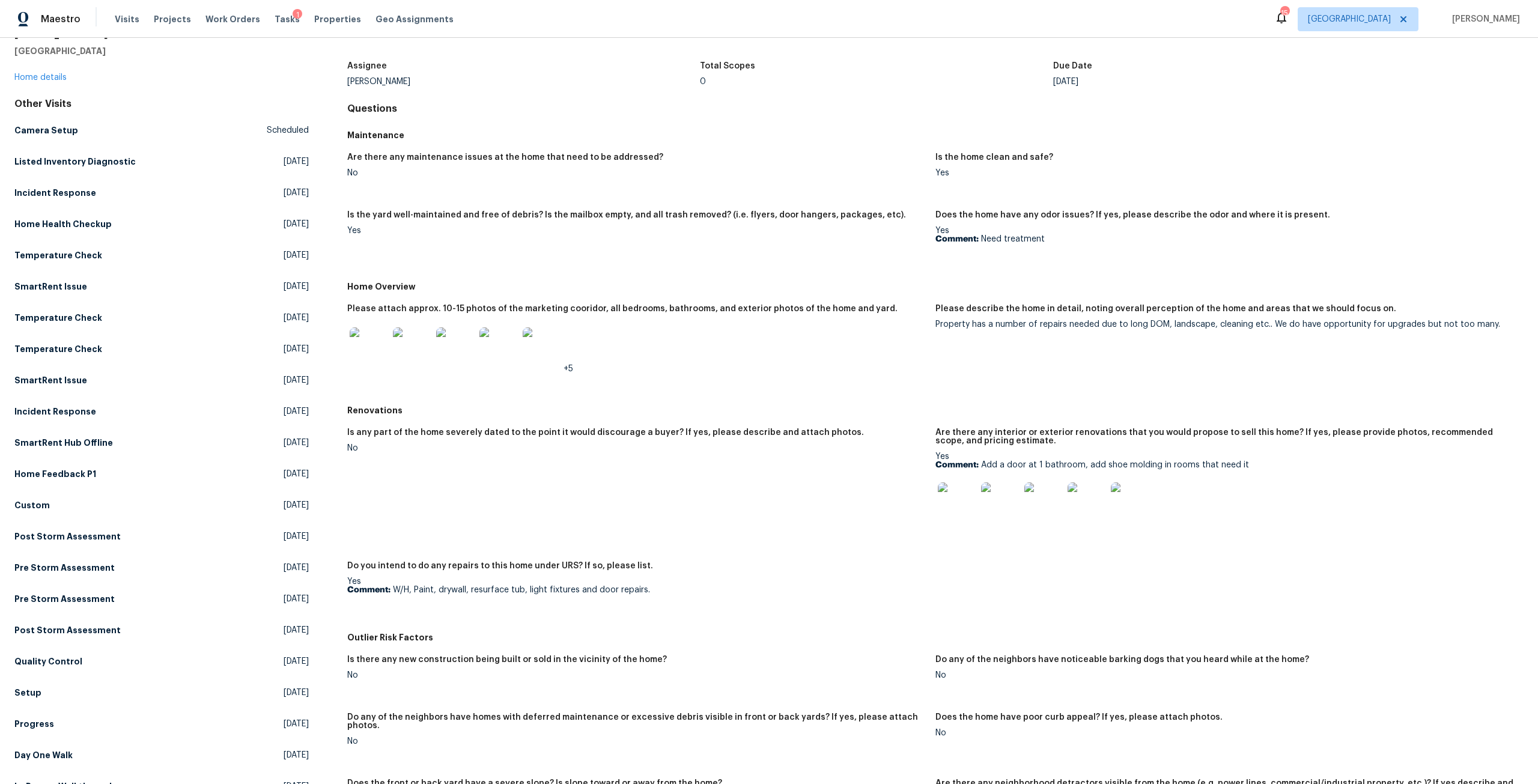
click at [959, 503] on img at bounding box center [957, 501] width 38 height 38
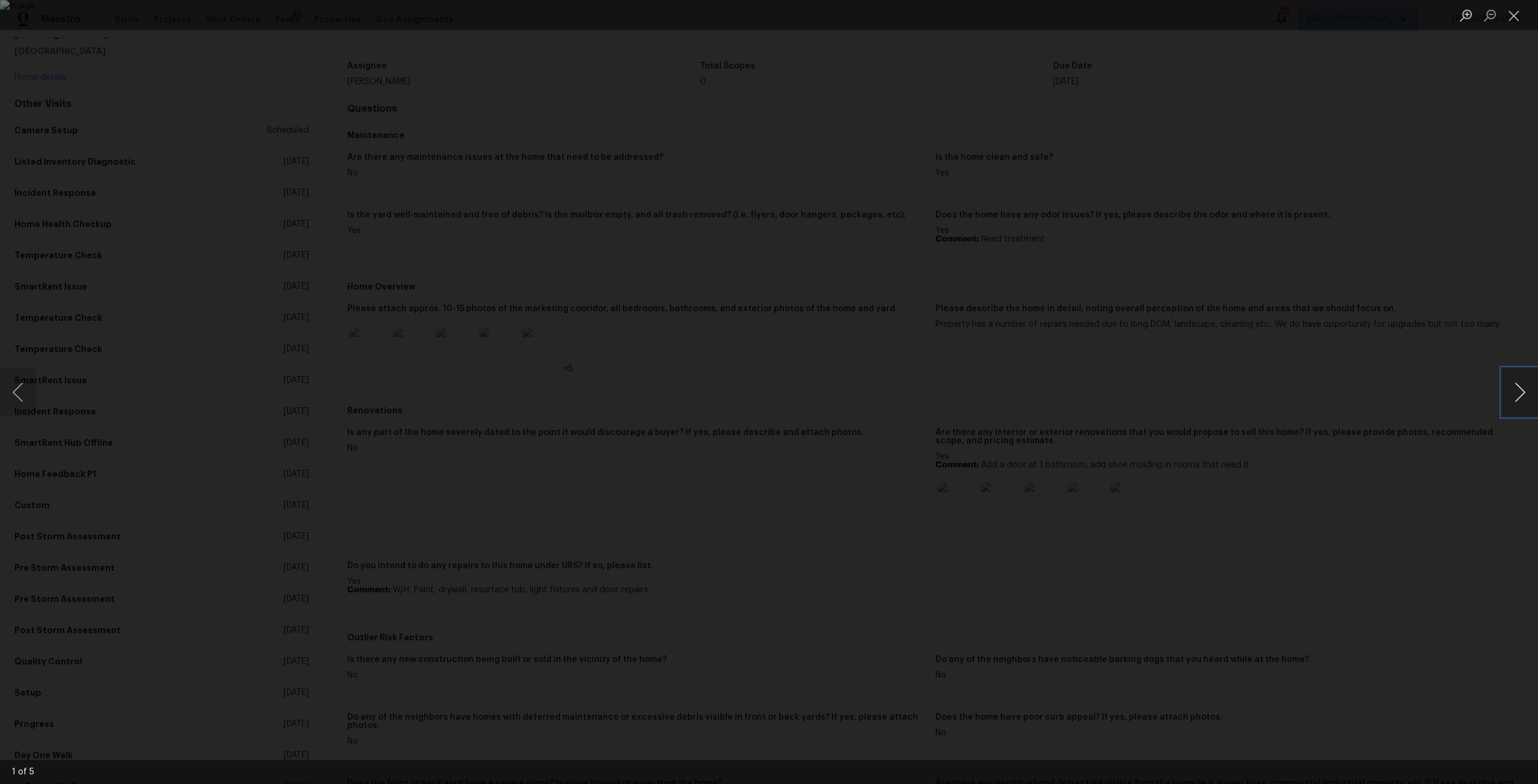
click at [1518, 397] on button "Next image" at bounding box center [1520, 392] width 36 height 48
click at [1338, 313] on div "Lightbox" at bounding box center [769, 392] width 1538 height 784
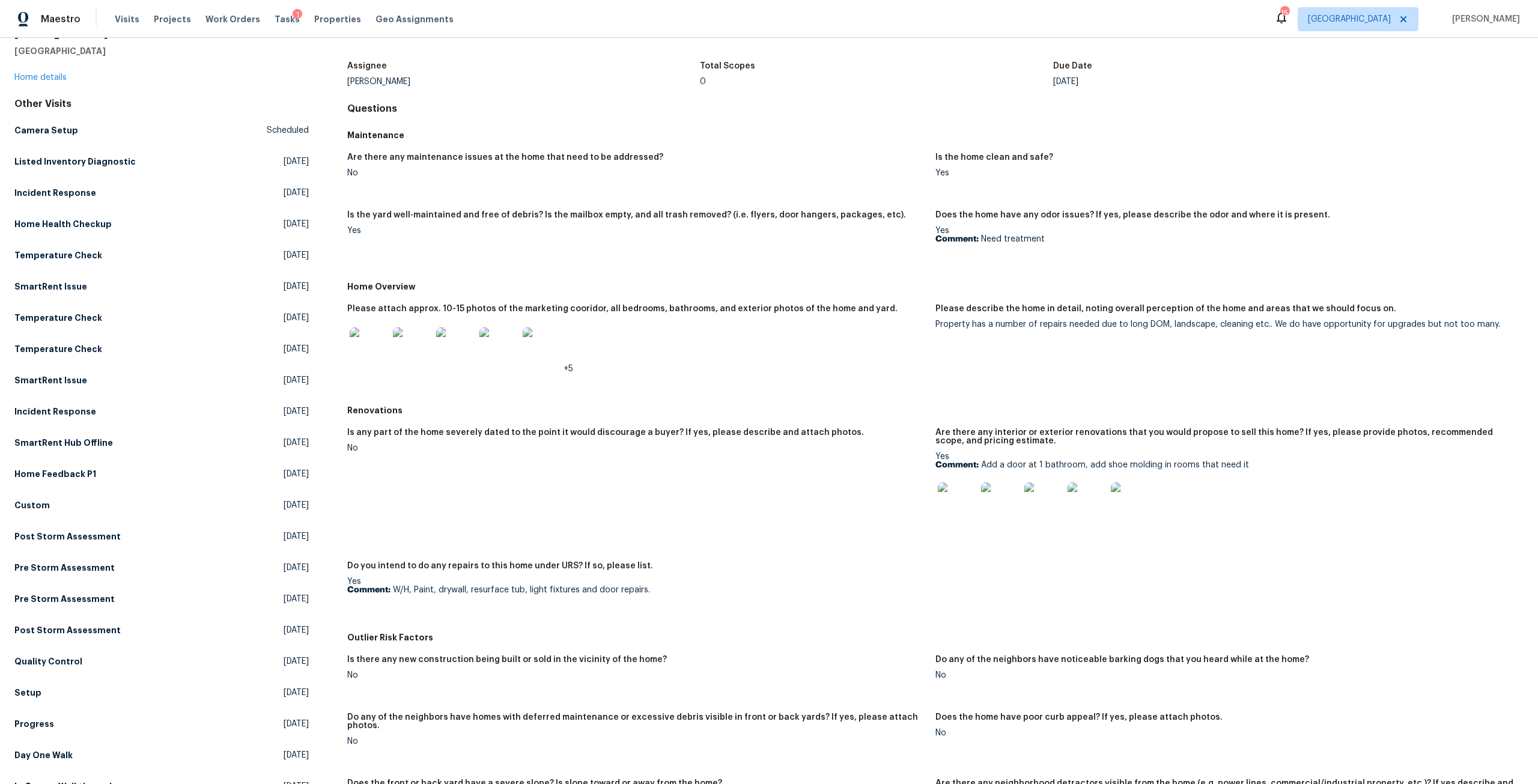
click at [372, 340] on img at bounding box center [369, 346] width 38 height 38
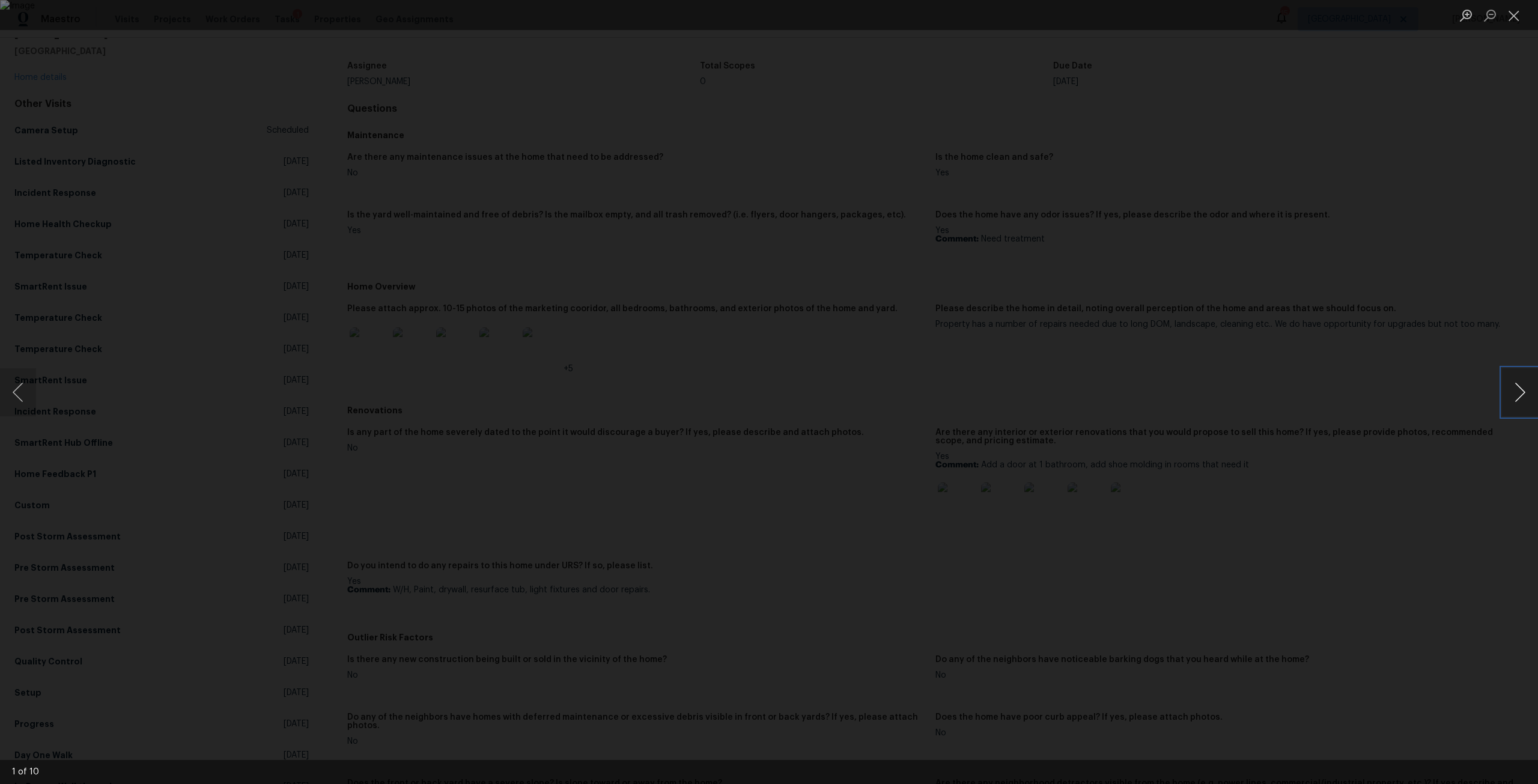
click at [1523, 388] on button "Next image" at bounding box center [1520, 392] width 36 height 48
click at [1324, 382] on div "Lightbox" at bounding box center [769, 392] width 1538 height 784
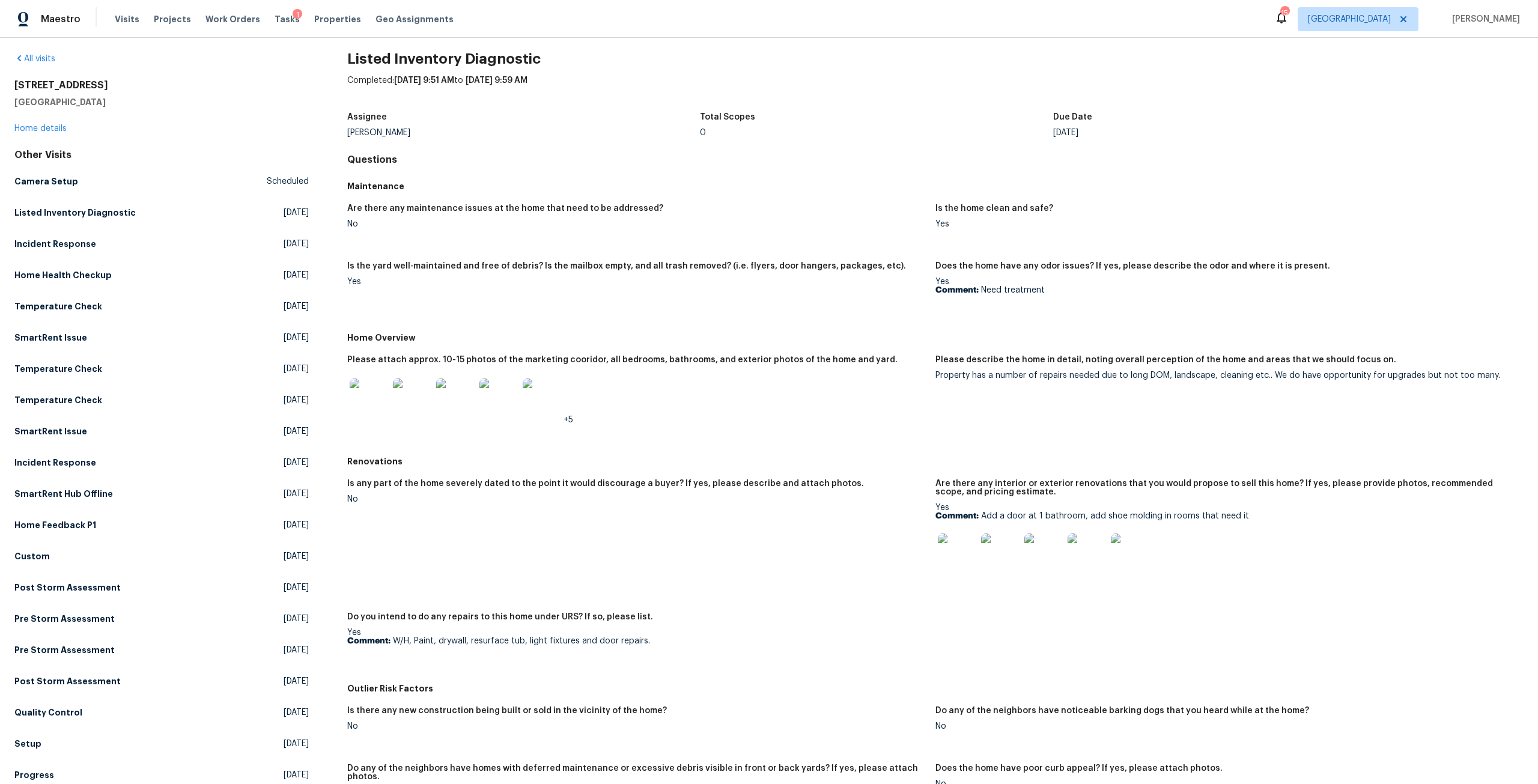
scroll to position [0, 0]
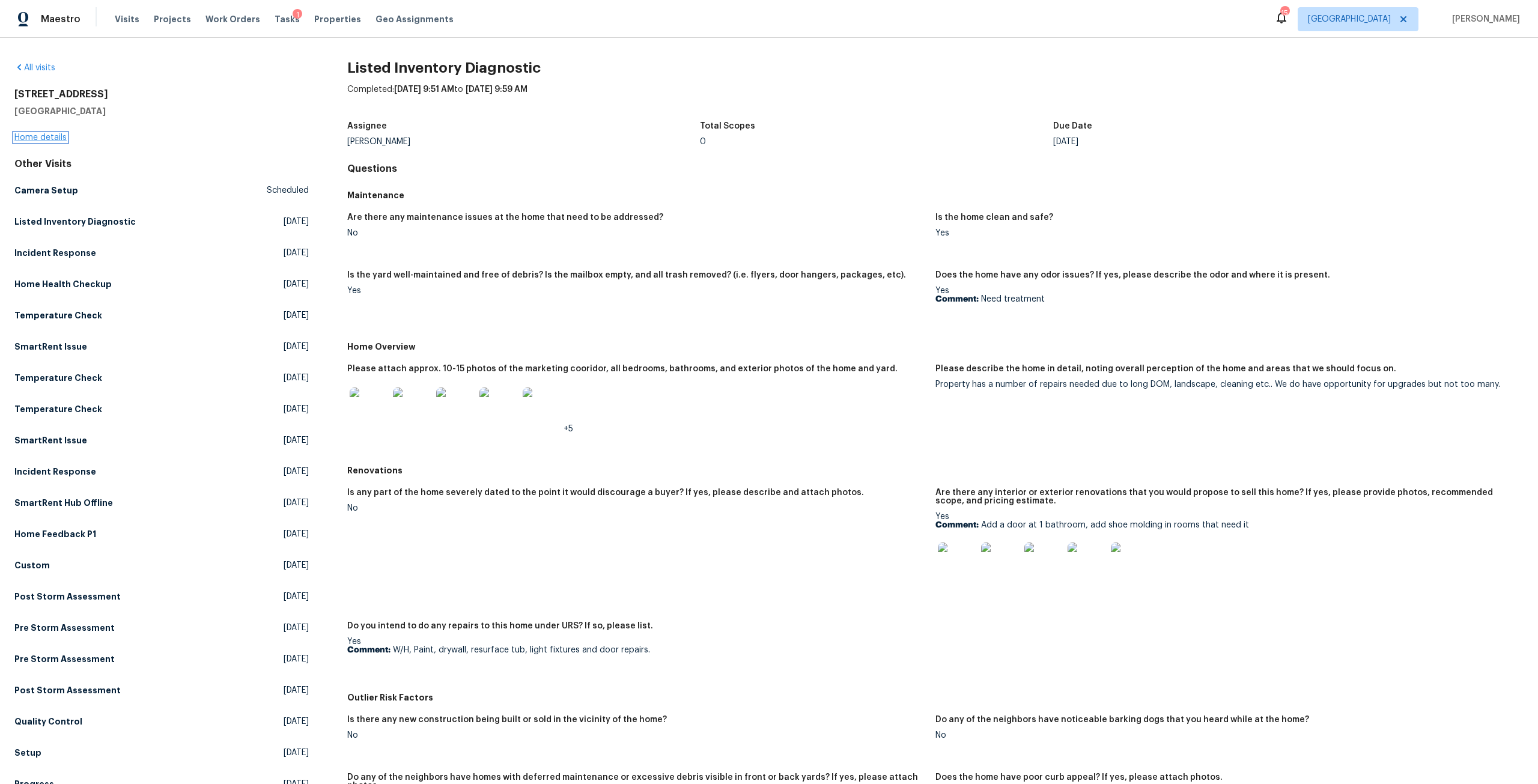
click at [49, 134] on link "Home details" at bounding box center [40, 138] width 52 height 9
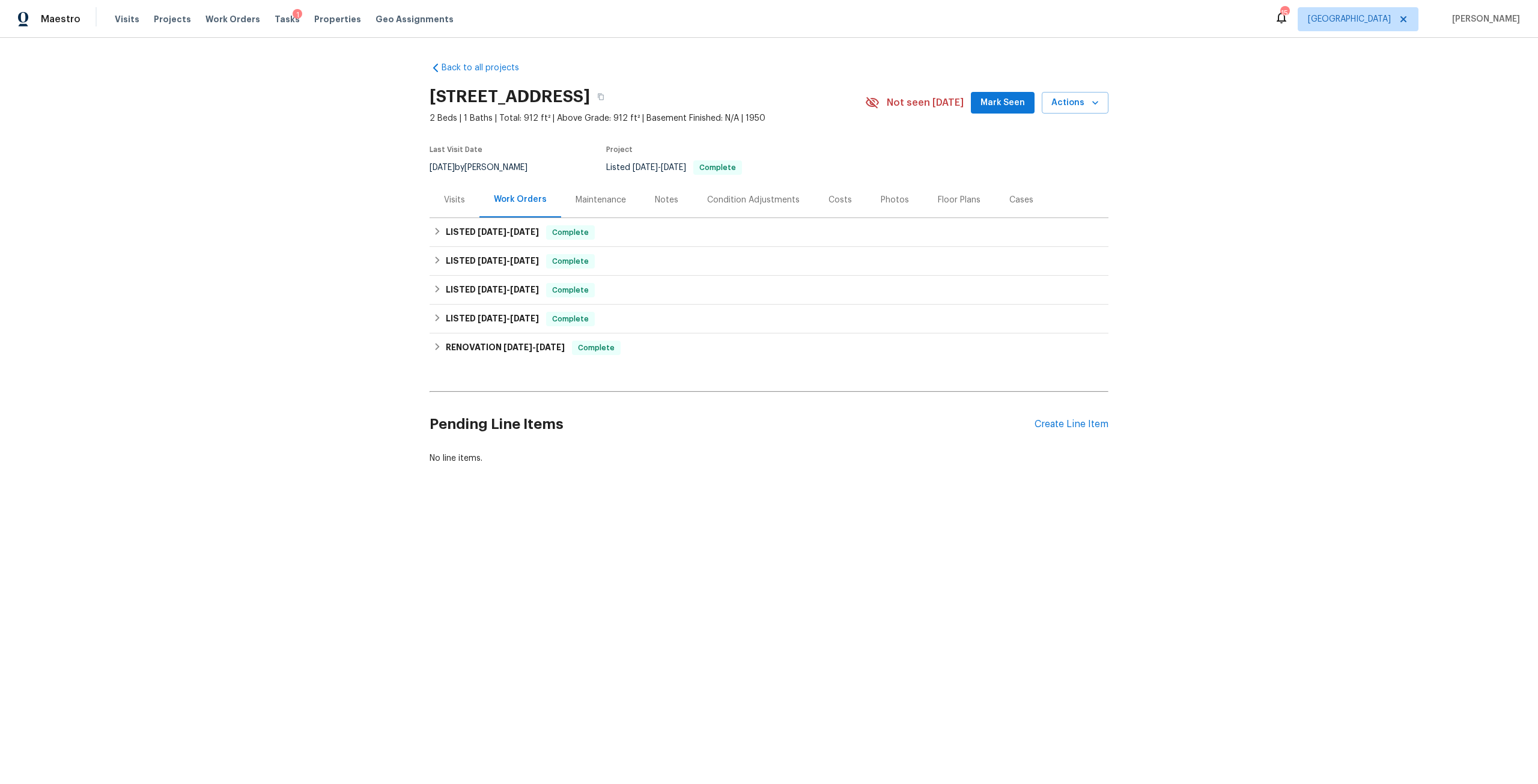
click at [460, 200] on div "Visits" at bounding box center [454, 200] width 21 height 12
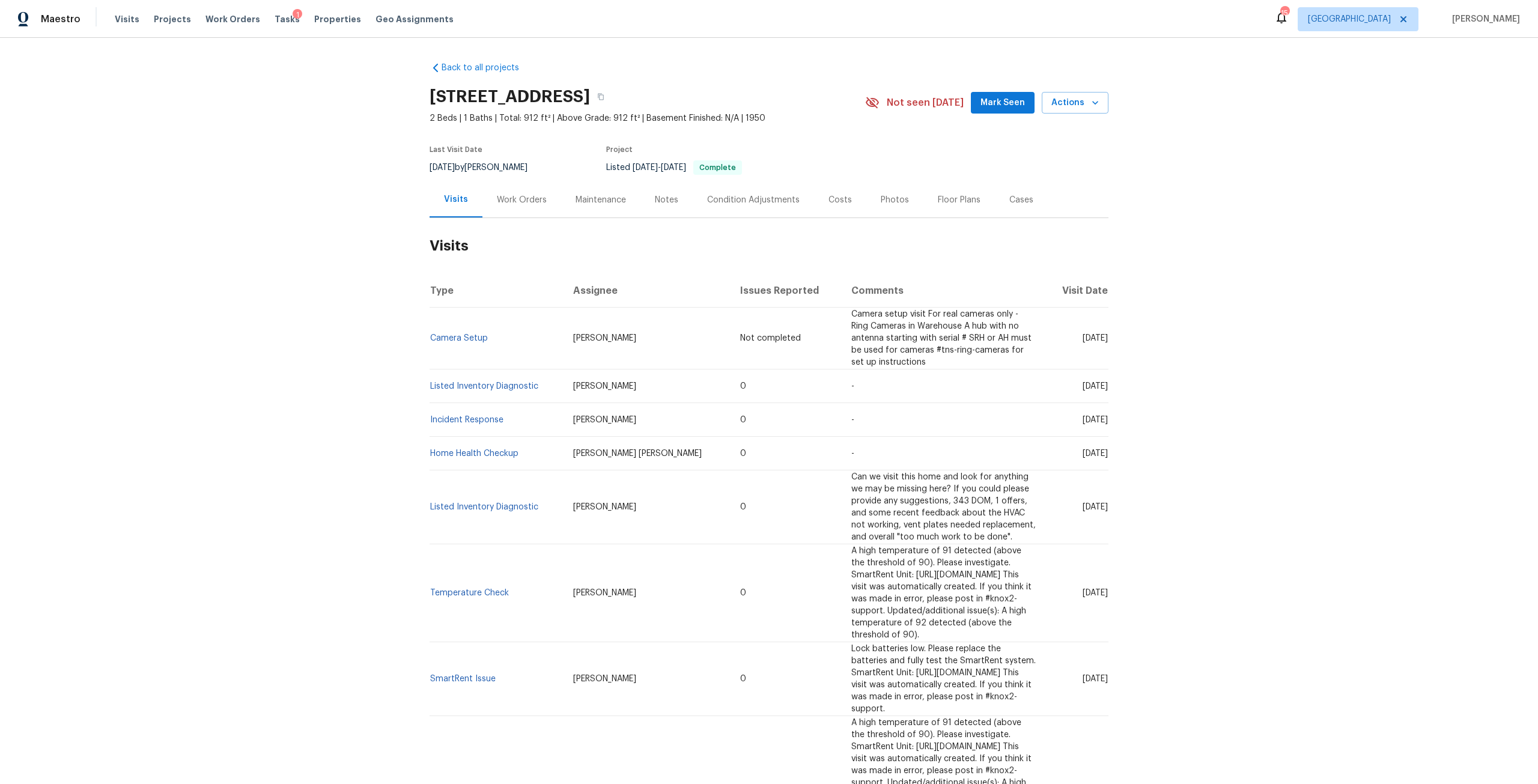
click at [521, 200] on div "Work Orders" at bounding box center [522, 200] width 50 height 12
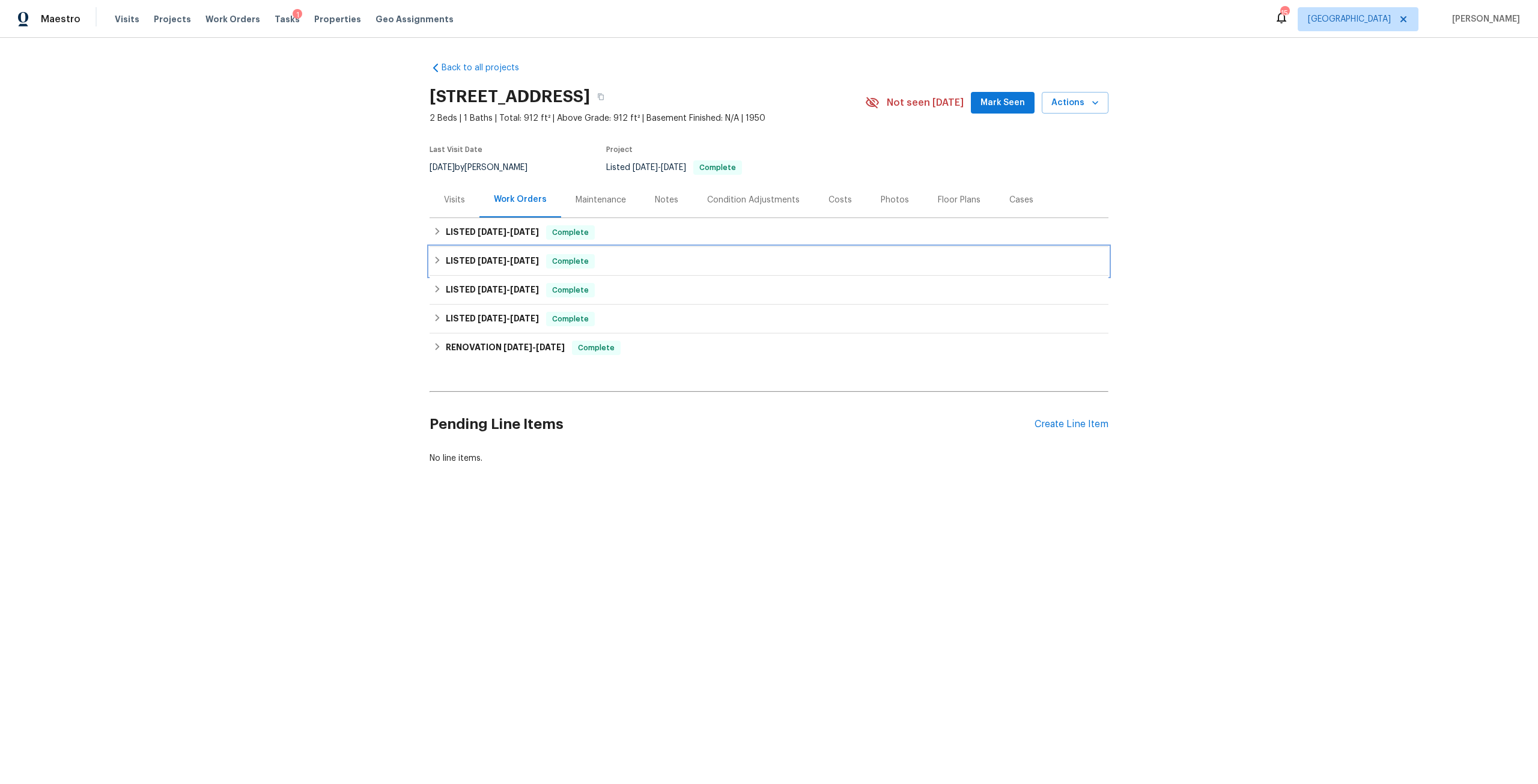
click at [526, 262] on span "6/13/25" at bounding box center [524, 261] width 29 height 9
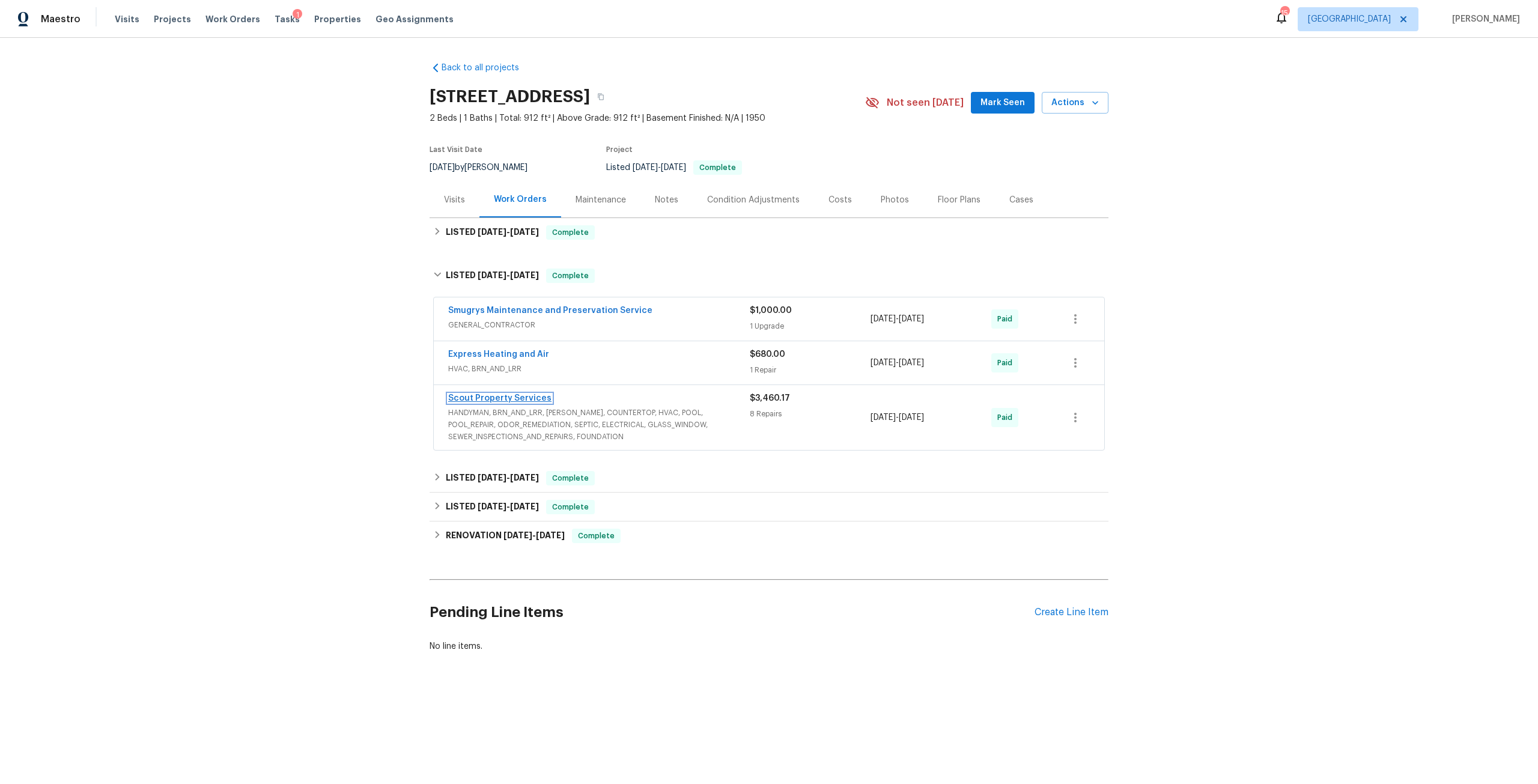
click at [523, 400] on link "Scout Property Services" at bounding box center [500, 399] width 104 height 9
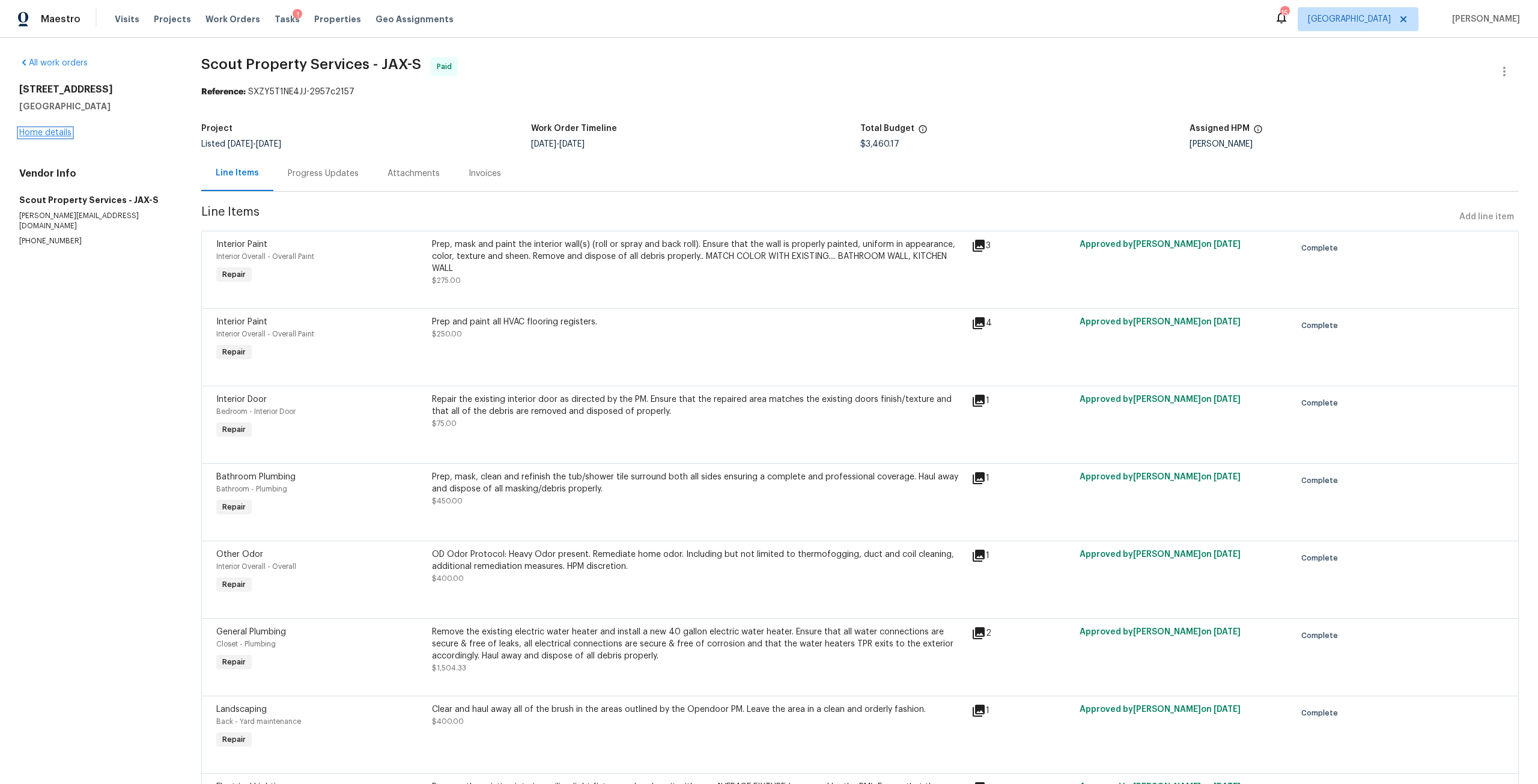
click at [48, 129] on link "Home details" at bounding box center [45, 133] width 52 height 9
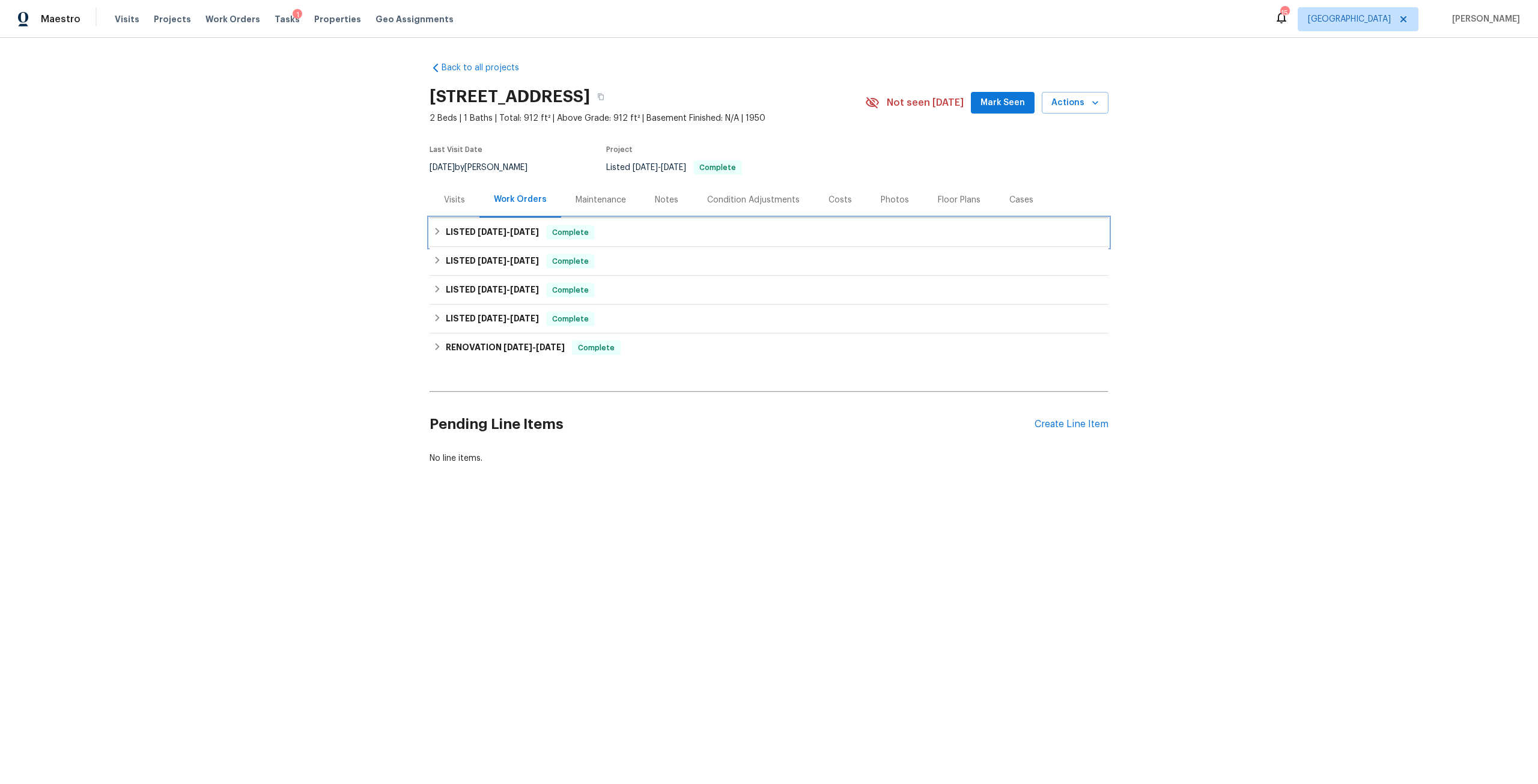
click at [497, 234] on span "8/14/25" at bounding box center [492, 232] width 29 height 9
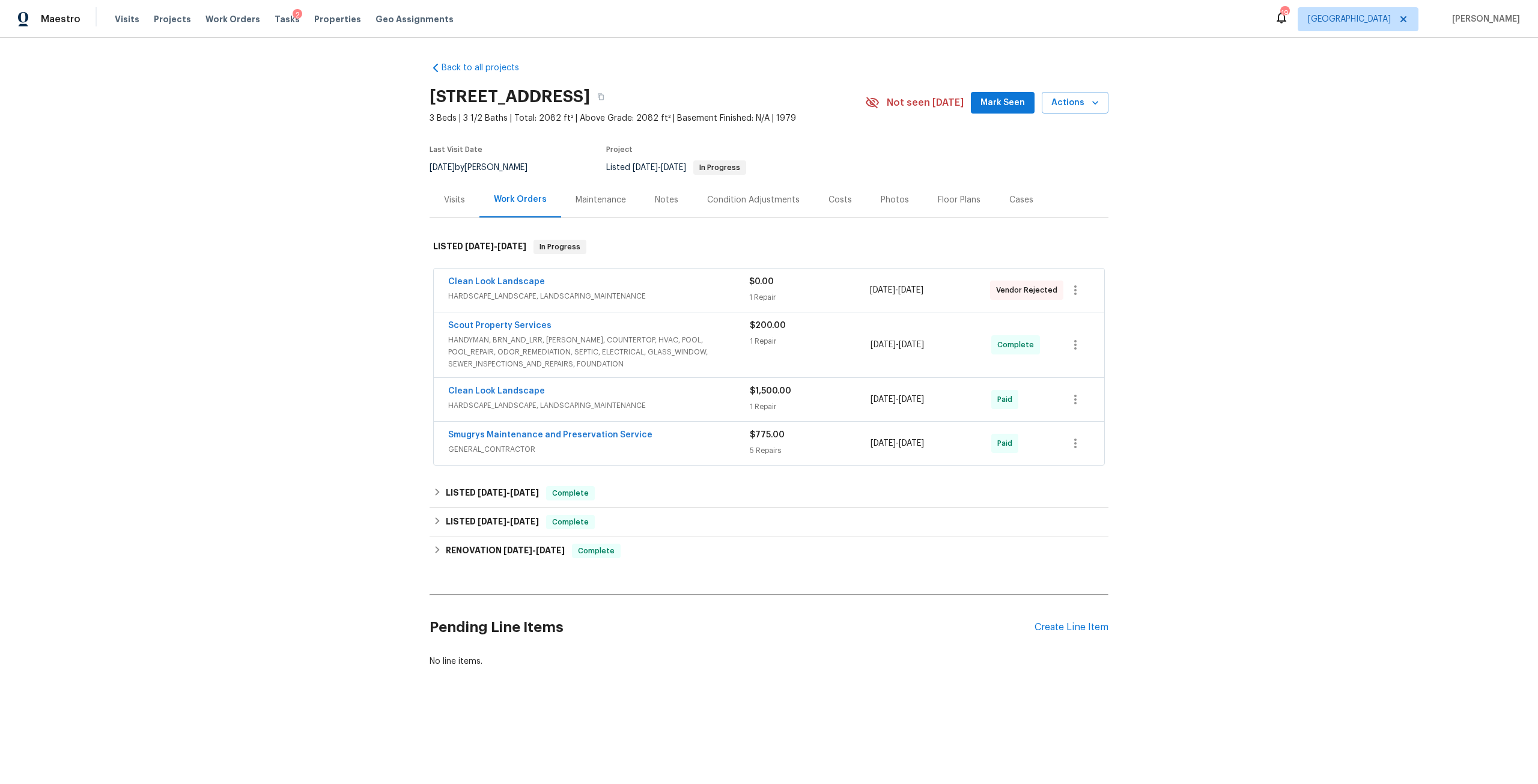
click at [459, 193] on div "Visits" at bounding box center [454, 200] width 50 height 35
